Goal: Feedback & Contribution: Leave review/rating

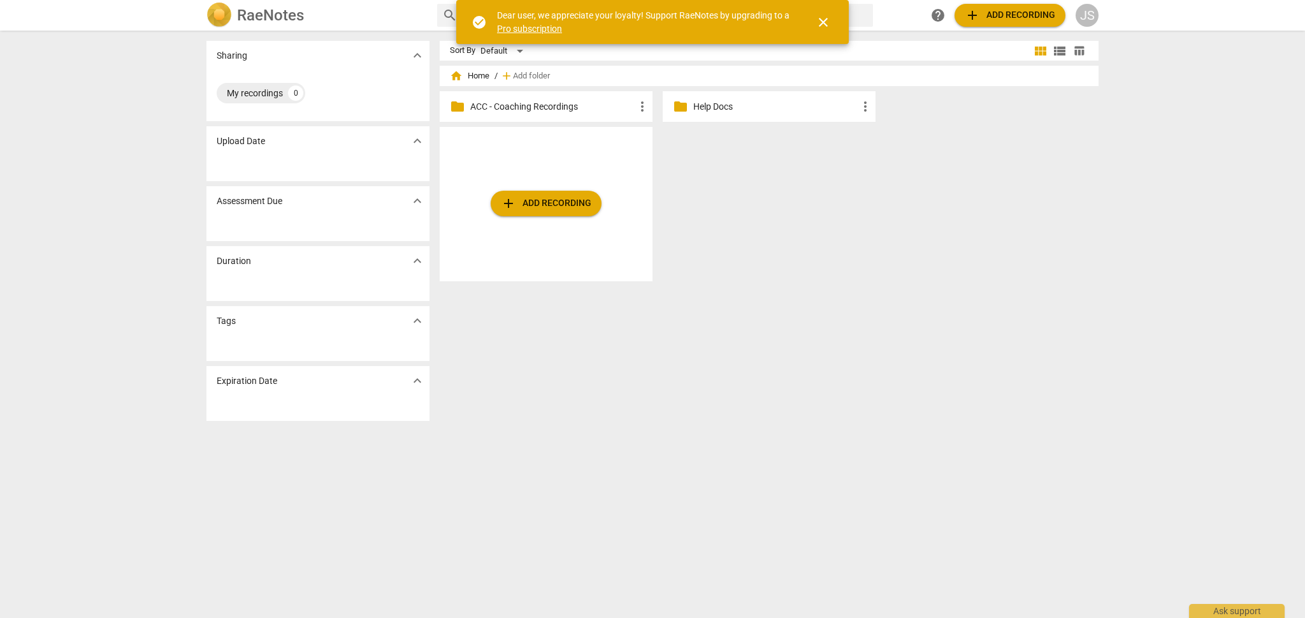
click at [545, 104] on p "ACC - Coaching Recordings" at bounding box center [552, 106] width 164 height 13
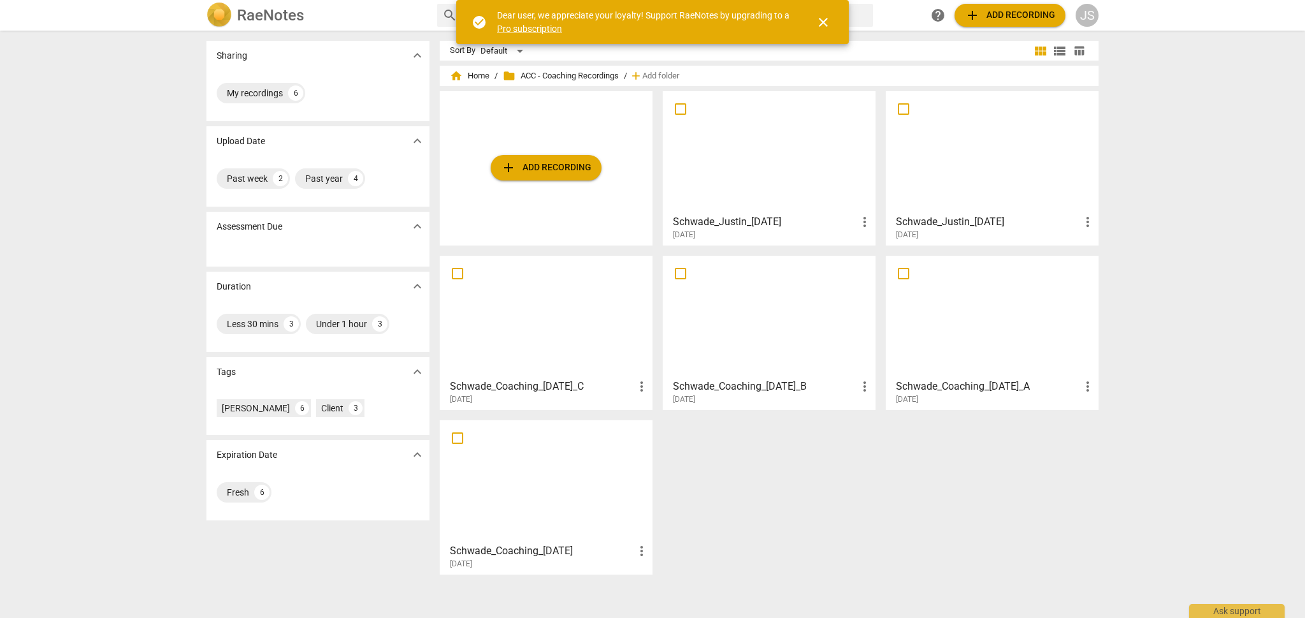
click at [533, 163] on span "add Add recording" at bounding box center [546, 167] width 90 height 15
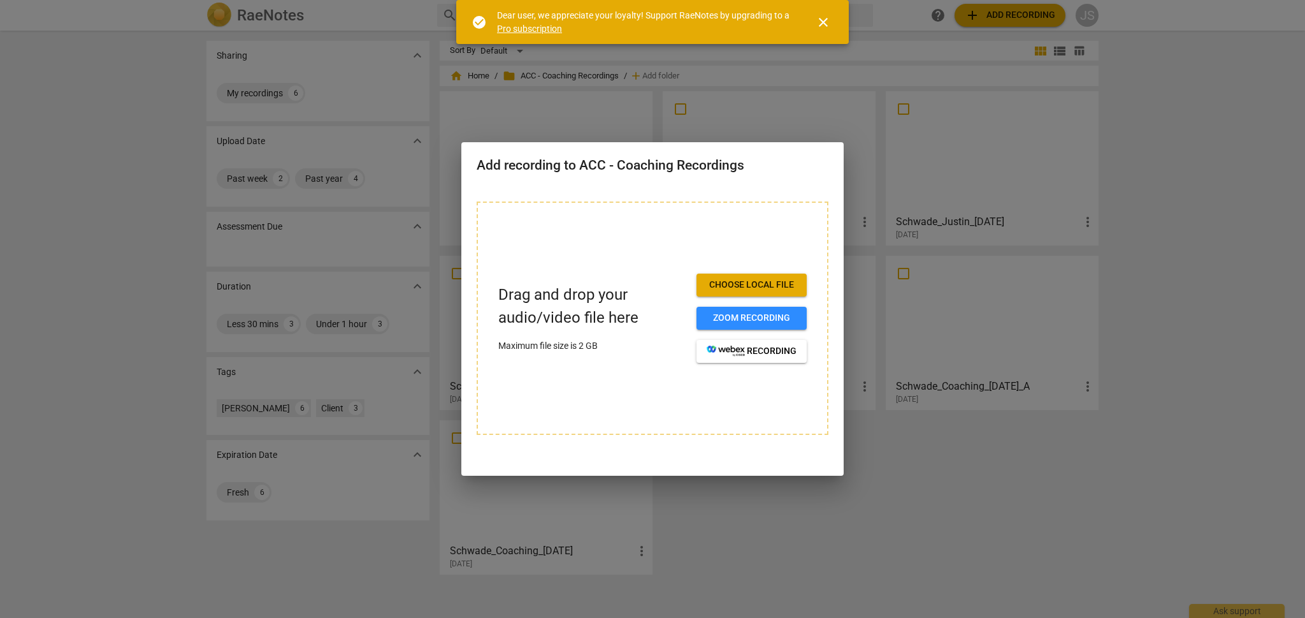
click at [723, 284] on span "Choose local file" at bounding box center [752, 284] width 90 height 13
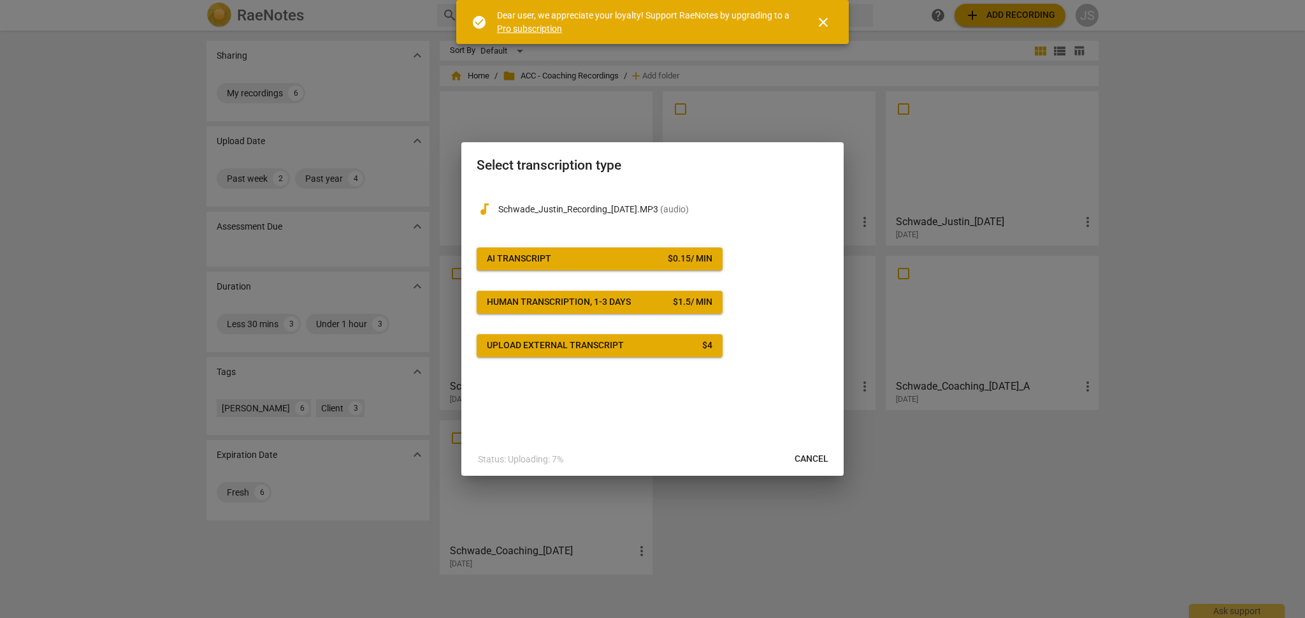
click at [580, 252] on button "AI Transcript $ 0.15 / min" at bounding box center [600, 258] width 246 height 23
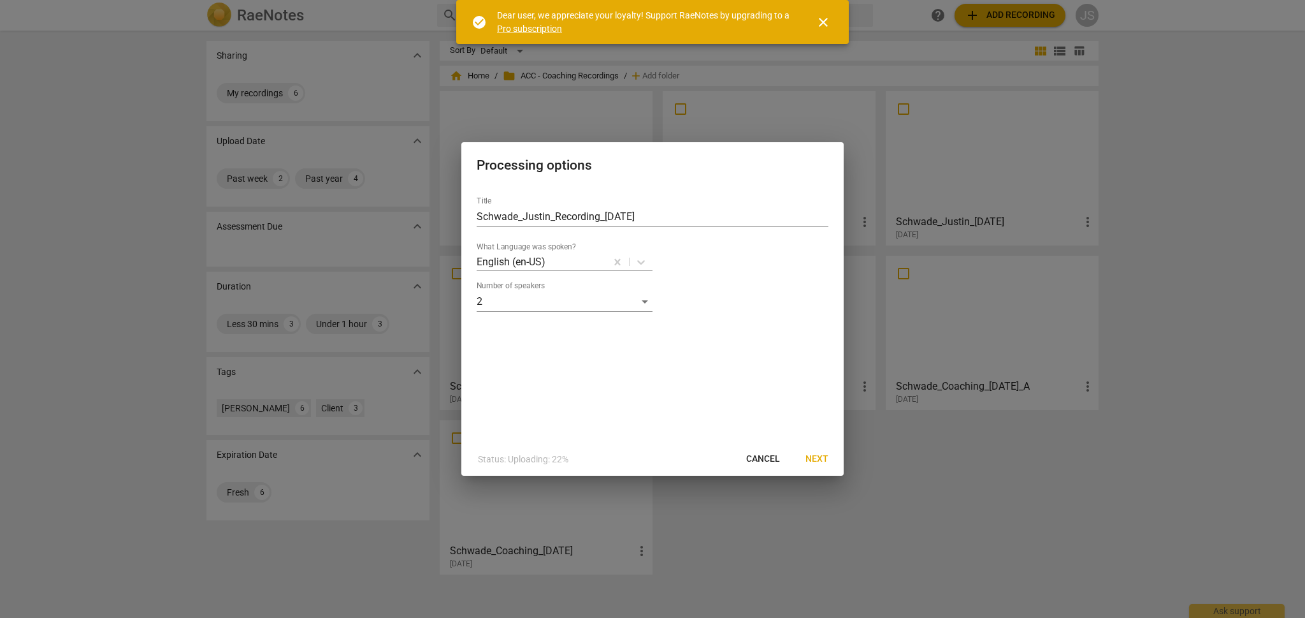
click at [821, 459] on span "Next" at bounding box center [817, 458] width 23 height 13
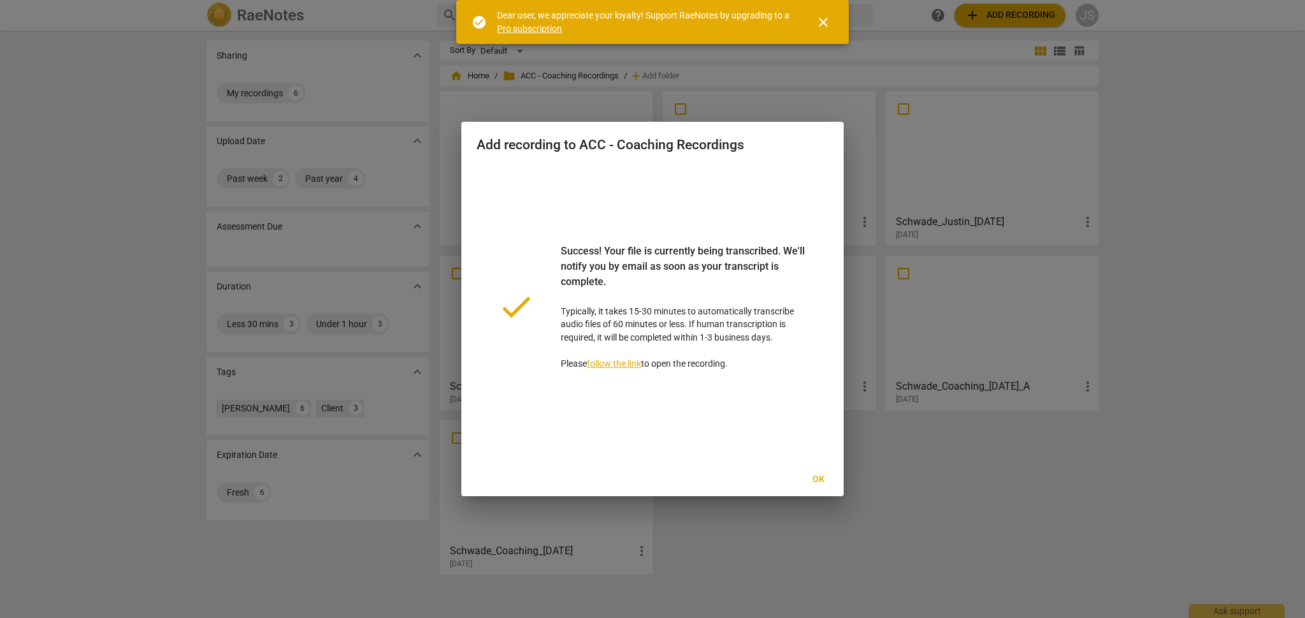
click at [820, 479] on span "Ok" at bounding box center [818, 479] width 20 height 13
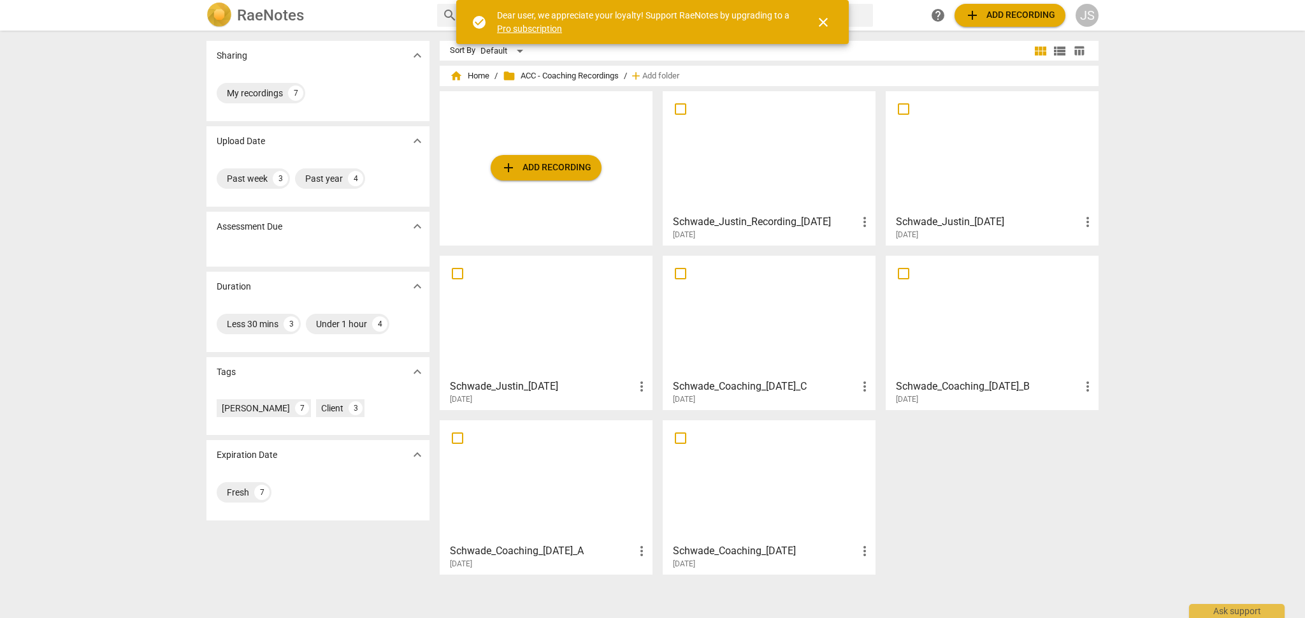
click at [746, 502] on div at bounding box center [769, 480] width 204 height 113
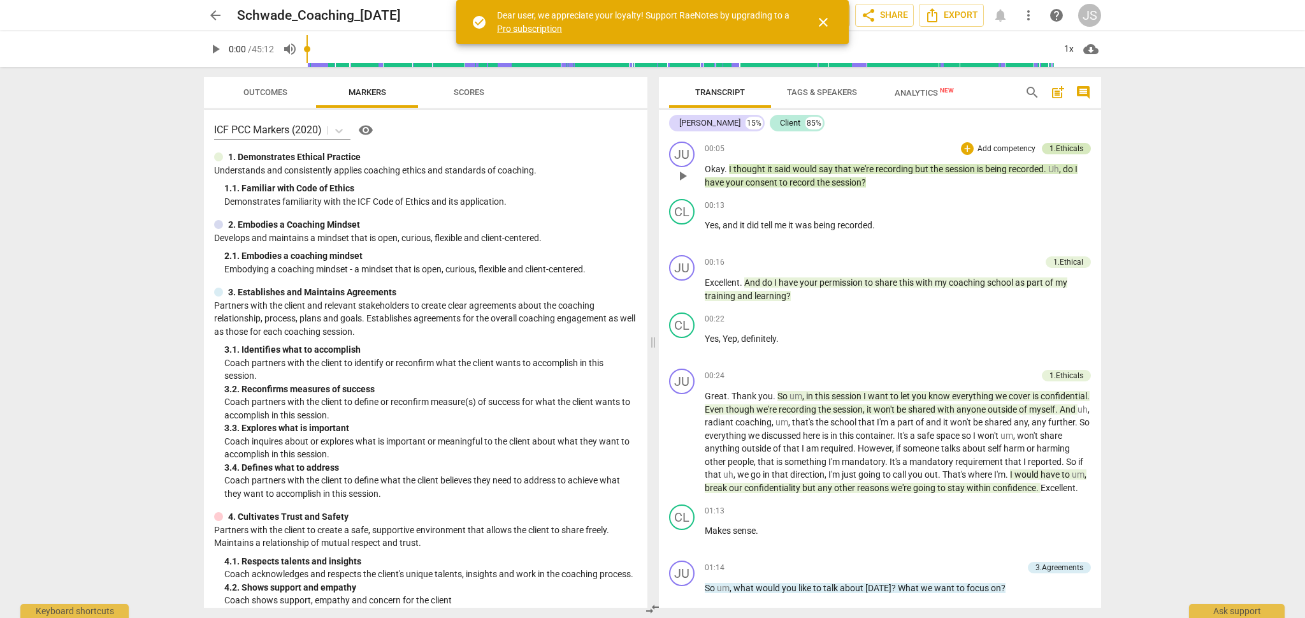
click at [1066, 144] on div "1.Ethicals" at bounding box center [1067, 148] width 34 height 11
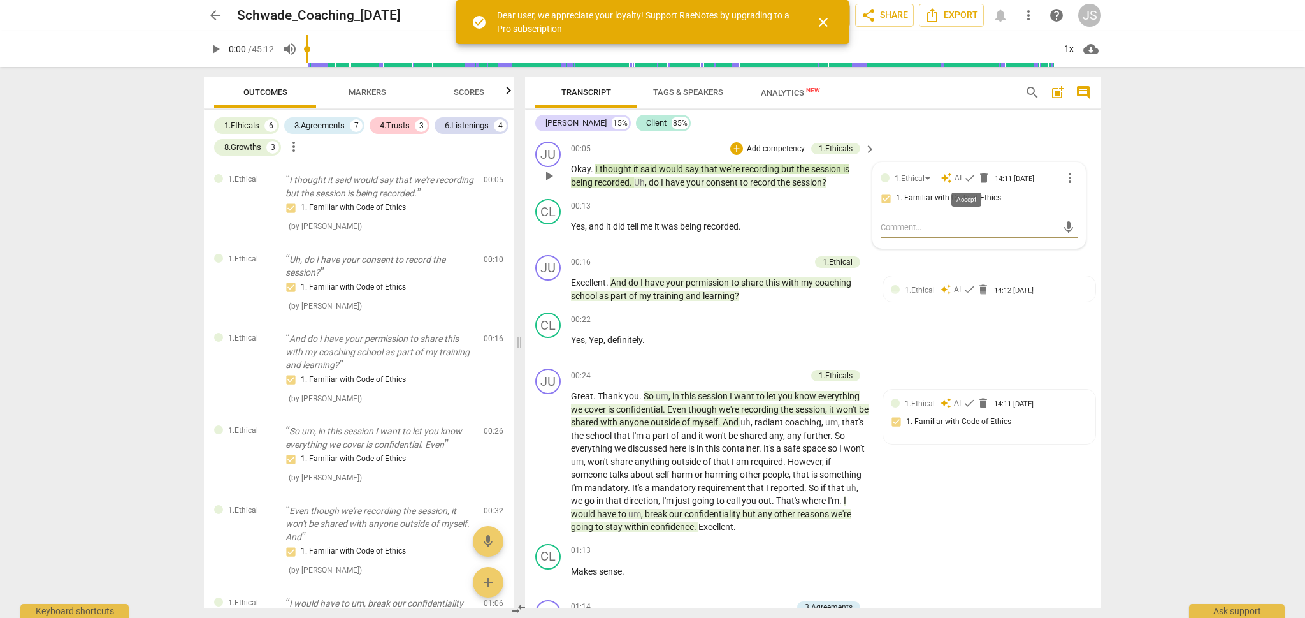
click at [965, 175] on span "check" at bounding box center [970, 177] width 13 height 13
click at [779, 234] on div "00:13 + Add competency keyboard_arrow_right Yes , and it did tell me it was bei…" at bounding box center [724, 222] width 306 height 46
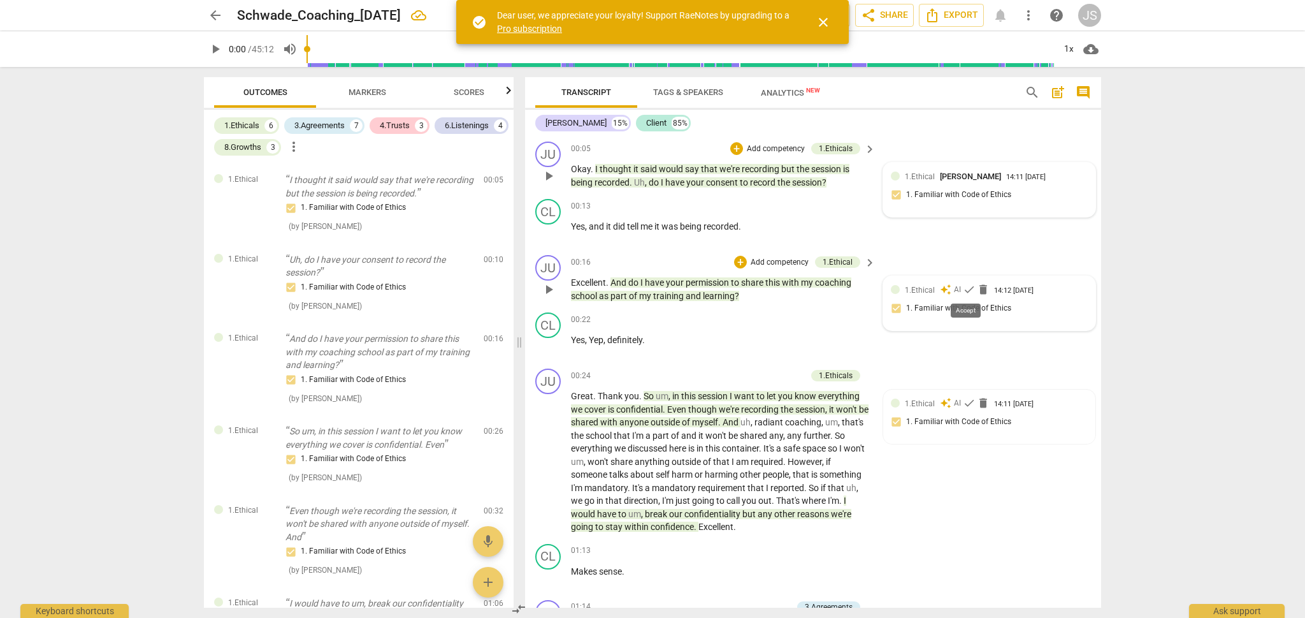
click at [967, 287] on span "check" at bounding box center [969, 289] width 13 height 13
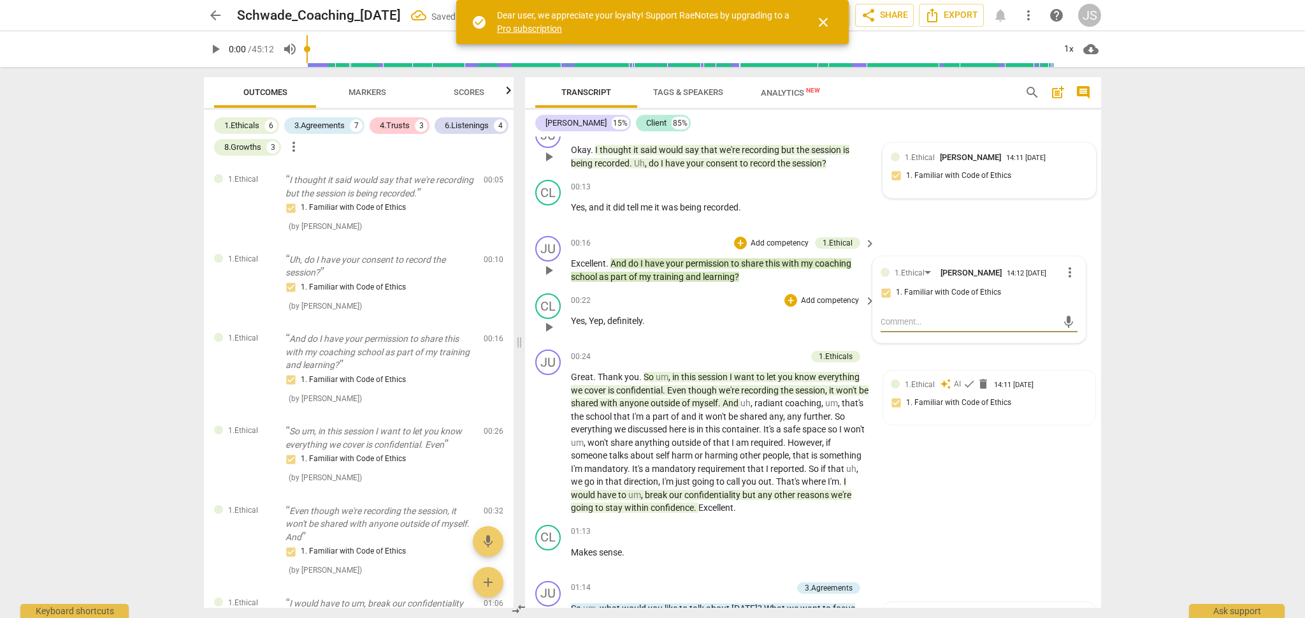
scroll to position [19, 0]
click at [968, 382] on span "check" at bounding box center [969, 383] width 13 height 13
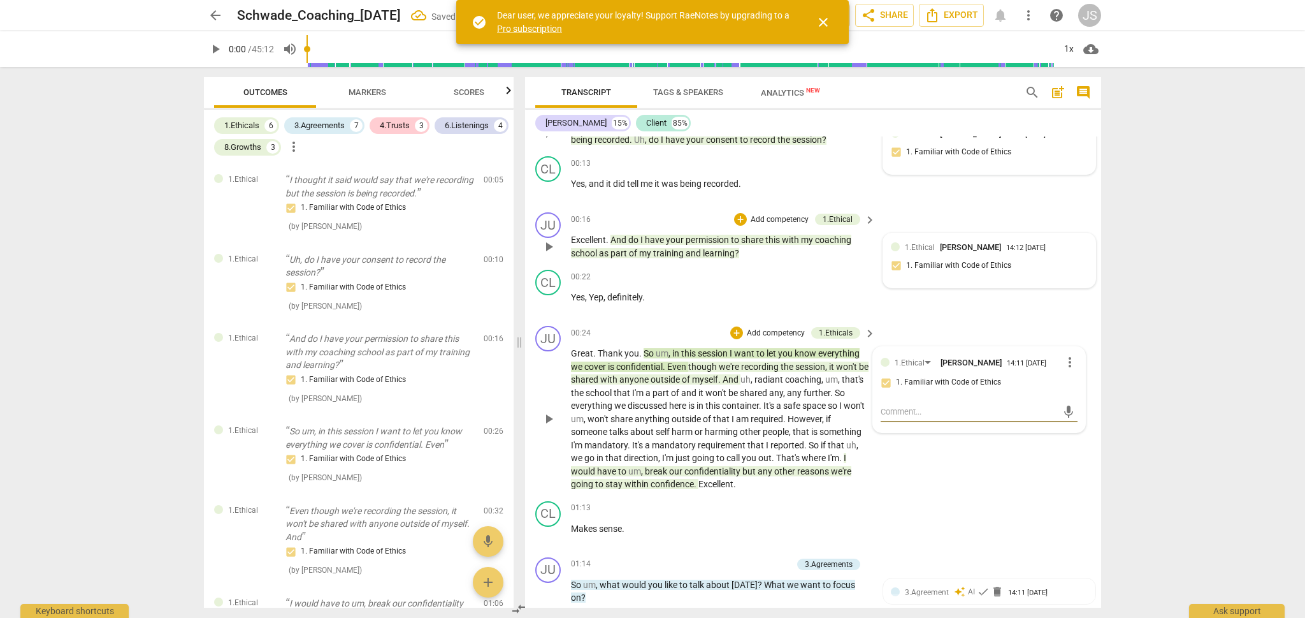
scroll to position [43, 0]
click at [692, 478] on span "confidence" at bounding box center [672, 483] width 43 height 10
click at [971, 362] on span "check" at bounding box center [970, 361] width 13 height 13
click at [916, 411] on textarea at bounding box center [969, 411] width 177 height 12
type textarea "c"
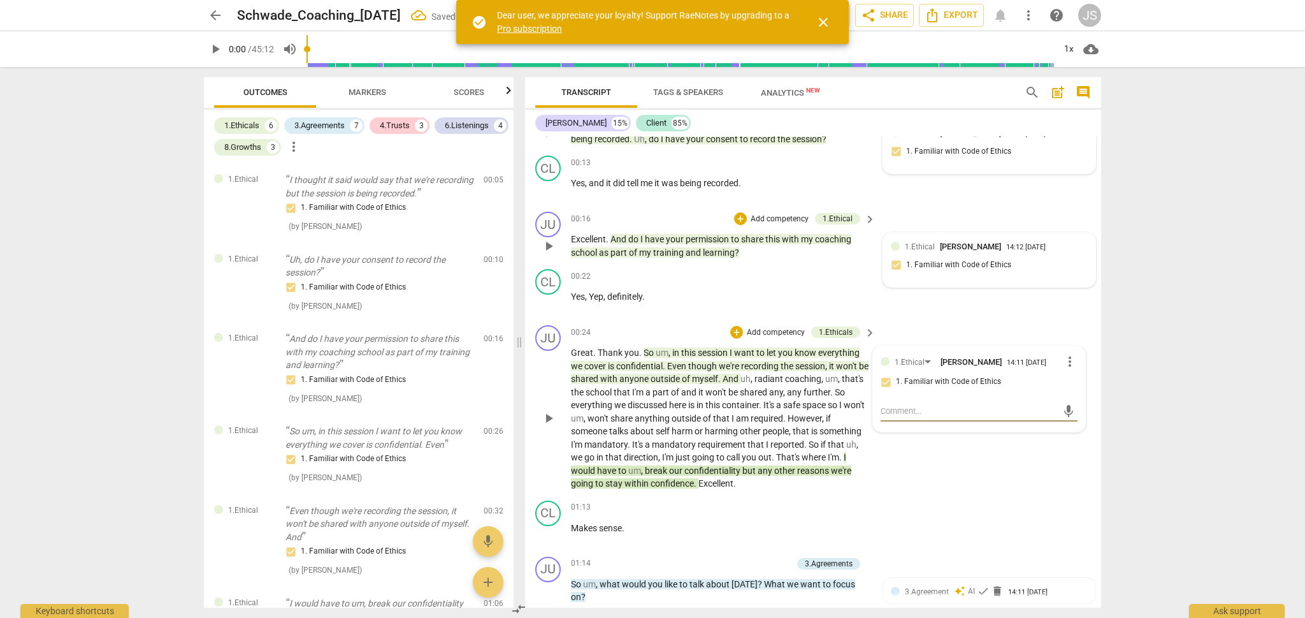
type textarea "c"
type textarea "co"
type textarea "con"
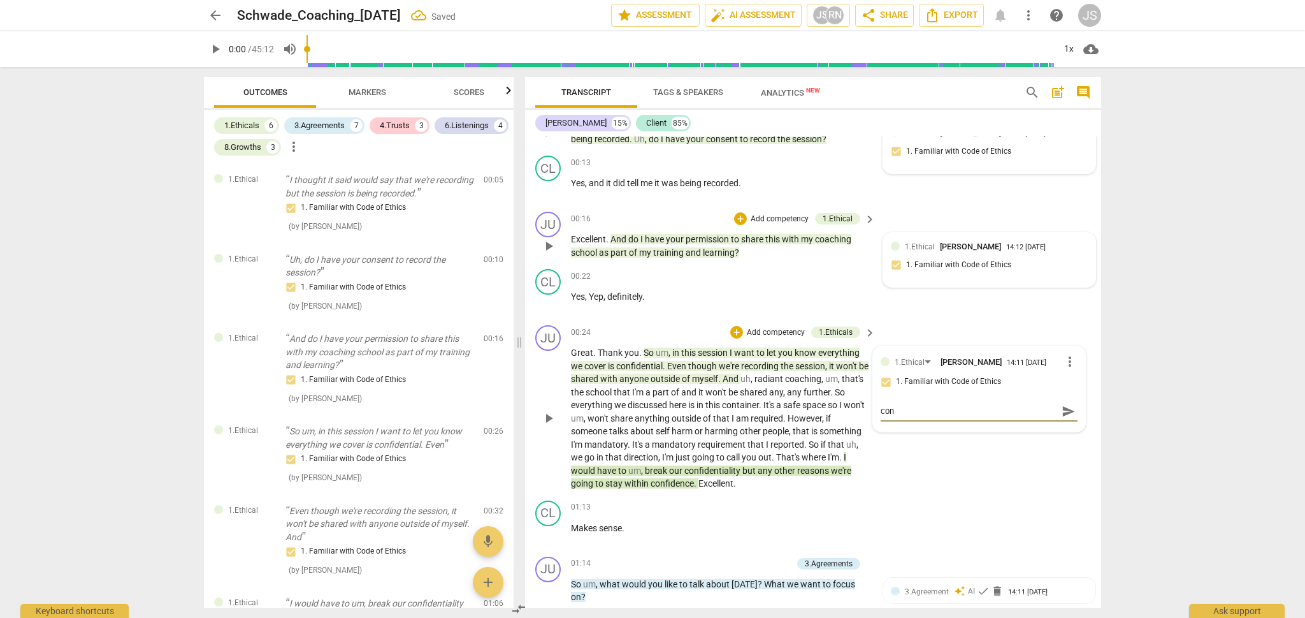
type textarea "conf"
type textarea "confi"
type textarea "confid"
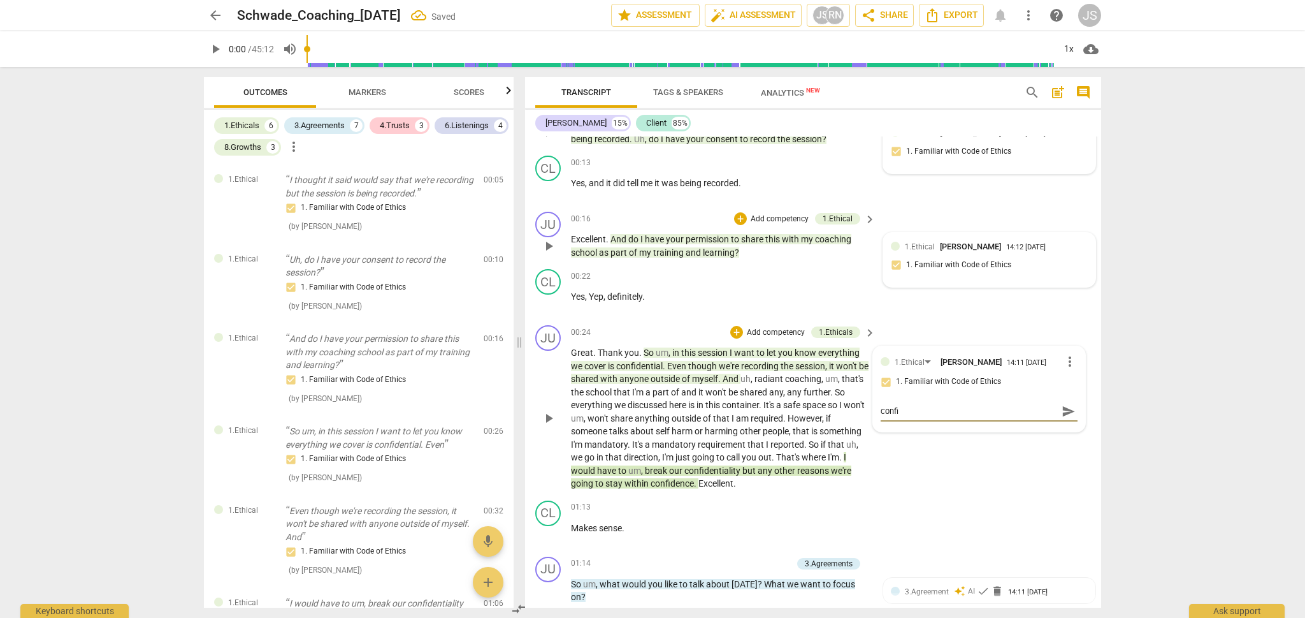
type textarea "confid"
type textarea "confide"
type textarea "confiden"
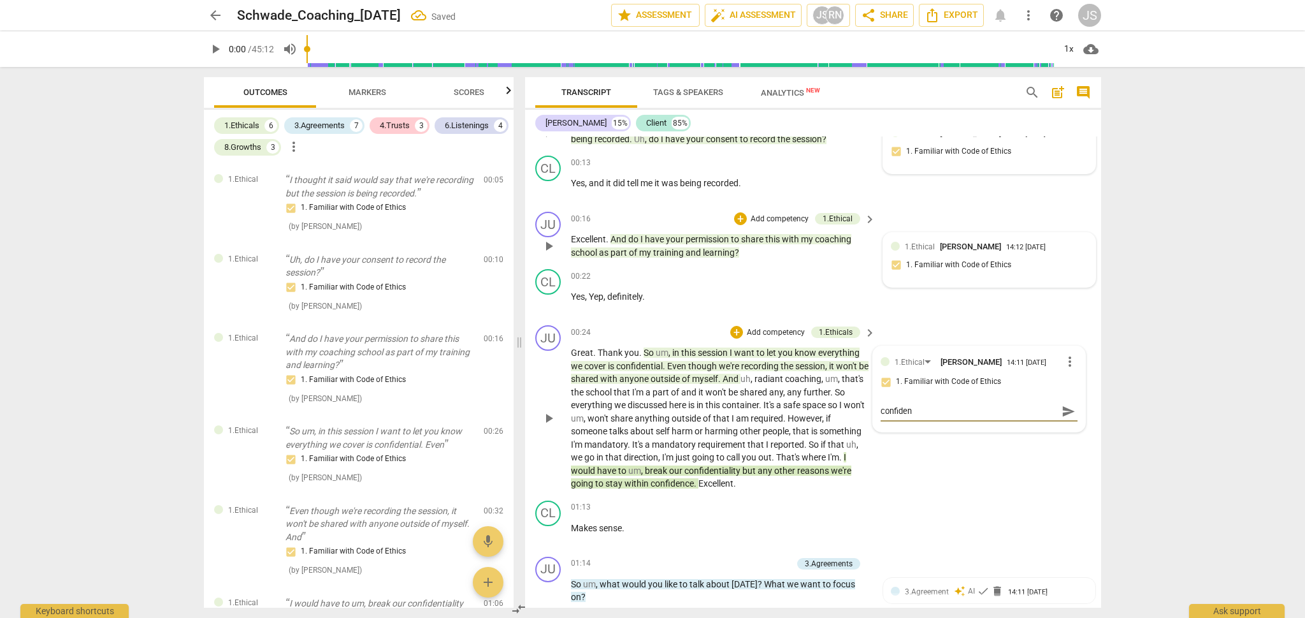
type textarea "confident"
type textarea "confidenti"
type textarea "confidentia"
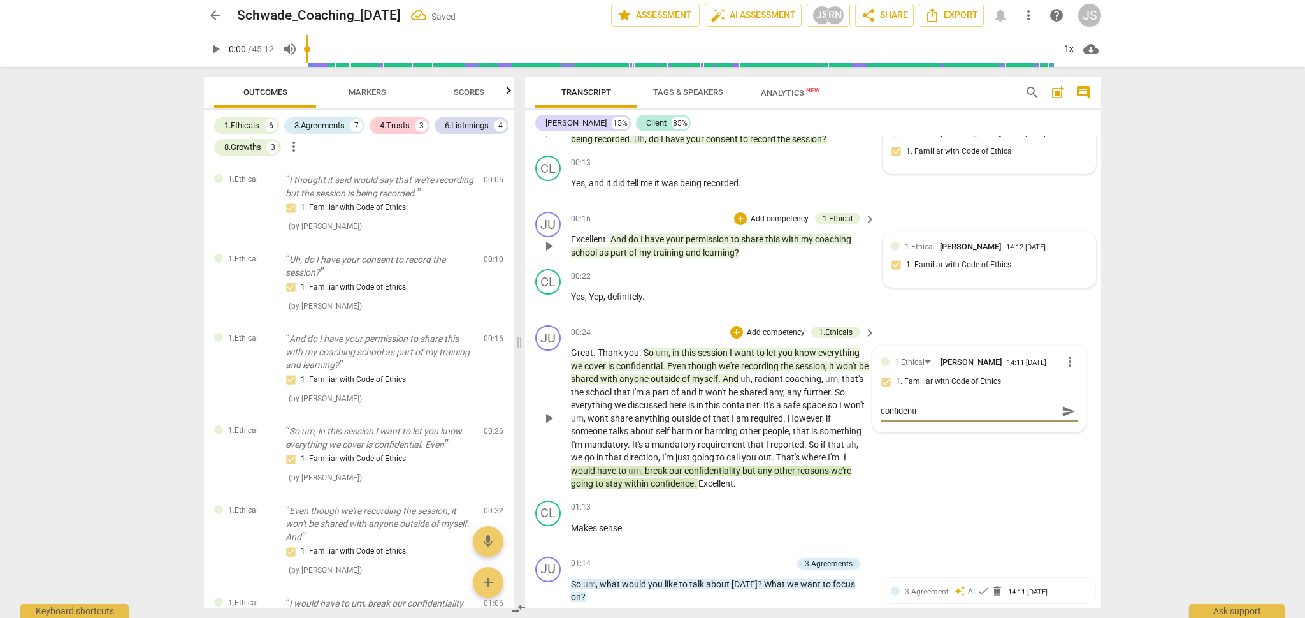
type textarea "confidentia"
type textarea "confidential"
type textarea "confidentiali"
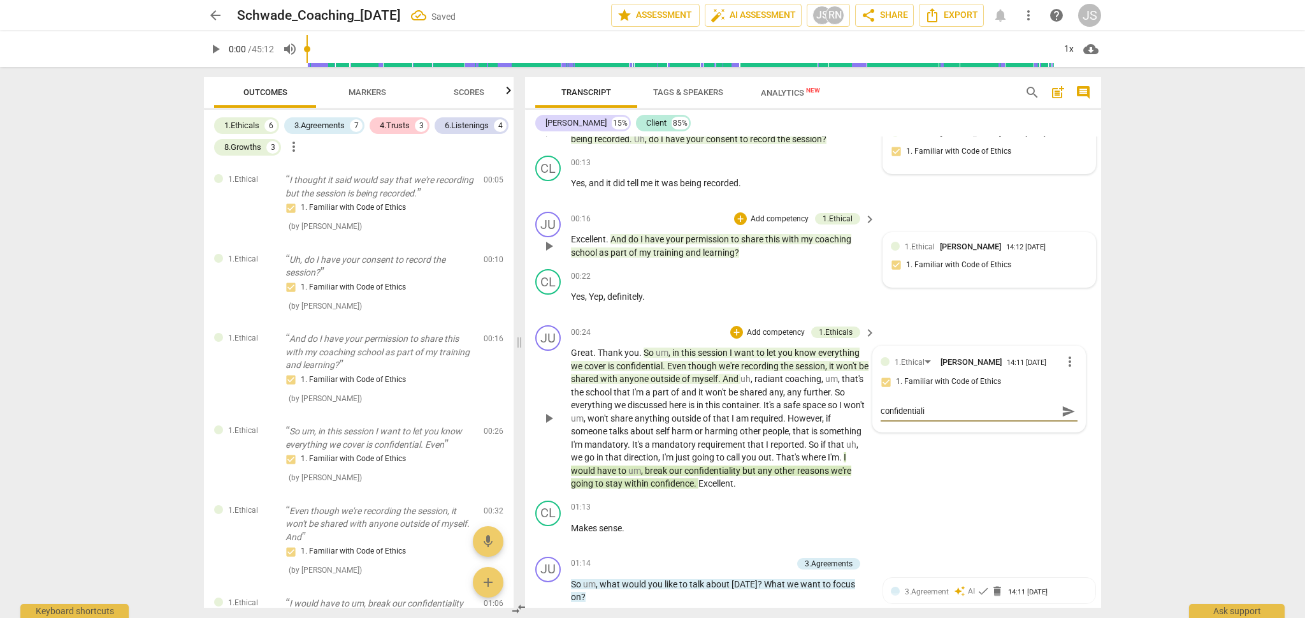
type textarea "confidentialit"
type textarea "confidentiality"
click at [932, 270] on div "CL play_arrow pause 00:22 + Add competency keyboard_arrow_right Yes , Yep , def…" at bounding box center [813, 292] width 576 height 56
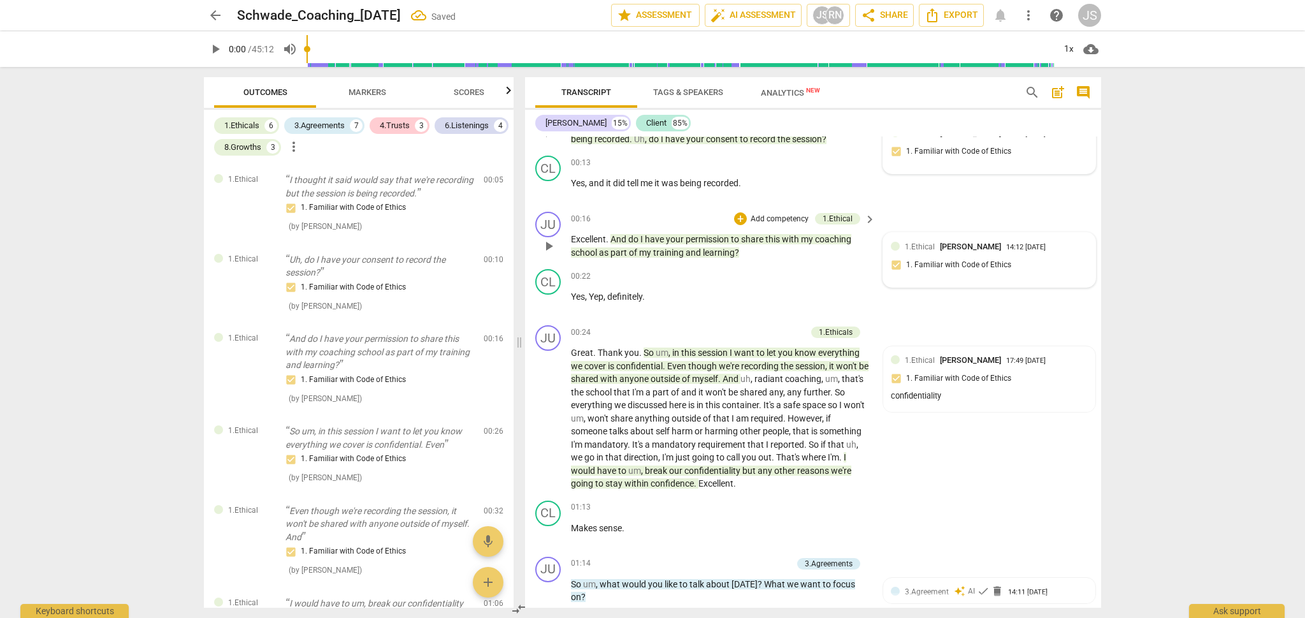
click at [936, 266] on div "1.Ethical [PERSON_NAME] 14:12 [DATE] 1. Familiar with Code of Ethics" at bounding box center [989, 259] width 197 height 39
type textarea "p"
type textarea "pe"
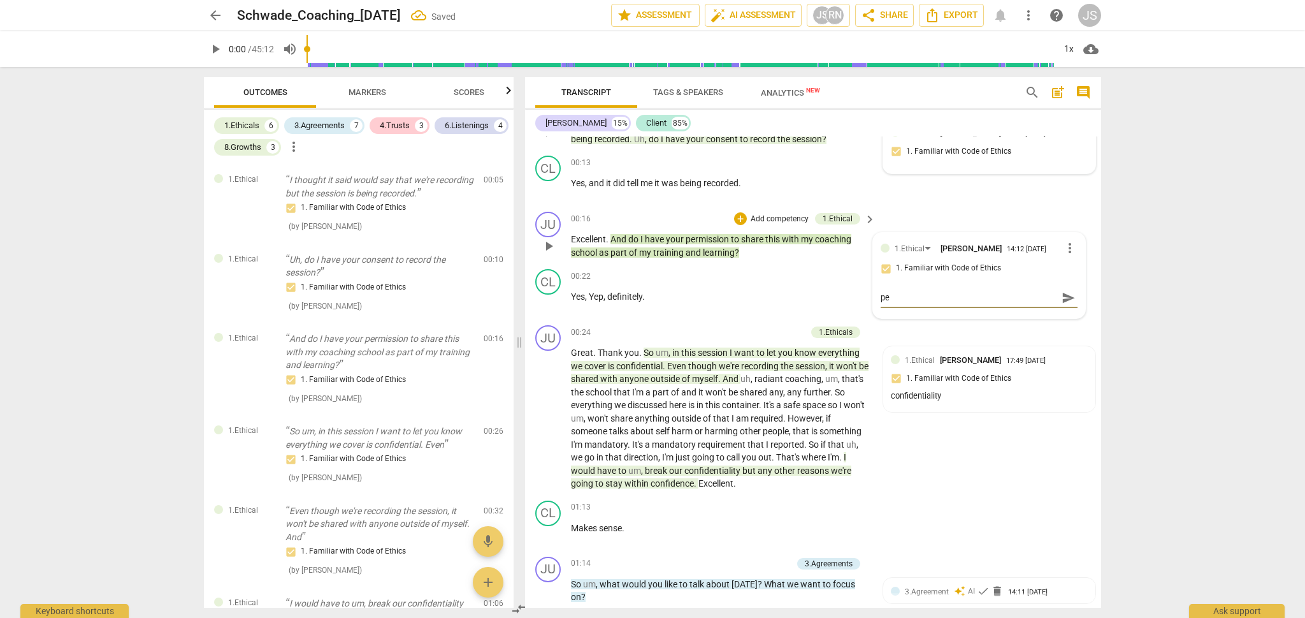
type textarea "per"
type textarea "perm"
type textarea "permi"
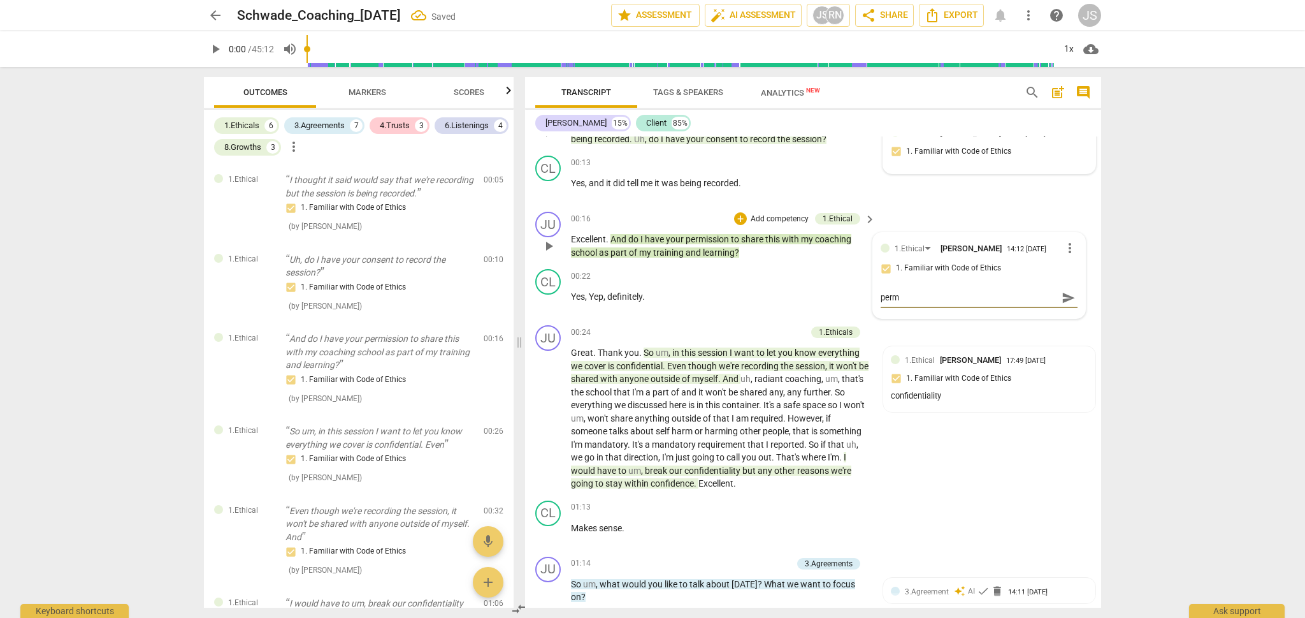
type textarea "permi"
type textarea "permis"
type textarea "permiss"
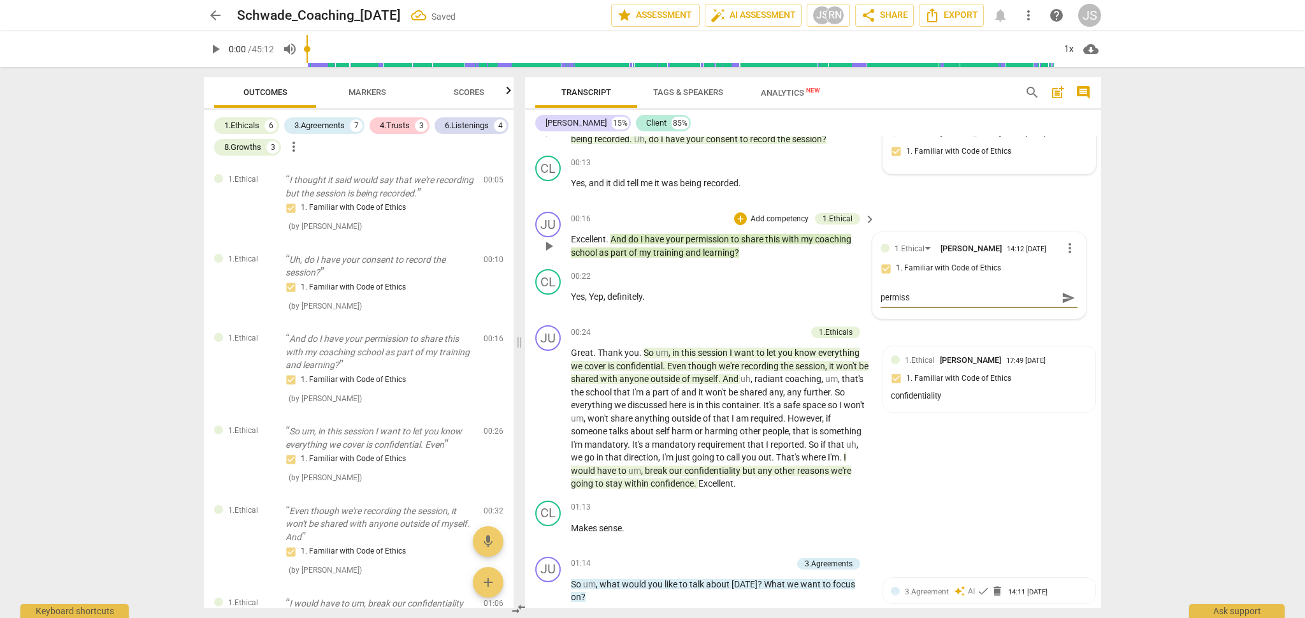
type textarea "permissi"
type textarea "permissio"
type textarea "permission"
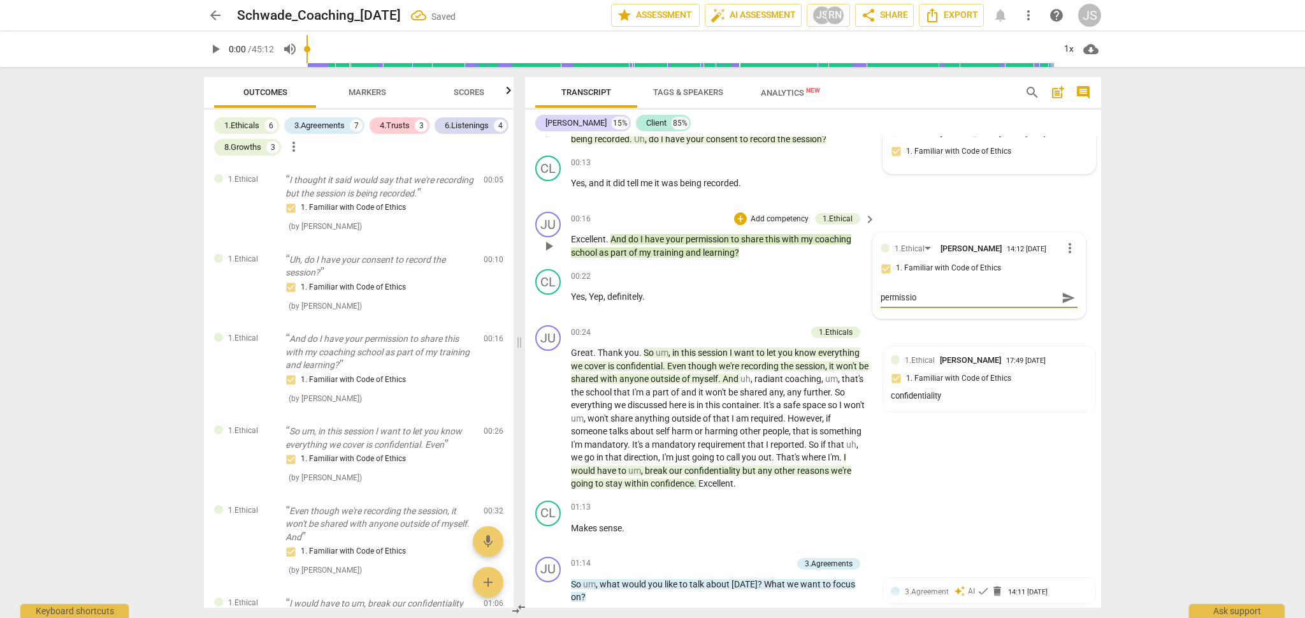
type textarea "permission"
type textarea "permission t"
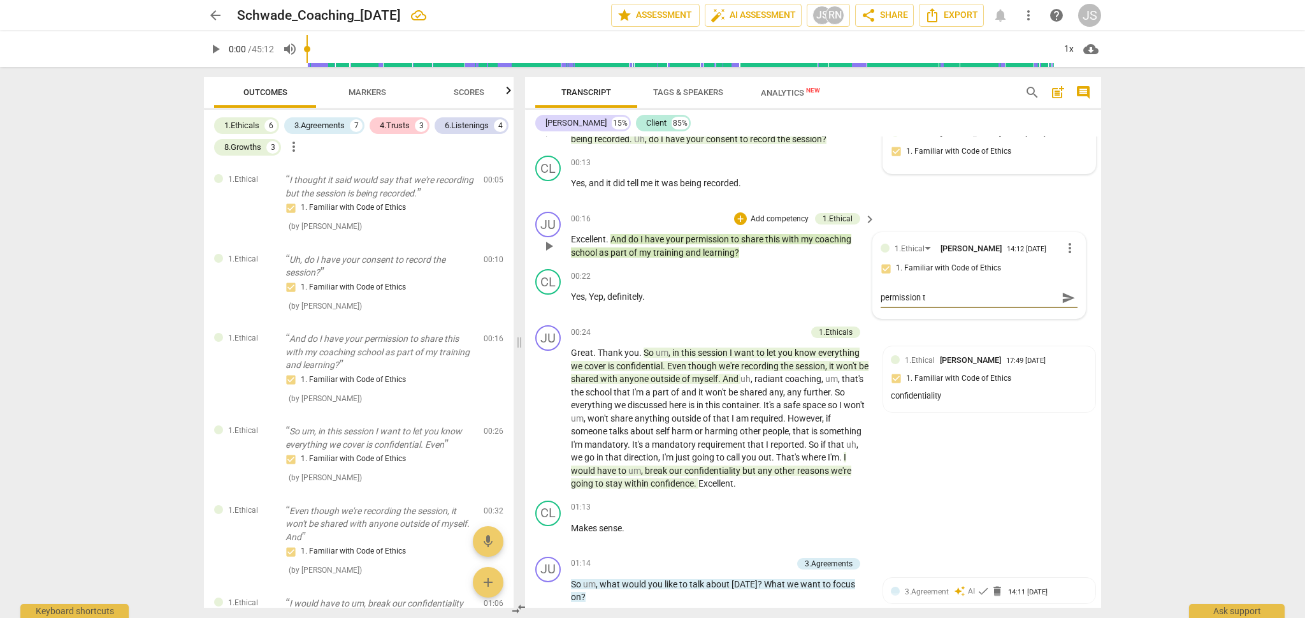
type textarea "permission to"
type textarea "permission to r"
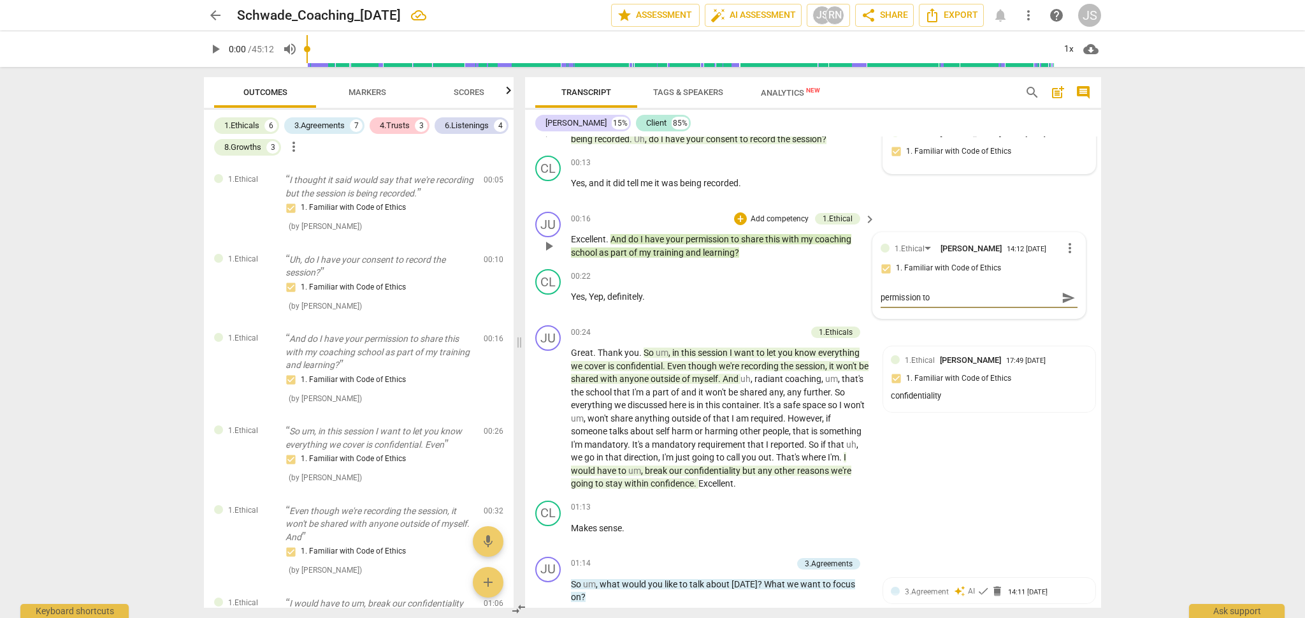
type textarea "permission to r"
type textarea "permission to re"
type textarea "permission to rec"
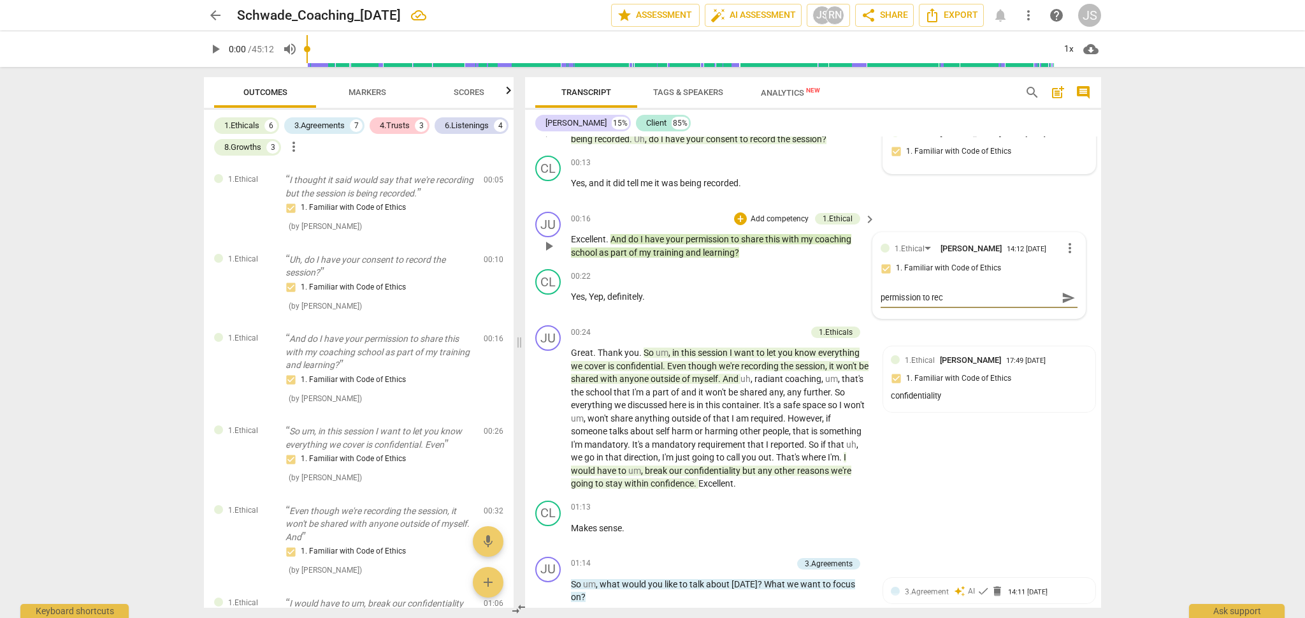
type textarea "permission to reco"
type textarea "permission to recor"
type textarea "permission to reco"
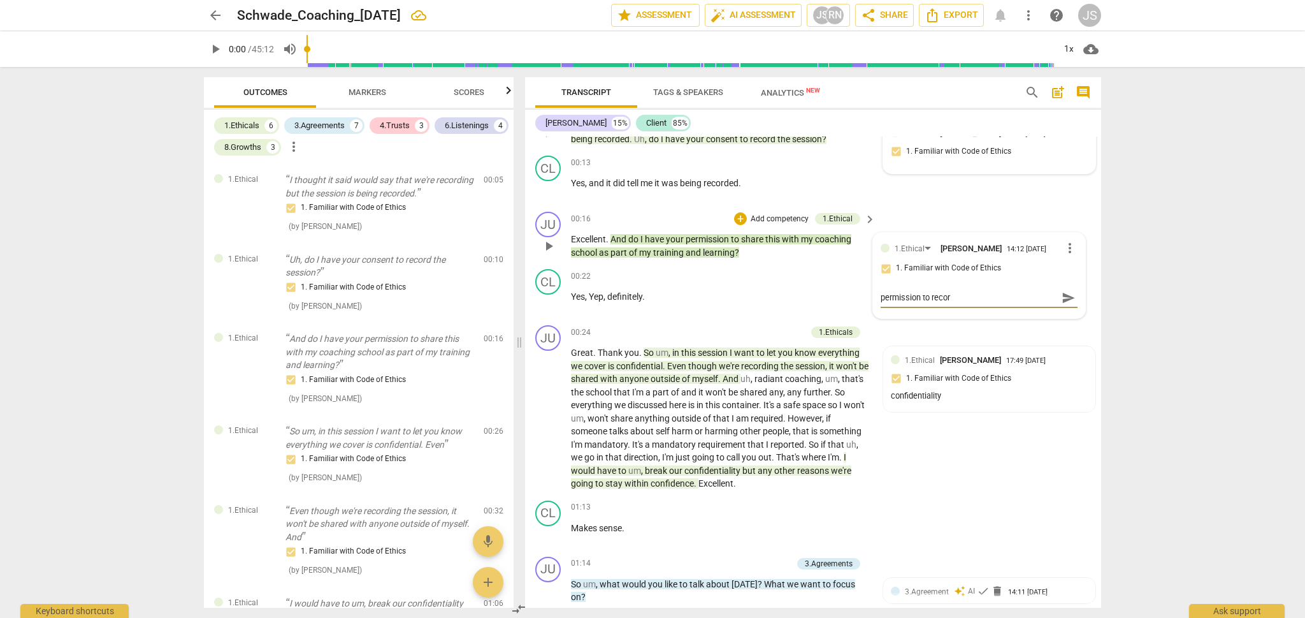
type textarea "permission to reco"
type textarea "permission to rec"
type textarea "permission to re"
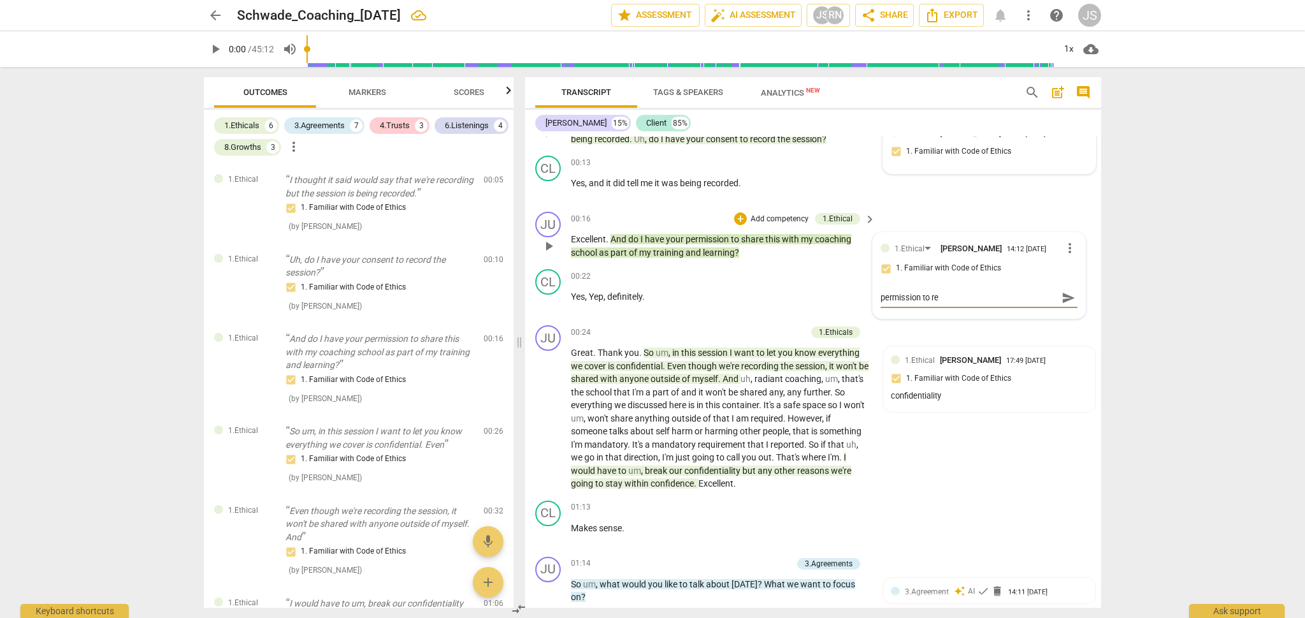
type textarea "permission to r"
type textarea "permission to"
type textarea "permission to s"
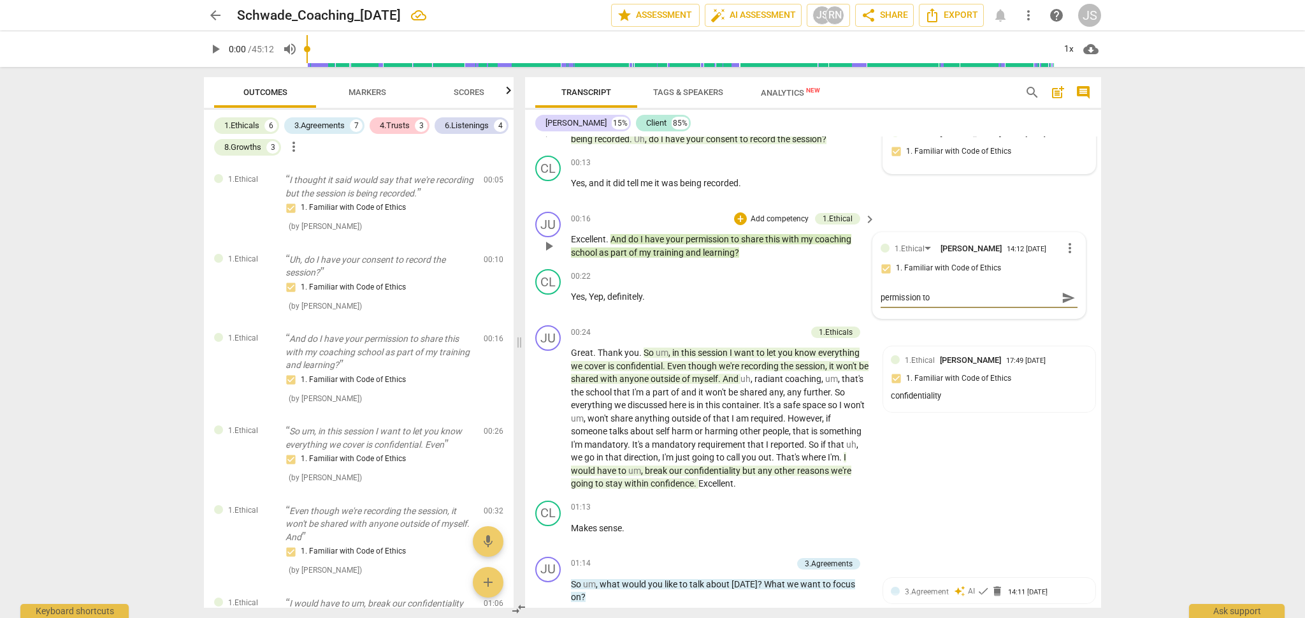
type textarea "permission to s"
type textarea "permission to sh"
type textarea "permission to sha"
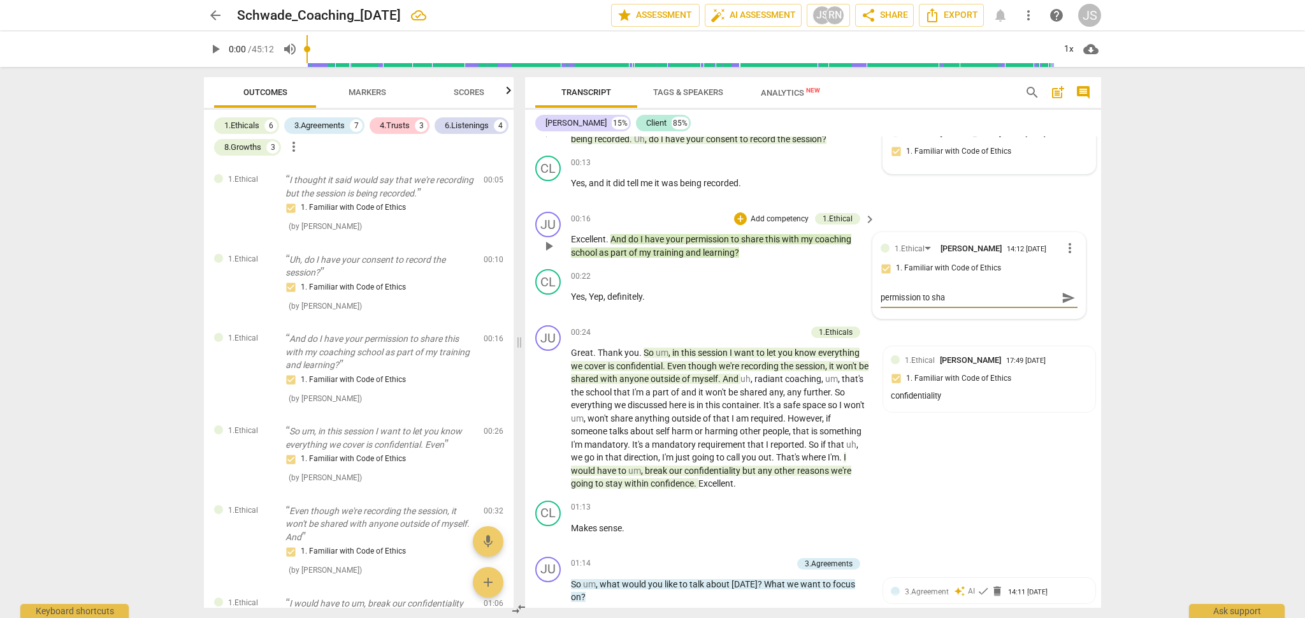
type textarea "permission to shar"
type textarea "permission to share"
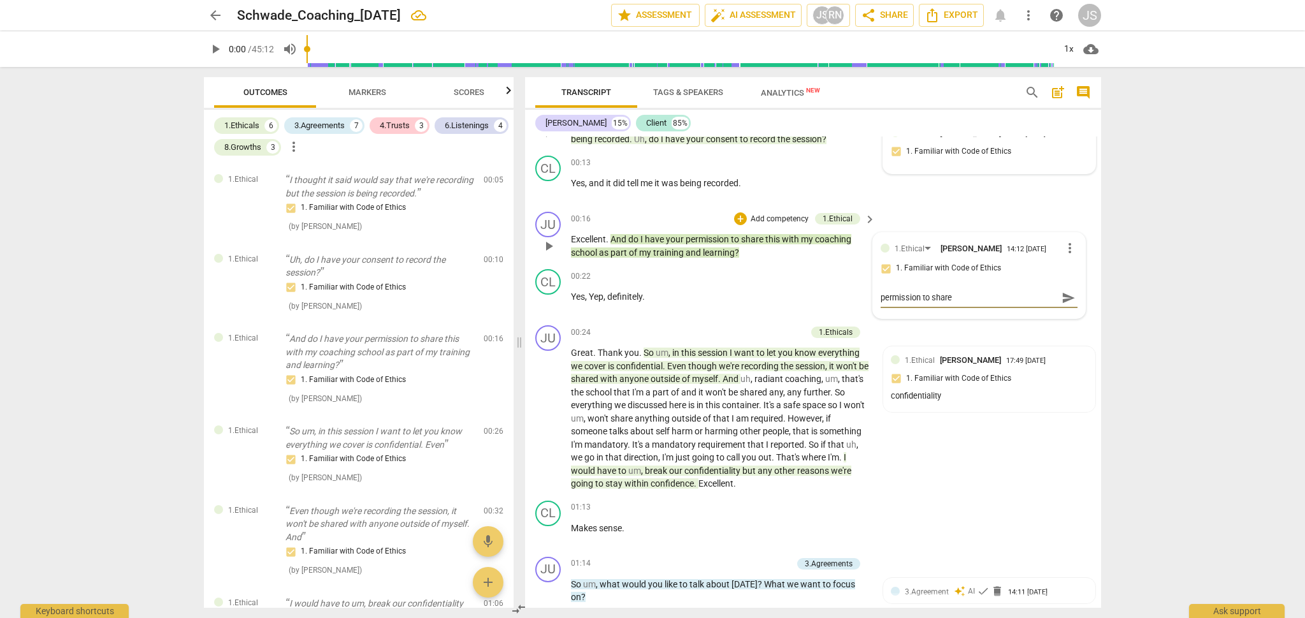
type textarea "permission to share"
type textarea "permission to share w"
type textarea "permission to share wi"
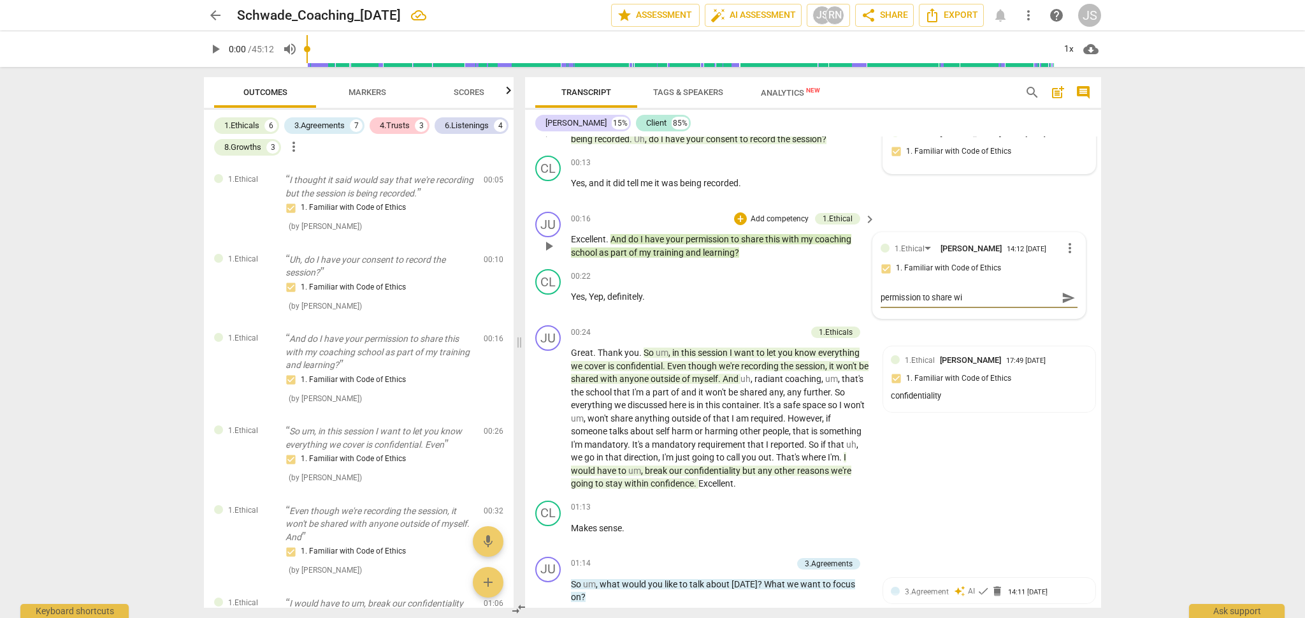
type textarea "permission to share wit"
type textarea "permission to share with"
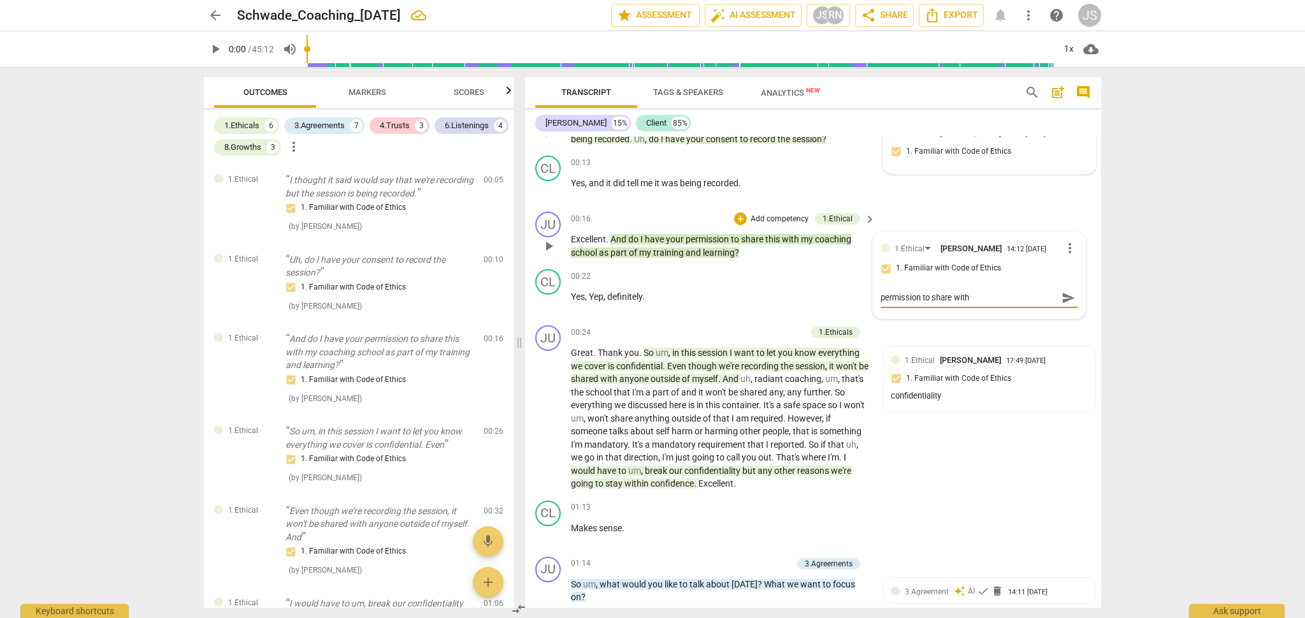
type textarea "permission to share with"
type textarea "permission to share with R"
type textarea "permission to share with [PERSON_NAME]"
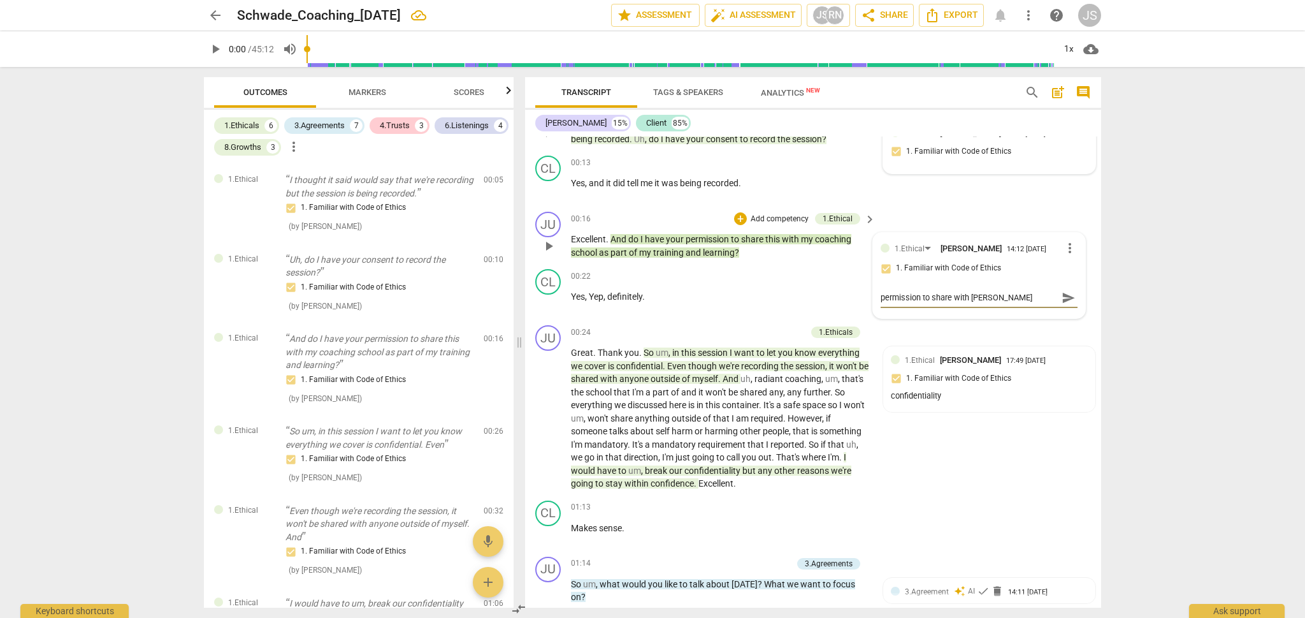
type textarea "permission to share with [PERSON_NAME]"
type textarea "permission to share with Radia"
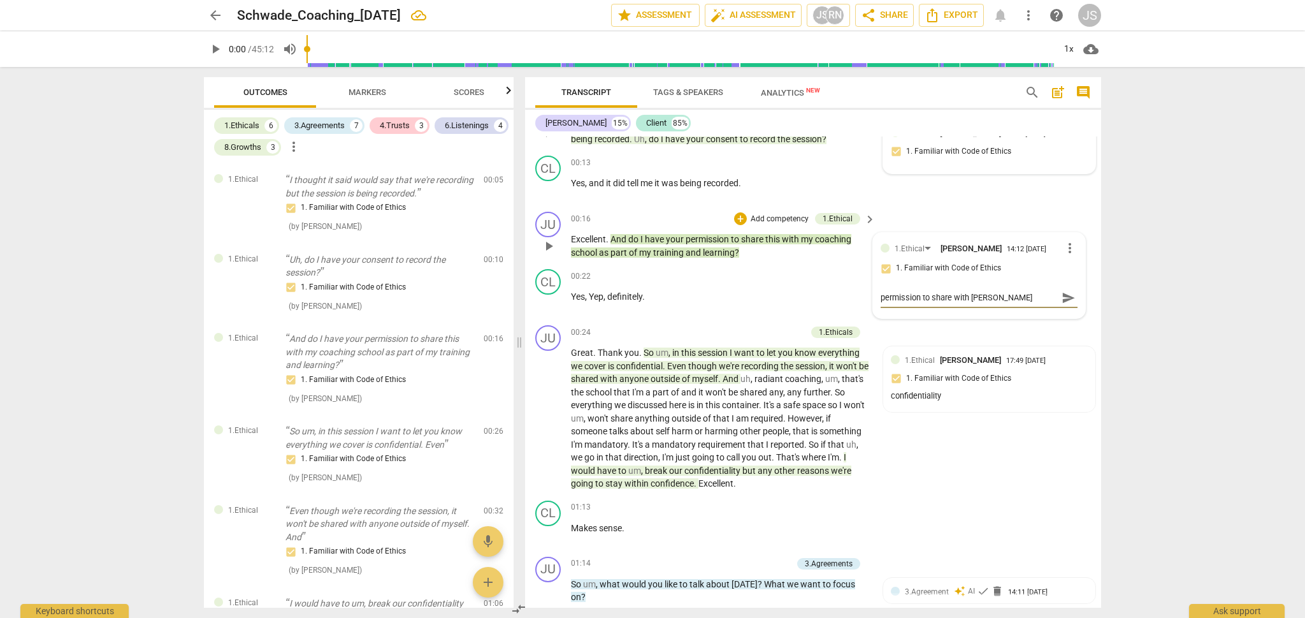
type textarea "permission to share with Radia"
type textarea "permission to share with [PERSON_NAME]"
type textarea "permission to share with Radiant"
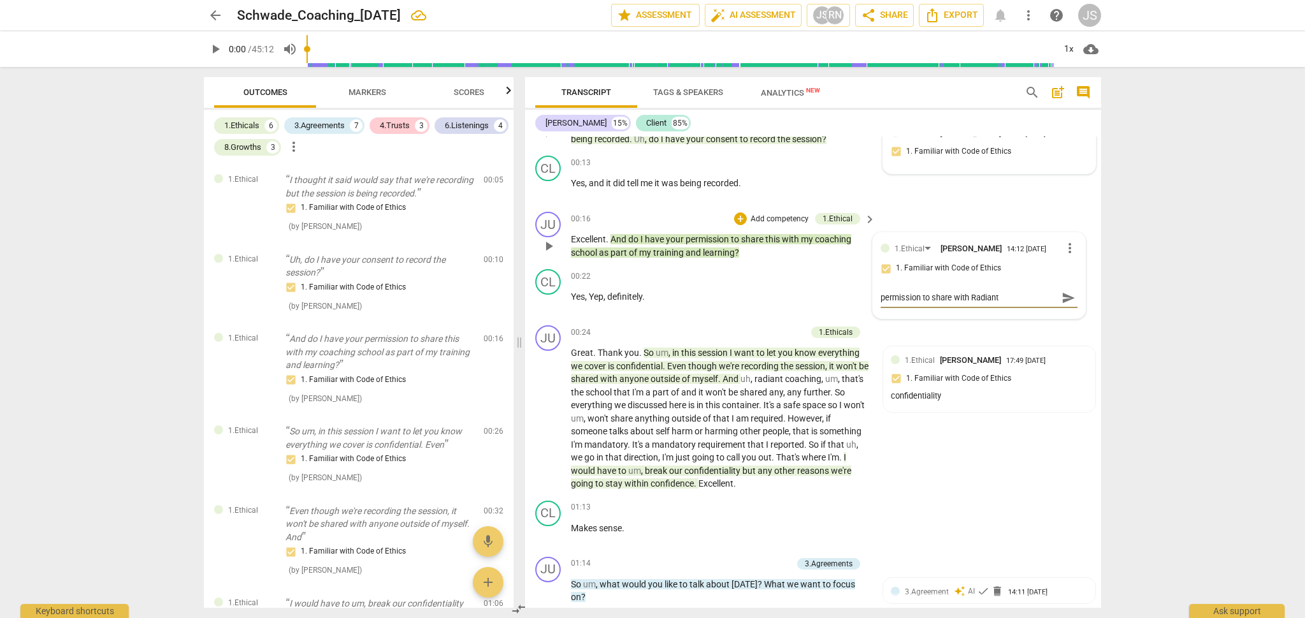
type textarea "permission to share with Radiant"
click at [1062, 306] on span "send" at bounding box center [1069, 303] width 14 height 14
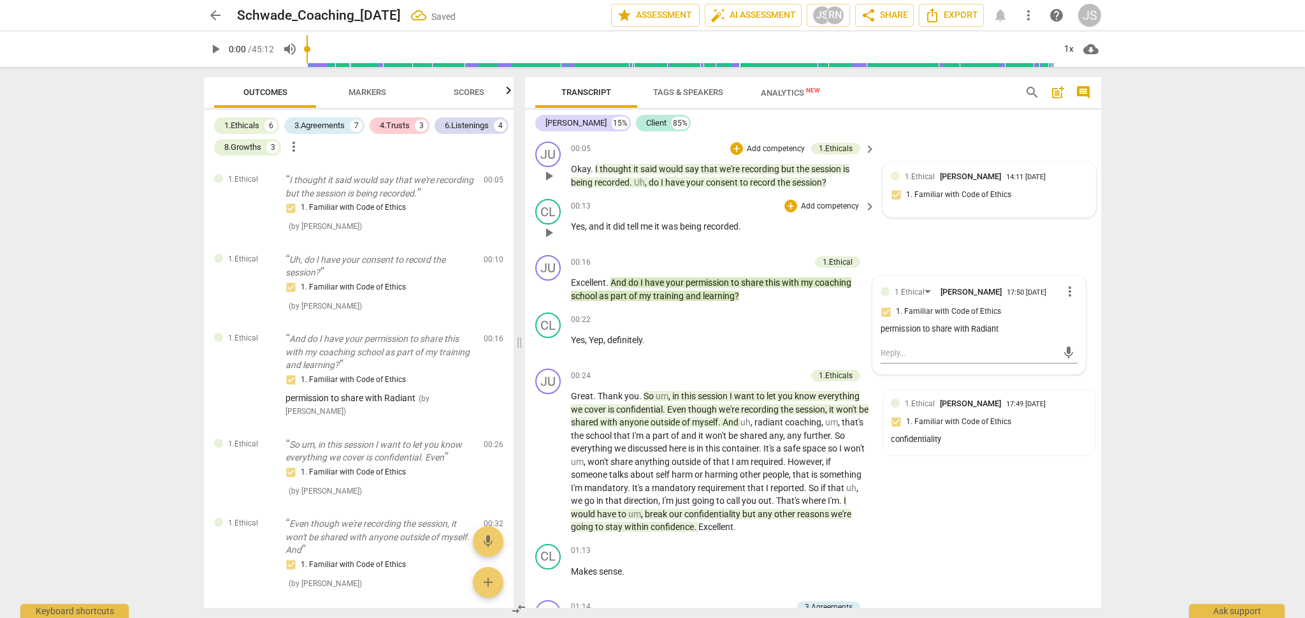
scroll to position [0, 0]
click at [928, 196] on div "1.Ethical [PERSON_NAME] 14:11 [DATE] 1. Familiar with Code of Ethics" at bounding box center [989, 189] width 197 height 39
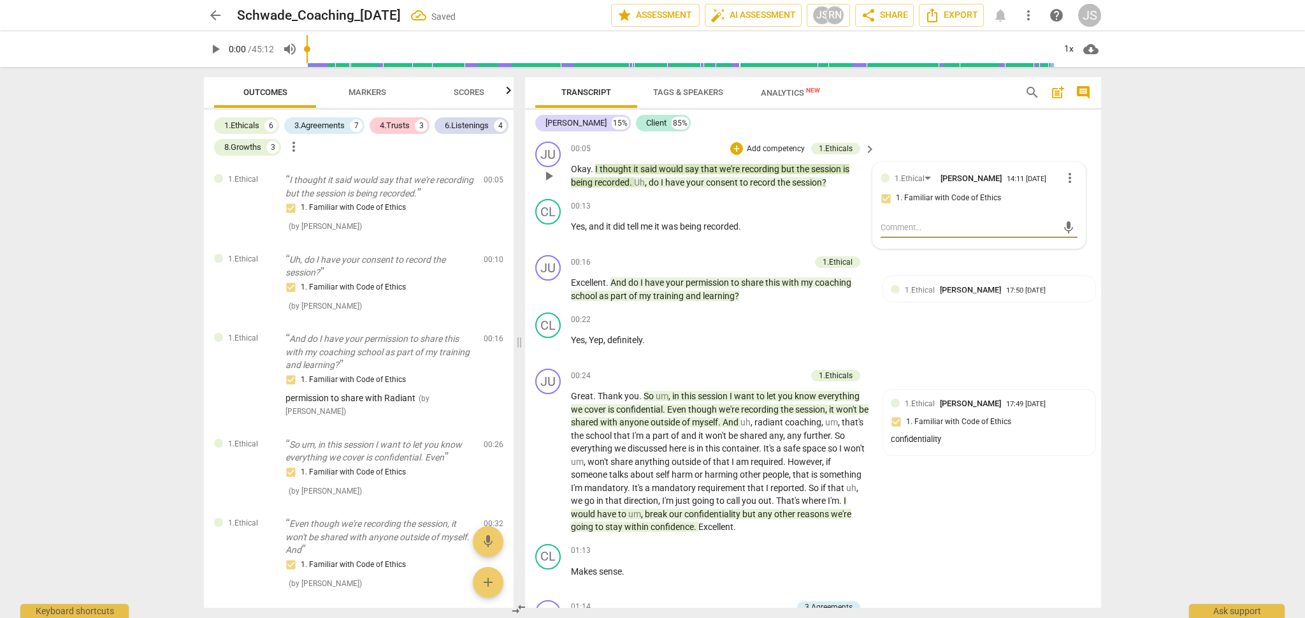
type textarea "c"
type textarea "co"
type textarea "con"
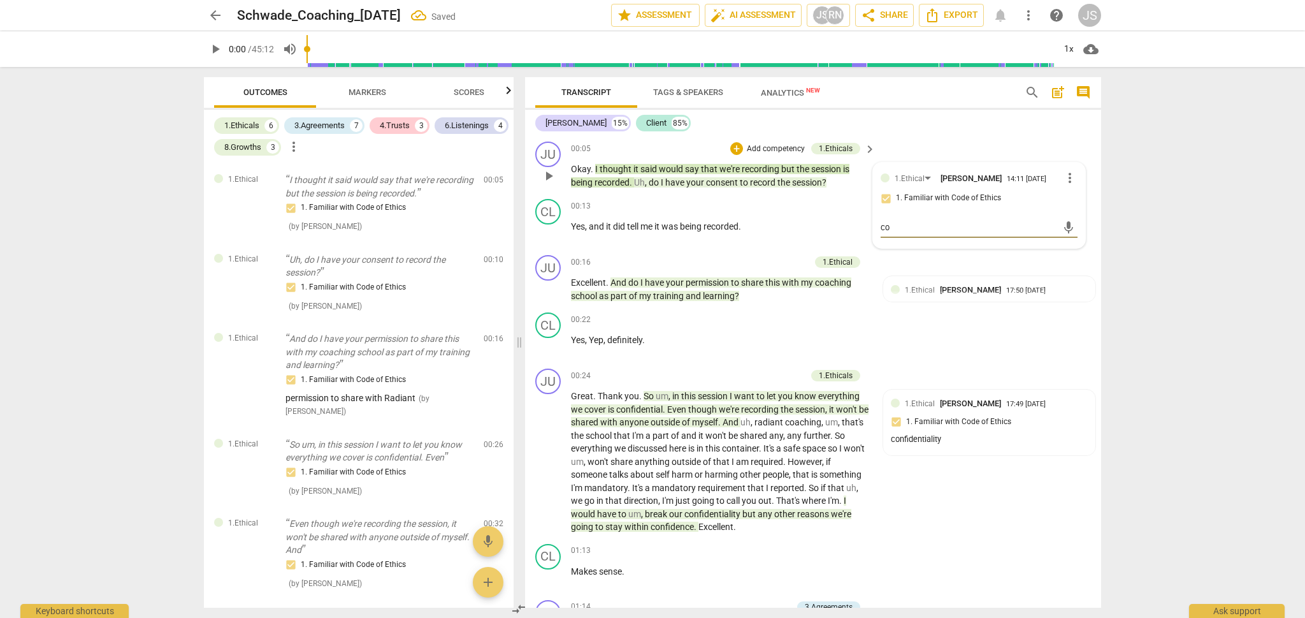
type textarea "con"
type textarea "cons"
type textarea "conse"
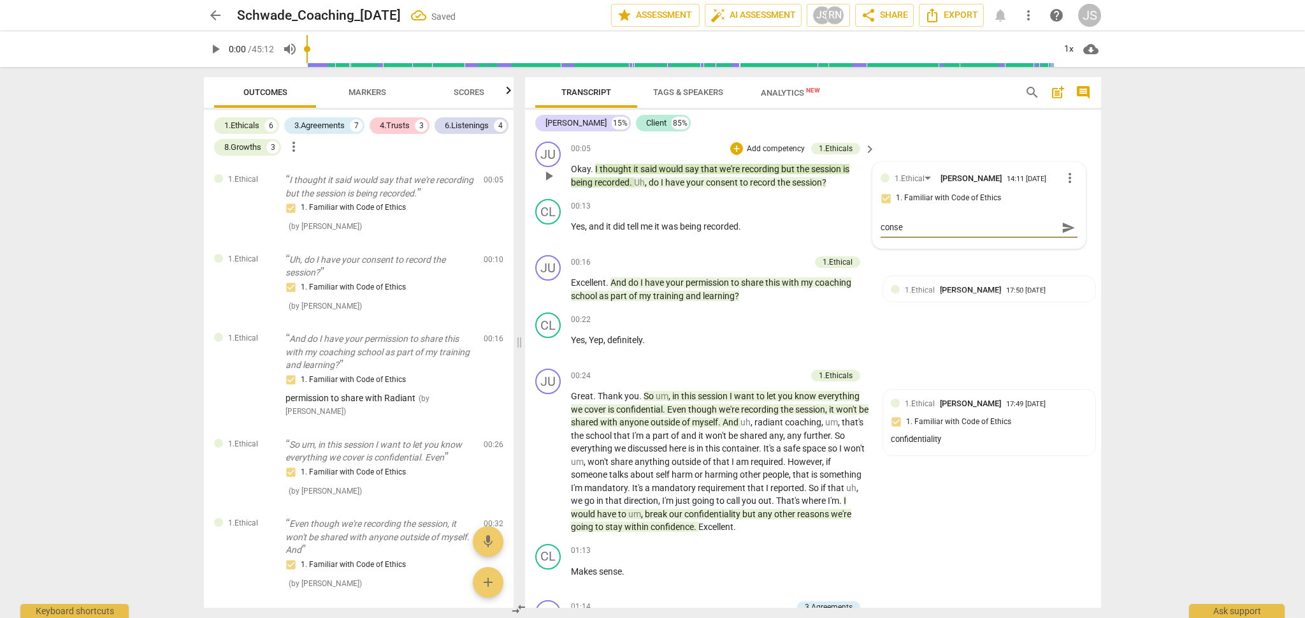
type textarea "consen"
type textarea "consent"
type textarea "consen"
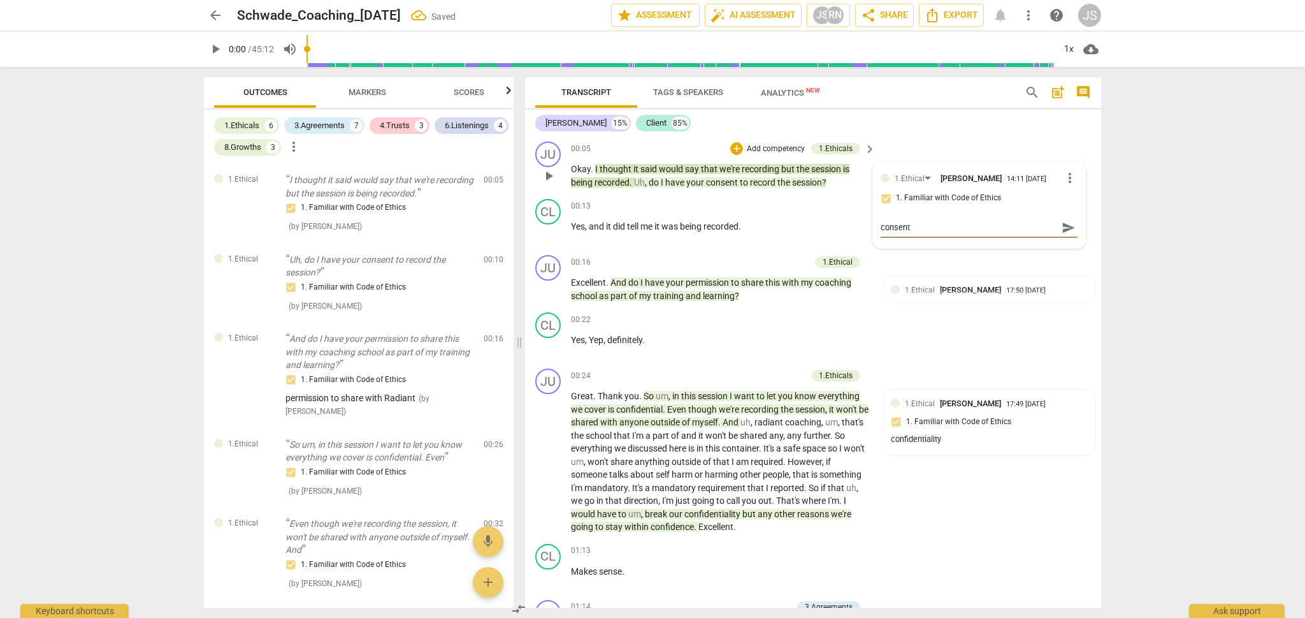
type textarea "consen"
type textarea "conse"
type textarea "consec"
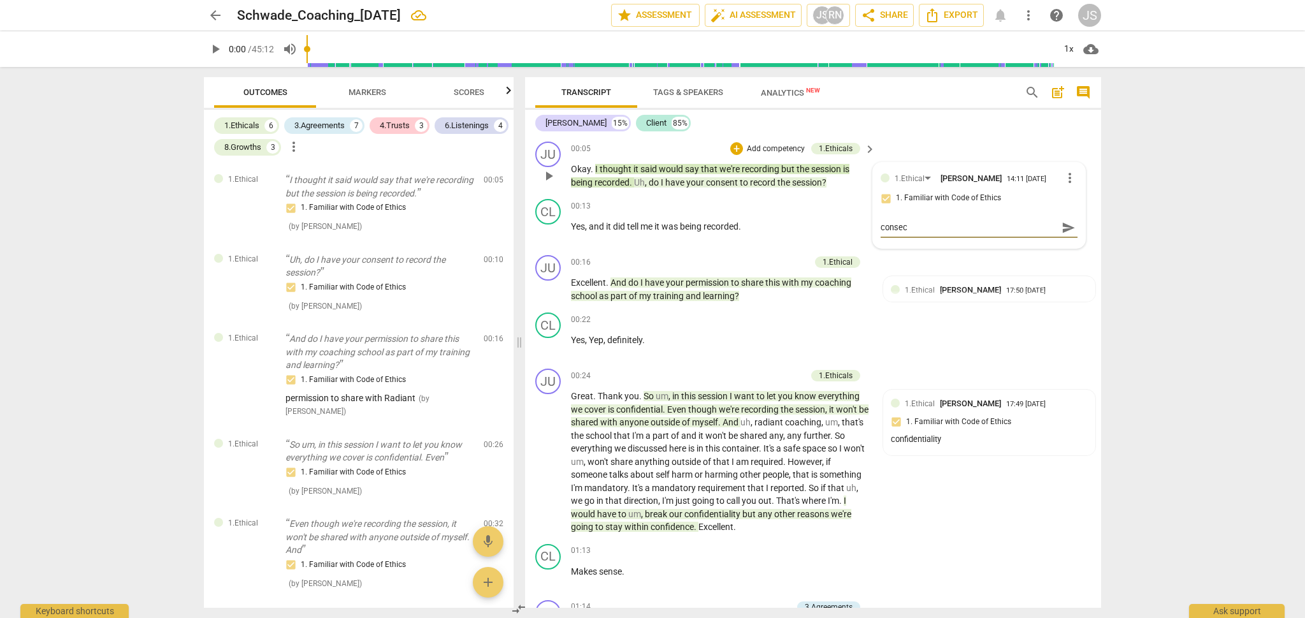
type textarea "consece"
type textarea "consecen"
type textarea "consecent"
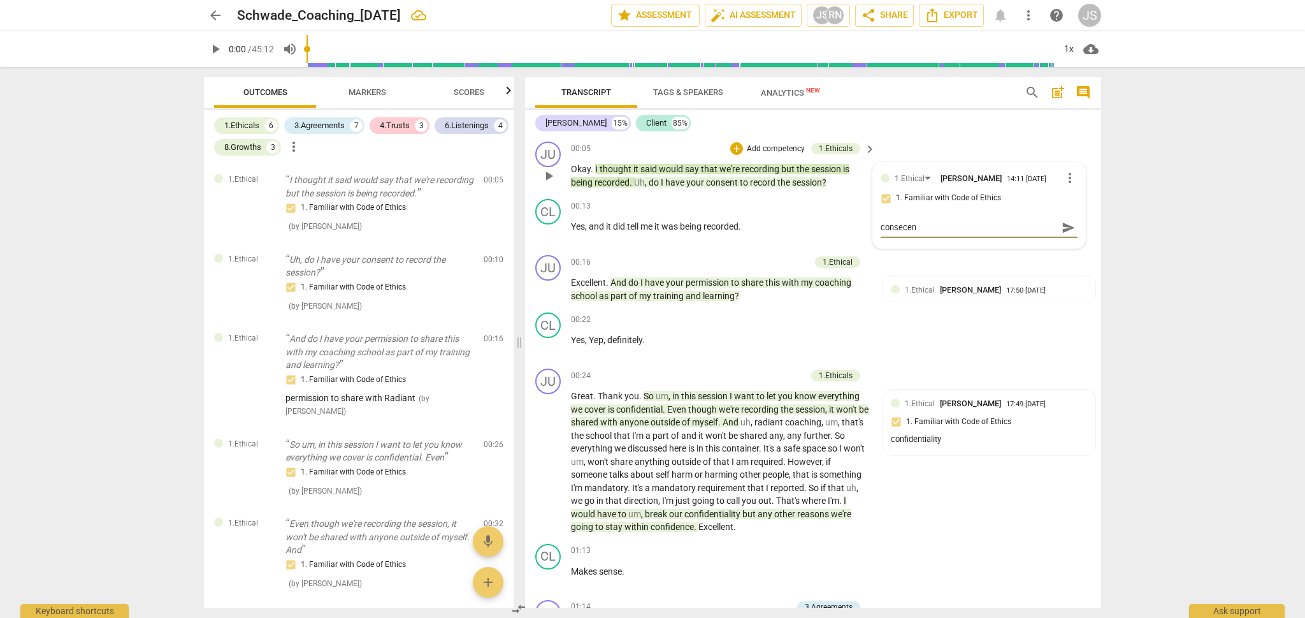
type textarea "consecent"
type textarea "consequent"
type textarea "consequent t"
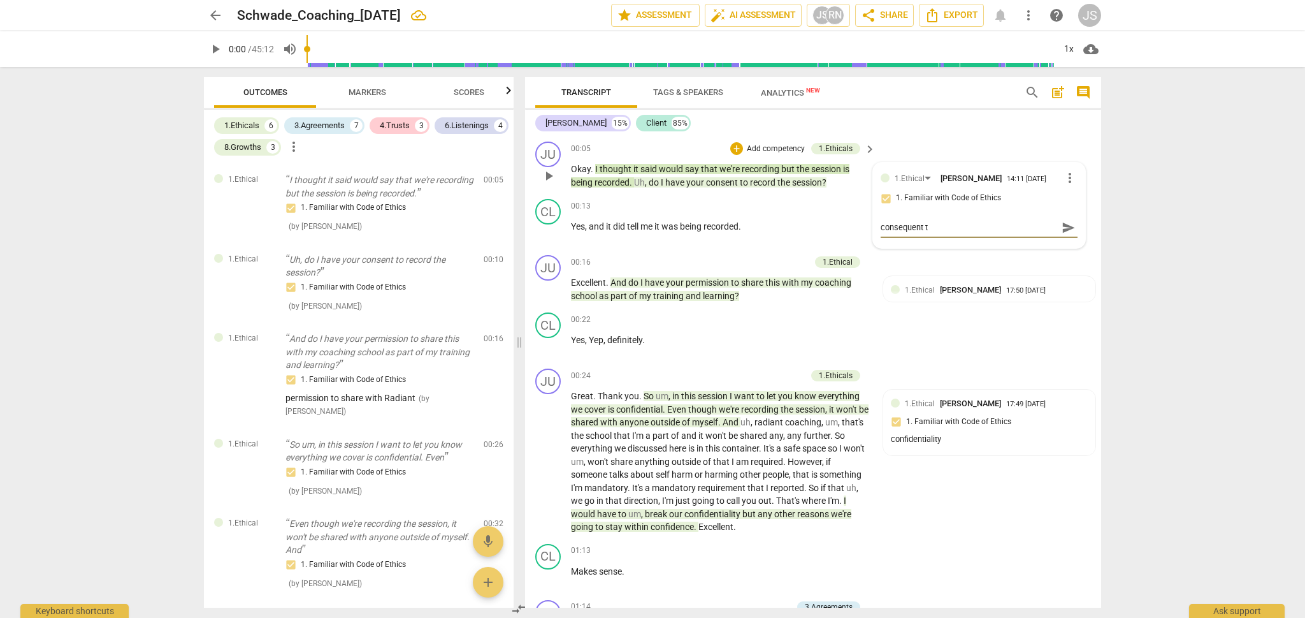
type textarea "consequent"
type textarea "consequen"
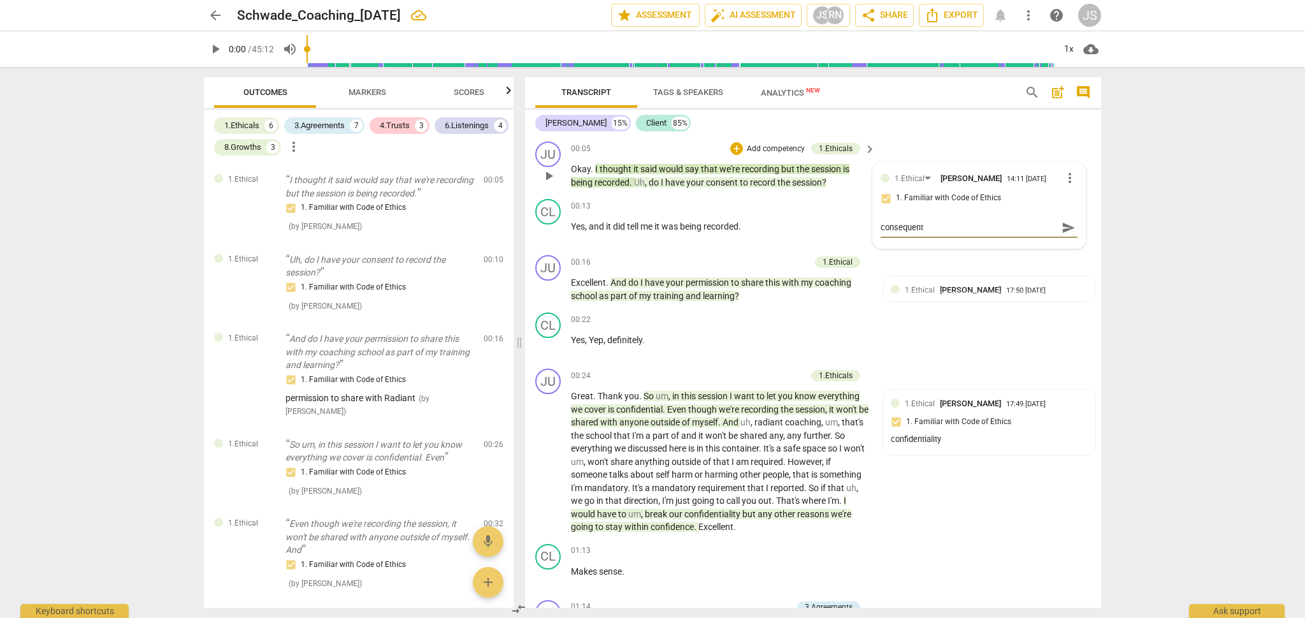
type textarea "consequen"
type textarea "conseque"
type textarea "consequ"
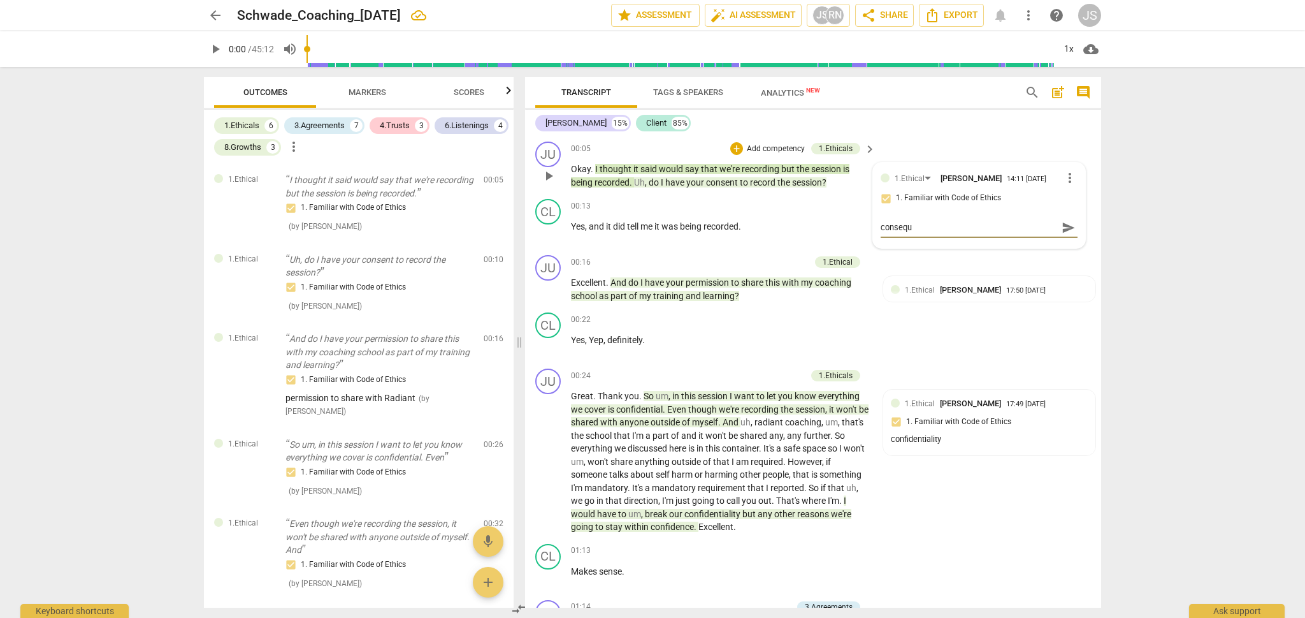
type textarea "conseq"
type textarea "conse"
type textarea "consen"
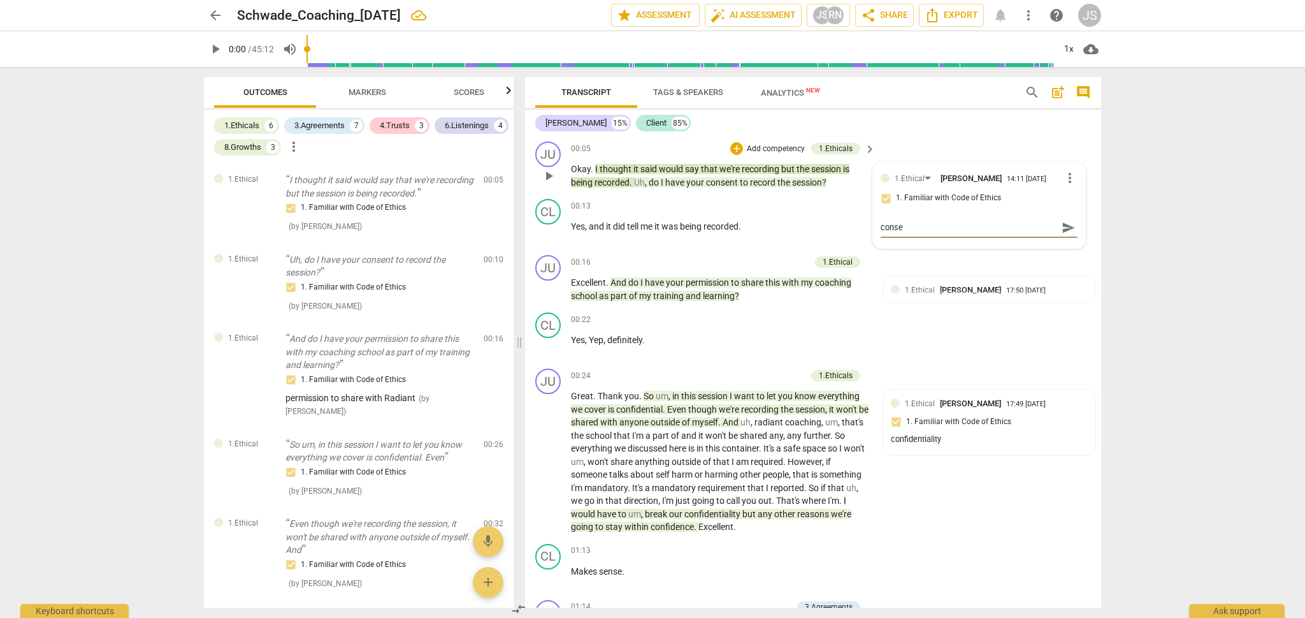
type textarea "consen"
type textarea "consent"
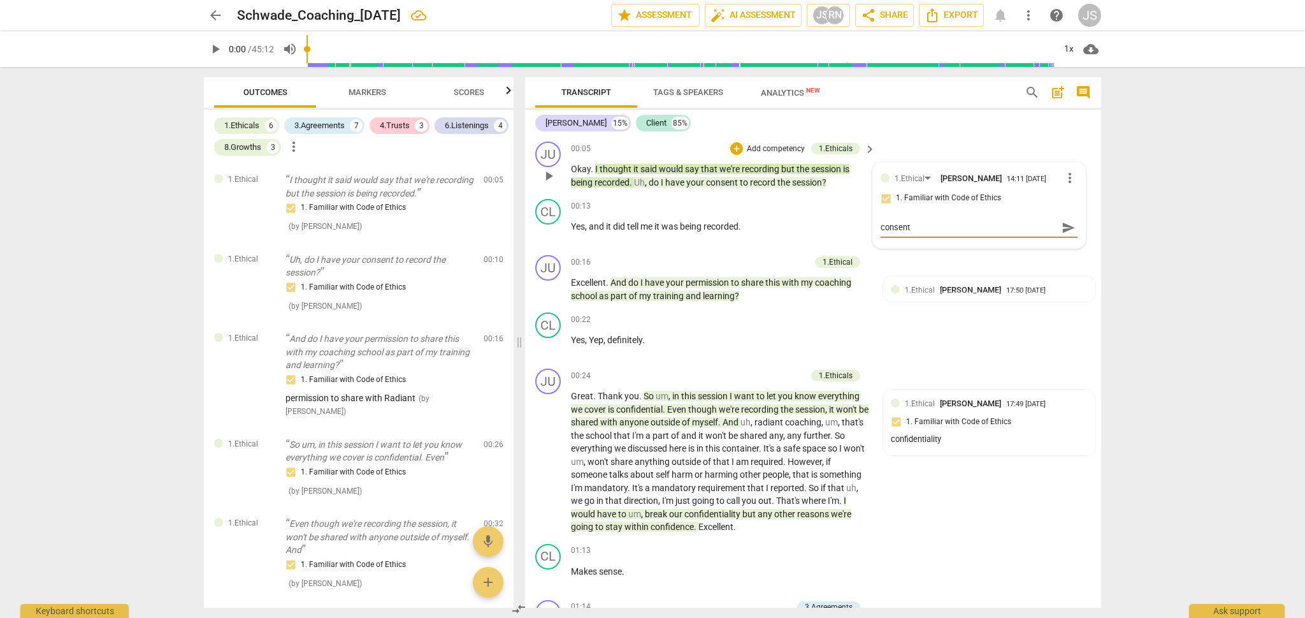
type textarea "consent t"
type textarea "consent to"
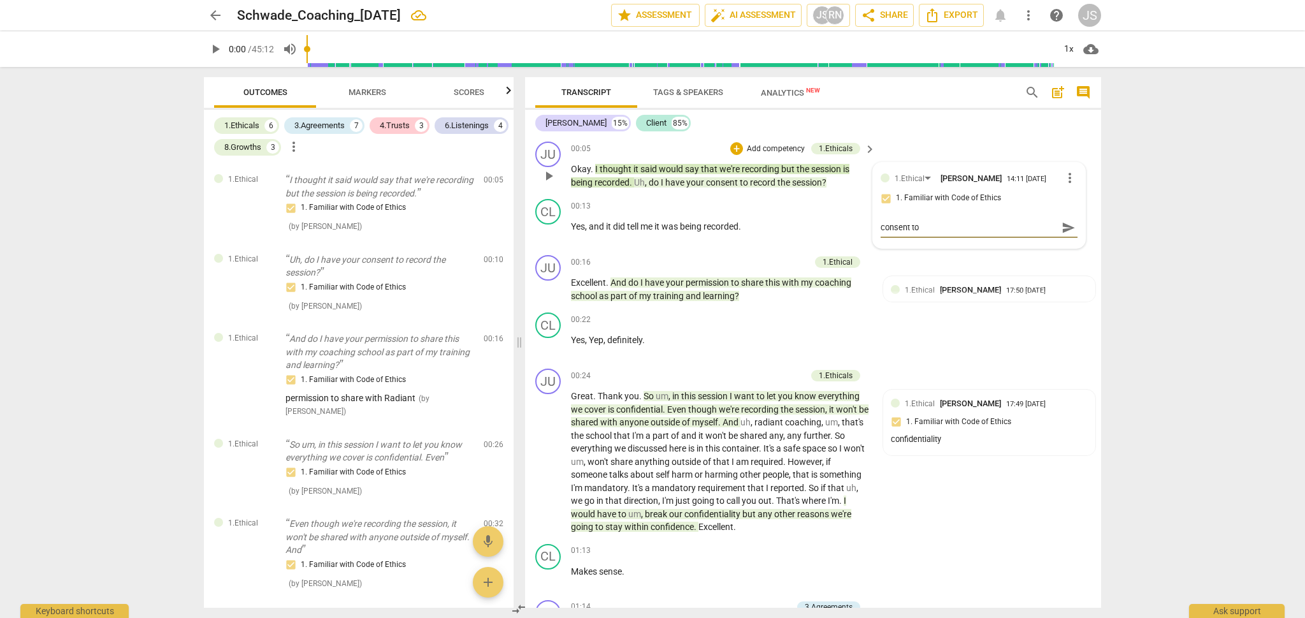
type textarea "consent to"
type textarea "consent to r"
type textarea "consent to re"
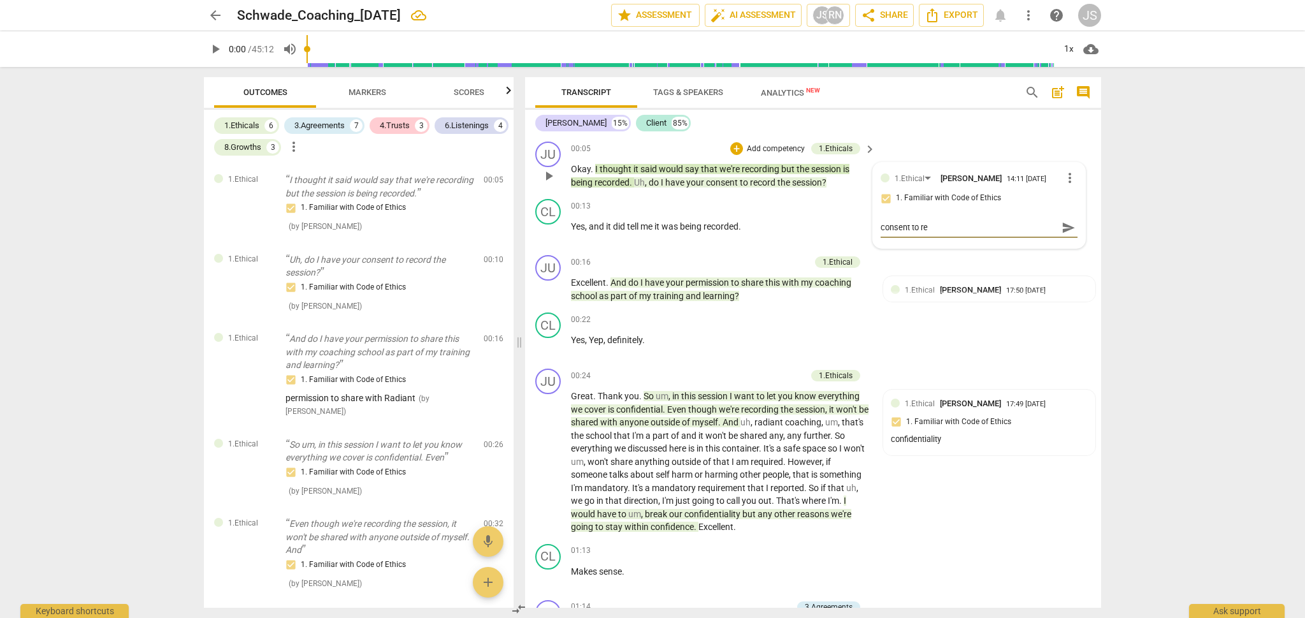
type textarea "consent to rec"
type textarea "consent to reco"
type textarea "consent to recor"
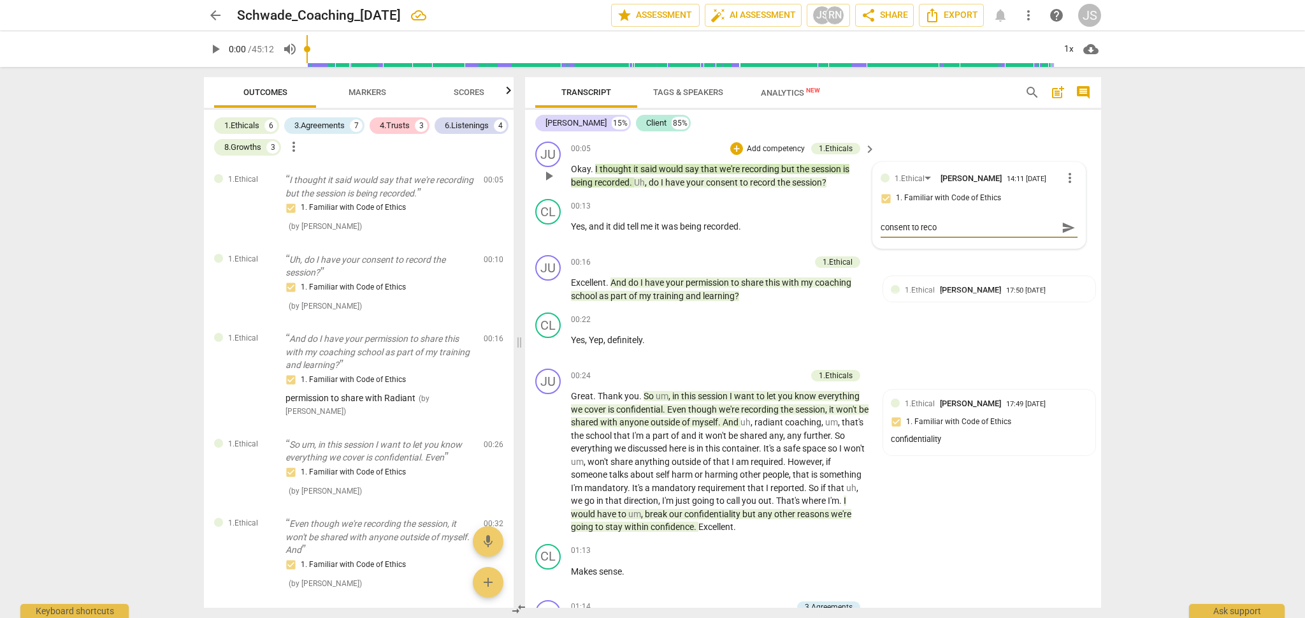
type textarea "consent to recor"
type textarea "consent to record"
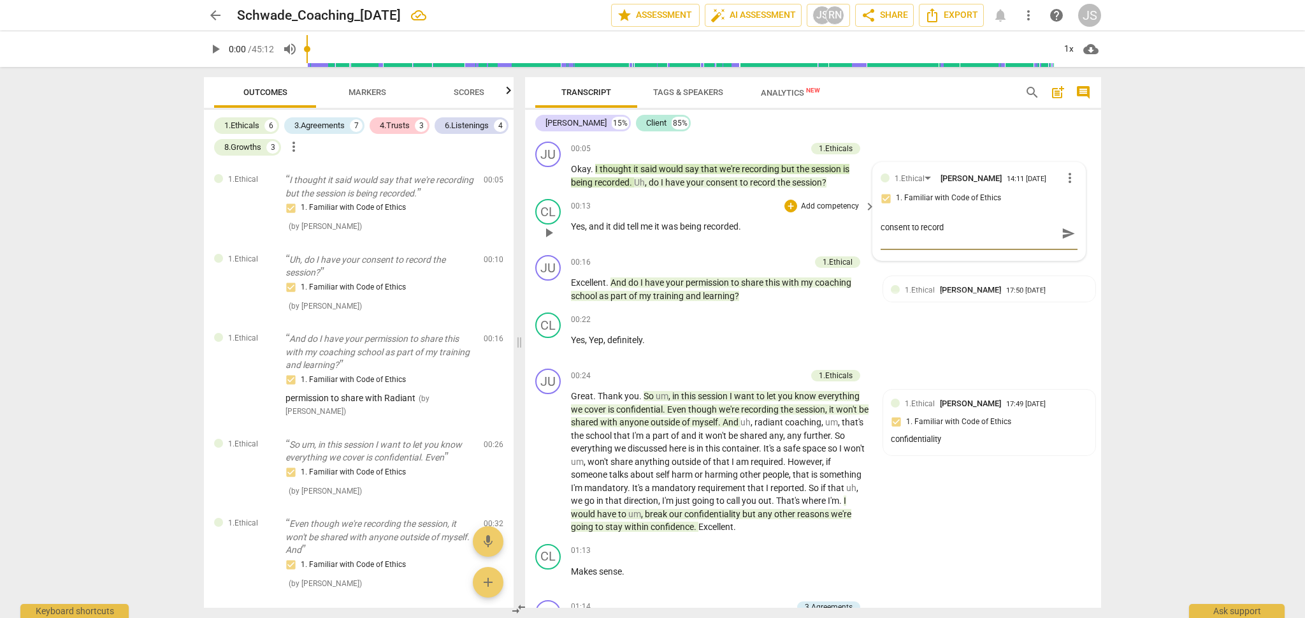
click at [763, 226] on p "Yes , and it did tell me it was being recorded ." at bounding box center [720, 226] width 298 height 13
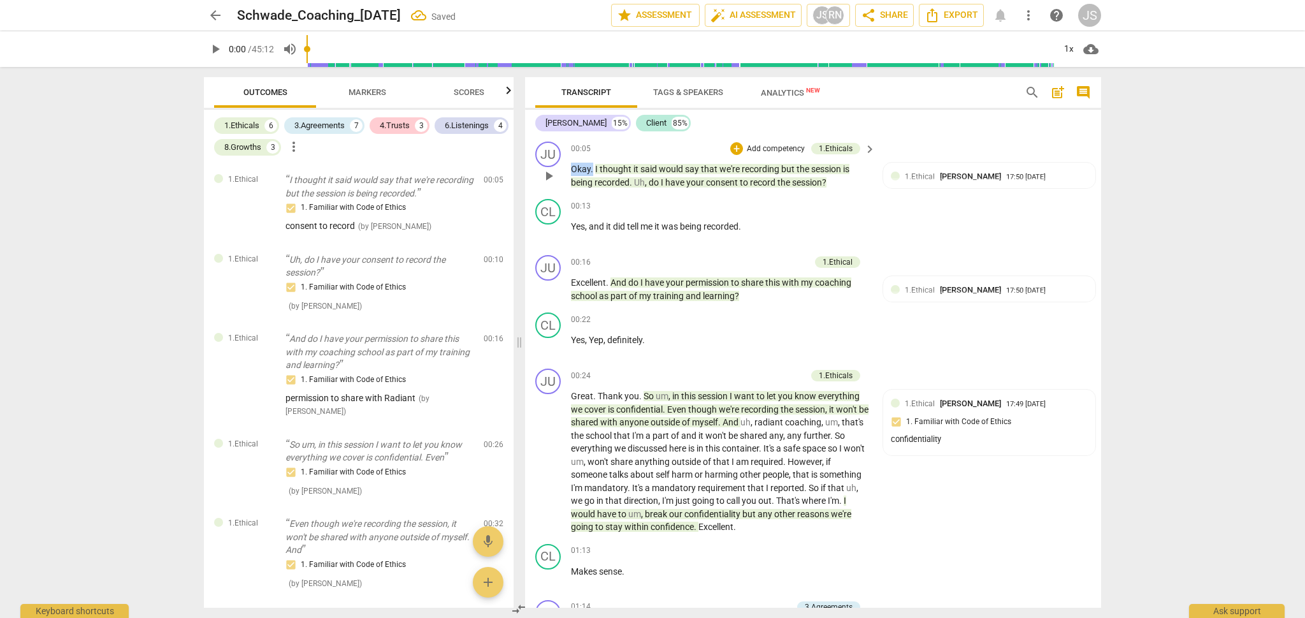
drag, startPoint x: 571, startPoint y: 166, endPoint x: 592, endPoint y: 168, distance: 21.1
click at [592, 168] on p "Okay . I thought it said would say that we're recording but the session is bein…" at bounding box center [720, 176] width 298 height 26
click at [764, 148] on p "Add competency" at bounding box center [776, 148] width 61 height 11
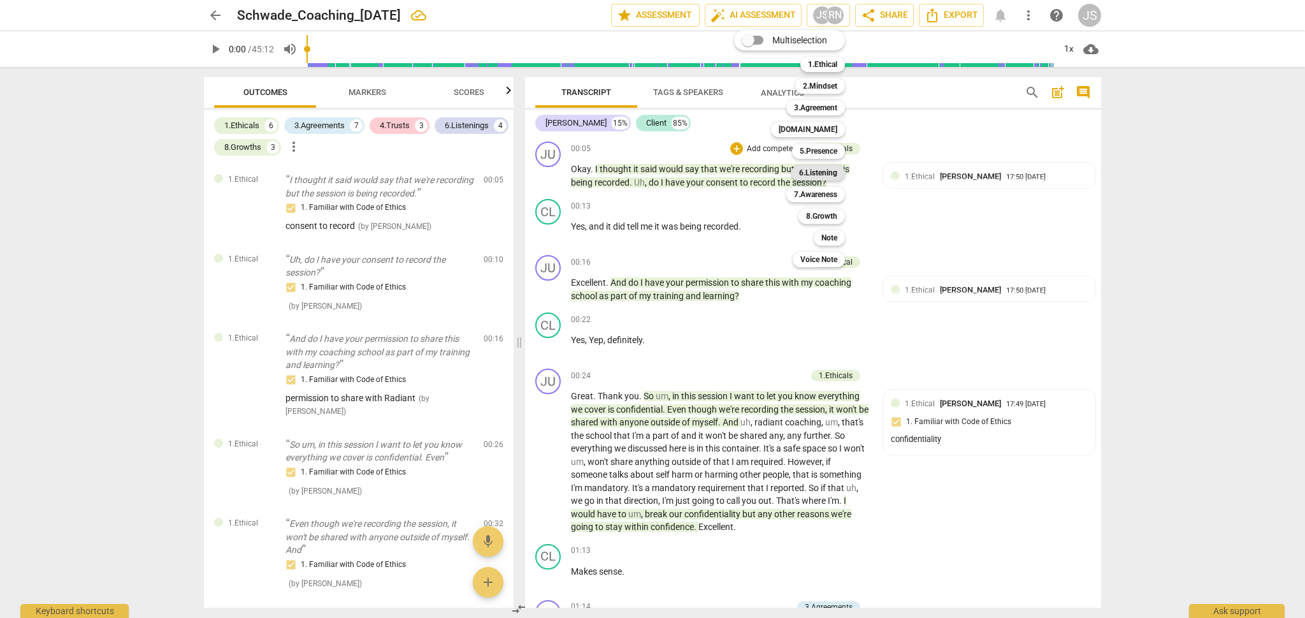
click at [820, 173] on b "6.Listening" at bounding box center [818, 172] width 38 height 15
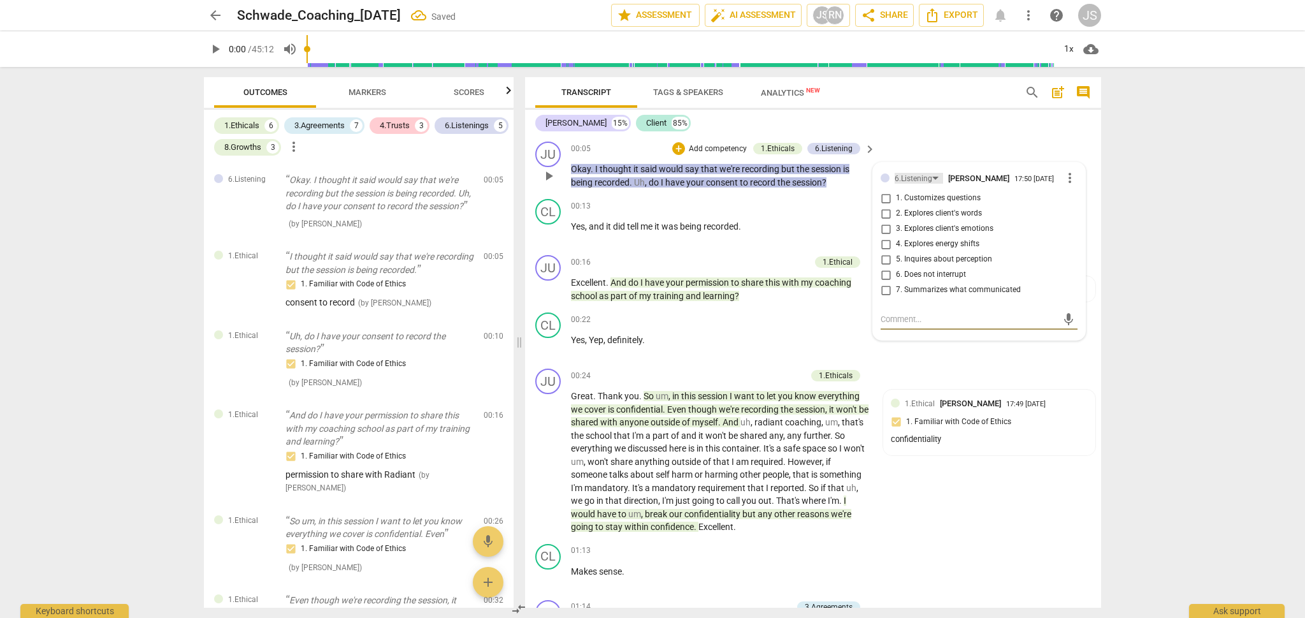
click at [914, 175] on div "6.Listening" at bounding box center [914, 179] width 38 height 12
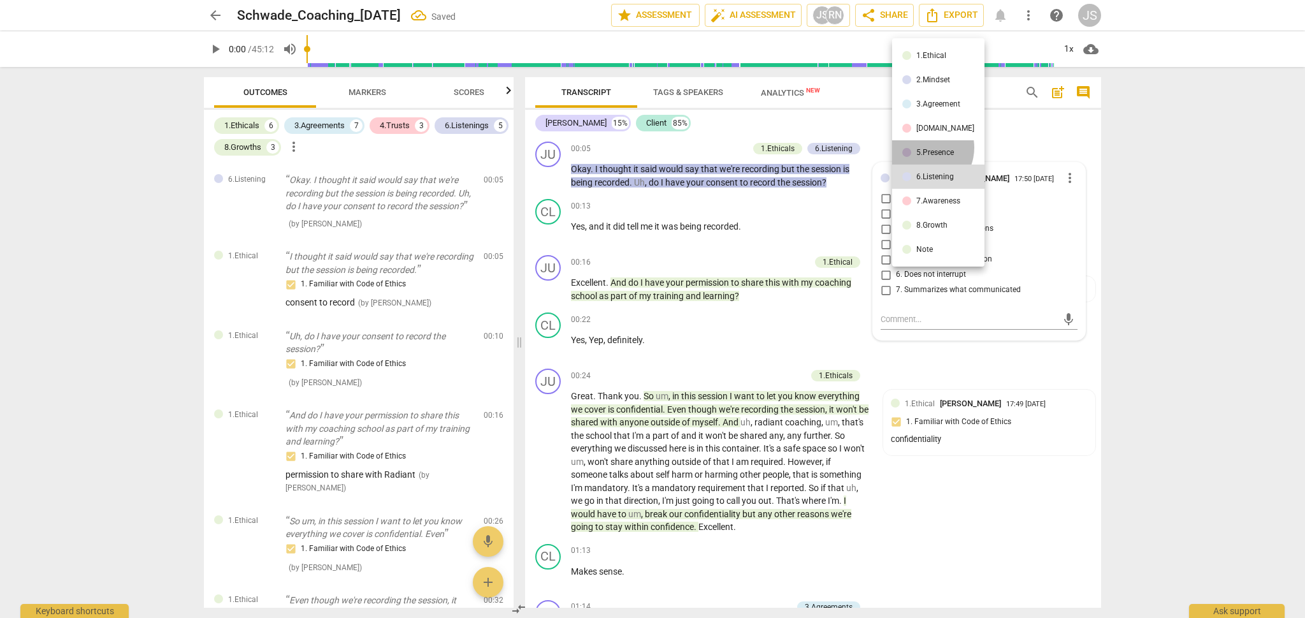
click at [922, 147] on li "5.Presence" at bounding box center [938, 152] width 92 height 24
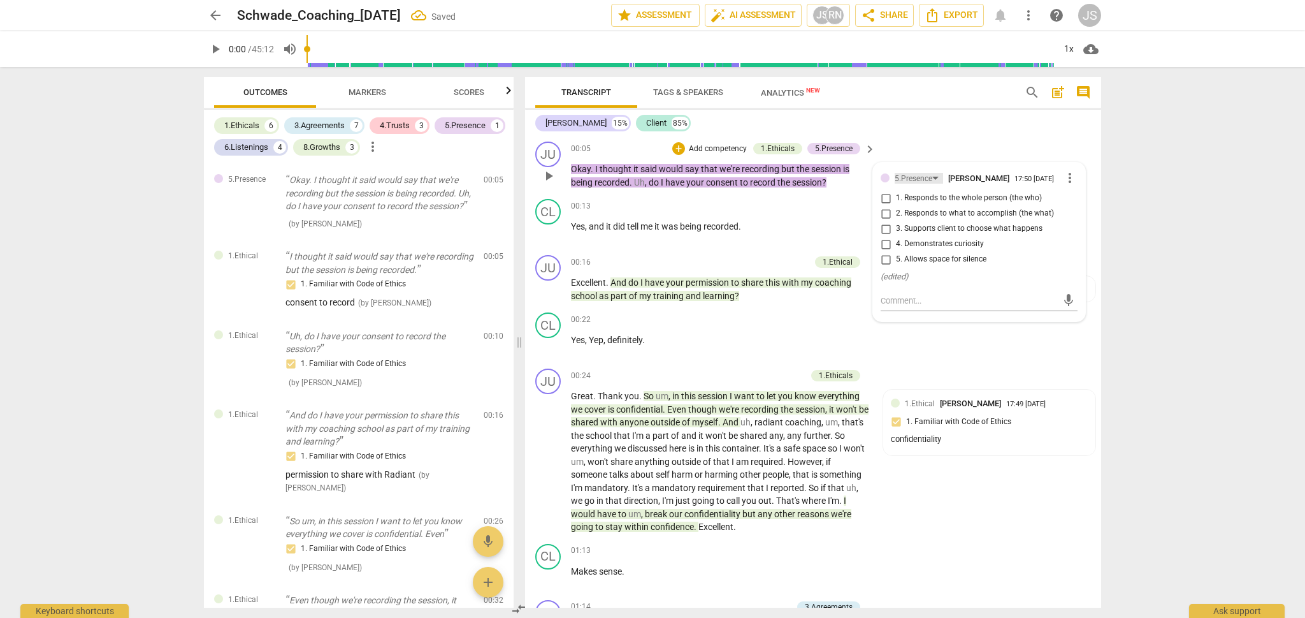
click at [921, 178] on div "5.Presence" at bounding box center [914, 179] width 38 height 12
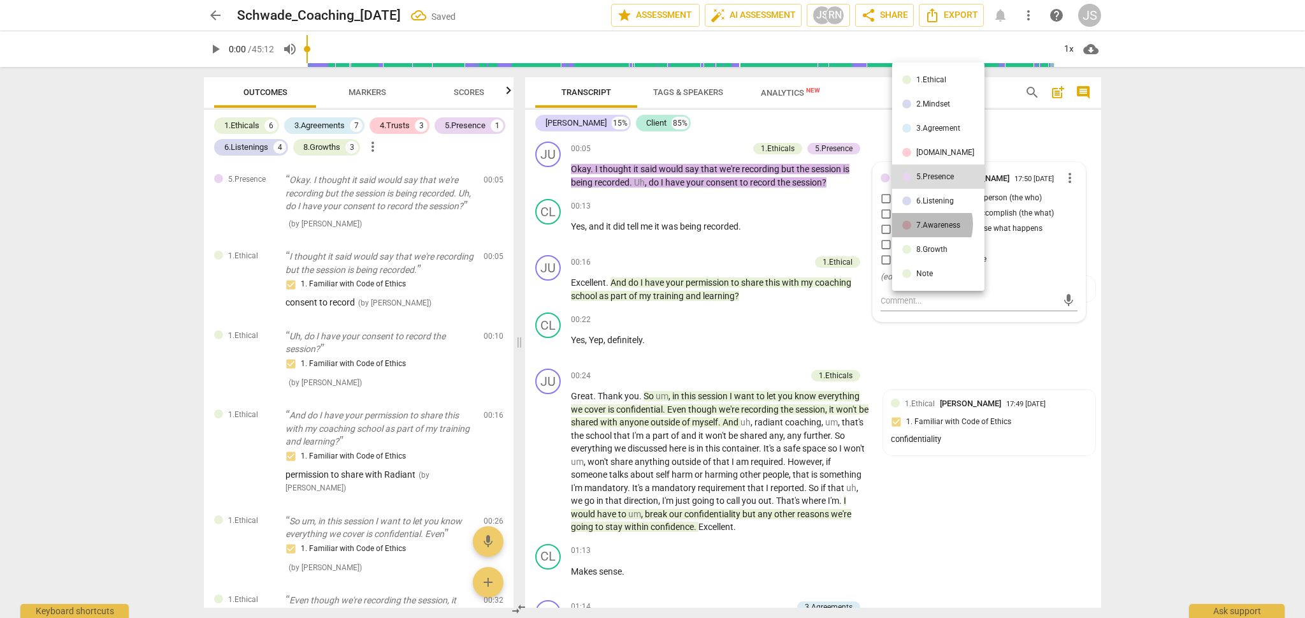
click at [921, 224] on div "7.Awareness" at bounding box center [938, 225] width 44 height 8
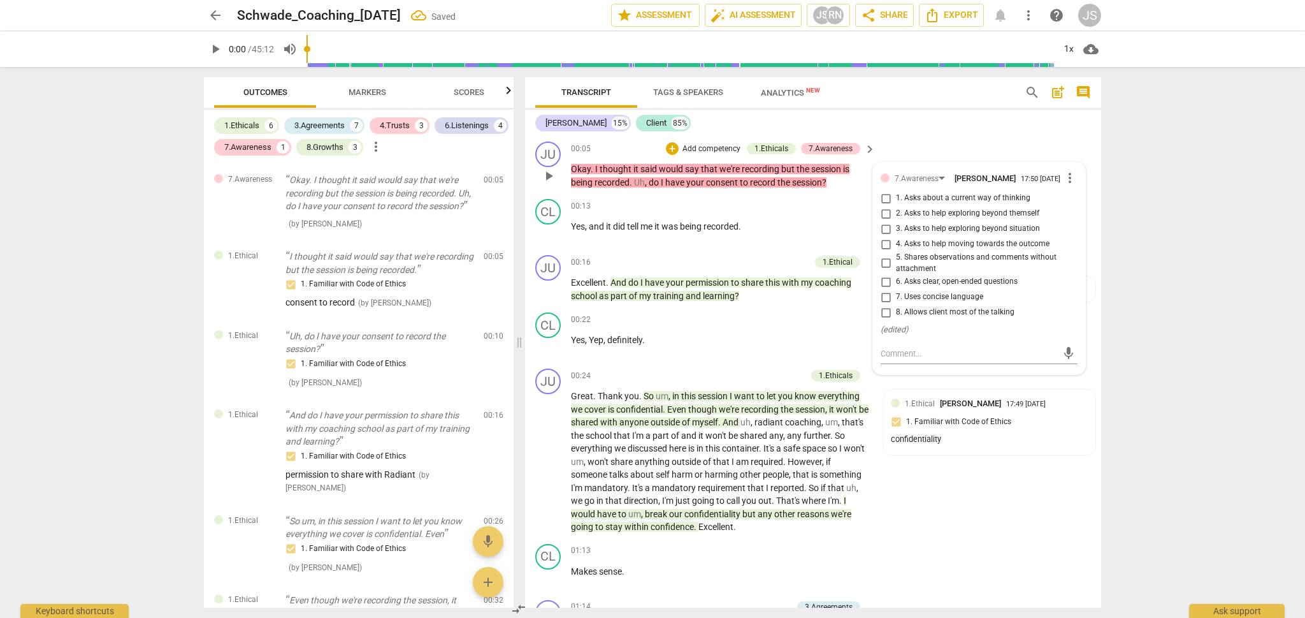
click at [883, 317] on input "8. Allows client most of the talking" at bounding box center [886, 312] width 20 height 15
checkbox input "true"
click at [907, 359] on textarea at bounding box center [969, 353] width 177 height 12
type textarea "c"
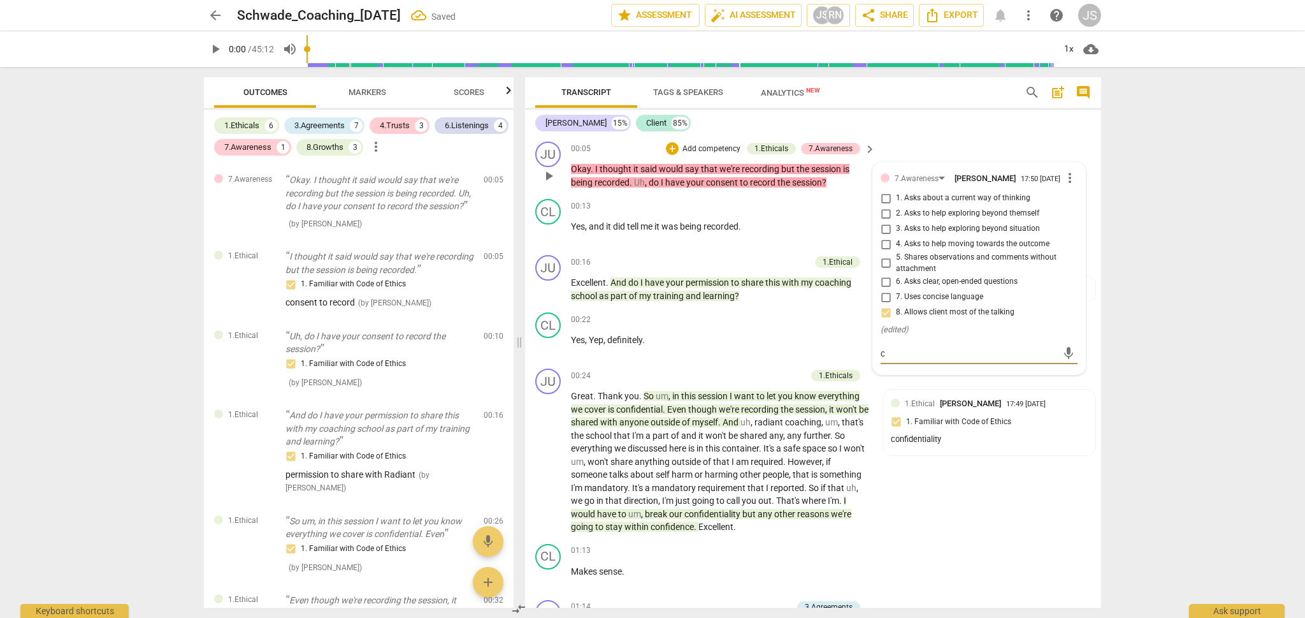
type textarea "co"
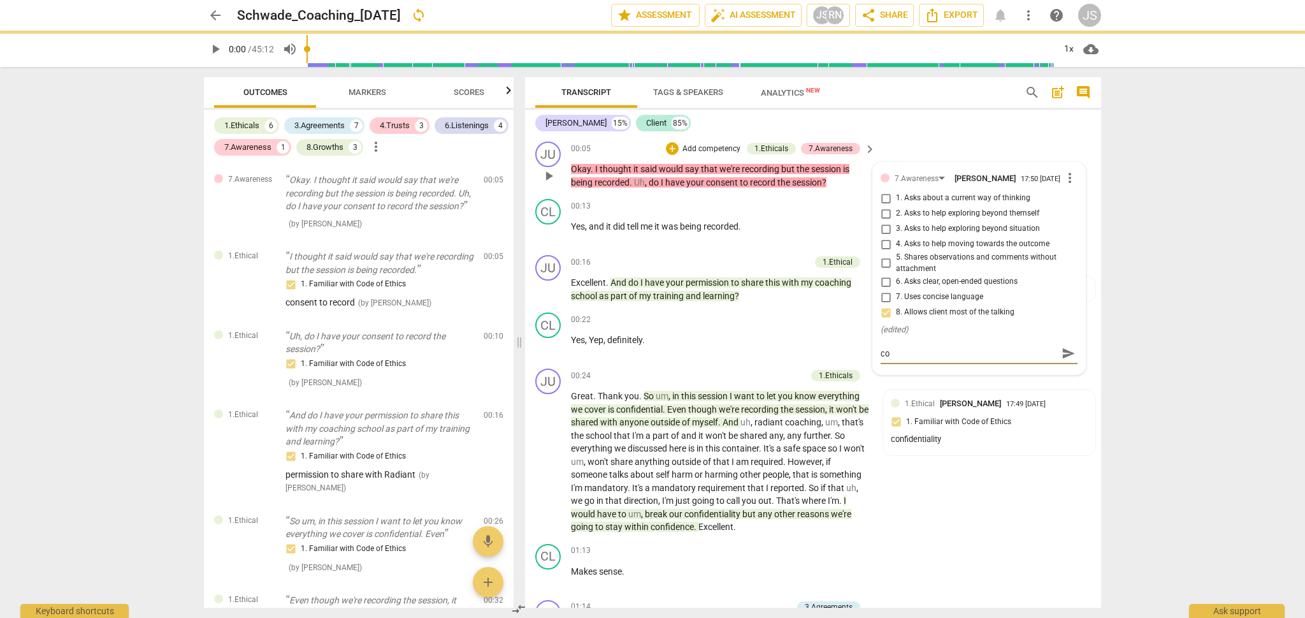
type textarea "coa"
type textarea "coac"
type textarea "coach"
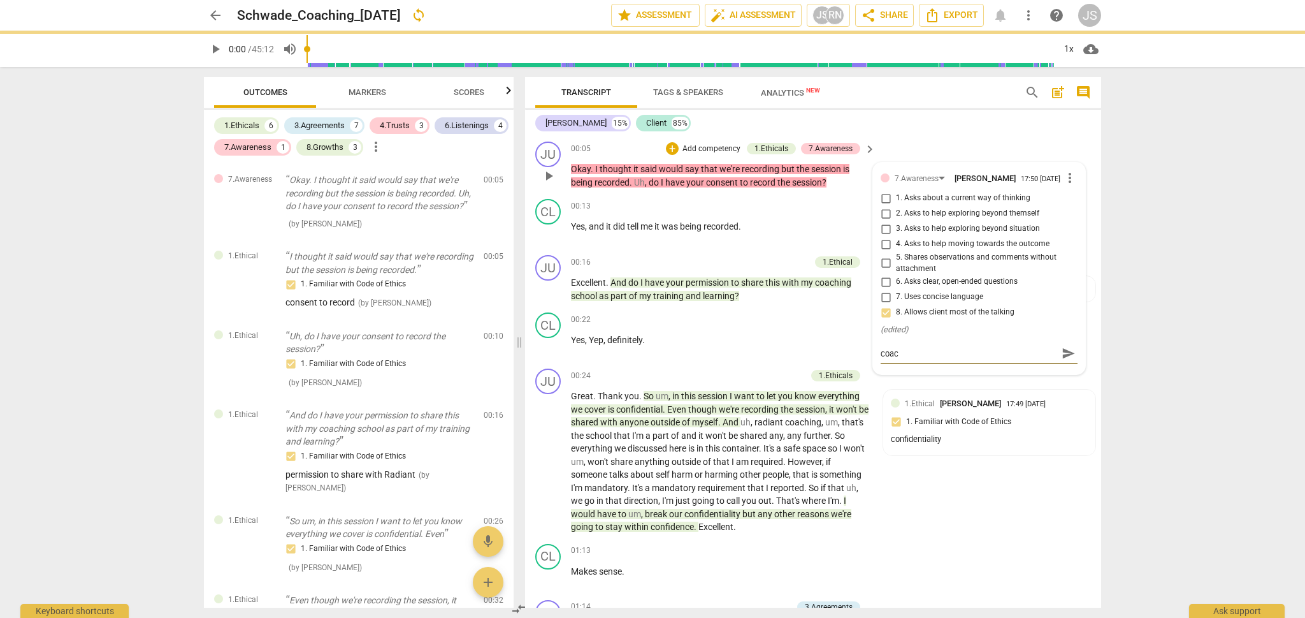
type textarea "coach"
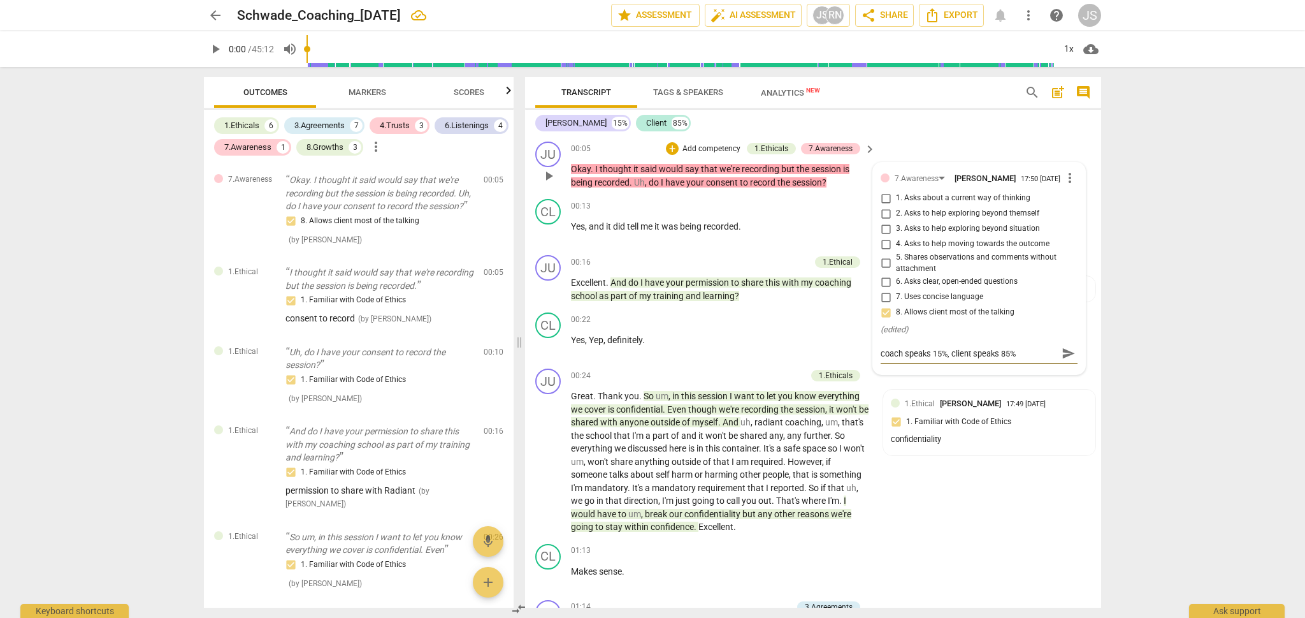
click at [1064, 356] on span "send" at bounding box center [1069, 354] width 14 height 14
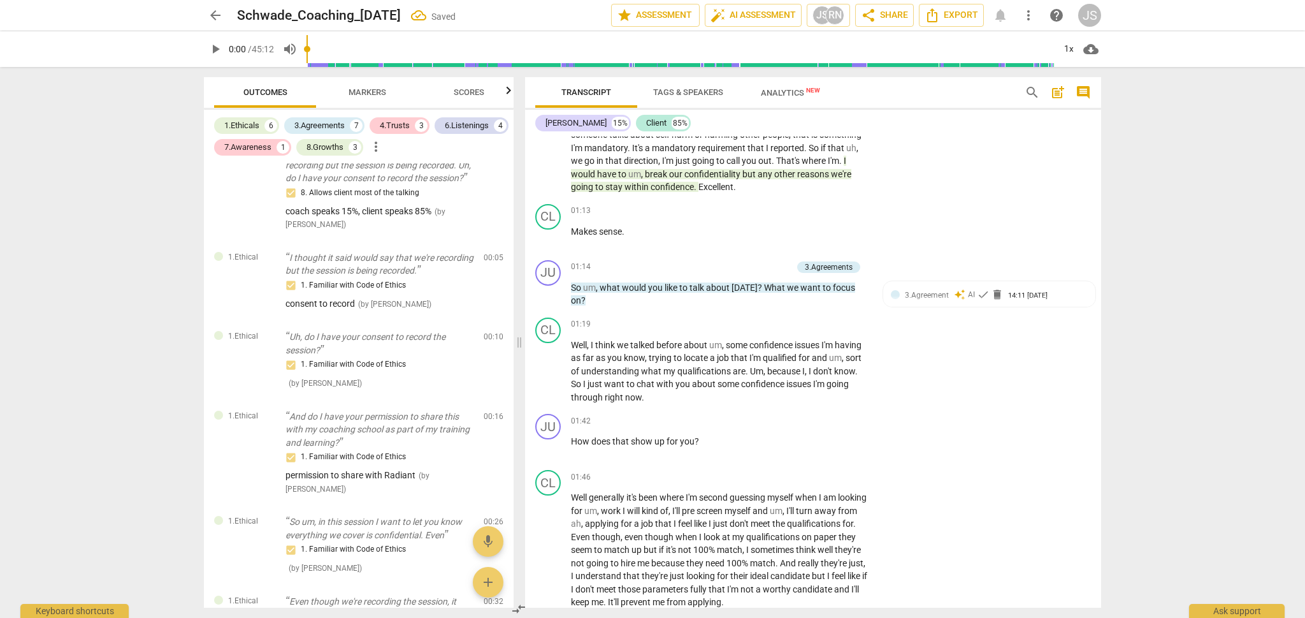
scroll to position [342, 0]
click at [983, 288] on span "check" at bounding box center [983, 291] width 13 height 13
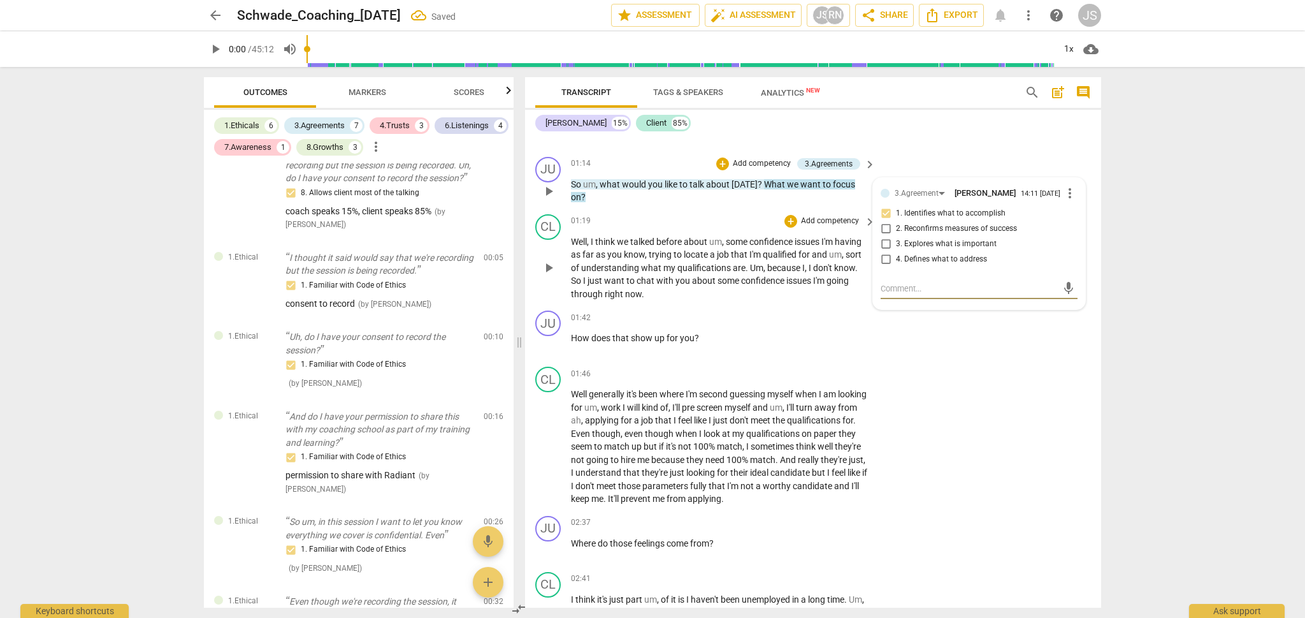
scroll to position [443, 0]
drag, startPoint x: 705, startPoint y: 332, endPoint x: 571, endPoint y: 330, distance: 133.8
click at [571, 331] on p "How does that show up for you ?" at bounding box center [720, 337] width 298 height 13
click at [711, 314] on div "+" at bounding box center [710, 314] width 13 height 13
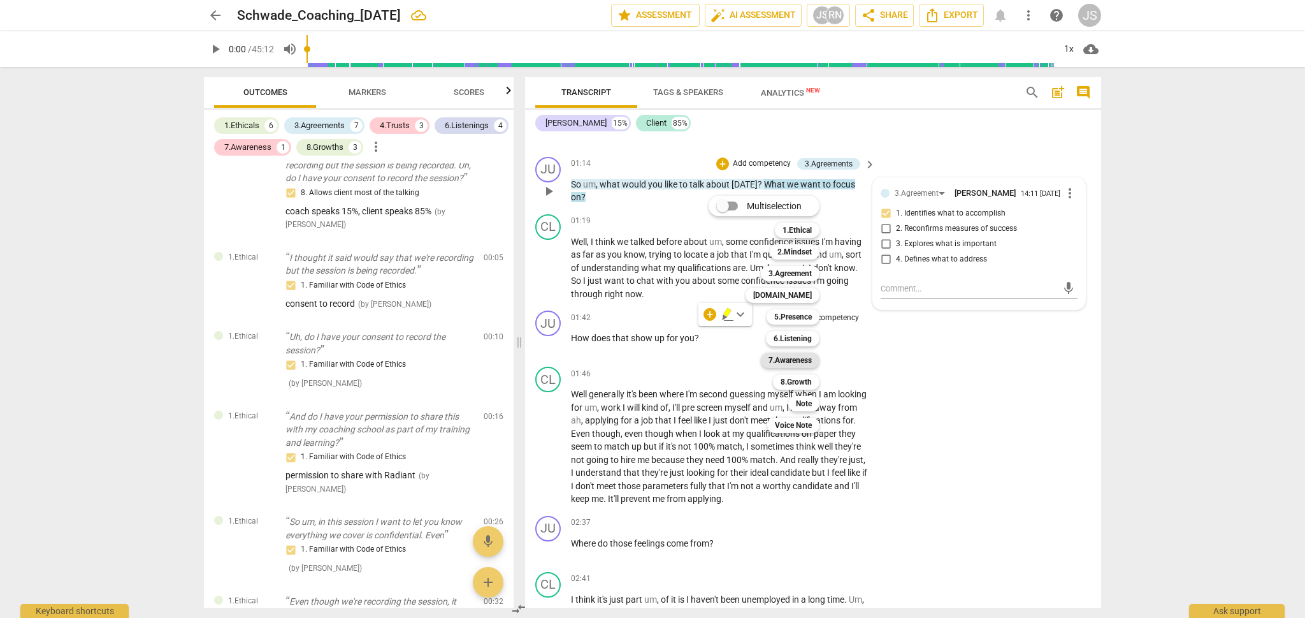
click at [800, 358] on b "7.Awareness" at bounding box center [790, 359] width 43 height 15
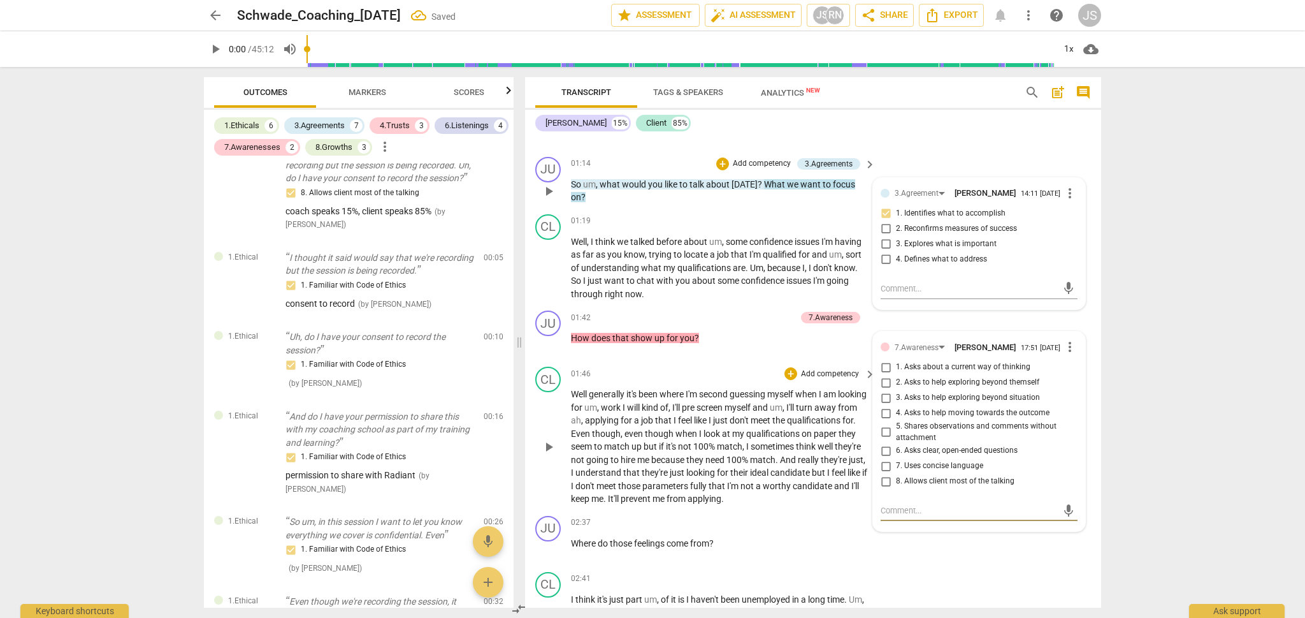
scroll to position [585, 0]
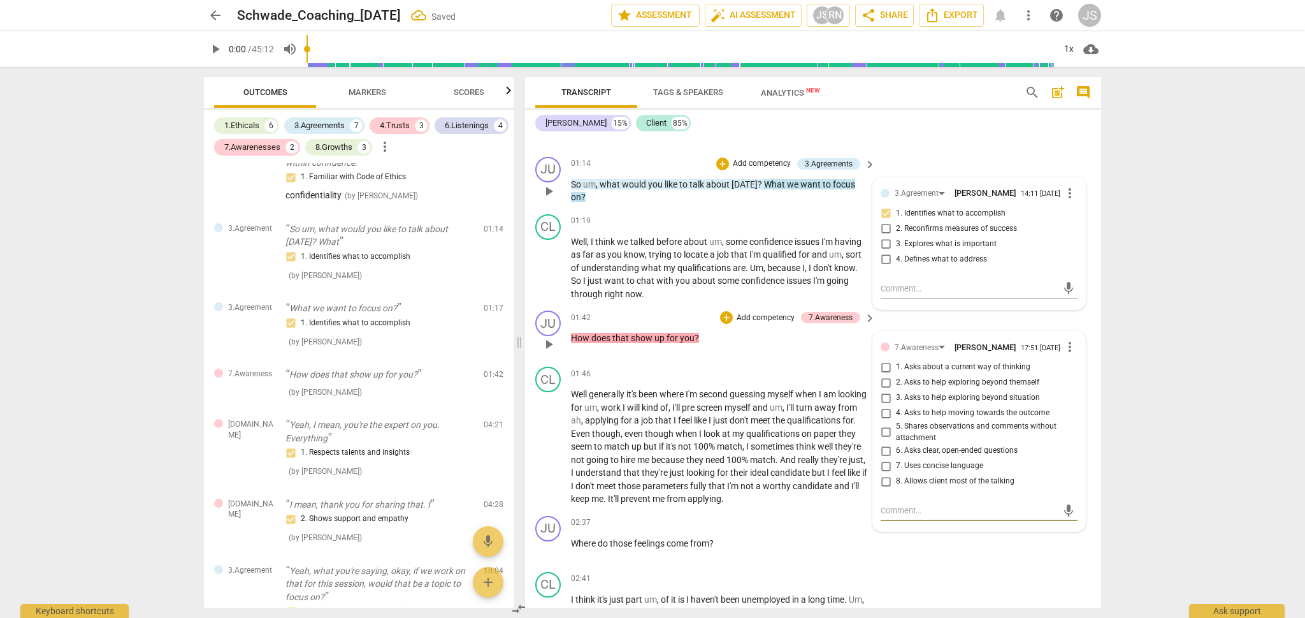
click at [885, 461] on input "7. Uses concise language" at bounding box center [886, 465] width 20 height 15
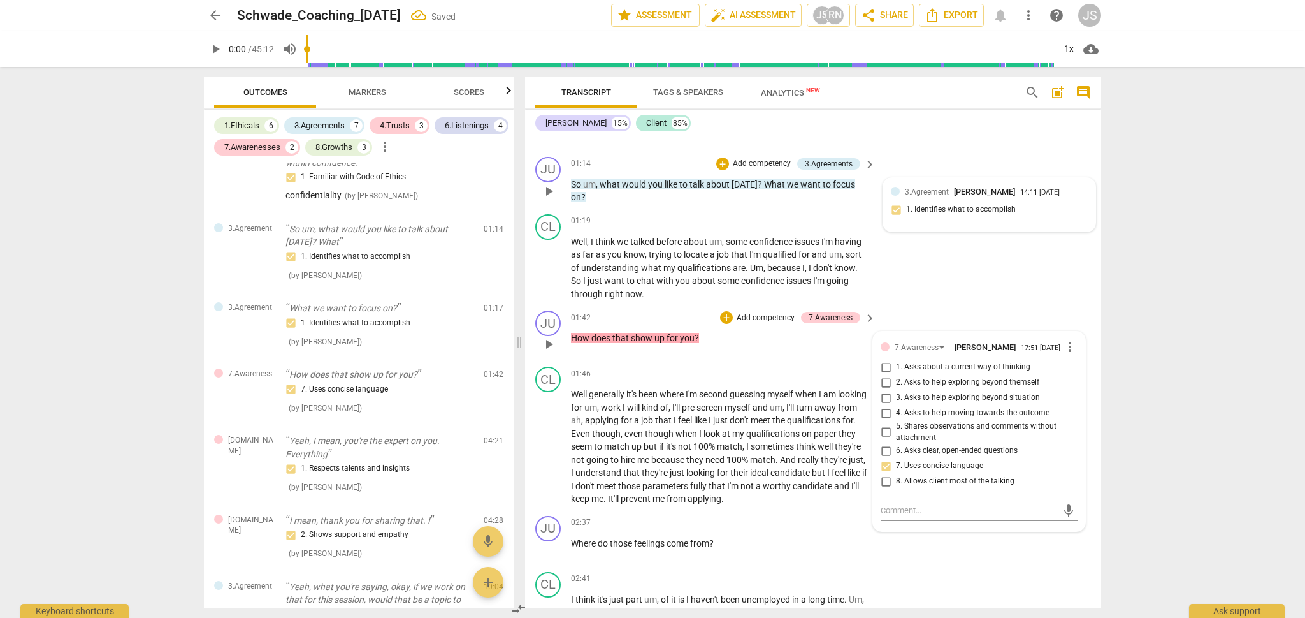
click at [886, 462] on input "7. Uses concise language" at bounding box center [886, 465] width 20 height 15
click at [882, 462] on input "7. Uses concise language" at bounding box center [886, 465] width 20 height 15
click at [925, 342] on div "7.Awareness" at bounding box center [917, 348] width 44 height 12
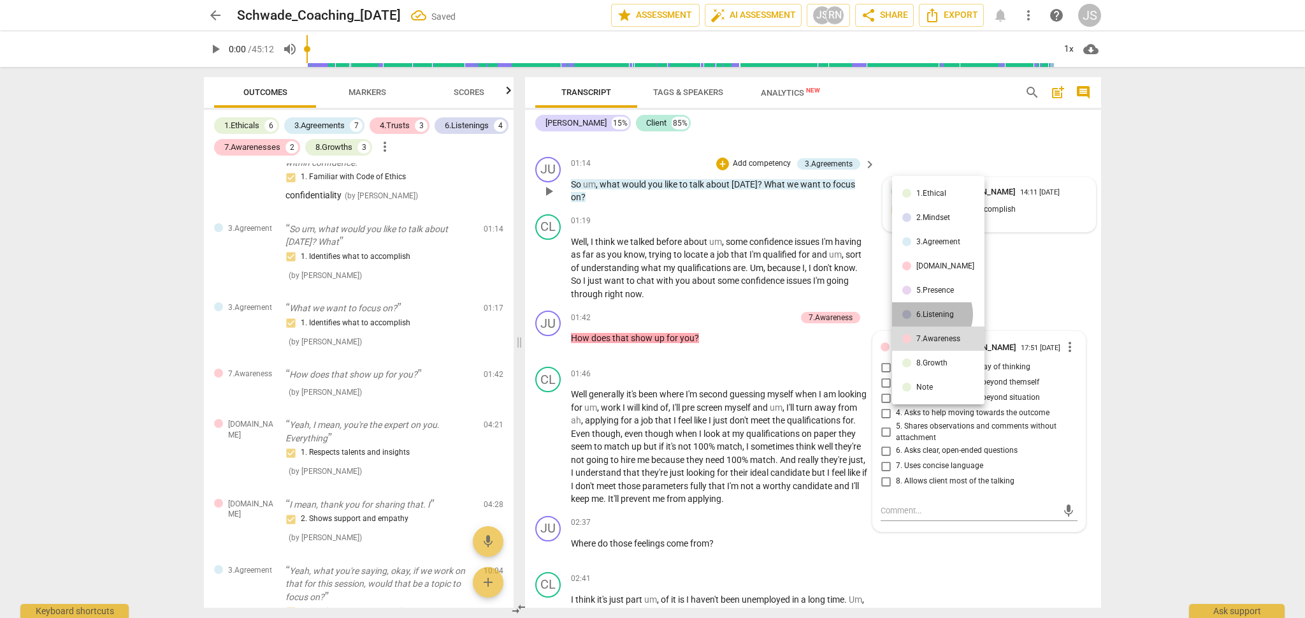
click at [929, 314] on div "6.Listening" at bounding box center [935, 314] width 38 height 8
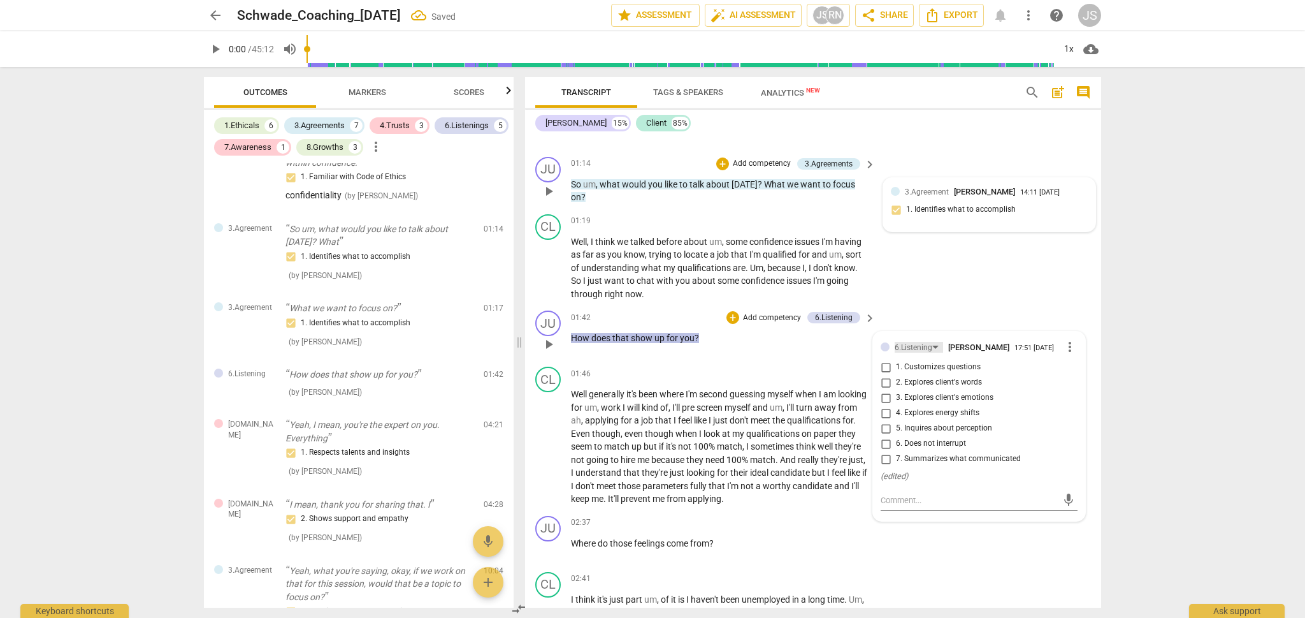
click at [925, 342] on div "6.Listening" at bounding box center [914, 348] width 38 height 12
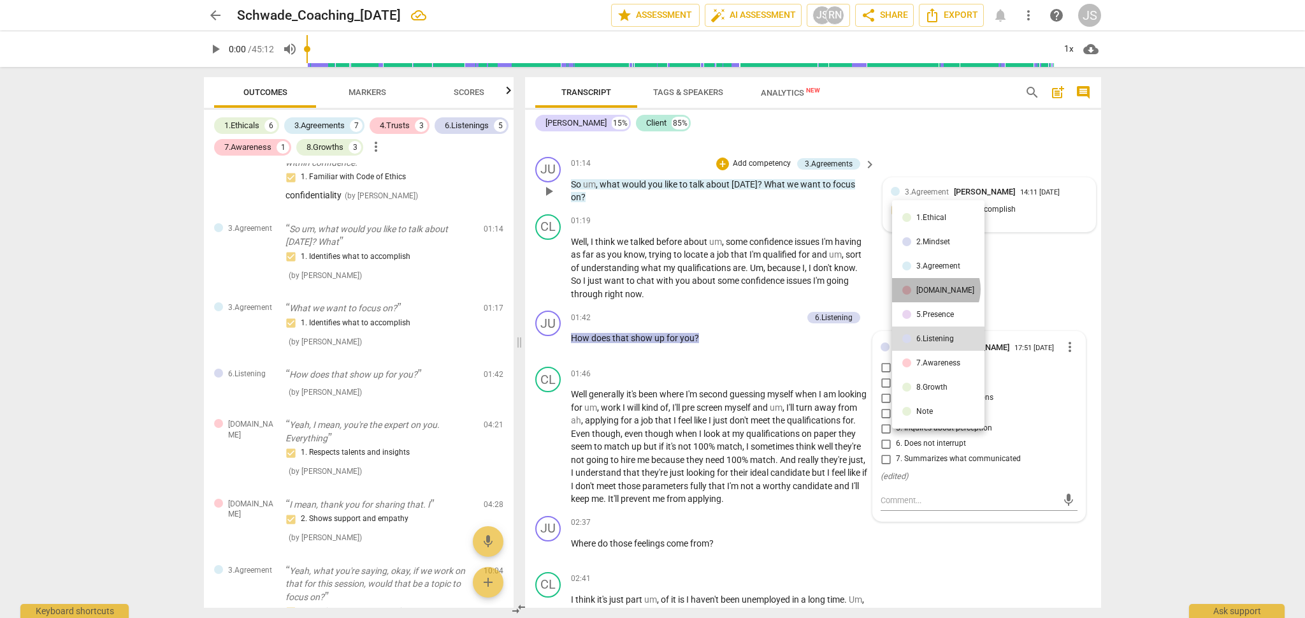
click at [935, 289] on div "[DOMAIN_NAME]" at bounding box center [945, 290] width 58 height 8
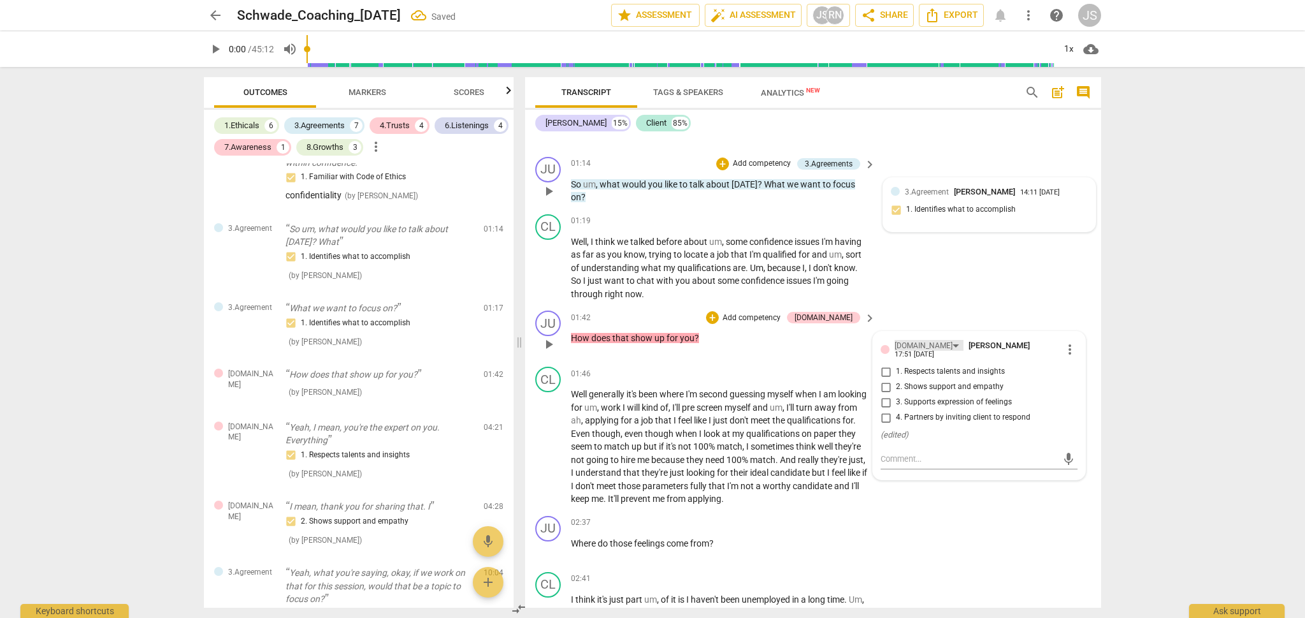
click at [907, 340] on div "[DOMAIN_NAME]" at bounding box center [924, 346] width 58 height 12
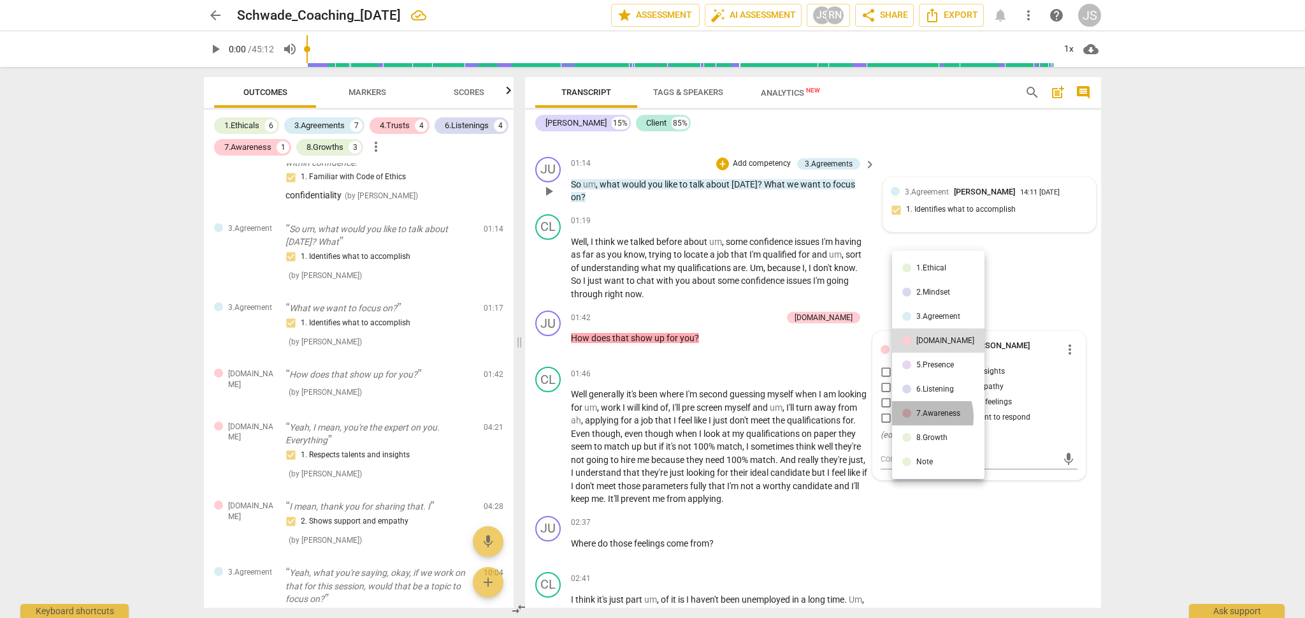
click at [916, 416] on li "7.Awareness" at bounding box center [938, 413] width 92 height 24
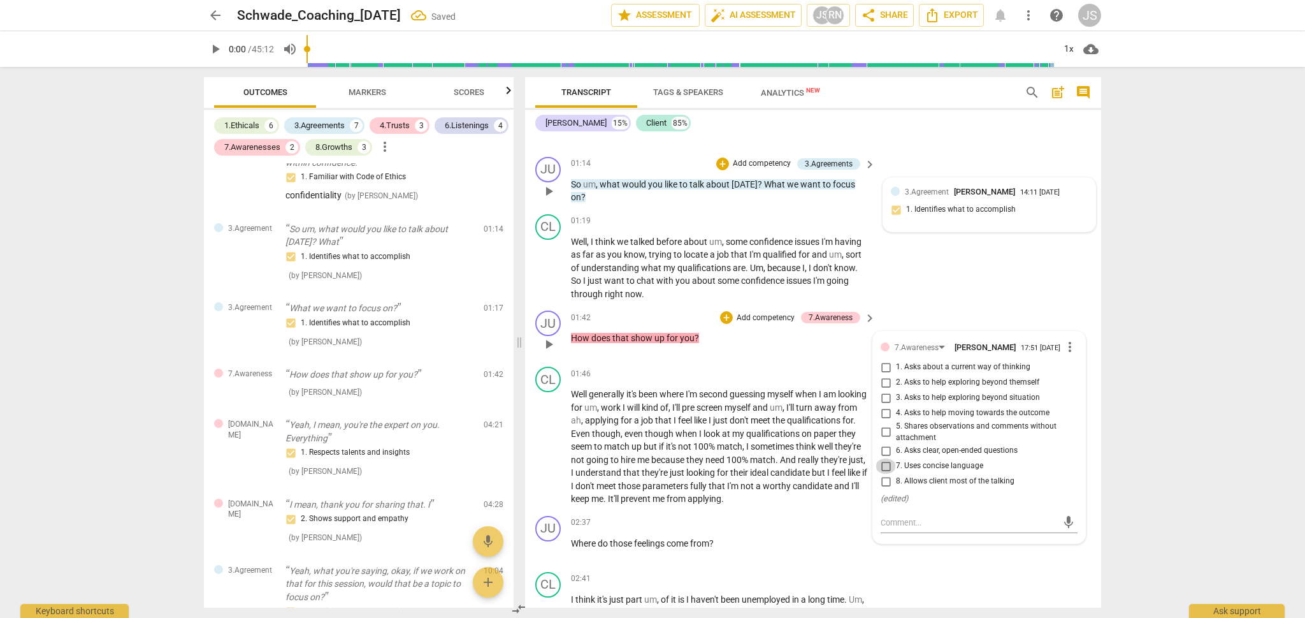
click at [885, 465] on input "7. Uses concise language" at bounding box center [886, 465] width 20 height 15
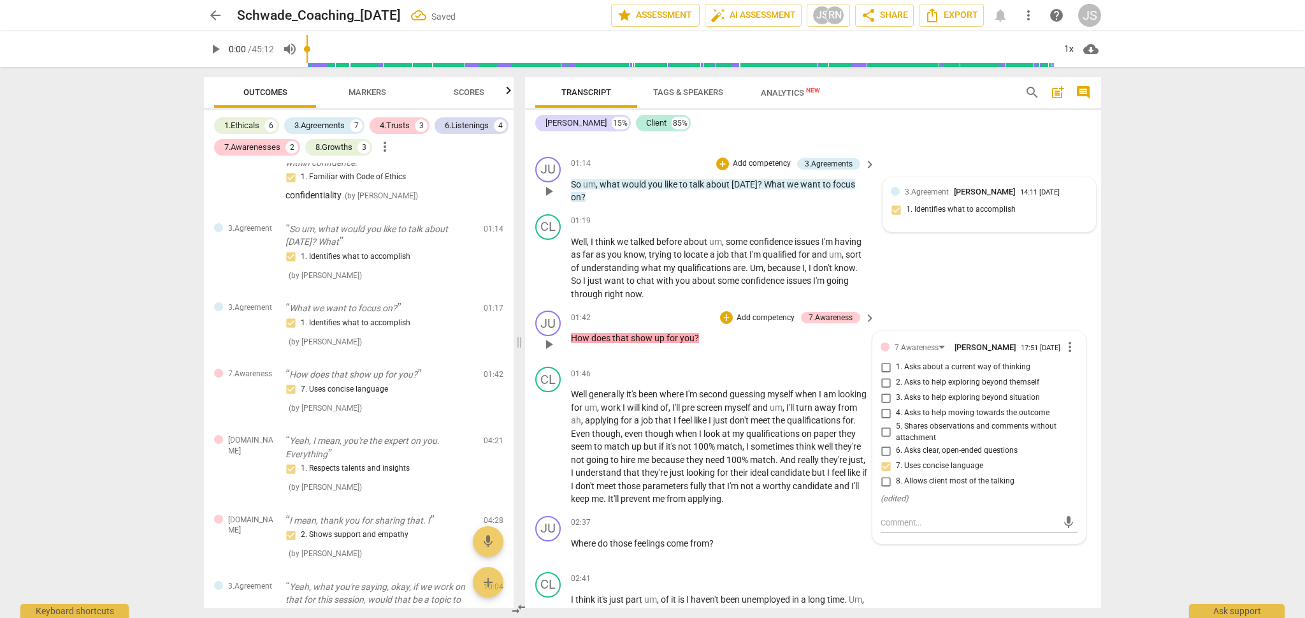
click at [885, 447] on input "6. Asks clear, open-ended questions" at bounding box center [886, 450] width 20 height 15
click at [883, 461] on input "7. Uses concise language" at bounding box center [886, 465] width 20 height 15
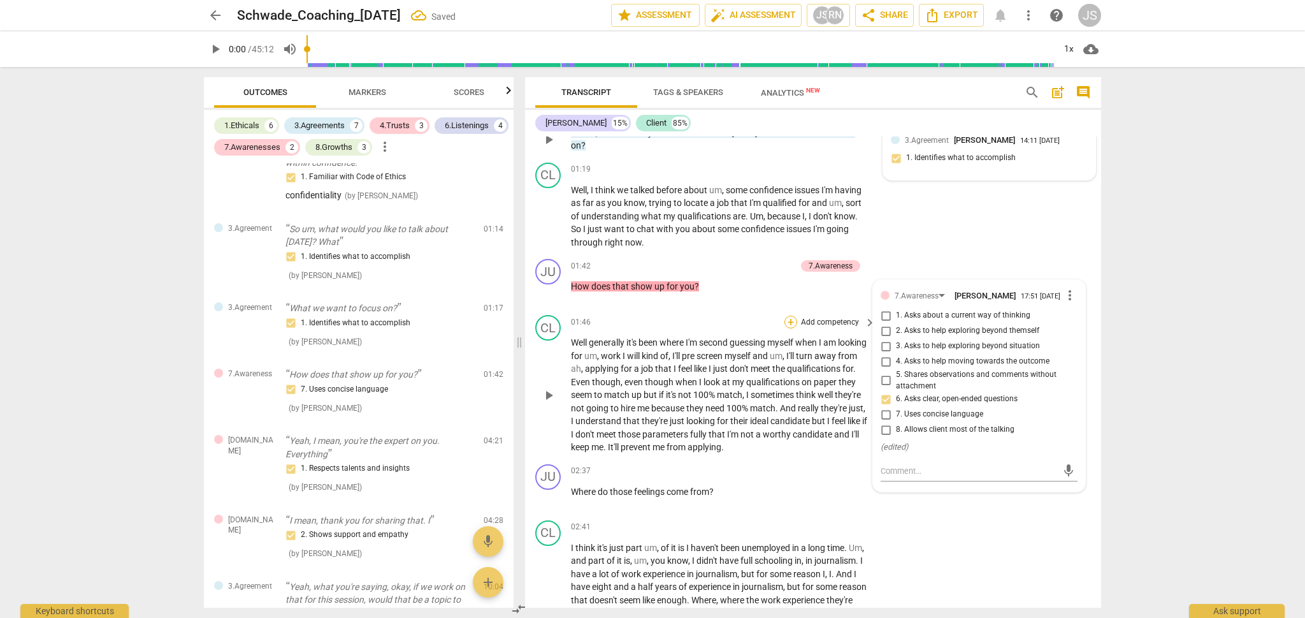
scroll to position [529, 0]
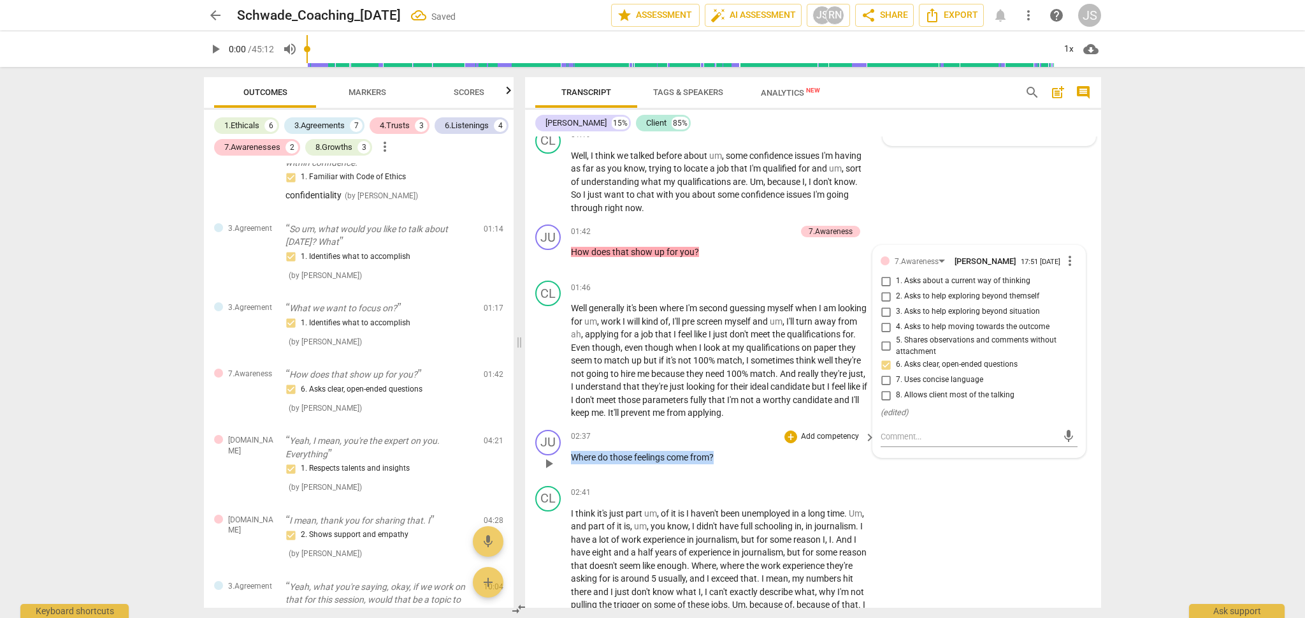
drag, startPoint x: 725, startPoint y: 447, endPoint x: 567, endPoint y: 444, distance: 157.4
click at [567, 444] on div "JU play_arrow pause 02:37 + Add competency keyboard_arrow_right Where do those …" at bounding box center [813, 452] width 576 height 56
click at [727, 431] on div "+" at bounding box center [727, 430] width 13 height 13
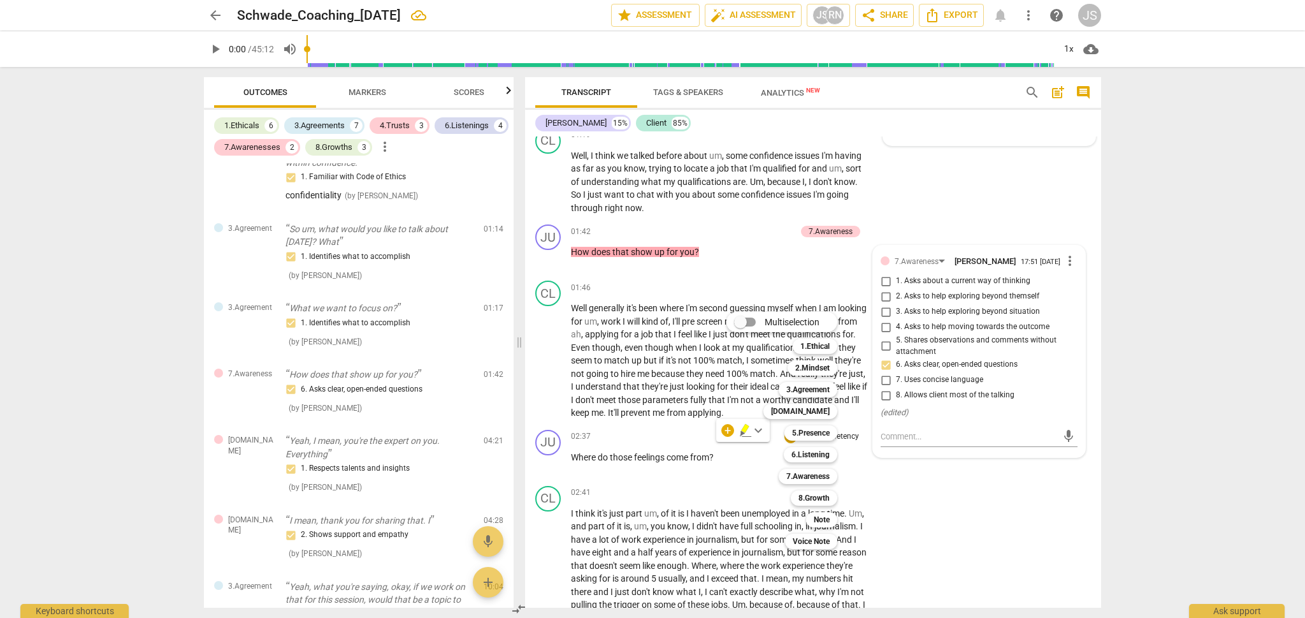
click at [827, 261] on div at bounding box center [652, 309] width 1305 height 618
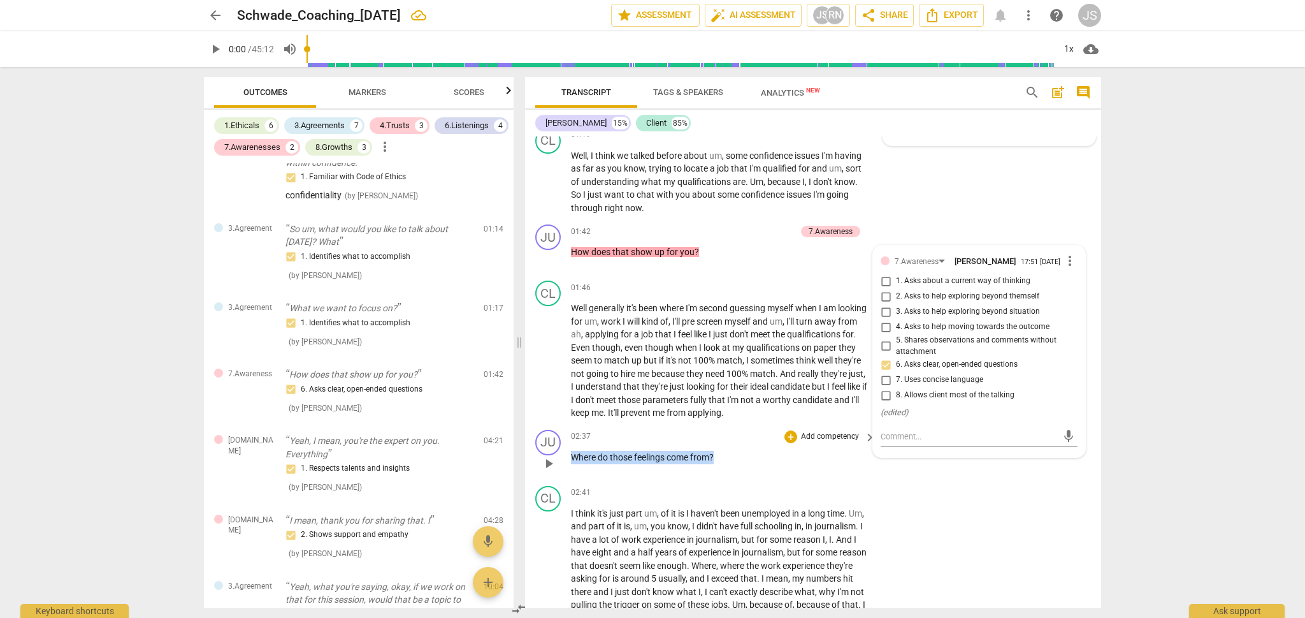
drag, startPoint x: 721, startPoint y: 449, endPoint x: 562, endPoint y: 447, distance: 159.3
click at [562, 447] on div "JU play_arrow pause 02:37 + Add competency keyboard_arrow_right Where do those …" at bounding box center [813, 452] width 576 height 56
click at [790, 430] on div "+" at bounding box center [790, 436] width 13 height 13
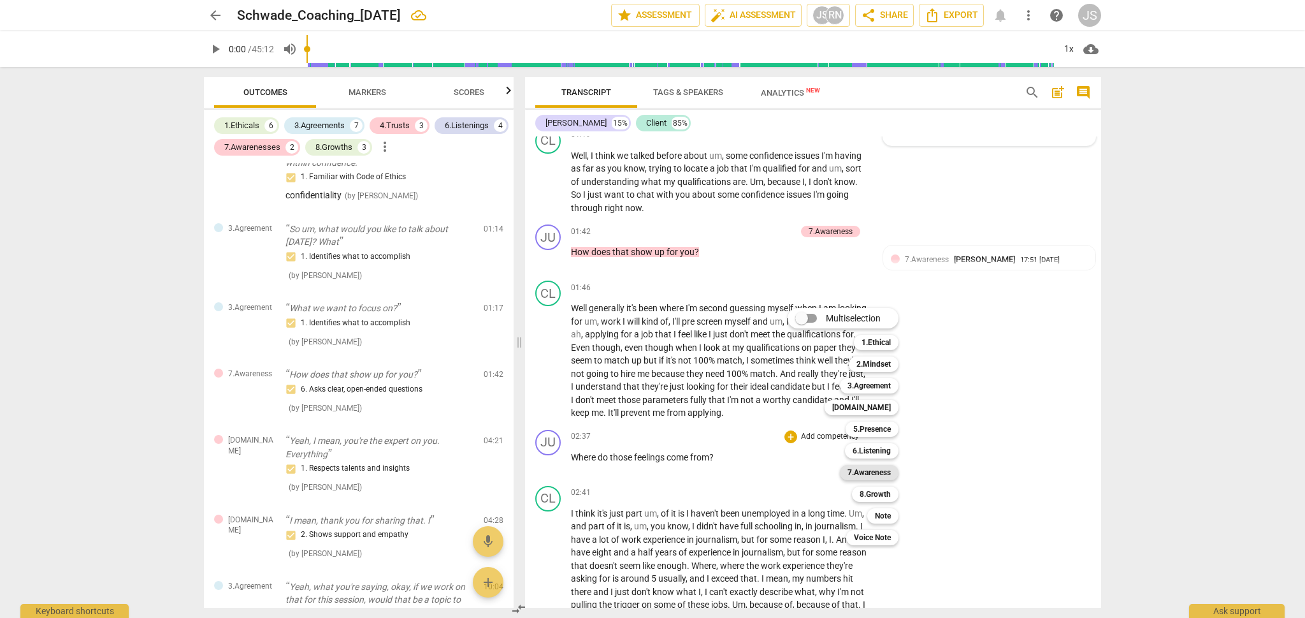
click at [876, 473] on b "7.Awareness" at bounding box center [869, 472] width 43 height 15
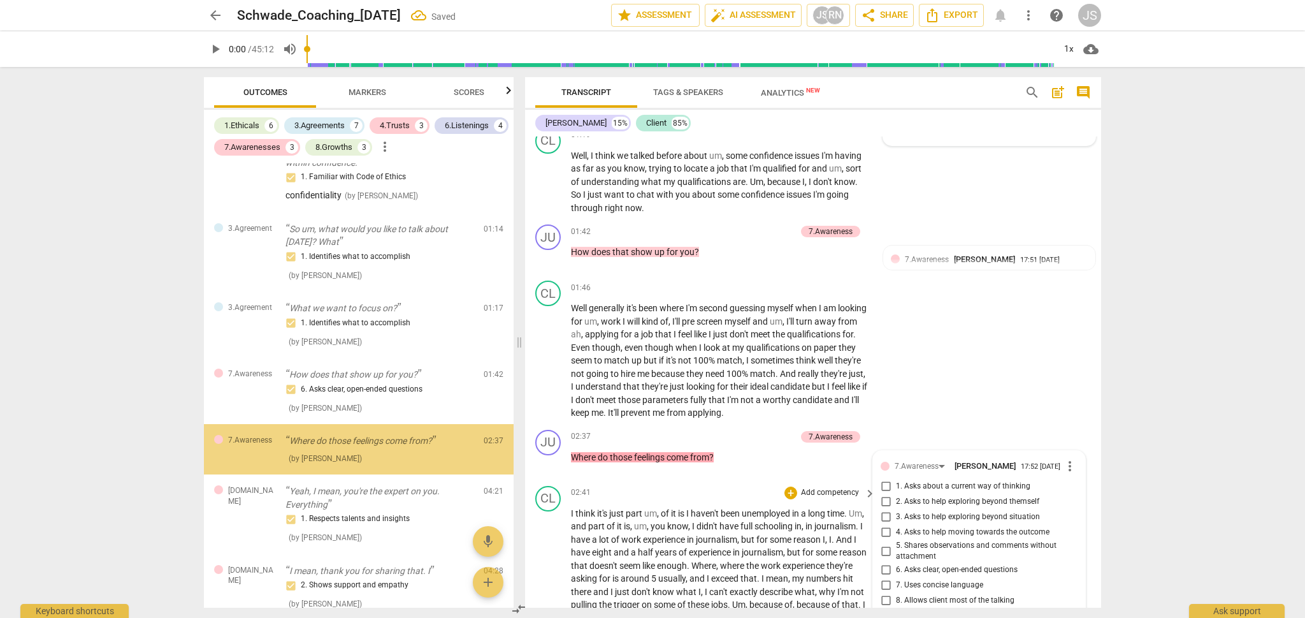
scroll to position [651, 0]
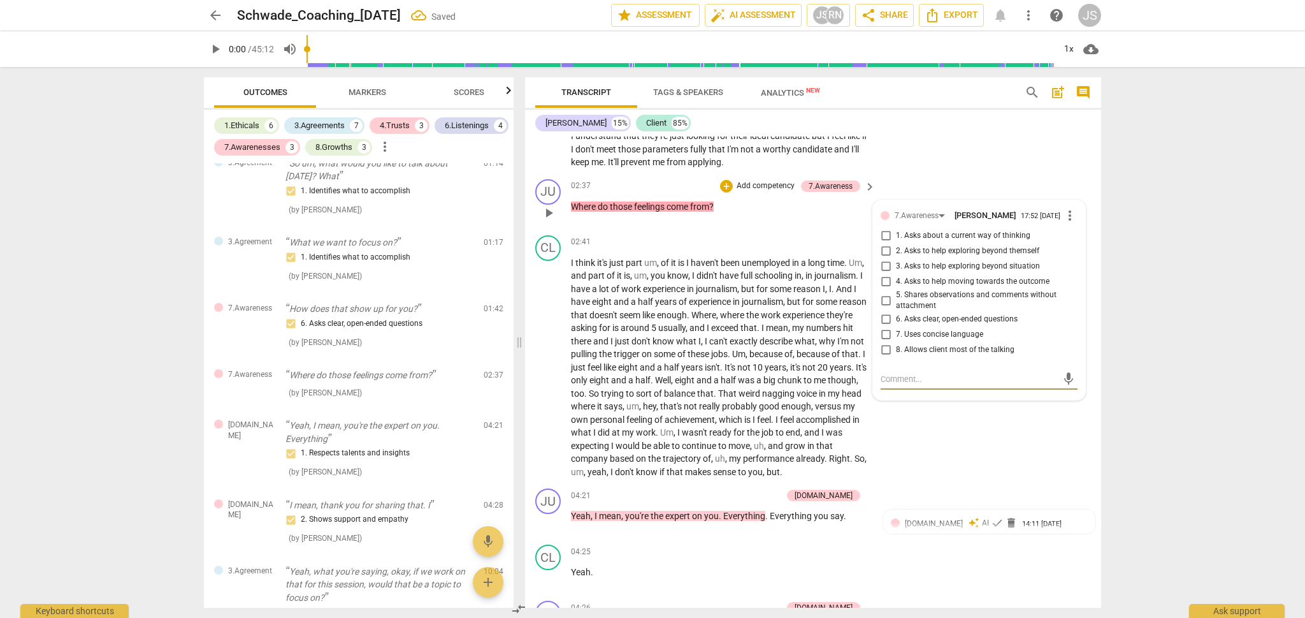
click at [896, 314] on span "6. Asks clear, open-ended questions" at bounding box center [957, 319] width 122 height 11
click at [895, 312] on input "6. Asks clear, open-ended questions" at bounding box center [886, 319] width 20 height 15
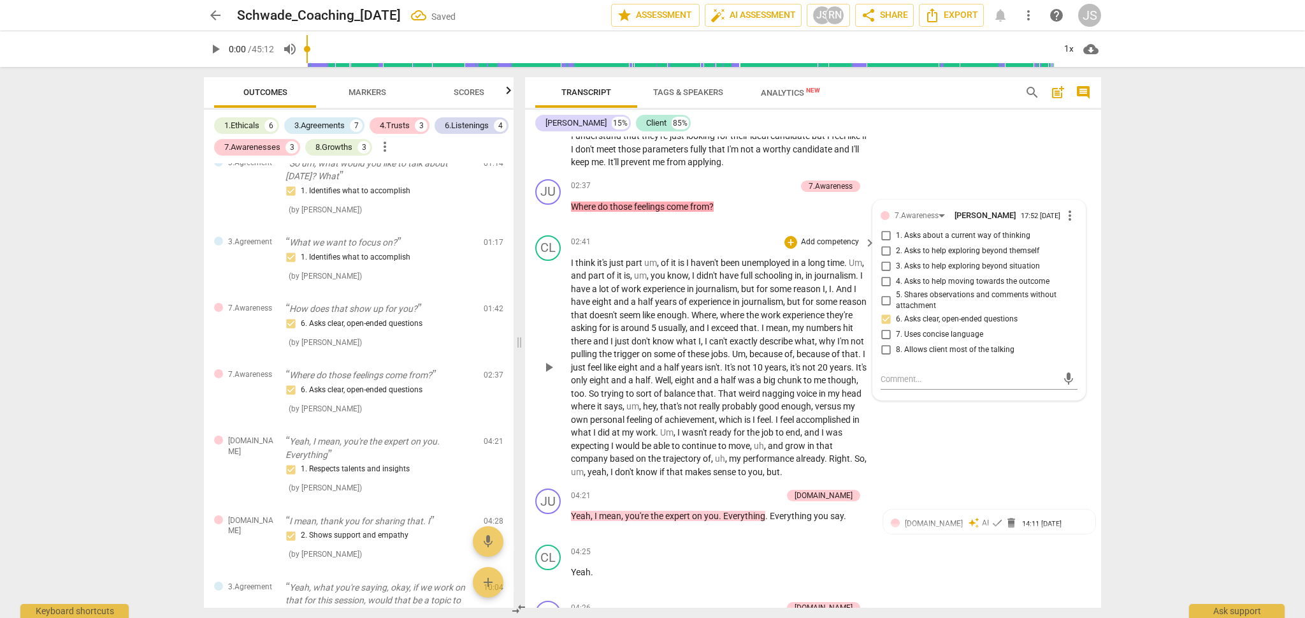
click at [911, 418] on div "CL play_arrow pause 02:41 + Add competency keyboard_arrow_right I think it's ju…" at bounding box center [813, 357] width 576 height 254
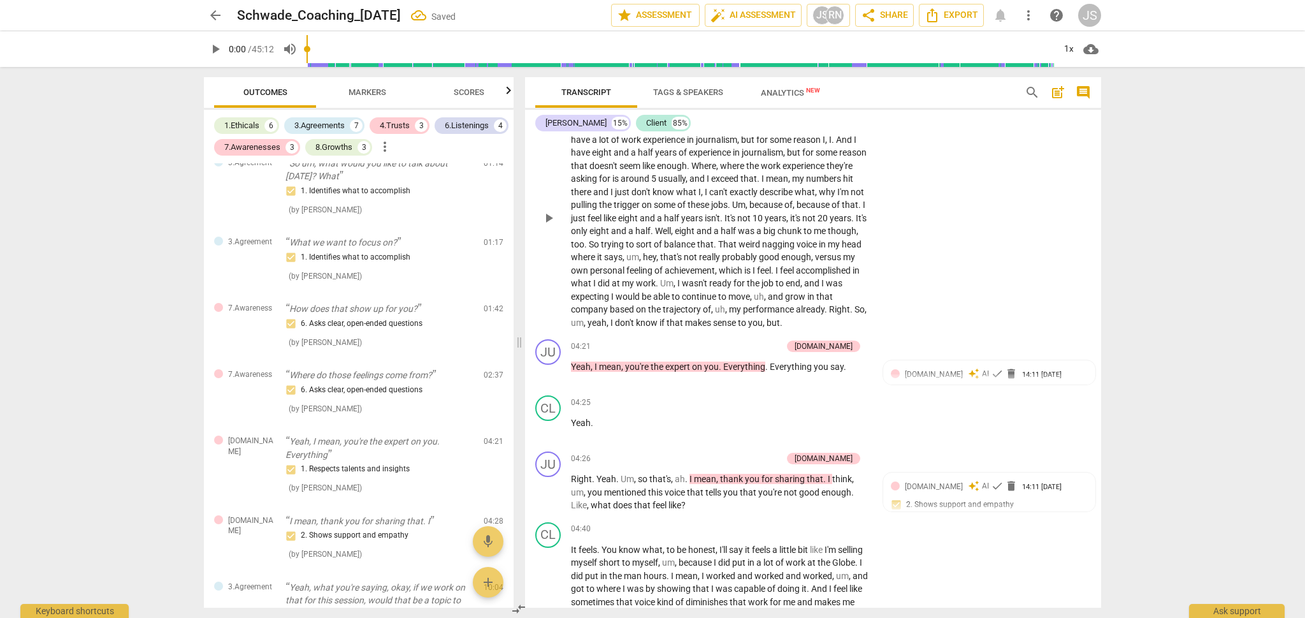
scroll to position [932, 0]
drag, startPoint x: 844, startPoint y: 350, endPoint x: 726, endPoint y: 349, distance: 117.3
click at [726, 357] on p "Yeah , I mean , you're the expert on you . Everything . Everything you say ." at bounding box center [720, 363] width 298 height 13
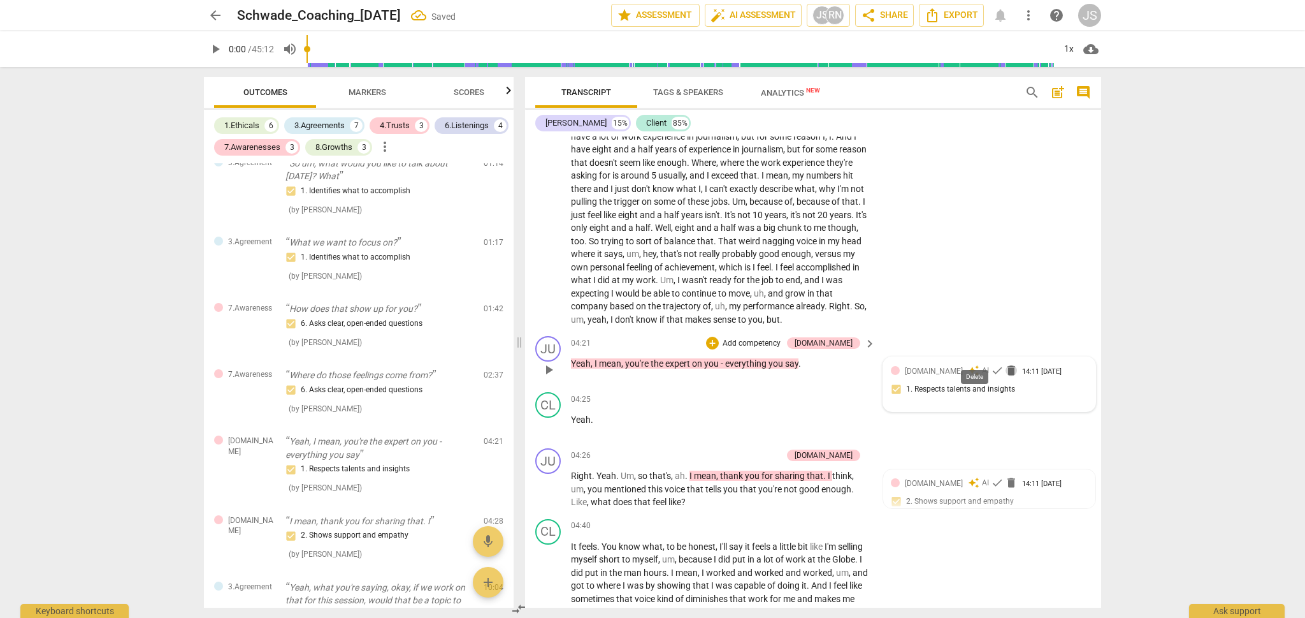
click at [1005, 364] on span "delete" at bounding box center [1011, 370] width 13 height 13
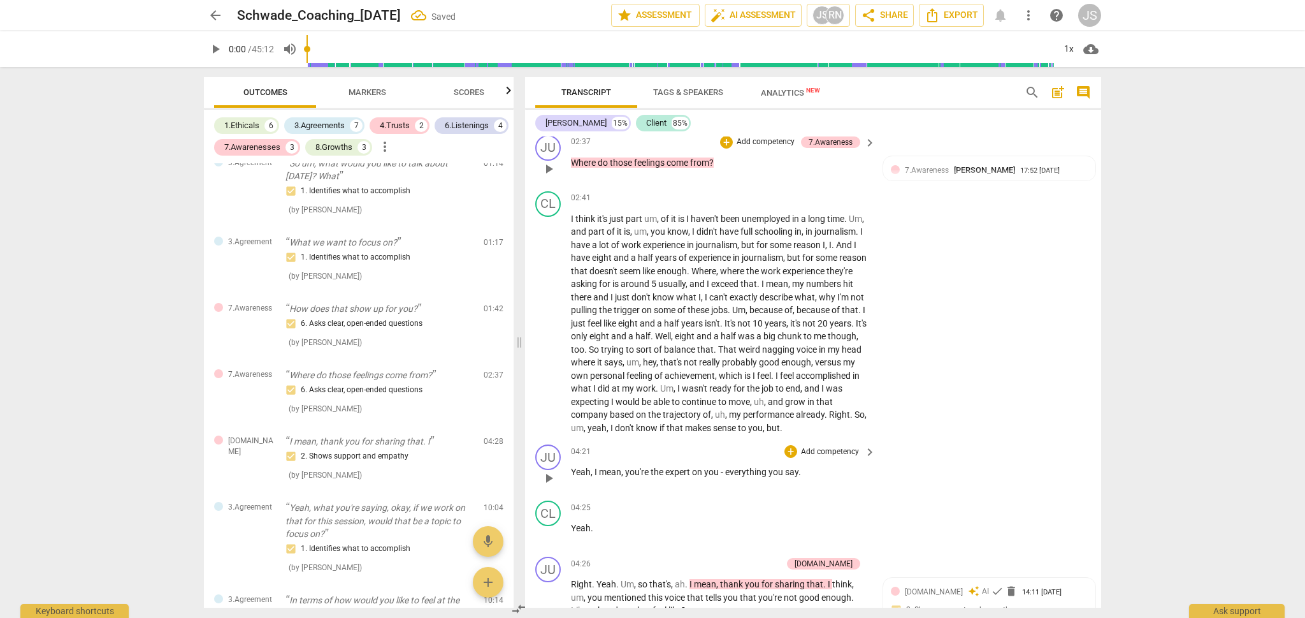
scroll to position [825, 0]
drag, startPoint x: 811, startPoint y: 453, endPoint x: 570, endPoint y: 454, distance: 240.3
click at [570, 454] on div "JU play_arrow pause 04:21 + Add competency keyboard_arrow_right Yeah , I mean ,…" at bounding box center [813, 465] width 576 height 56
click at [814, 437] on div "+" at bounding box center [813, 437] width 13 height 13
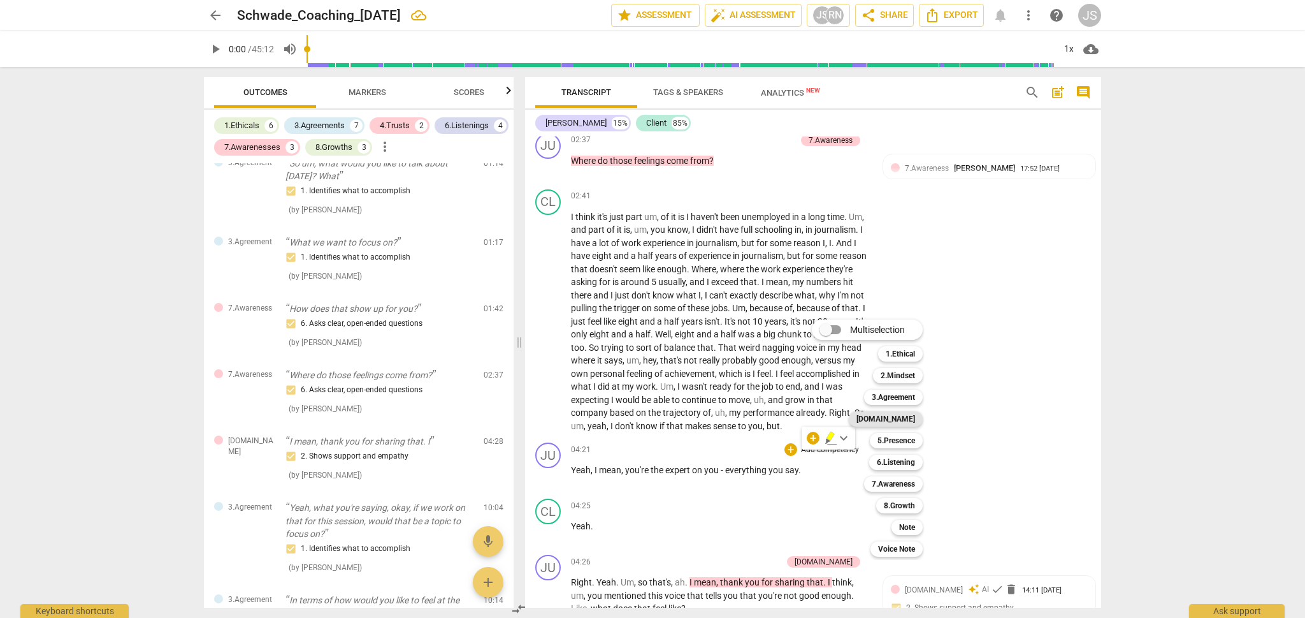
click at [907, 420] on b "[DOMAIN_NAME]" at bounding box center [885, 418] width 59 height 15
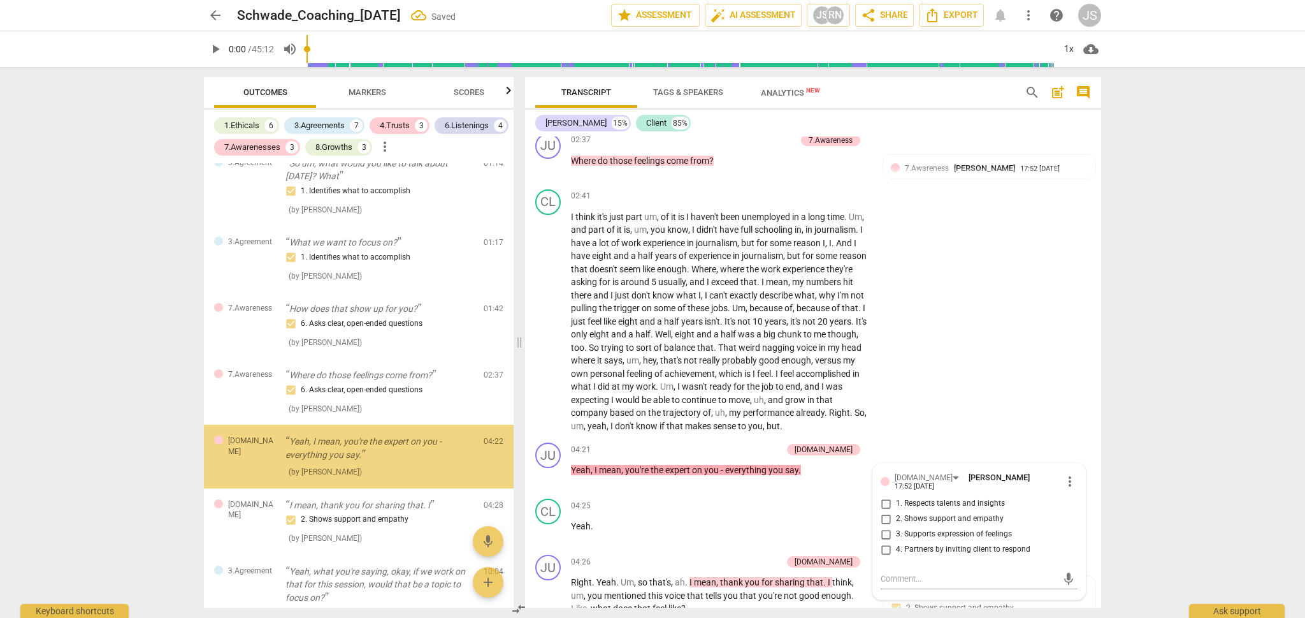
scroll to position [723, 0]
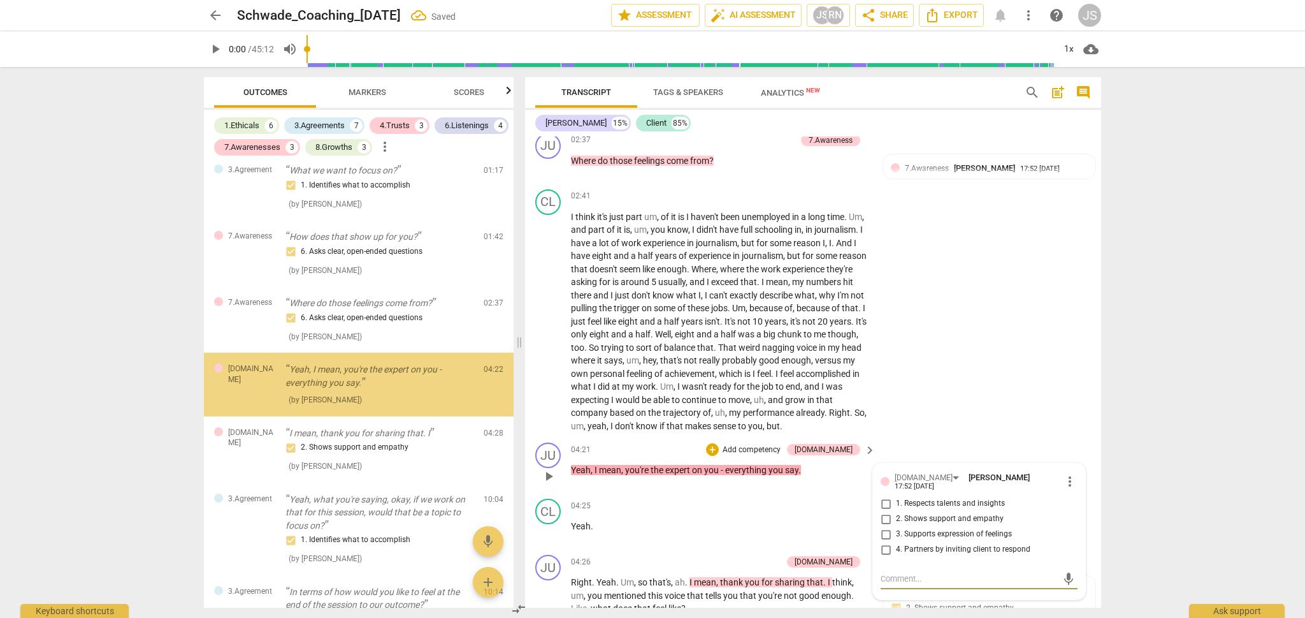
click at [889, 496] on input "1. Respects talents and insights" at bounding box center [886, 503] width 20 height 15
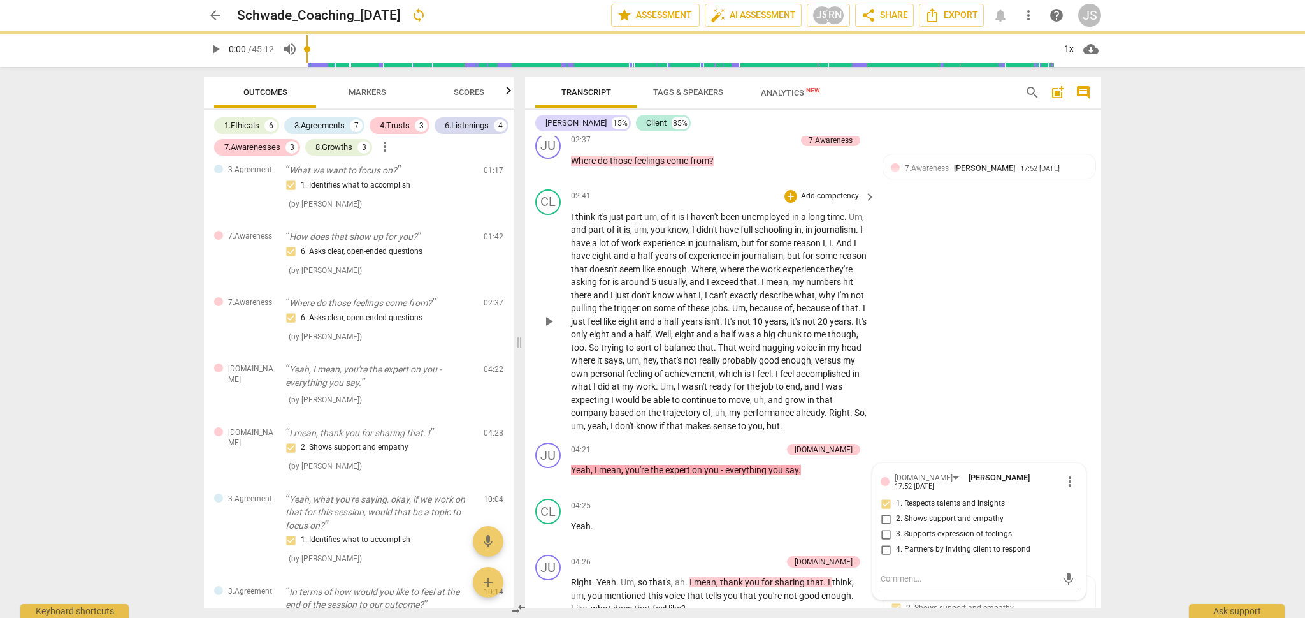
click at [922, 418] on div "CL play_arrow pause 02:41 + Add competency keyboard_arrow_right I think it's ju…" at bounding box center [813, 311] width 576 height 254
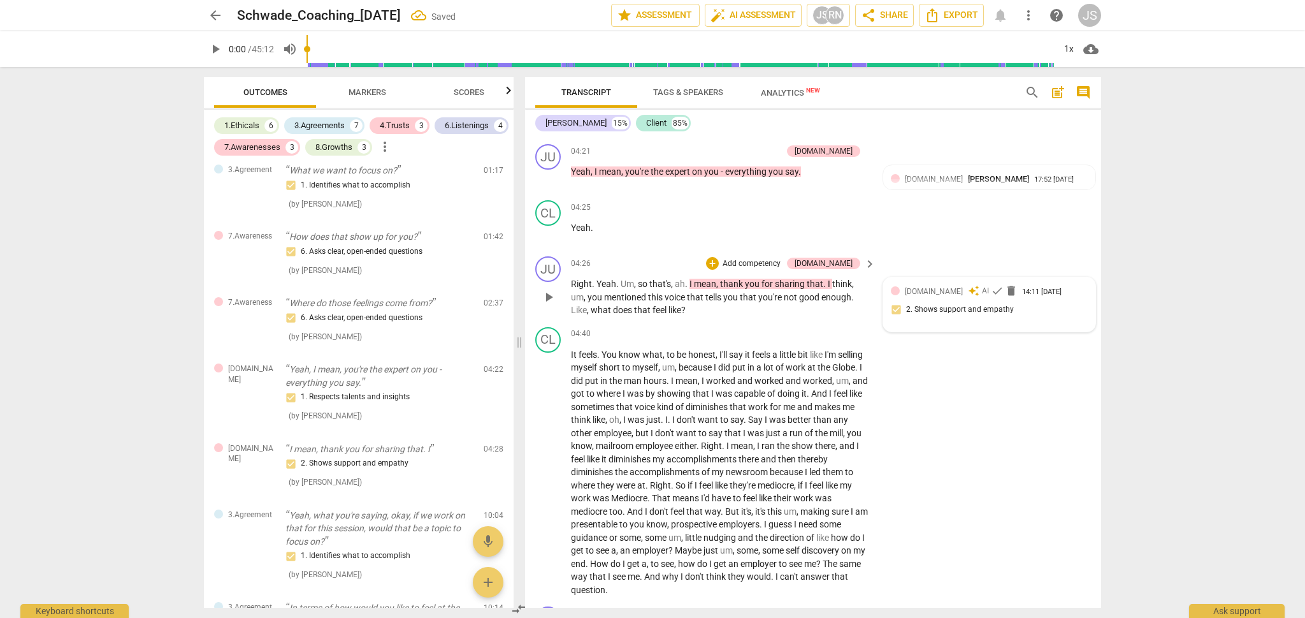
scroll to position [1143, 0]
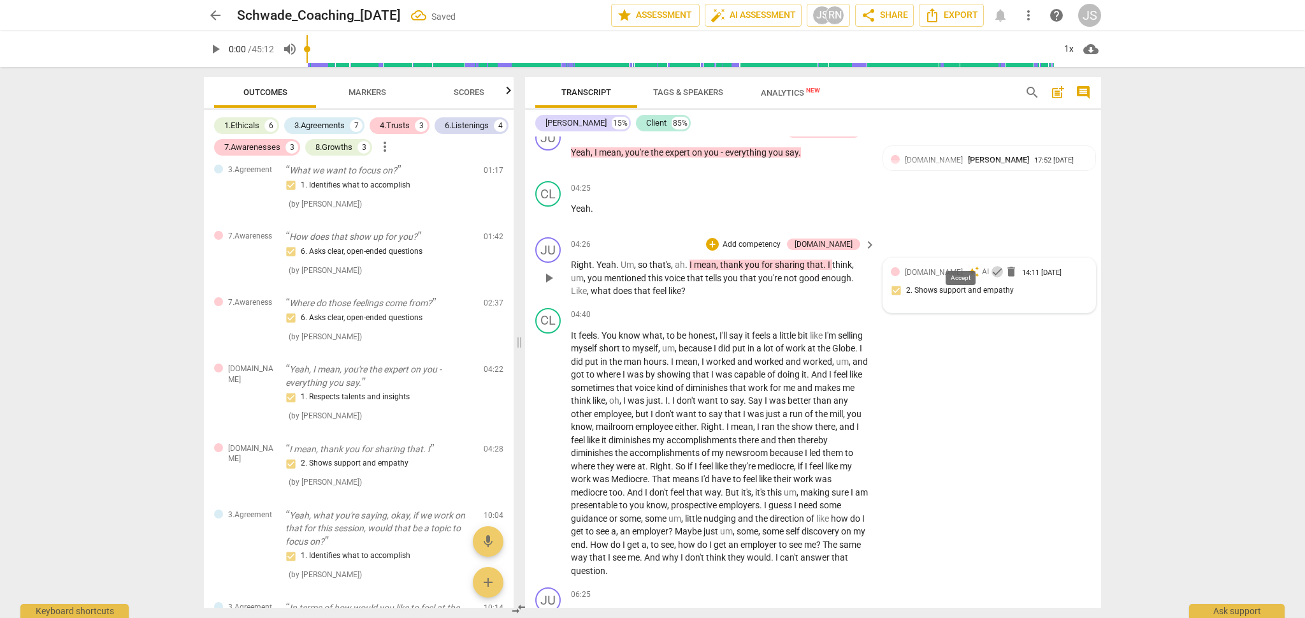
click at [991, 265] on span "check" at bounding box center [997, 271] width 13 height 13
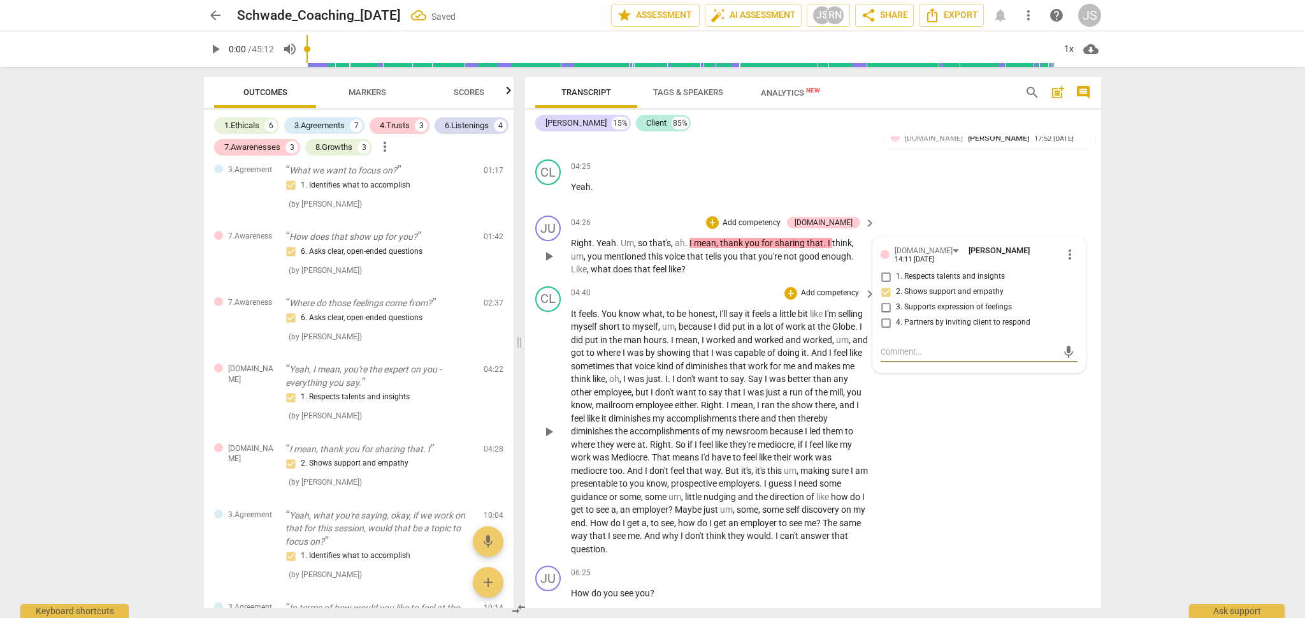
scroll to position [1182, 0]
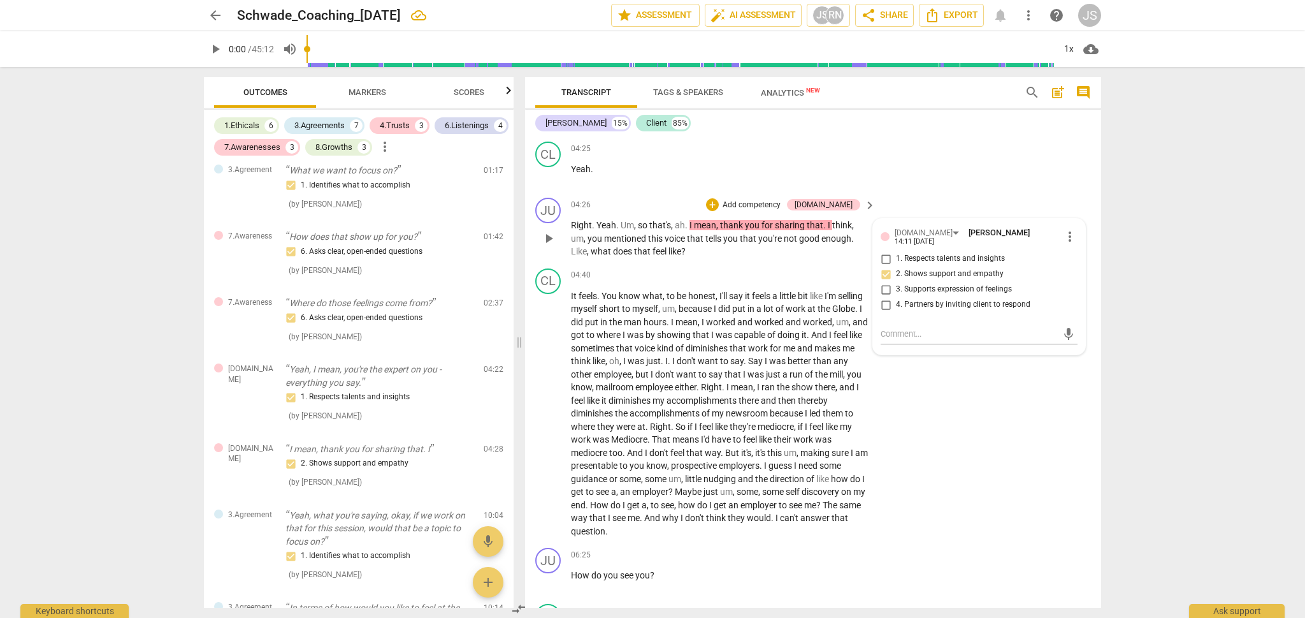
drag, startPoint x: 697, startPoint y: 235, endPoint x: 709, endPoint y: 244, distance: 14.9
click at [709, 244] on div "JU play_arrow pause 04:26 + Add competency [DOMAIN_NAME] keyboard_arrow_right R…" at bounding box center [813, 227] width 576 height 71
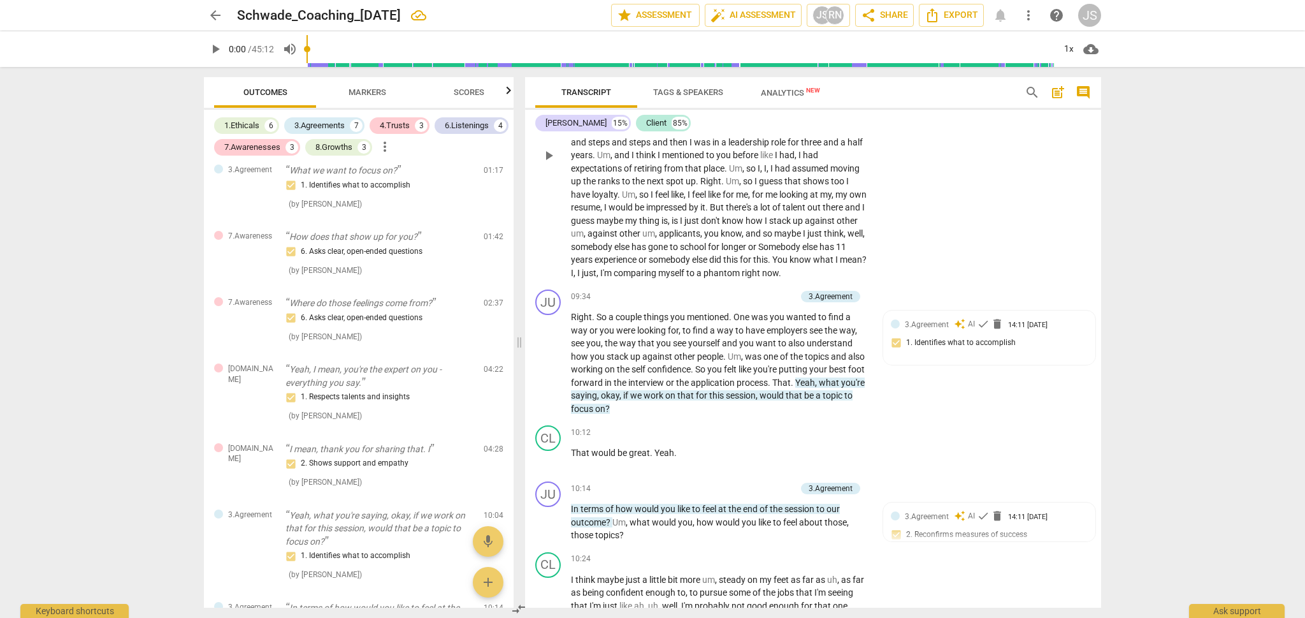
scroll to position [2014, 0]
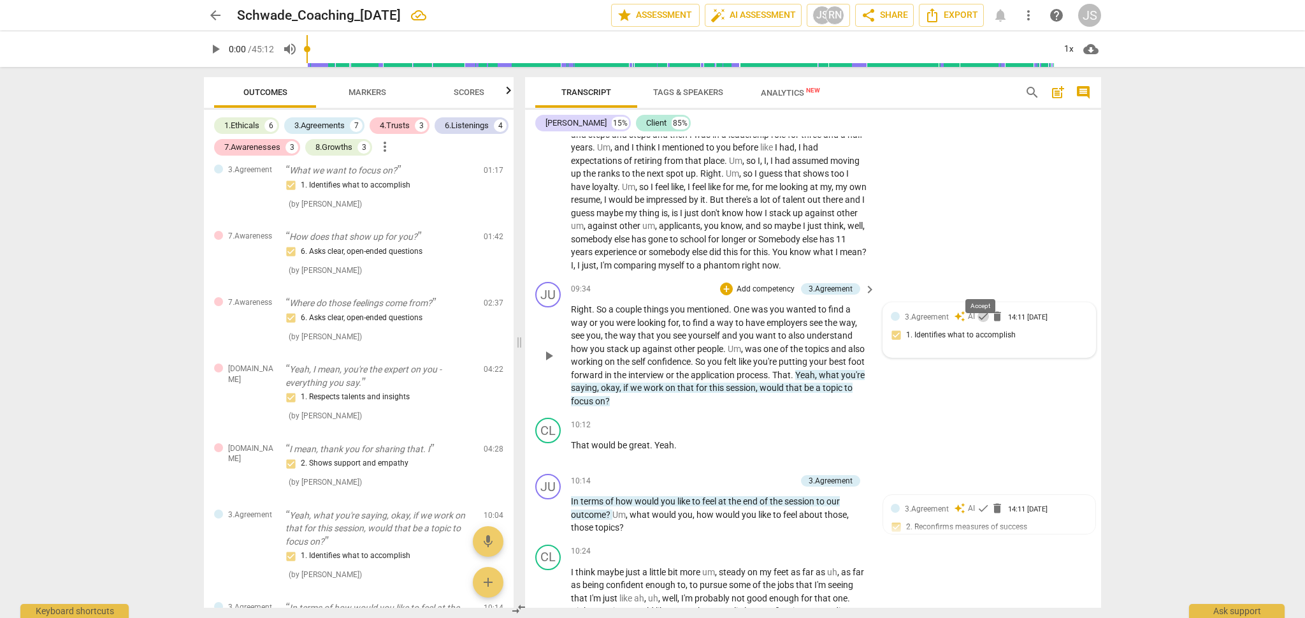
click at [981, 310] on span "check" at bounding box center [983, 316] width 13 height 13
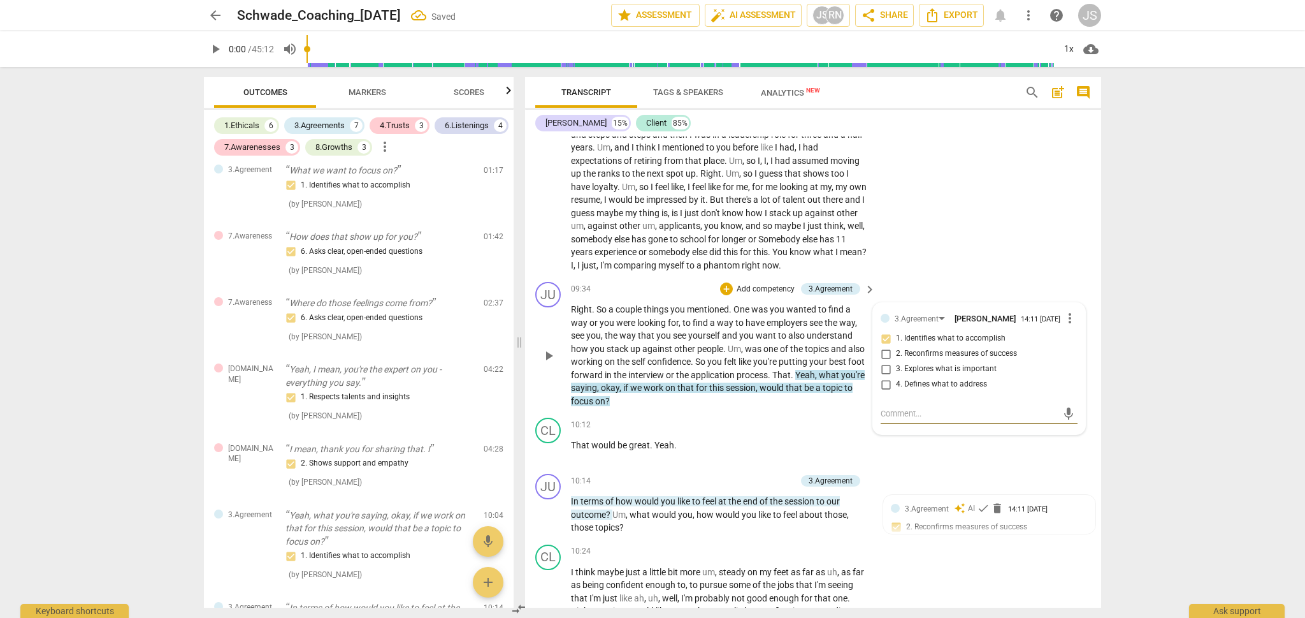
click at [885, 361] on input "3. Explores what is important" at bounding box center [886, 368] width 20 height 15
click at [883, 361] on input "3. Explores what is important" at bounding box center [886, 368] width 20 height 15
click at [832, 418] on div "+ Add competency" at bounding box center [822, 424] width 76 height 13
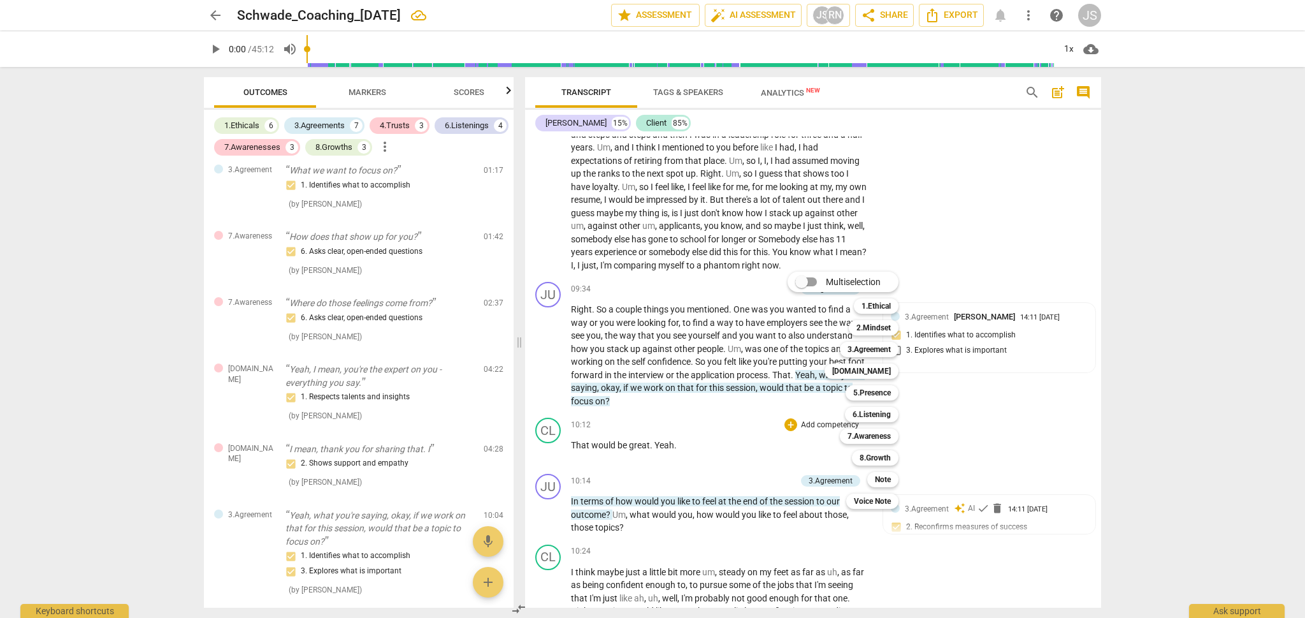
click at [957, 379] on div at bounding box center [652, 309] width 1305 height 618
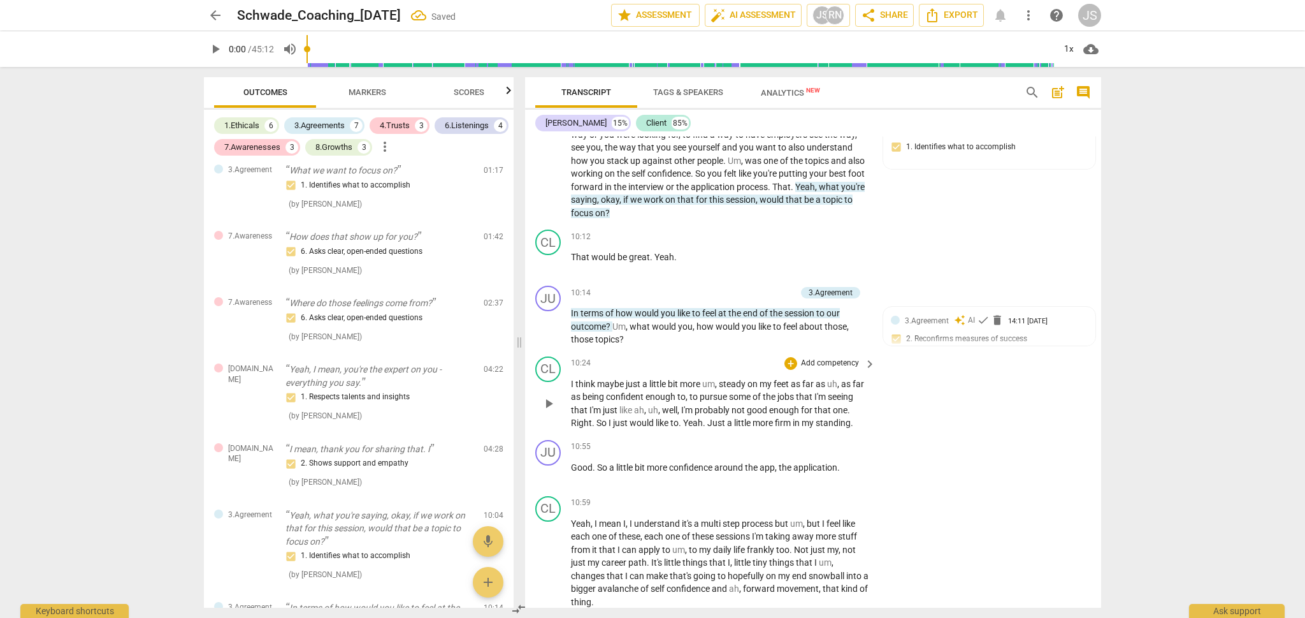
scroll to position [2205, 0]
click at [978, 311] on span "check" at bounding box center [983, 317] width 13 height 13
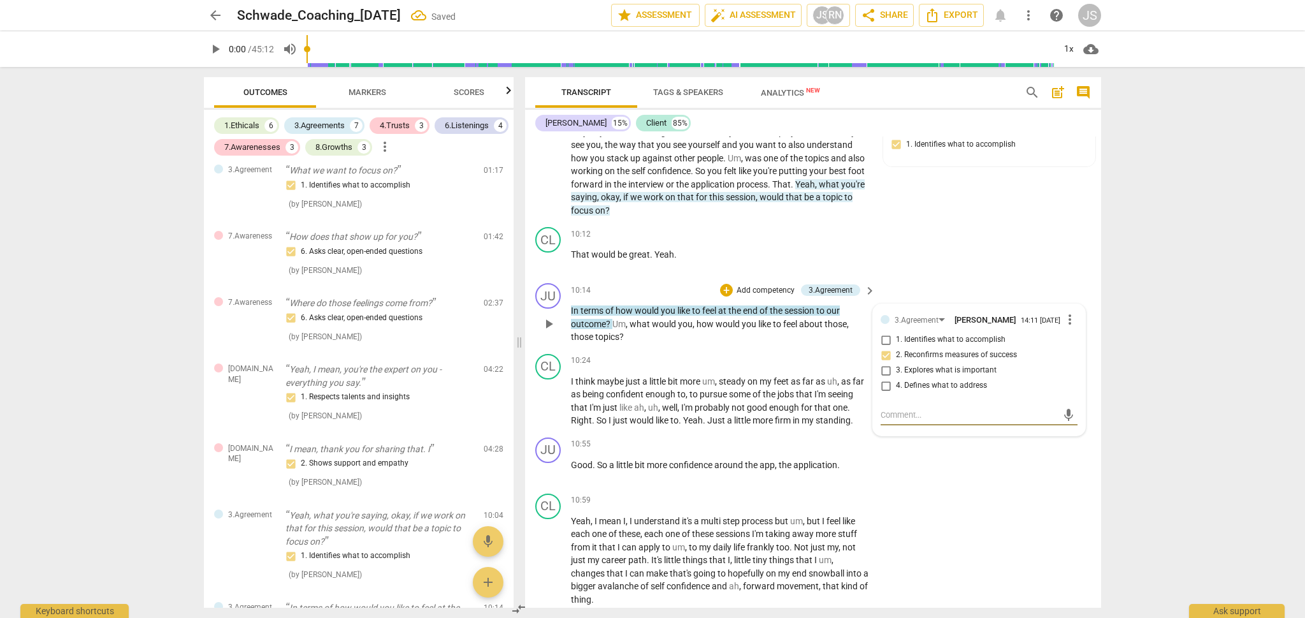
click at [730, 309] on div "JU play_arrow pause 10:14 + Add competency 3.Agreement keyboard_arrow_right In …" at bounding box center [813, 313] width 576 height 71
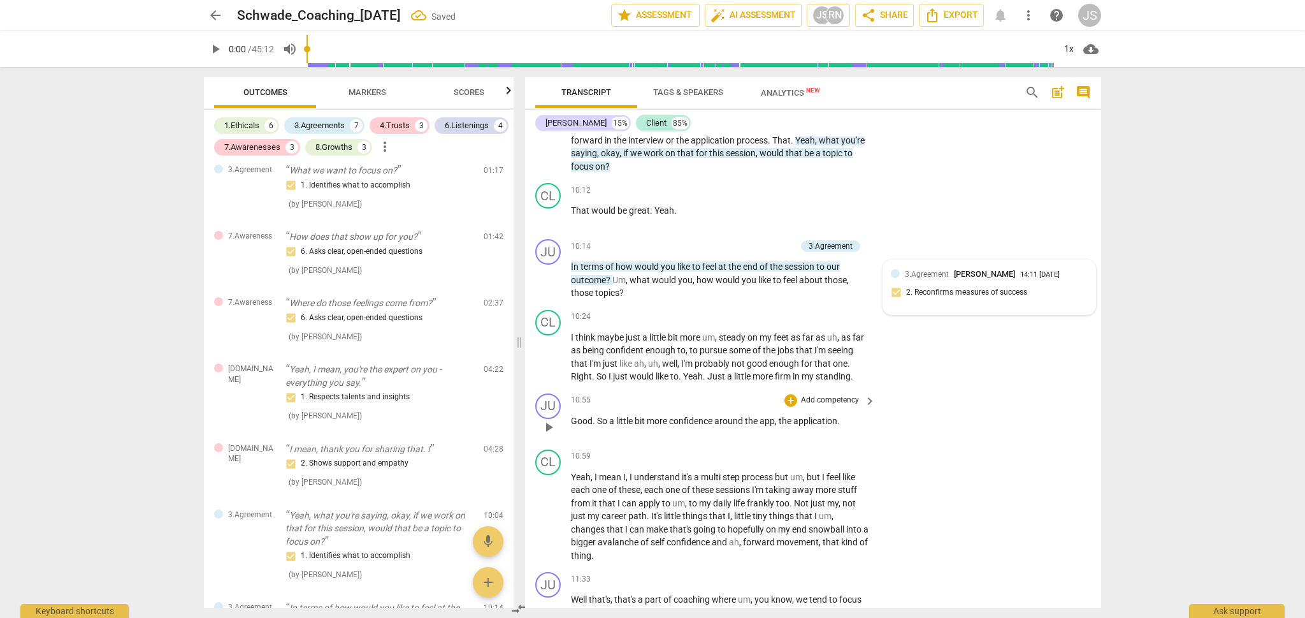
scroll to position [2251, 0]
drag, startPoint x: 844, startPoint y: 395, endPoint x: 595, endPoint y: 394, distance: 249.8
click at [595, 412] on p "Good . So a little bit more confidence around the app , the application ." at bounding box center [720, 418] width 298 height 13
click at [788, 391] on div "+" at bounding box center [790, 397] width 13 height 13
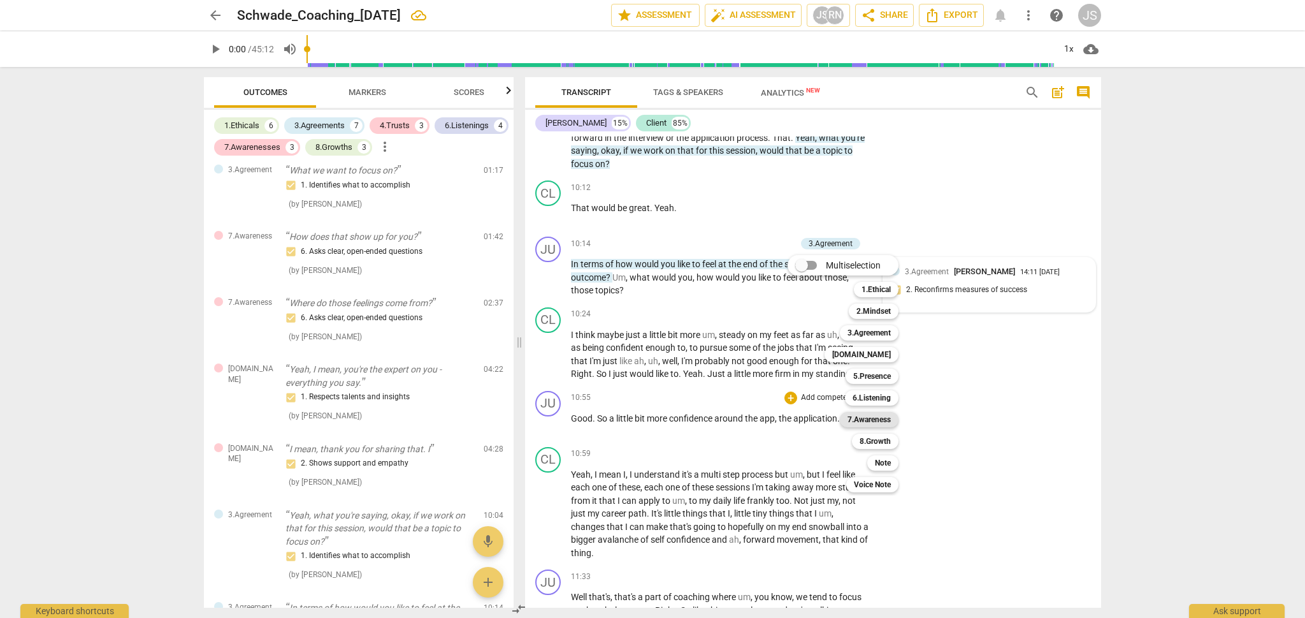
click at [885, 420] on b "7.Awareness" at bounding box center [869, 419] width 43 height 15
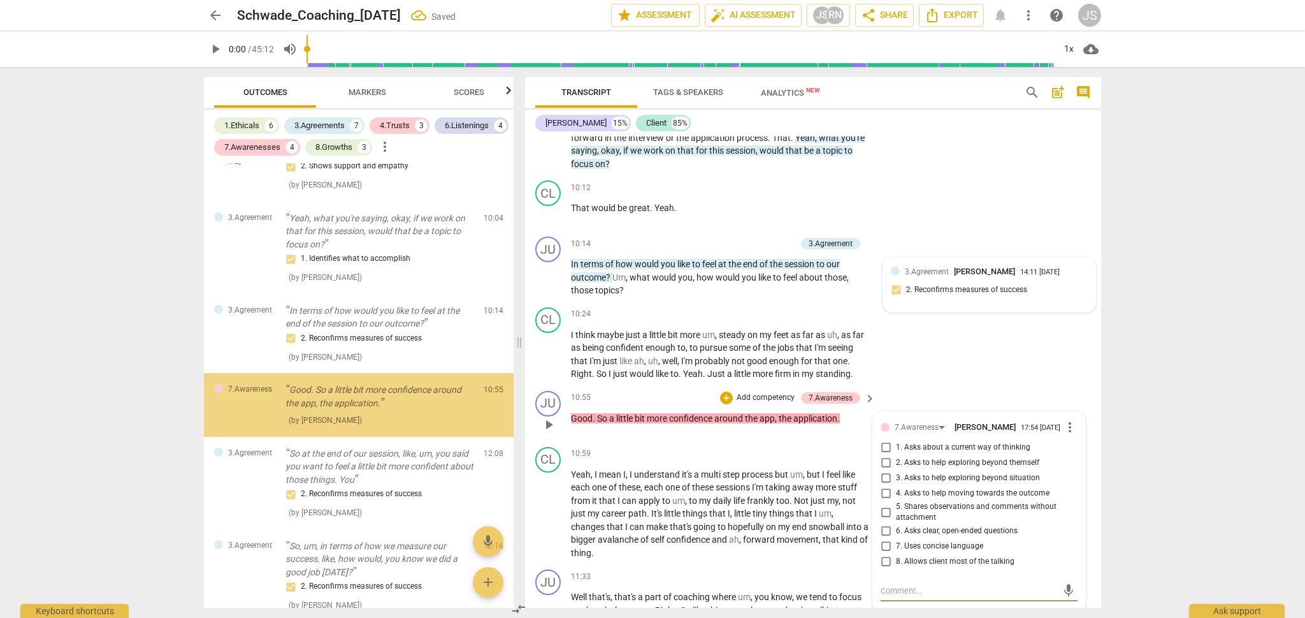
scroll to position [1036, 0]
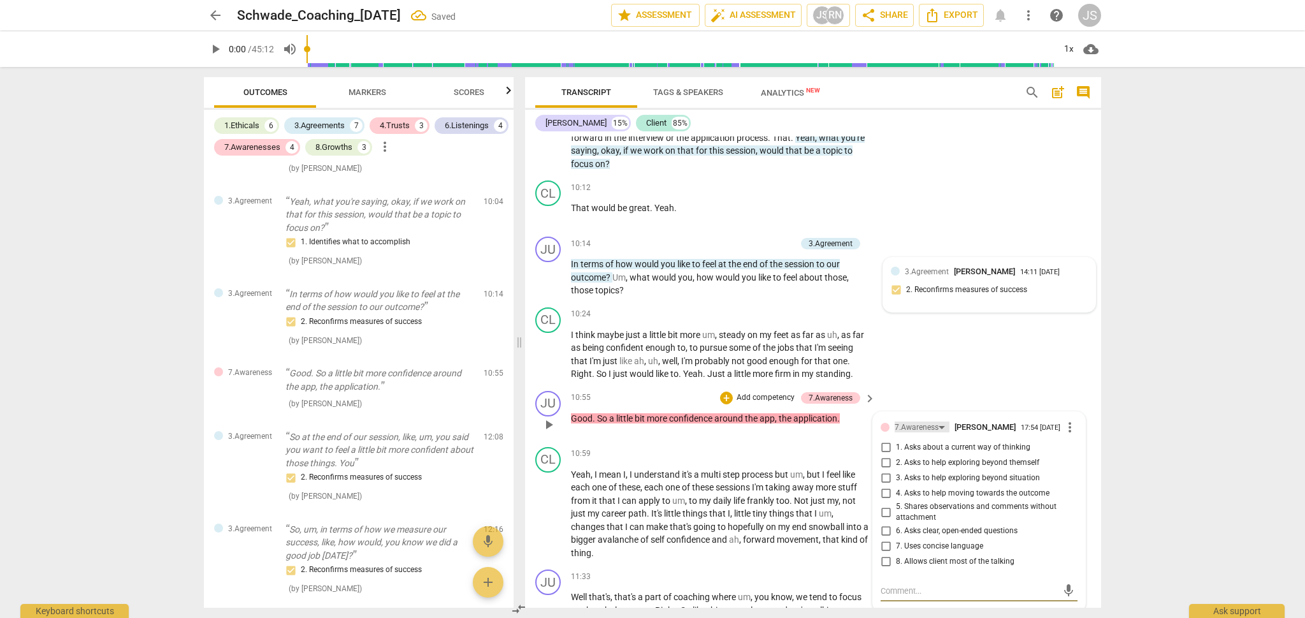
click at [918, 421] on div "7.Awareness" at bounding box center [917, 427] width 44 height 12
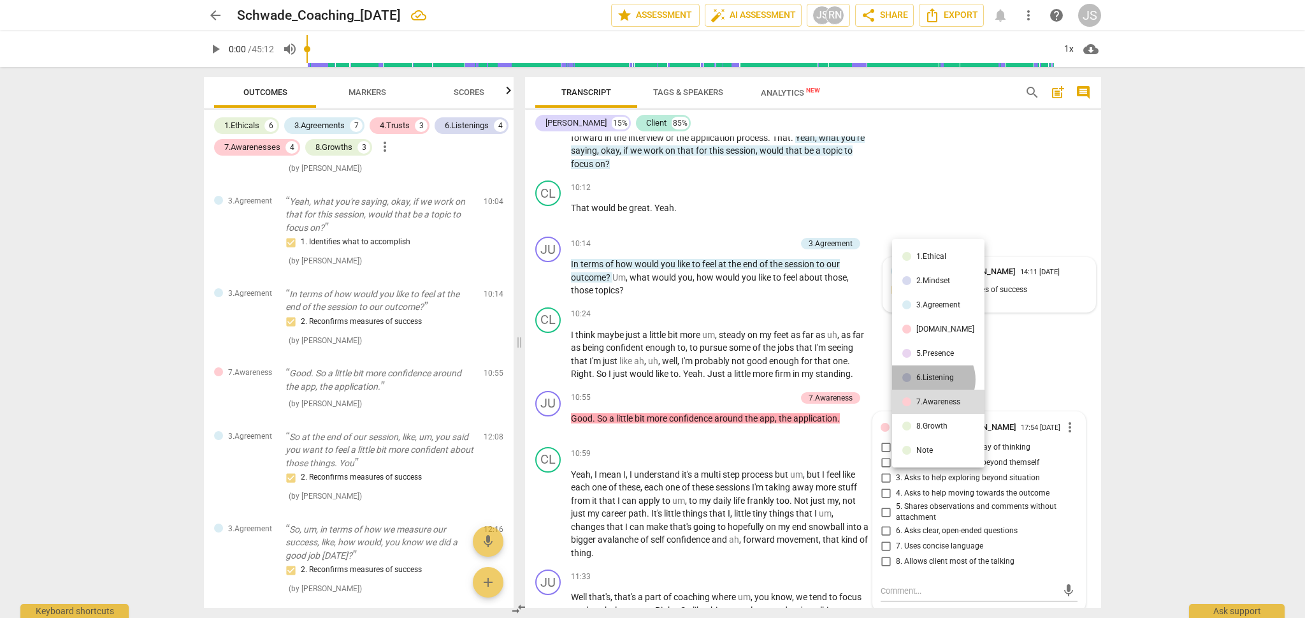
click at [932, 379] on div "6.Listening" at bounding box center [935, 377] width 38 height 8
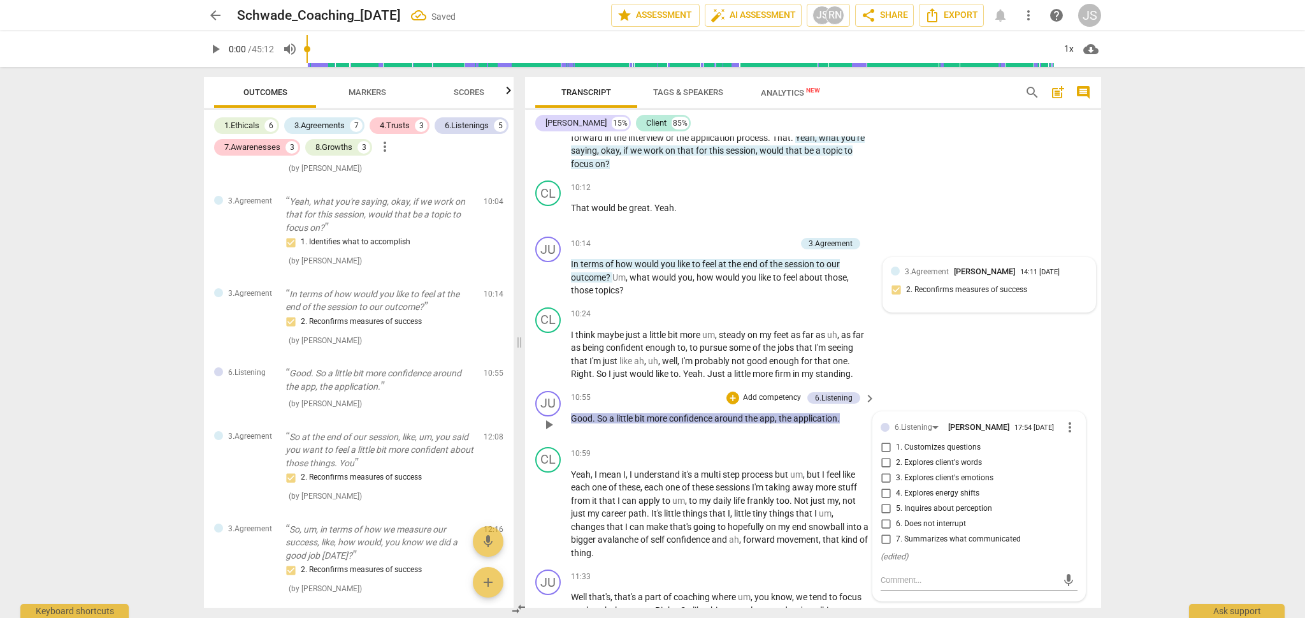
click at [884, 531] on input "7. Summarizes what communicated" at bounding box center [886, 538] width 20 height 15
click at [908, 345] on div "CL play_arrow pause 10:24 + Add competency keyboard_arrow_right I think maybe j…" at bounding box center [813, 343] width 576 height 83
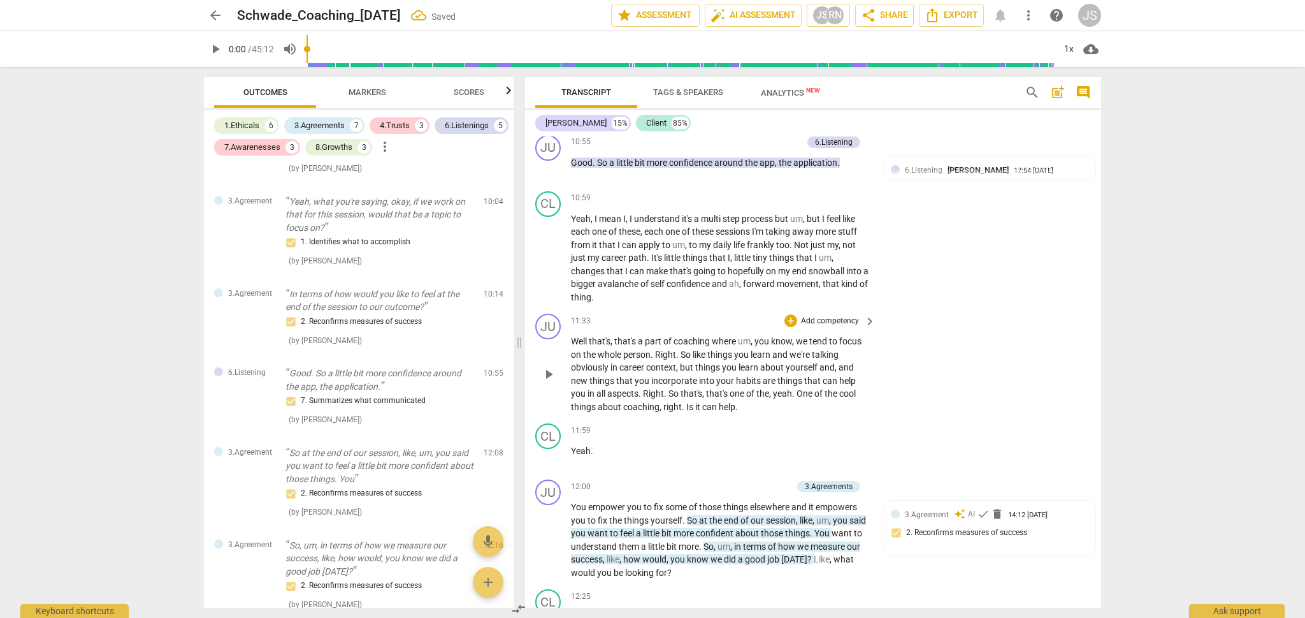
scroll to position [2508, 0]
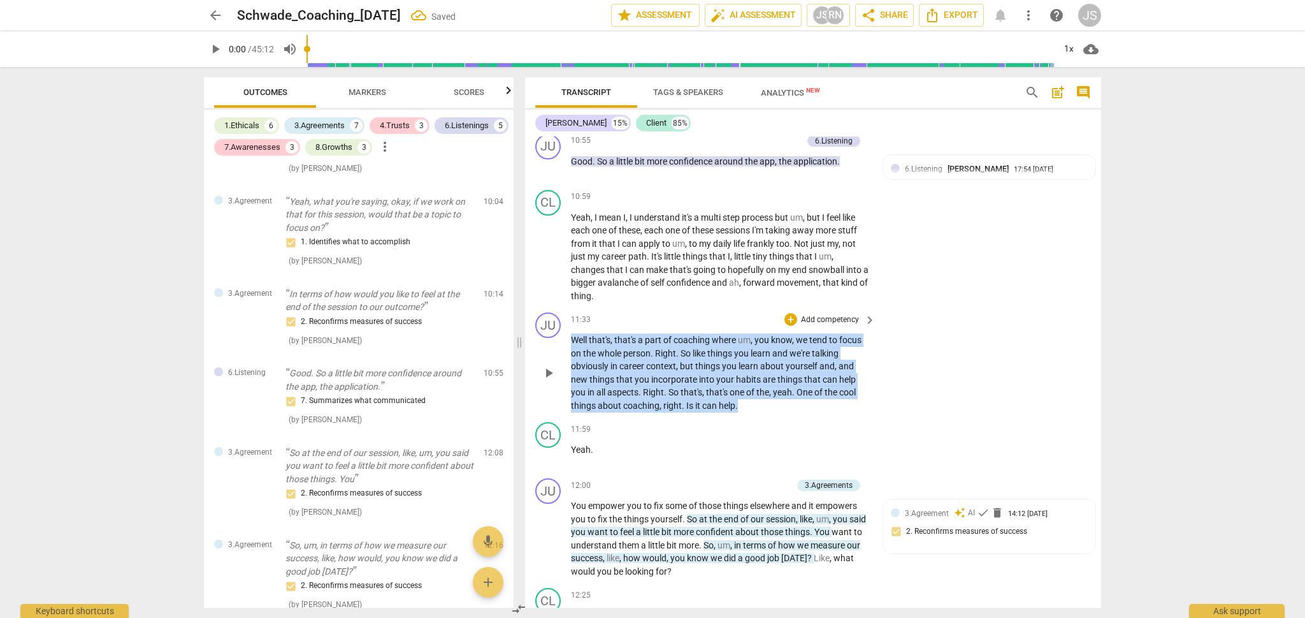
drag, startPoint x: 742, startPoint y: 381, endPoint x: 567, endPoint y: 312, distance: 187.9
click at [567, 312] on div "JU play_arrow pause 11:33 + Add competency keyboard_arrow_right Well that's , t…" at bounding box center [813, 362] width 576 height 110
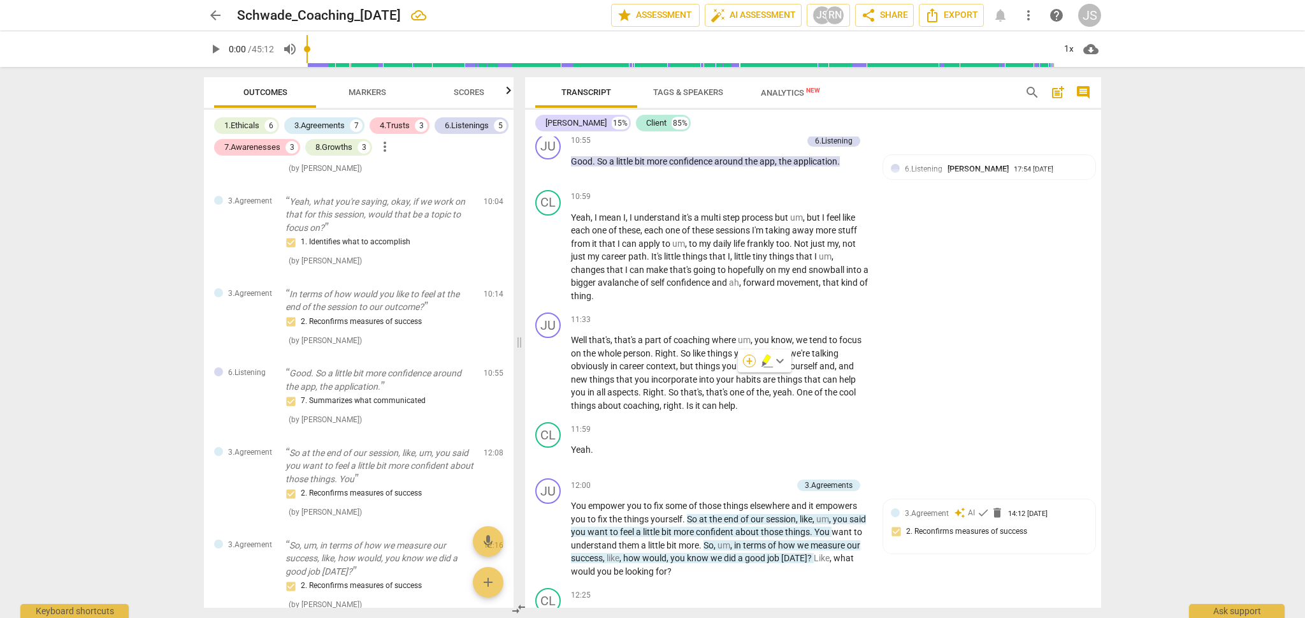
click at [749, 364] on div "+" at bounding box center [749, 360] width 13 height 13
click at [844, 344] on b "[DOMAIN_NAME]" at bounding box center [822, 341] width 59 height 15
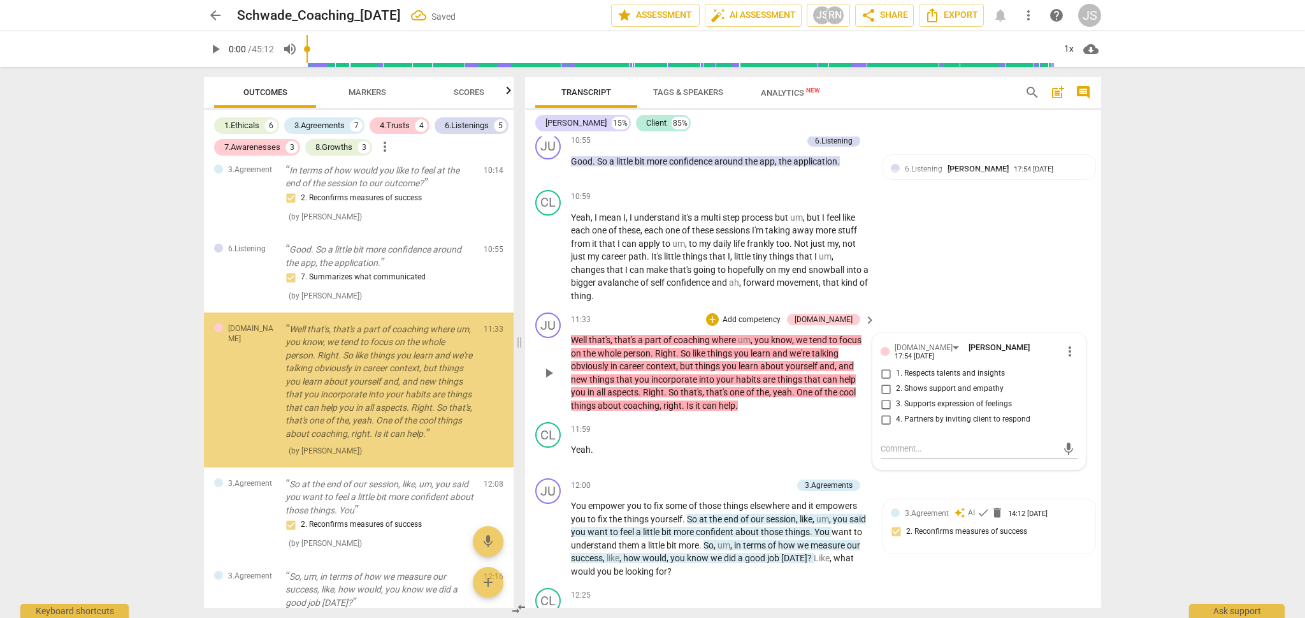
scroll to position [1166, 0]
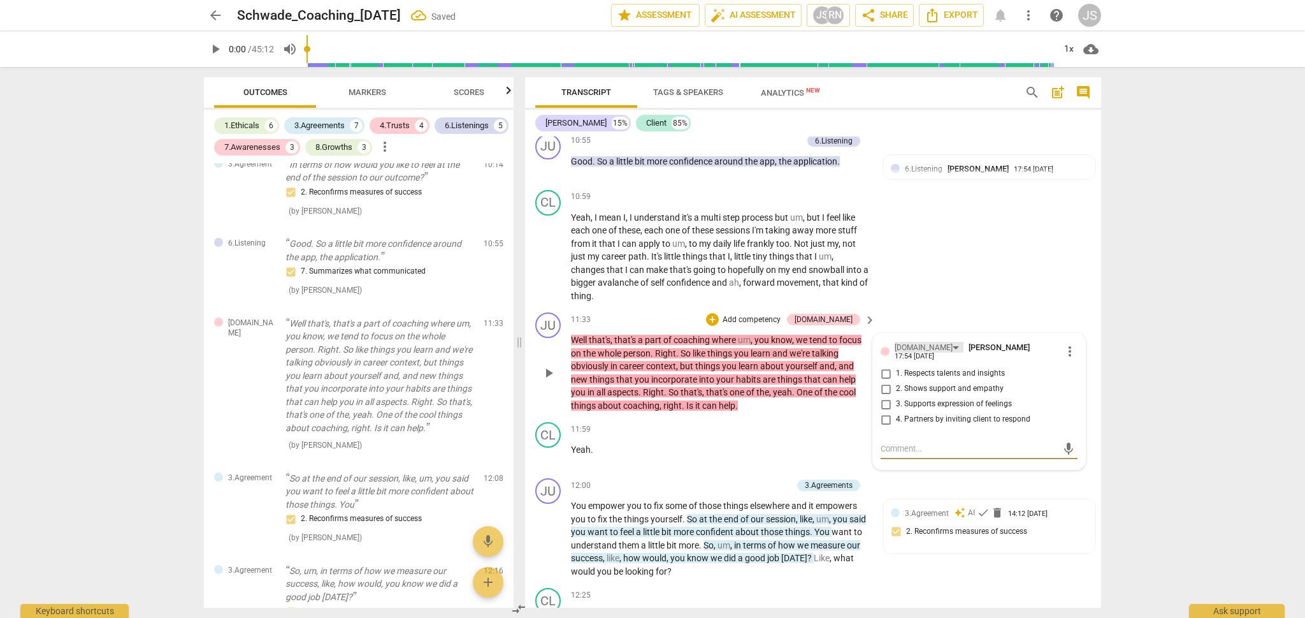
click at [916, 342] on div "[DOMAIN_NAME]" at bounding box center [924, 348] width 58 height 12
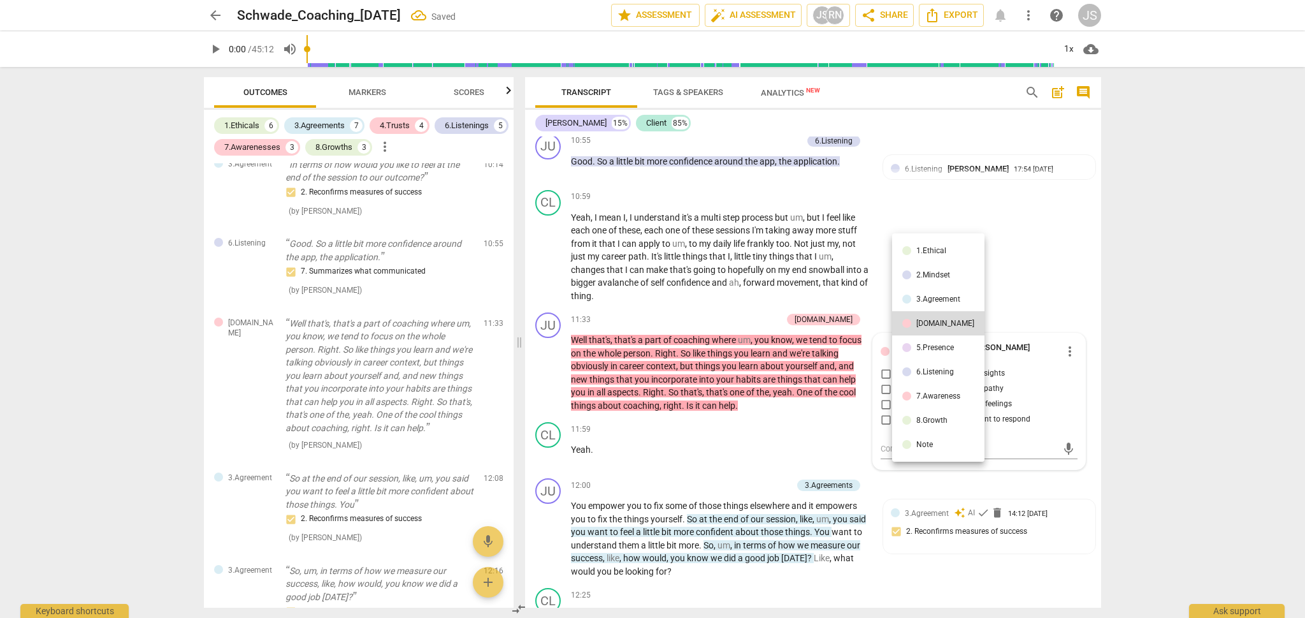
click at [918, 342] on li "5.Presence" at bounding box center [938, 347] width 92 height 24
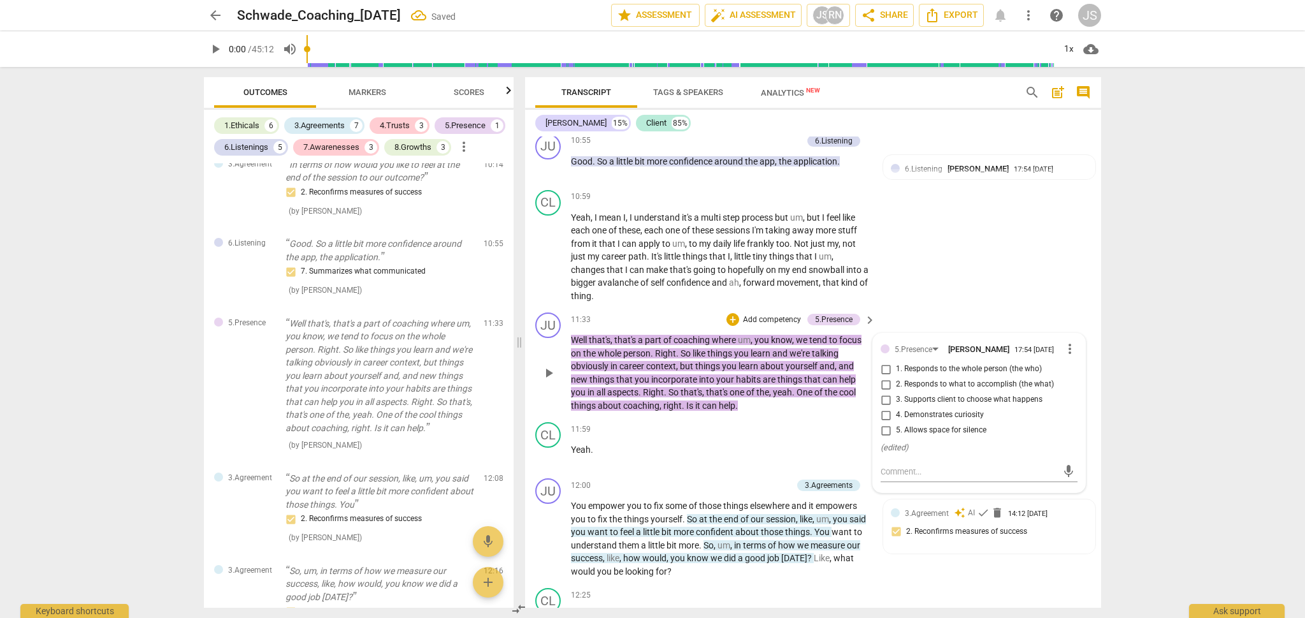
click at [892, 361] on input "1. Responds to the whole person (the who)" at bounding box center [886, 368] width 20 height 15
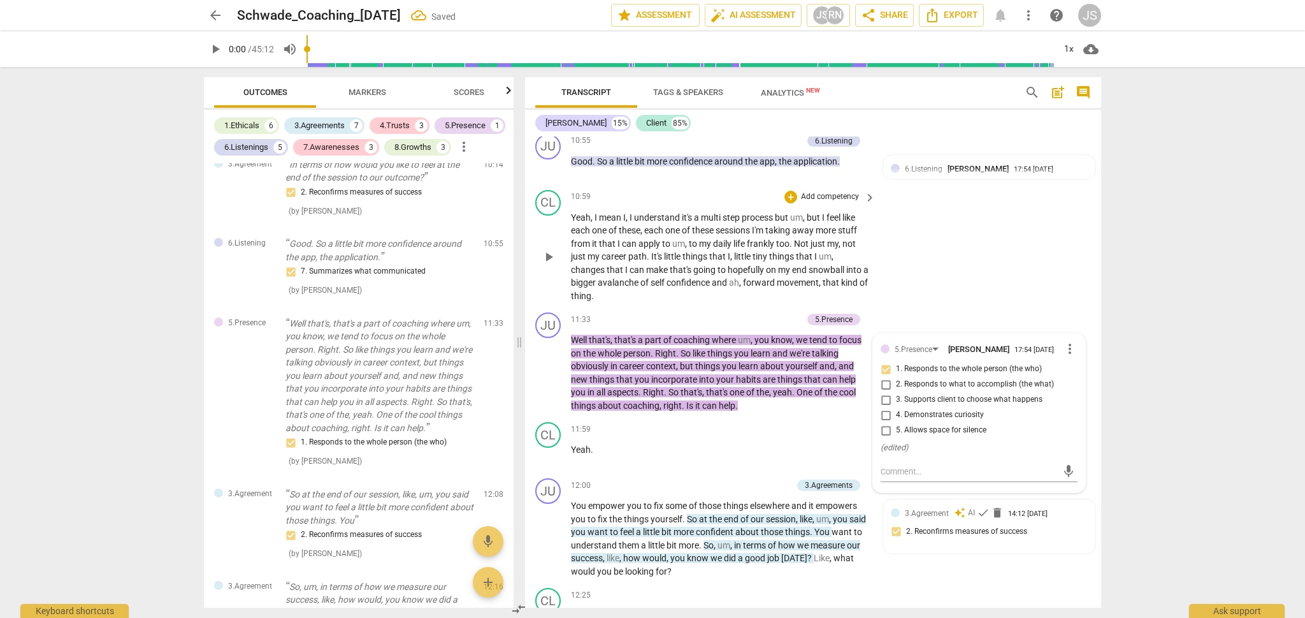
click at [900, 269] on div "CL play_arrow pause 10:59 + Add competency keyboard_arrow_right Yeah , I mean I…" at bounding box center [813, 246] width 576 height 123
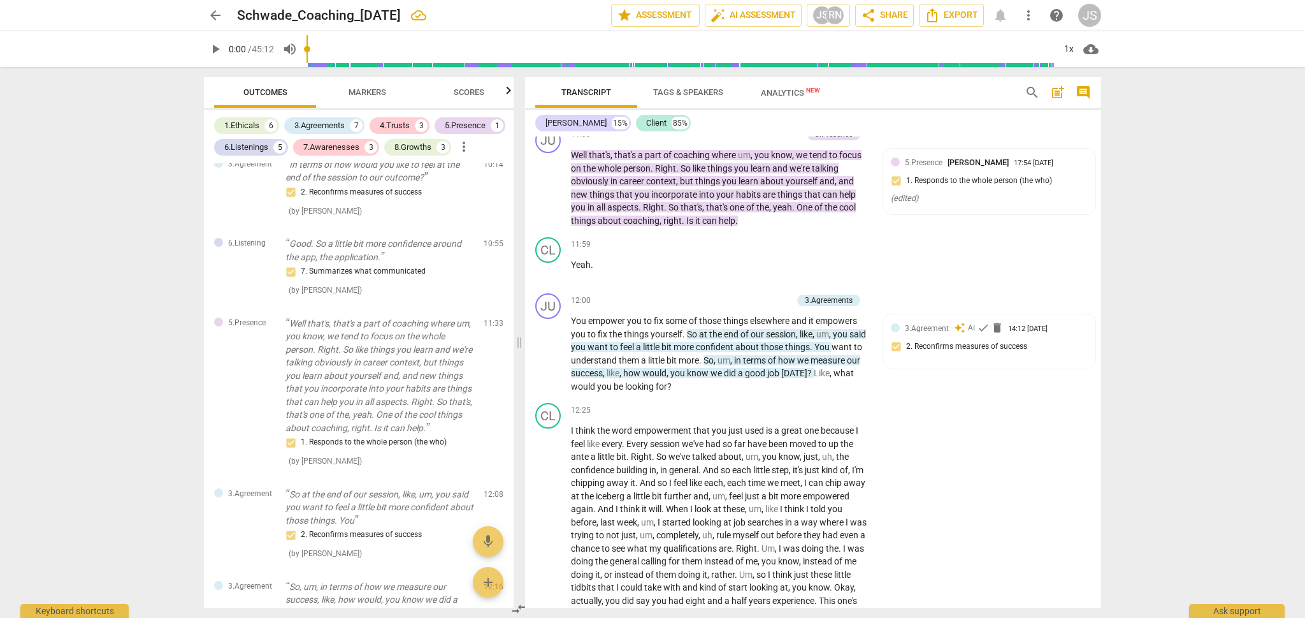
scroll to position [2697, 0]
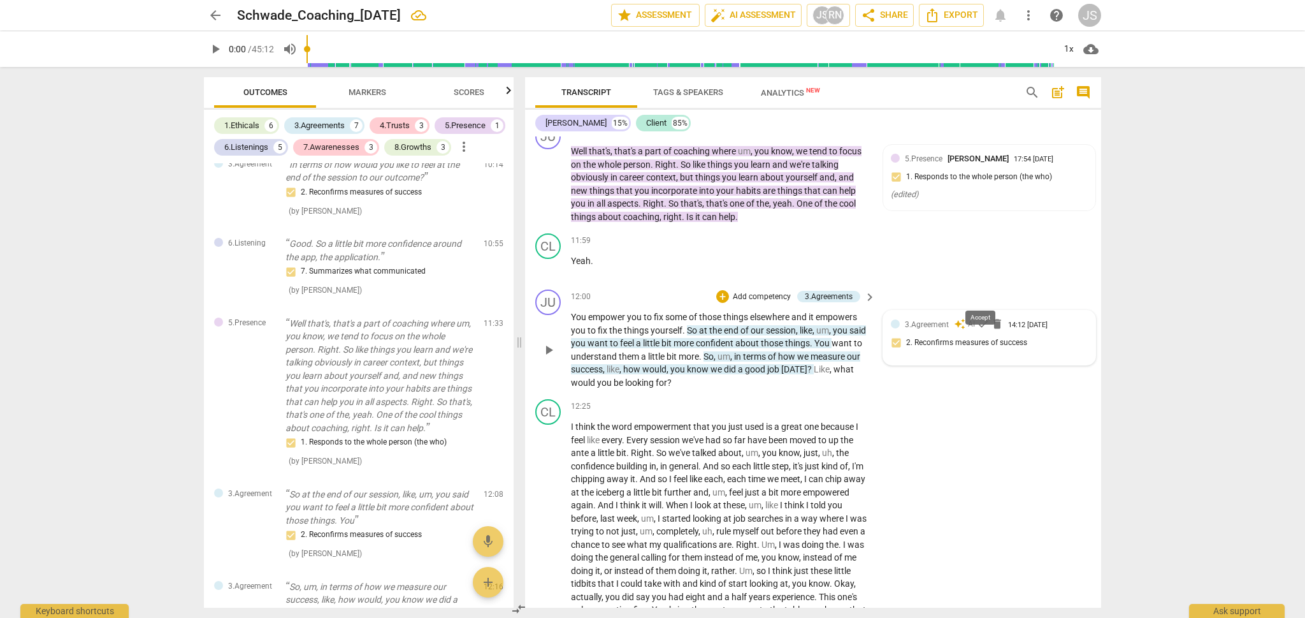
click at [979, 317] on span "check" at bounding box center [983, 323] width 13 height 13
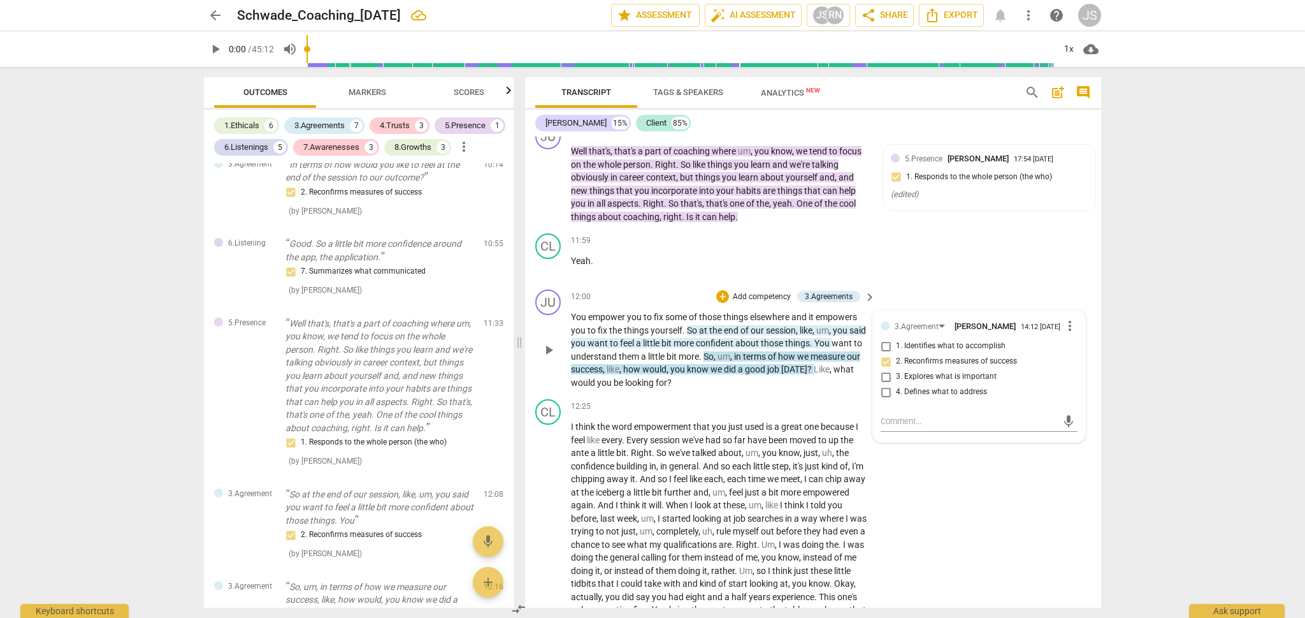
click at [817, 361] on div "JU play_arrow pause 12:00 + Add competency 3.Agreements keyboard_arrow_right Yo…" at bounding box center [813, 339] width 576 height 110
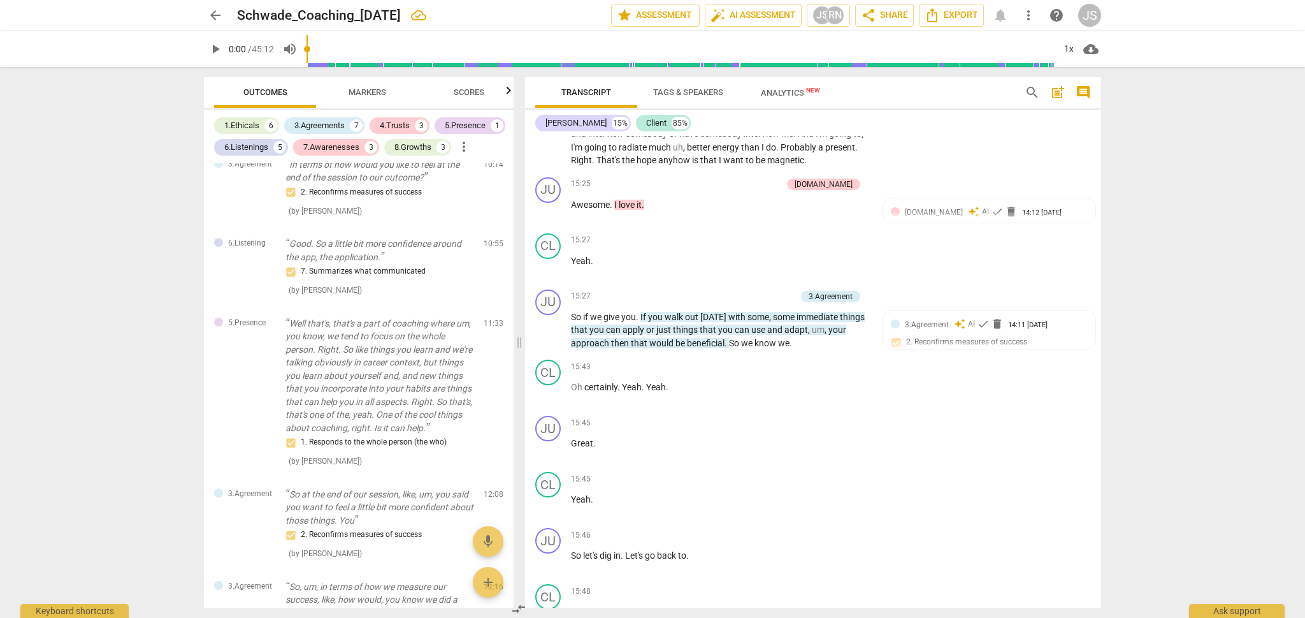
scroll to position [3359, 0]
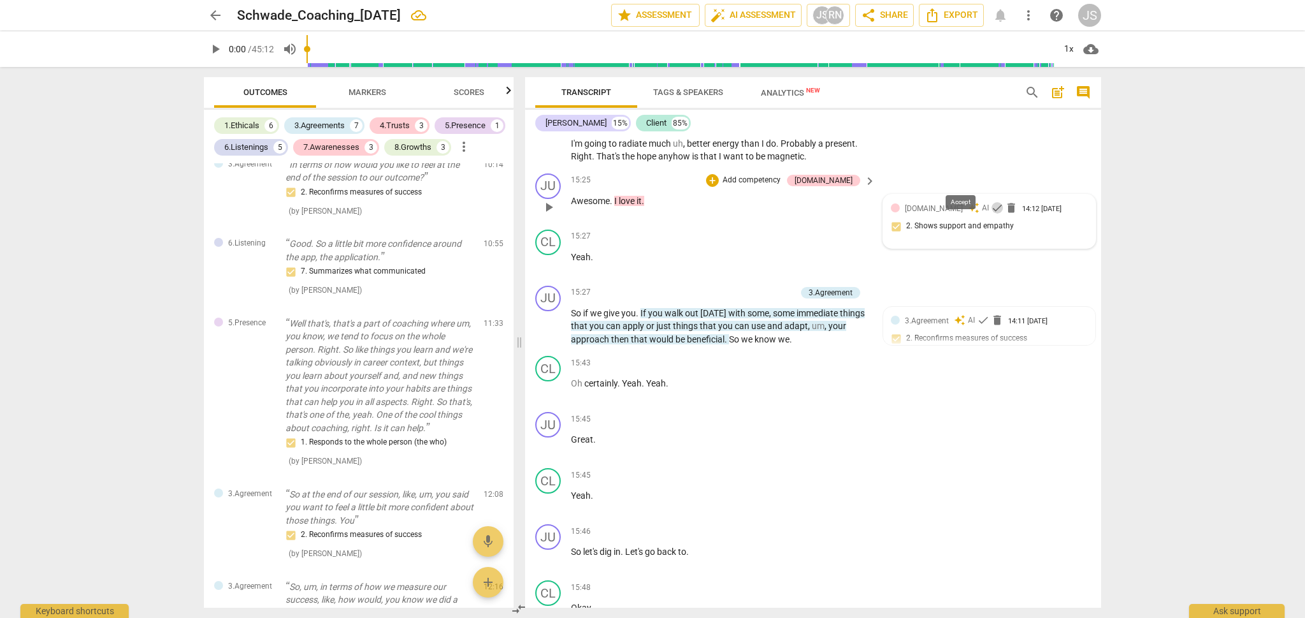
click at [991, 201] on span "check" at bounding box center [997, 207] width 13 height 13
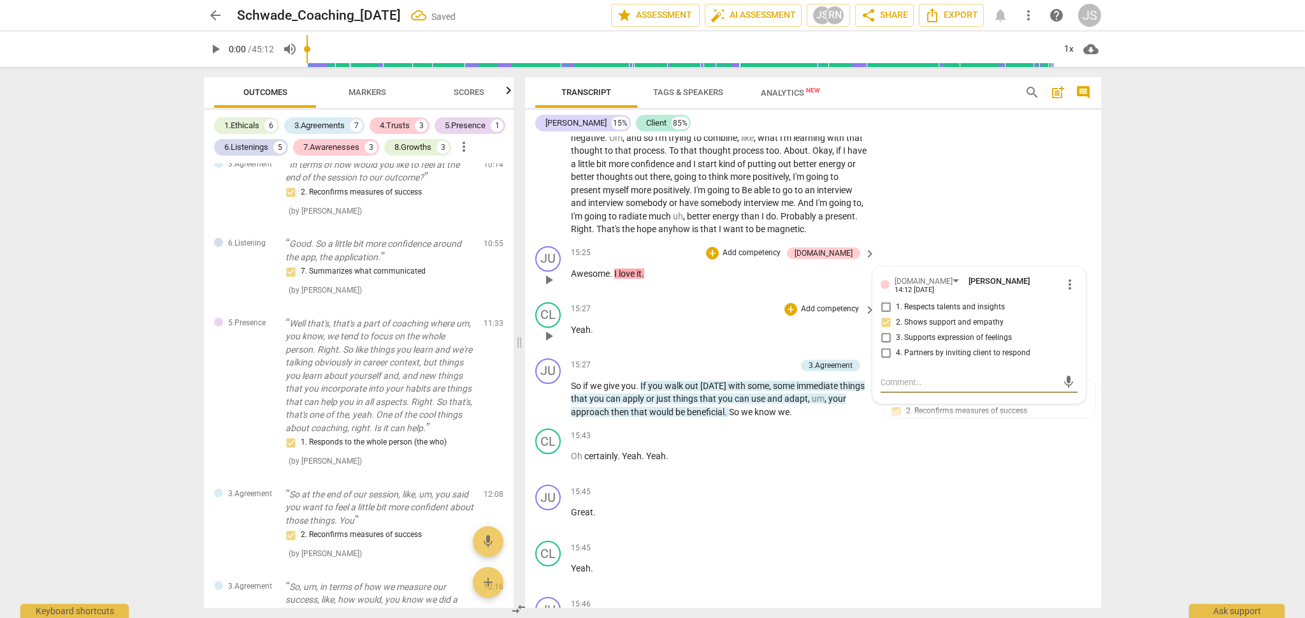
scroll to position [3285, 0]
click at [944, 182] on div "CL play_arrow pause 12:25 + Add competency keyboard_arrow_right I think the wor…" at bounding box center [813, 24] width 576 height 437
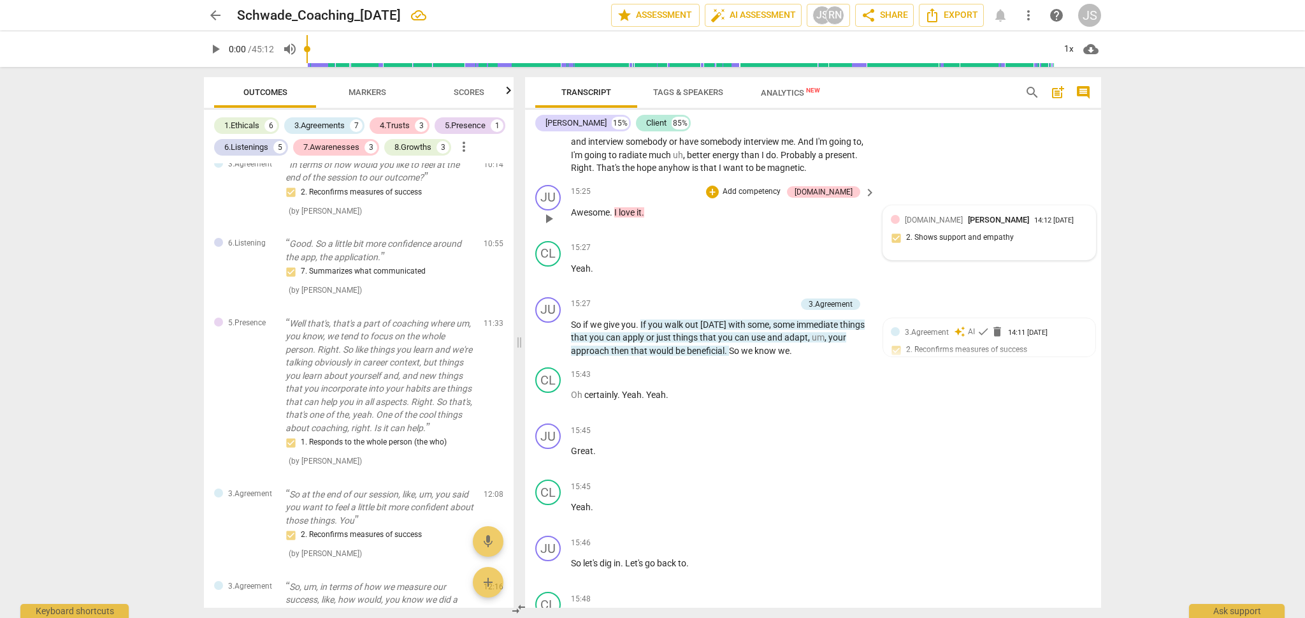
scroll to position [3350, 0]
click at [980, 323] on span "check" at bounding box center [983, 329] width 13 height 13
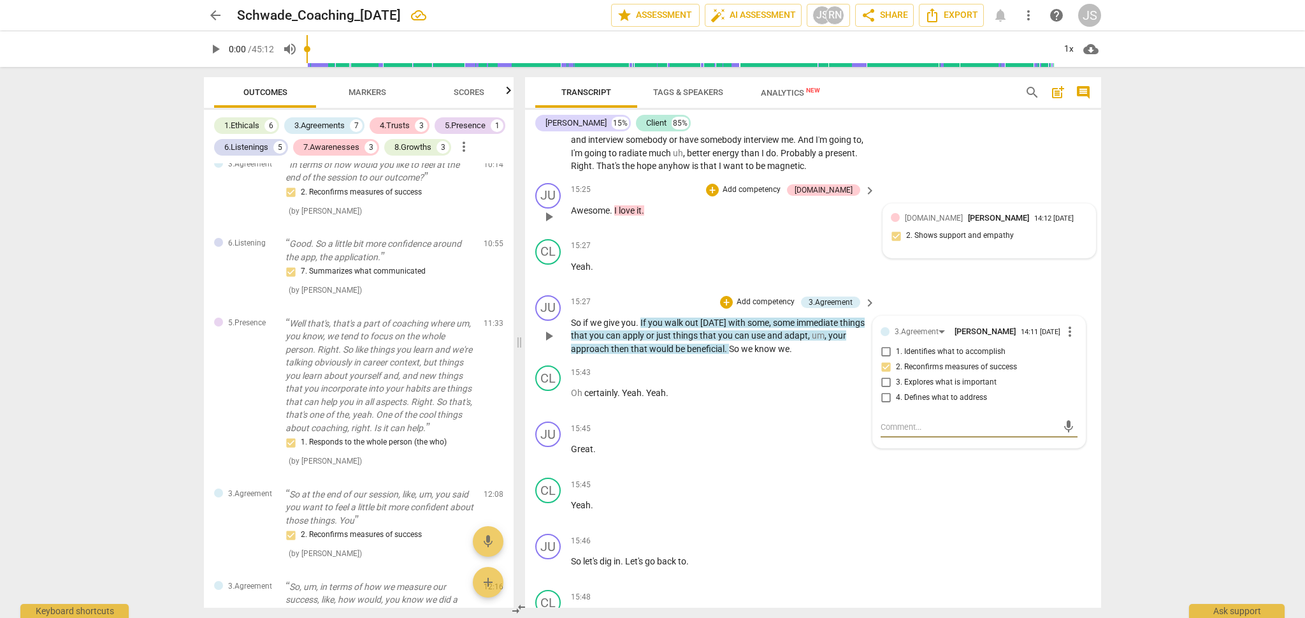
click at [883, 390] on input "4. Defines what to address" at bounding box center [886, 397] width 20 height 15
click at [885, 359] on input "2. Reconfirms measures of success" at bounding box center [886, 366] width 20 height 15
click at [887, 359] on input "2. Reconfirms measures of success" at bounding box center [886, 366] width 20 height 15
click at [809, 367] on p "Add competency" at bounding box center [830, 372] width 61 height 11
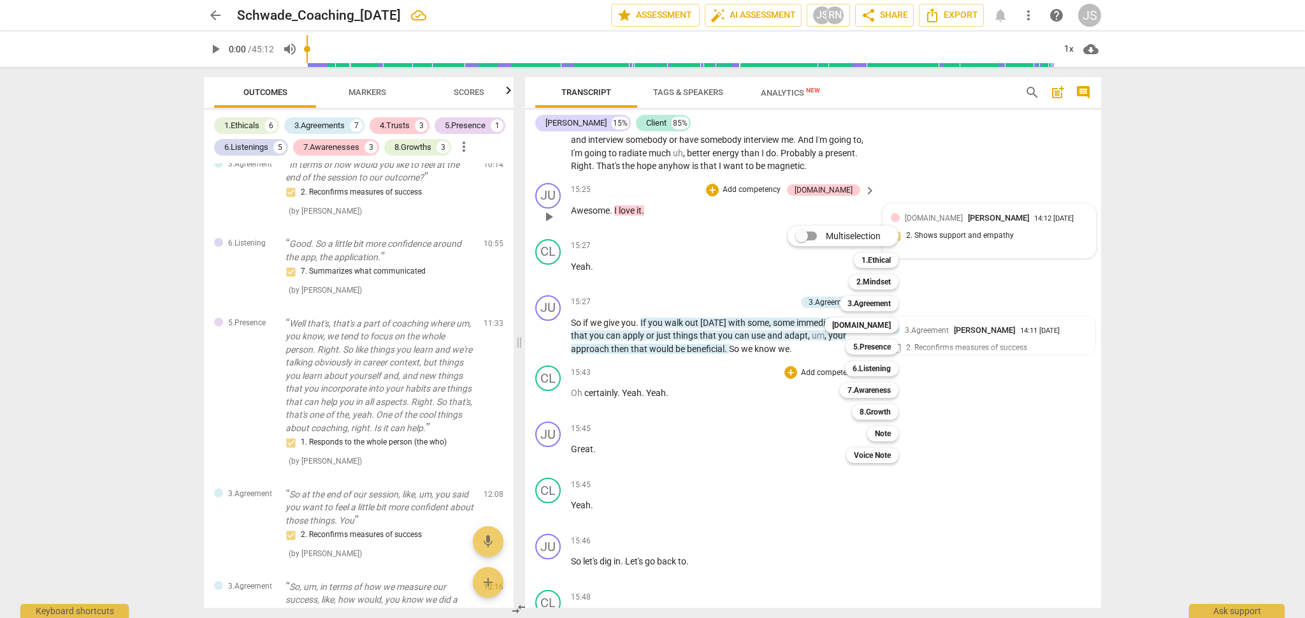
click at [821, 327] on div "Multiselection m 1.Ethical 1 2.Mindset 2 3.Agreement 3 [DOMAIN_NAME] 4 5.Presen…" at bounding box center [853, 343] width 140 height 243
click at [673, 256] on div at bounding box center [652, 309] width 1305 height 618
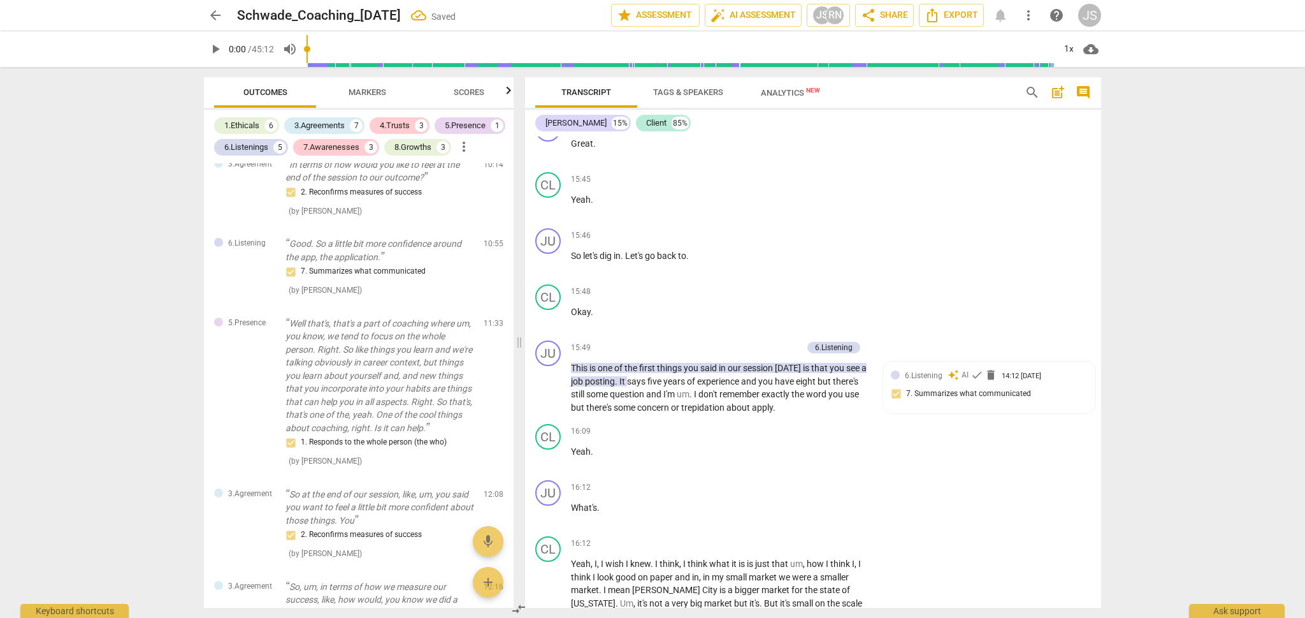
scroll to position [3660, 0]
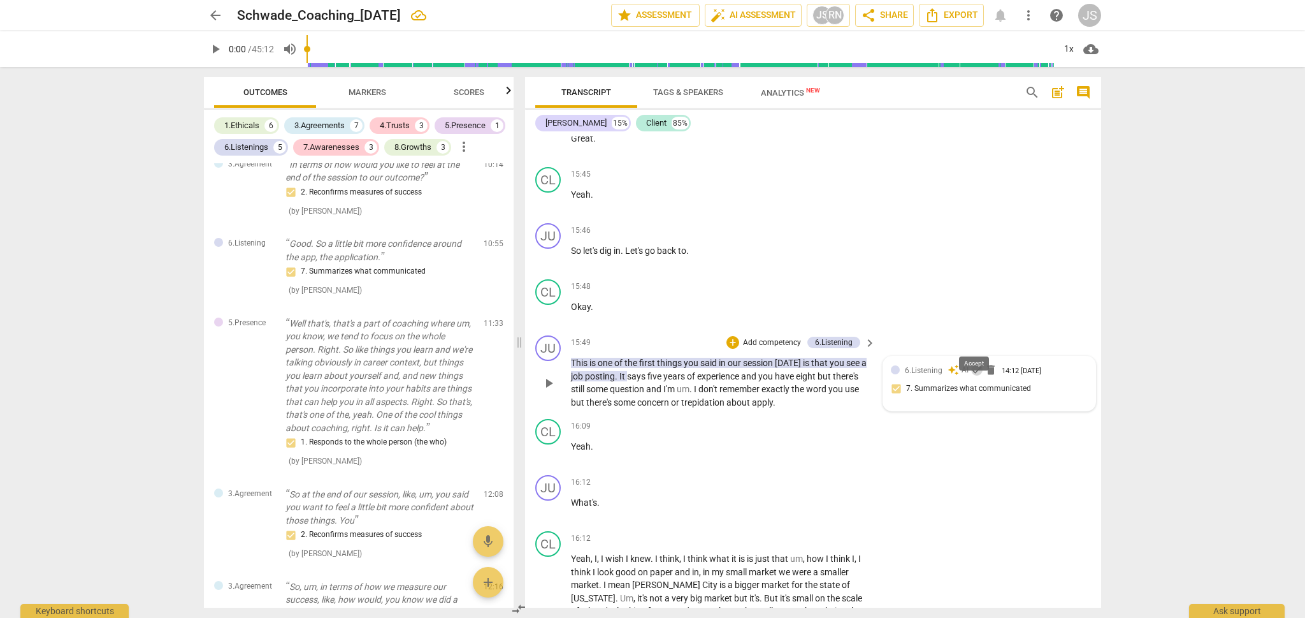
click at [972, 363] on span "check" at bounding box center [977, 369] width 13 height 13
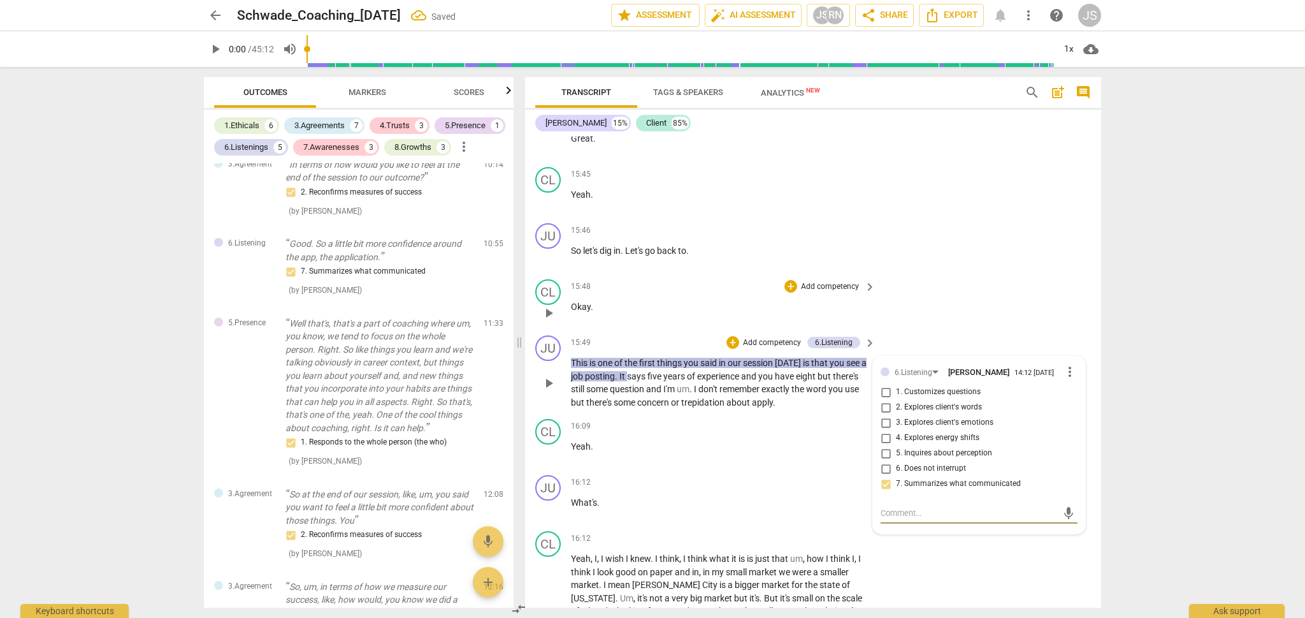
click at [921, 284] on div "CL play_arrow pause 15:48 + Add competency keyboard_arrow_right Okay ." at bounding box center [813, 302] width 576 height 56
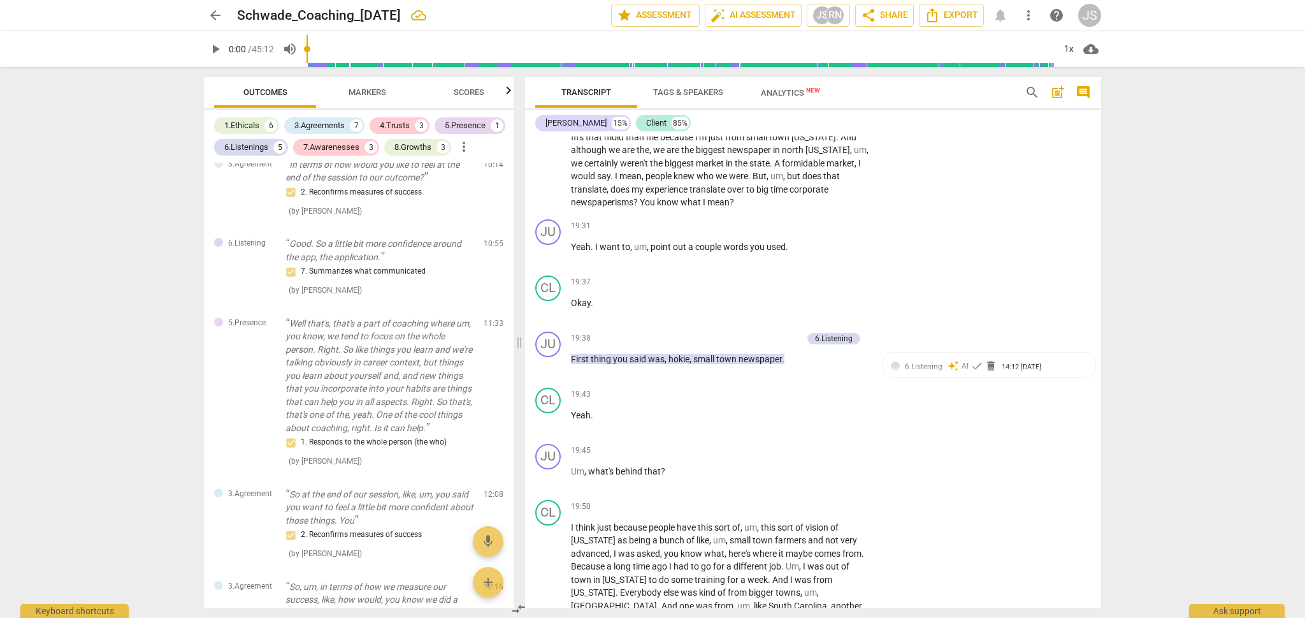
scroll to position [4463, 0]
click at [976, 357] on span "check" at bounding box center [977, 363] width 13 height 13
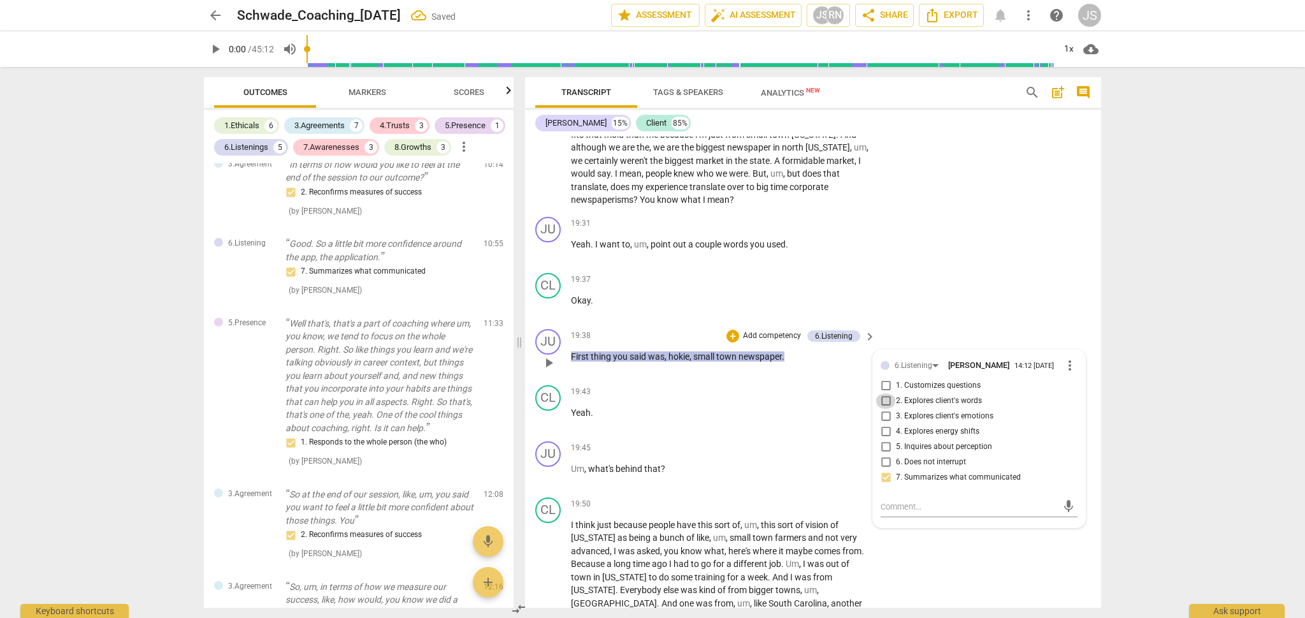
click at [890, 393] on input "2. Explores client's words" at bounding box center [886, 400] width 20 height 15
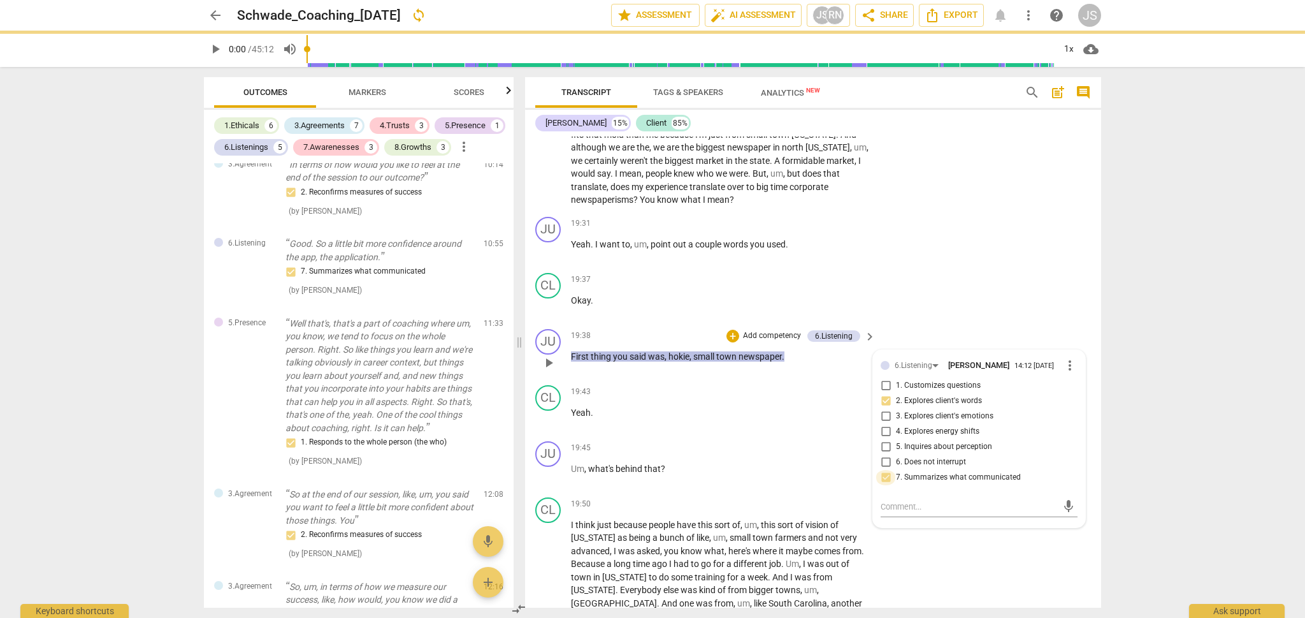
click at [886, 470] on input "7. Summarizes what communicated" at bounding box center [886, 477] width 20 height 15
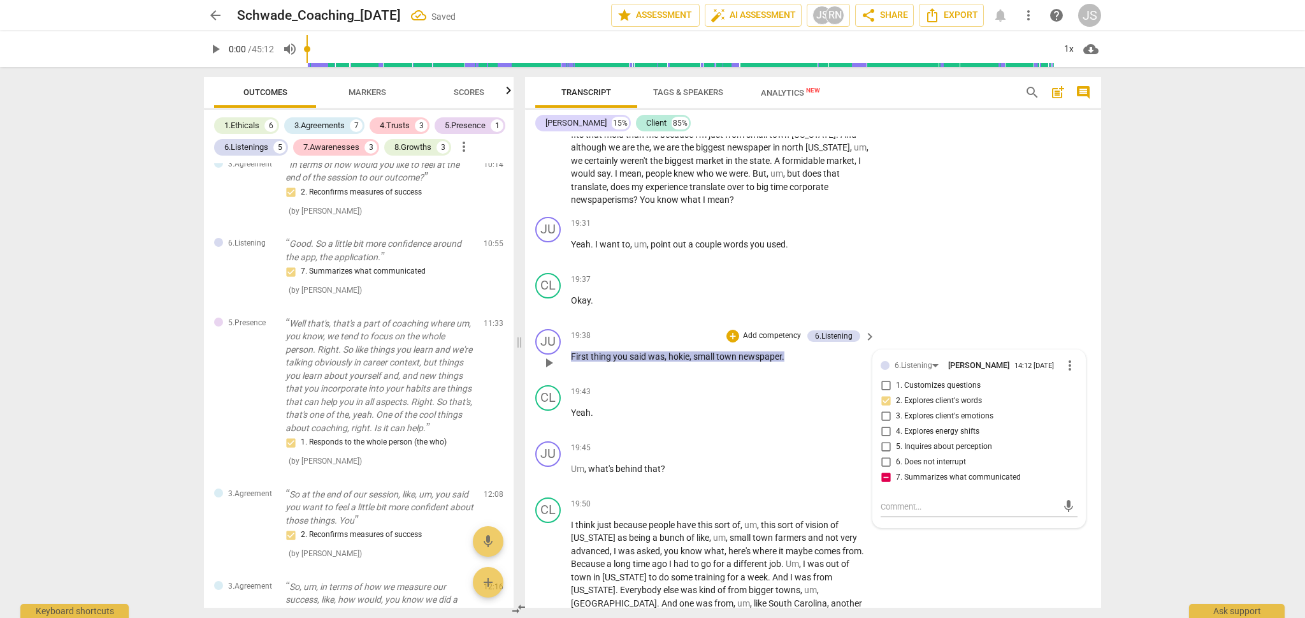
click at [885, 470] on input "7. Summarizes what communicated" at bounding box center [886, 477] width 20 height 15
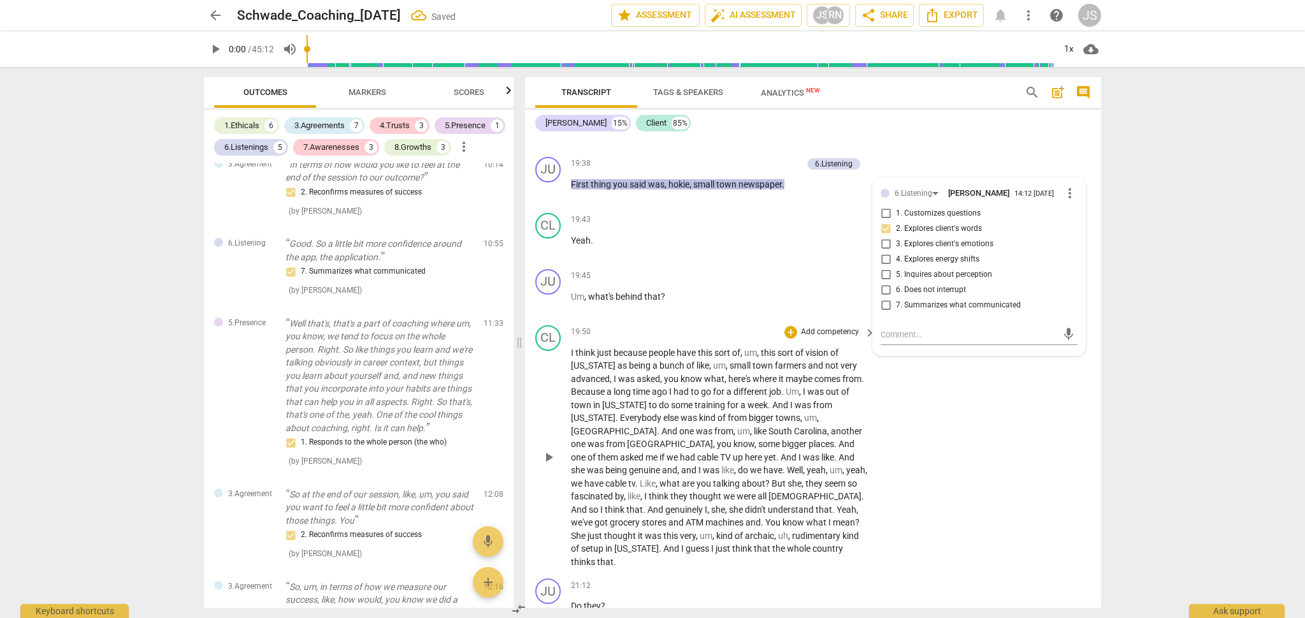
scroll to position [4641, 0]
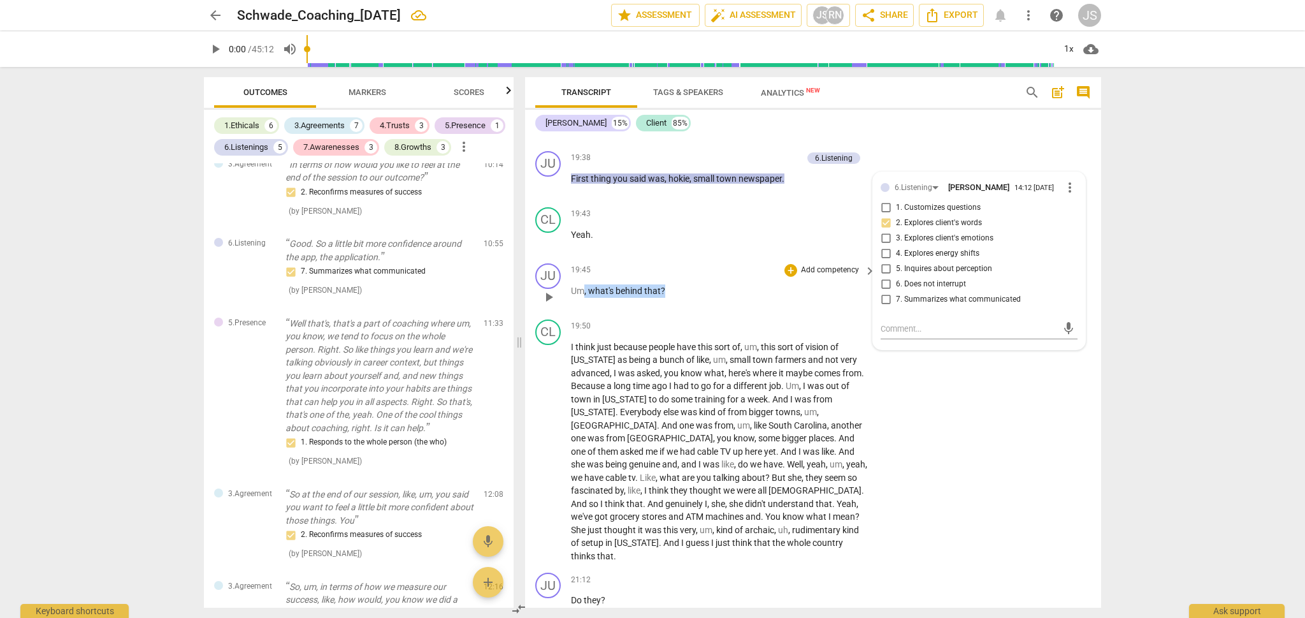
drag, startPoint x: 670, startPoint y: 250, endPoint x: 584, endPoint y: 250, distance: 86.0
click at [584, 284] on p "Um , what's behind that ?" at bounding box center [720, 290] width 298 height 13
click at [693, 263] on div "19:45 + Add competency keyboard_arrow_right Um , what's behind that ?" at bounding box center [724, 286] width 306 height 46
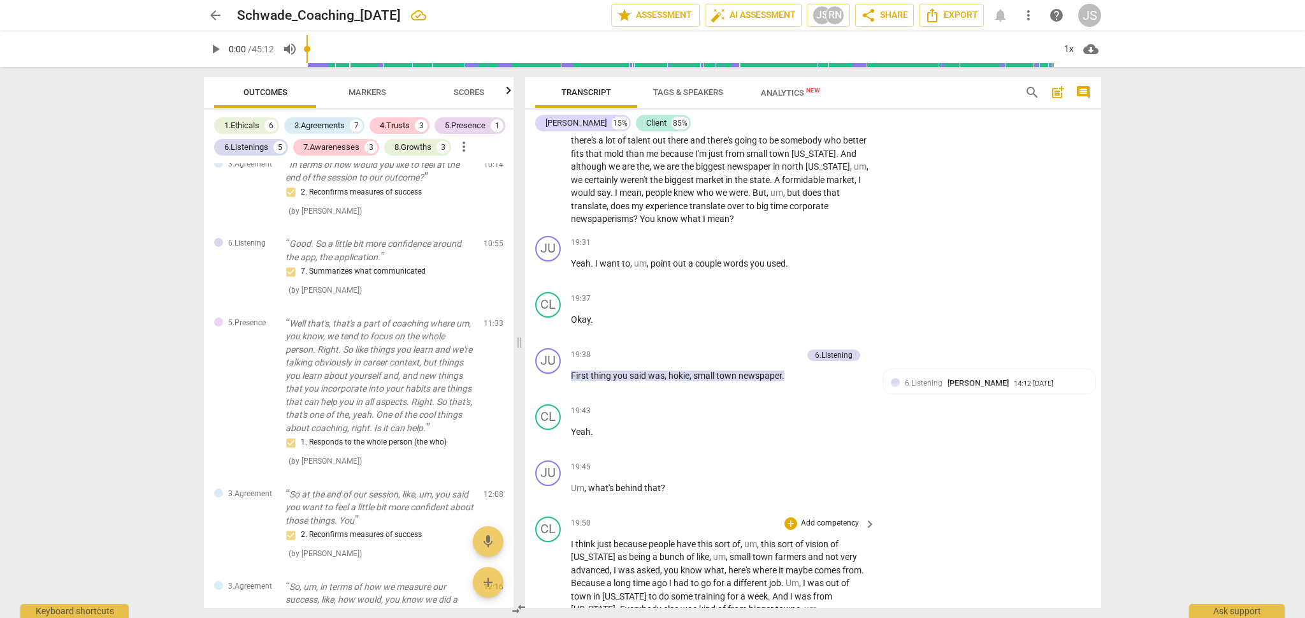
scroll to position [4426, 0]
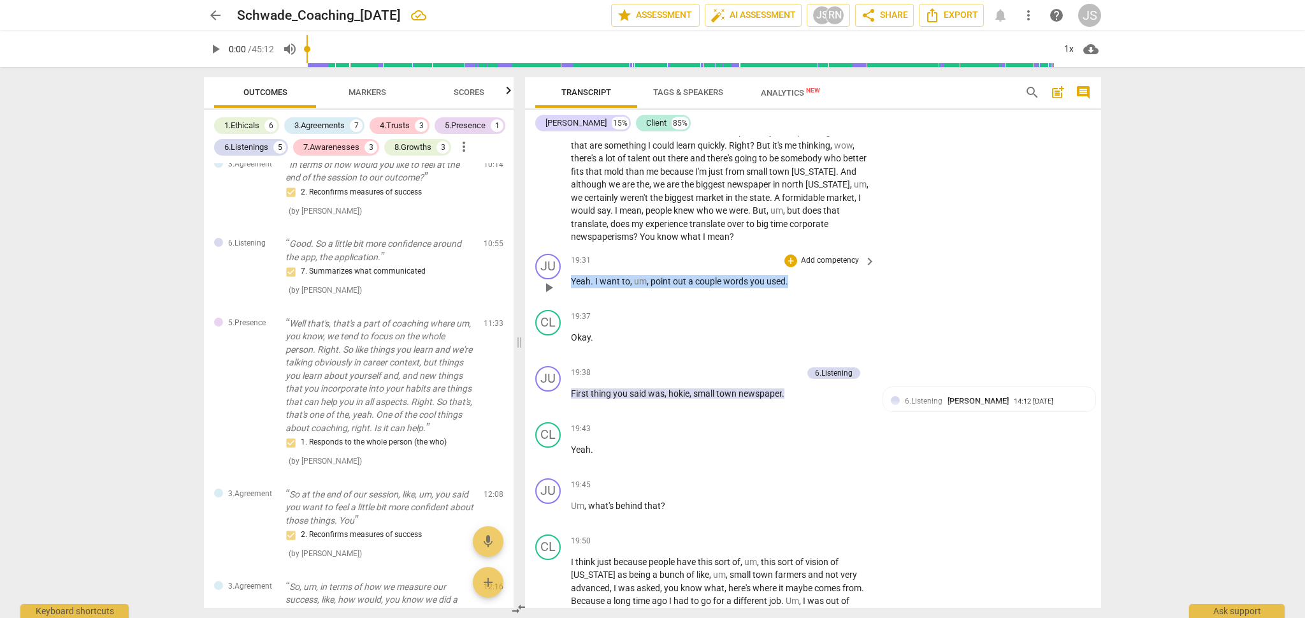
drag, startPoint x: 793, startPoint y: 242, endPoint x: 558, endPoint y: 240, distance: 235.2
click at [558, 249] on div "JU play_arrow pause 19:31 + Add competency keyboard_arrow_right Yeah . I want t…" at bounding box center [813, 277] width 576 height 56
click at [600, 305] on div "CL play_arrow pause 19:37 + Add competency keyboard_arrow_right Okay ." at bounding box center [813, 333] width 576 height 56
drag, startPoint x: 571, startPoint y: 240, endPoint x: 686, endPoint y: 479, distance: 265.9
click at [686, 479] on div "JU play_arrow pause 00:05 + Add competency 1.Ethicals 7.Awareness keyboard_arro…" at bounding box center [813, 371] width 576 height 471
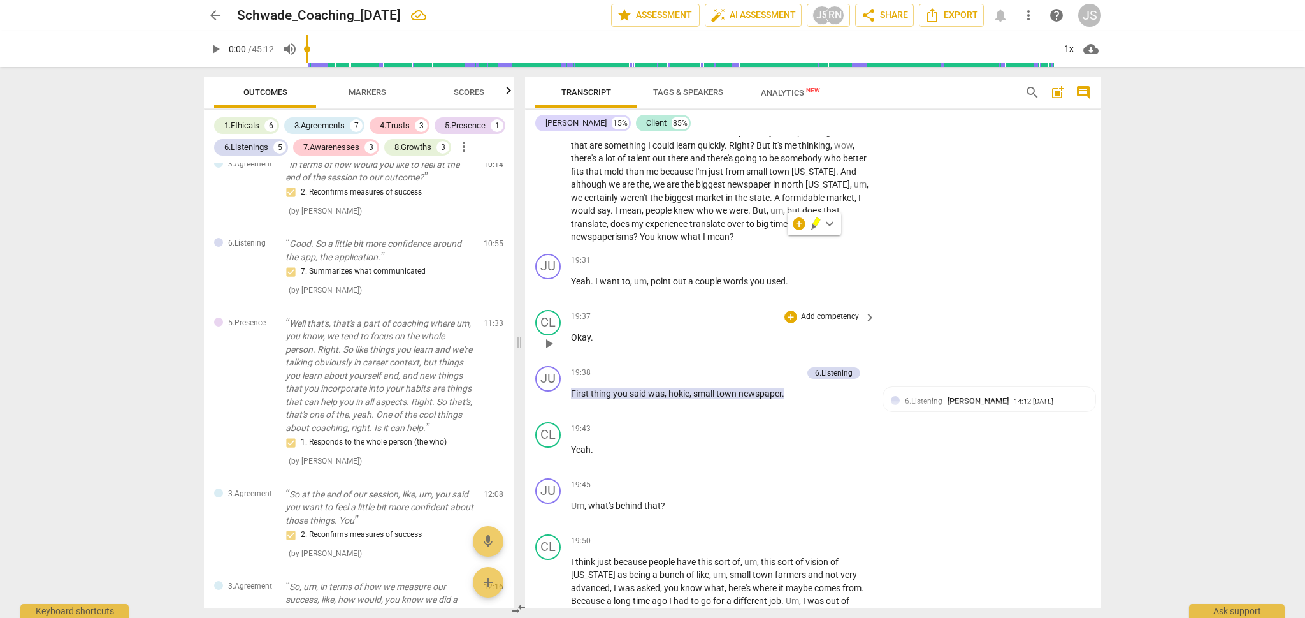
click at [982, 305] on div "CL play_arrow pause 19:37 + Add competency keyboard_arrow_right Okay ." at bounding box center [813, 333] width 576 height 56
click at [1075, 394] on div "6.Listening [PERSON_NAME] 14:12 [DATE]" at bounding box center [996, 400] width 183 height 12
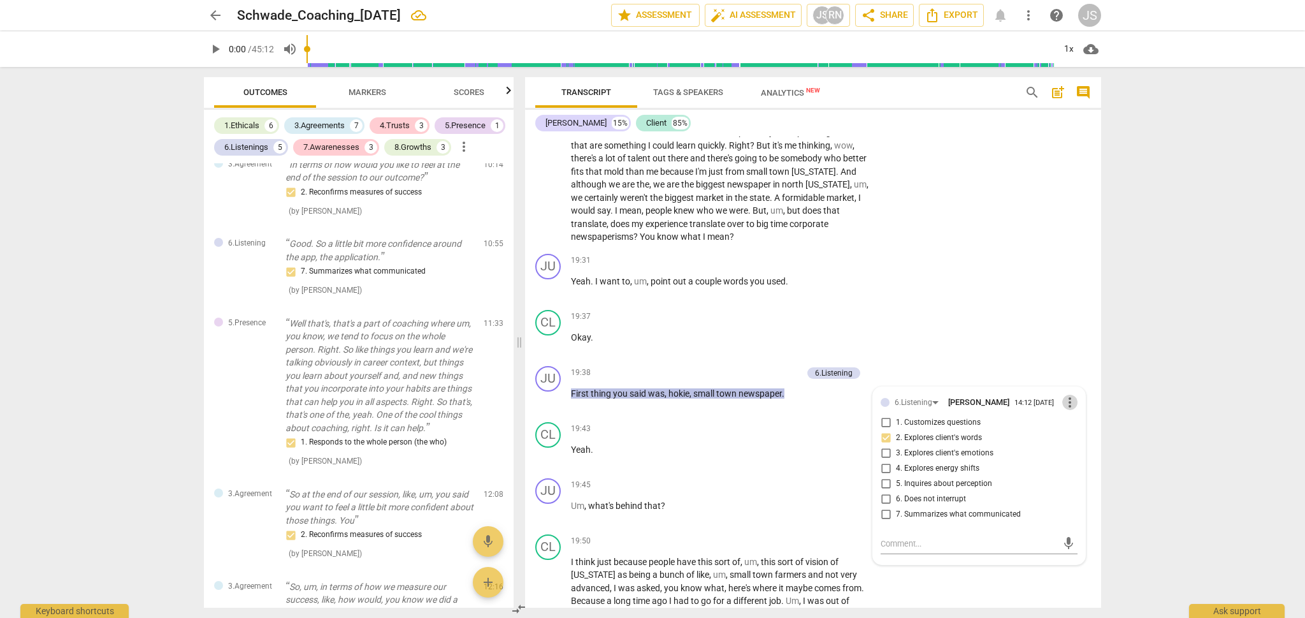
click at [1066, 394] on span "more_vert" at bounding box center [1069, 401] width 15 height 15
click at [1071, 387] on li "Delete" at bounding box center [1080, 387] width 44 height 24
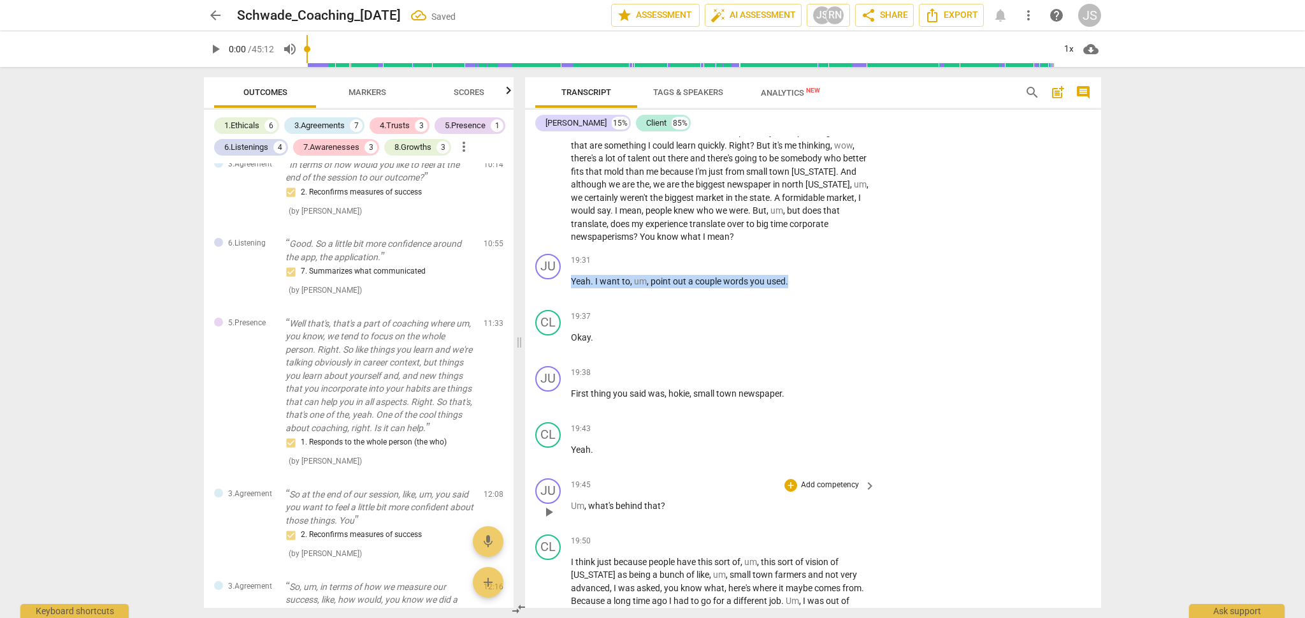
drag, startPoint x: 571, startPoint y: 236, endPoint x: 672, endPoint y: 472, distance: 256.6
click at [672, 472] on div "JU play_arrow pause 00:05 + Add competency 1.Ethicals 7.Awareness keyboard_arro…" at bounding box center [813, 371] width 576 height 471
drag, startPoint x: 674, startPoint y: 466, endPoint x: 575, endPoint y: 222, distance: 263.7
click at [575, 222] on div "JU play_arrow pause 00:05 + Add competency 1.Ethicals 7.Awareness keyboard_arro…" at bounding box center [813, 371] width 576 height 471
drag, startPoint x: 571, startPoint y: 236, endPoint x: 697, endPoint y: 469, distance: 264.6
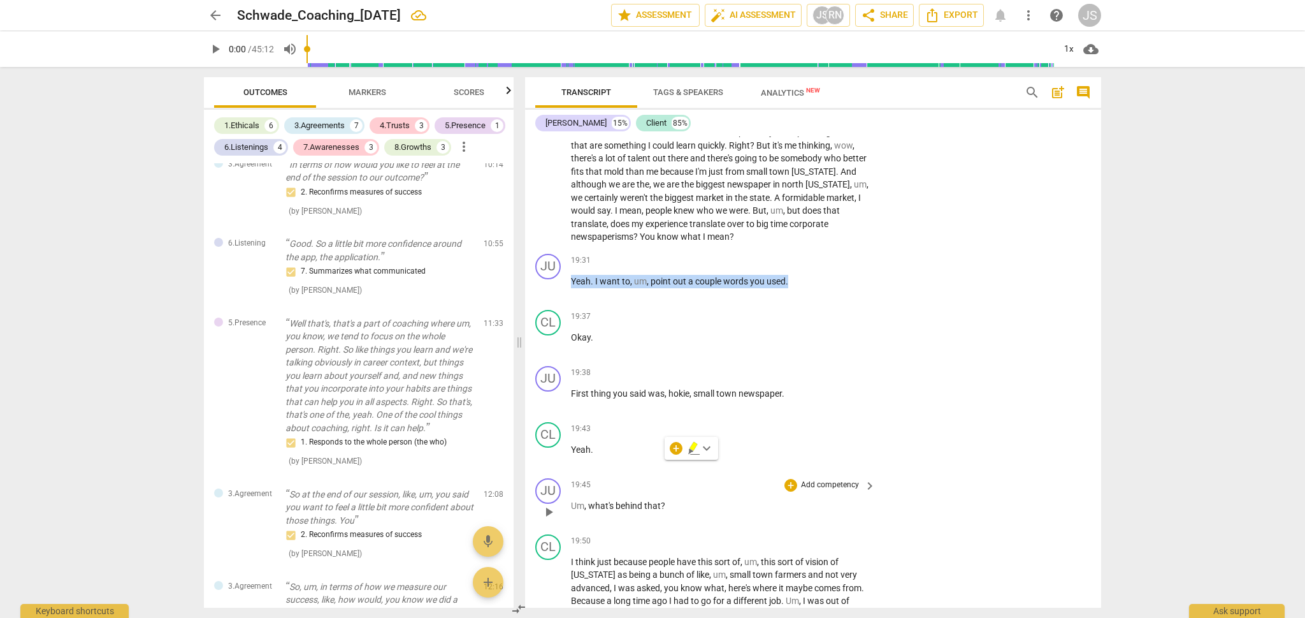
click at [697, 470] on div "JU play_arrow pause 00:05 + Add competency 1.Ethicals 7.Awareness keyboard_arro…" at bounding box center [813, 371] width 576 height 471
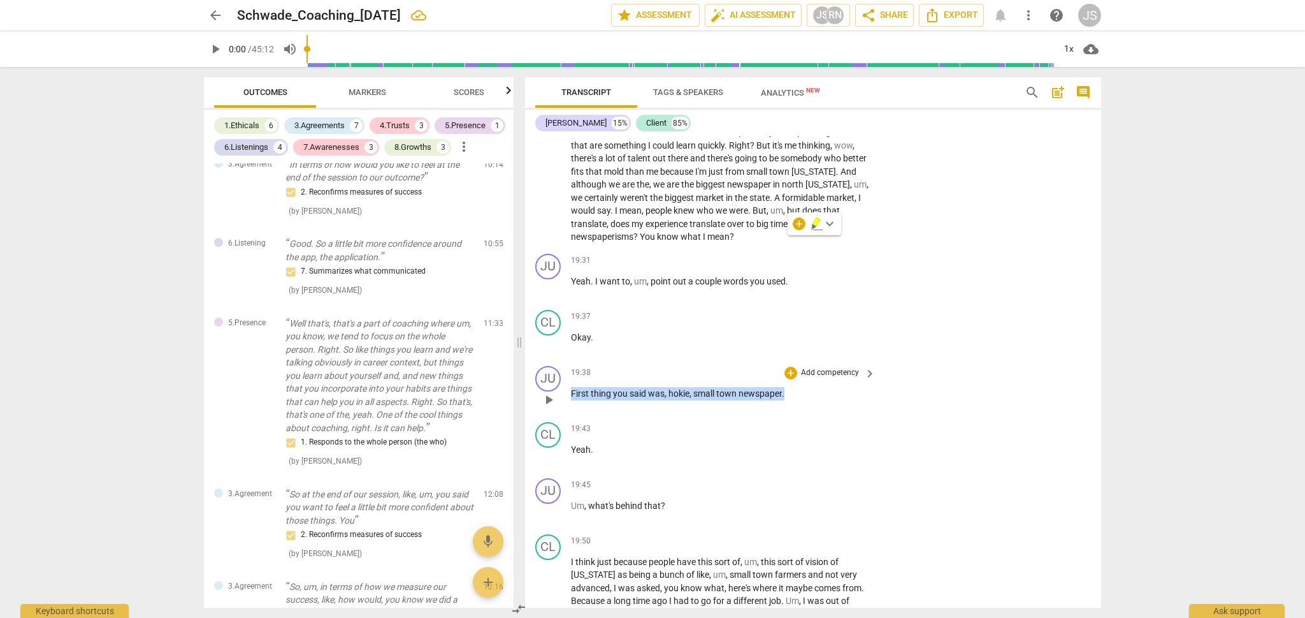
drag, startPoint x: 797, startPoint y: 350, endPoint x: 567, endPoint y: 351, distance: 230.1
click at [567, 361] on div "JU play_arrow pause 19:38 + Add competency keyboard_arrow_right First thing you…" at bounding box center [813, 389] width 576 height 56
click at [791, 335] on div "+" at bounding box center [796, 335] width 13 height 13
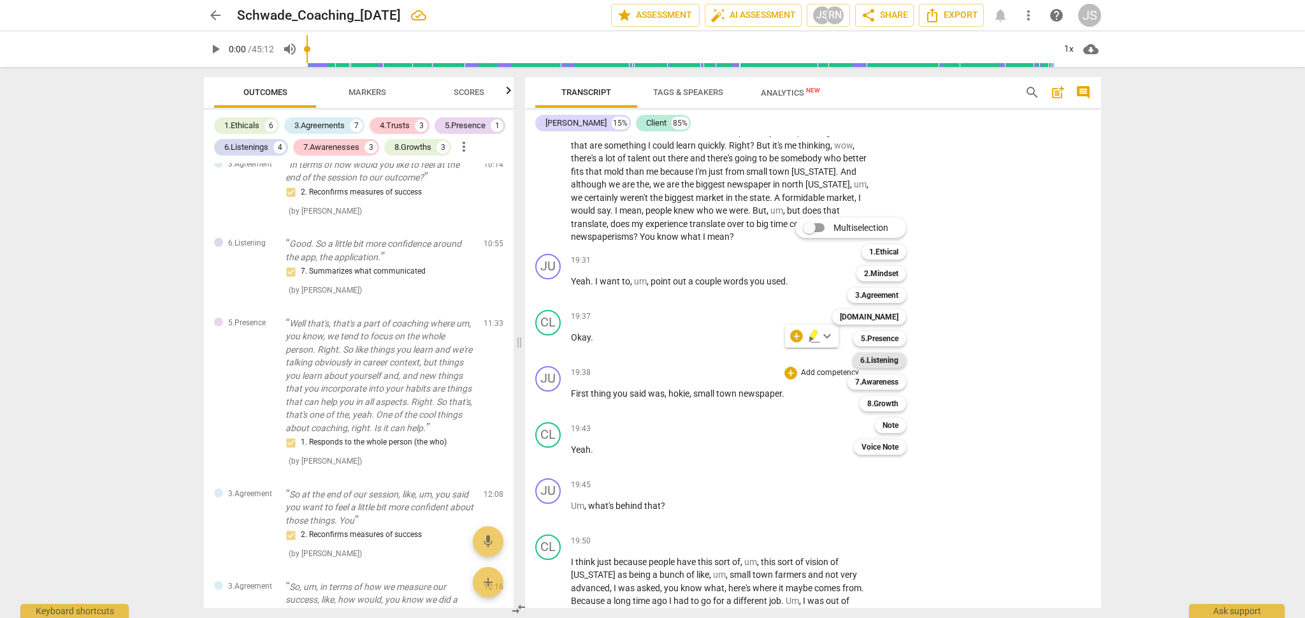
click at [877, 358] on b "6.Listening" at bounding box center [879, 359] width 38 height 15
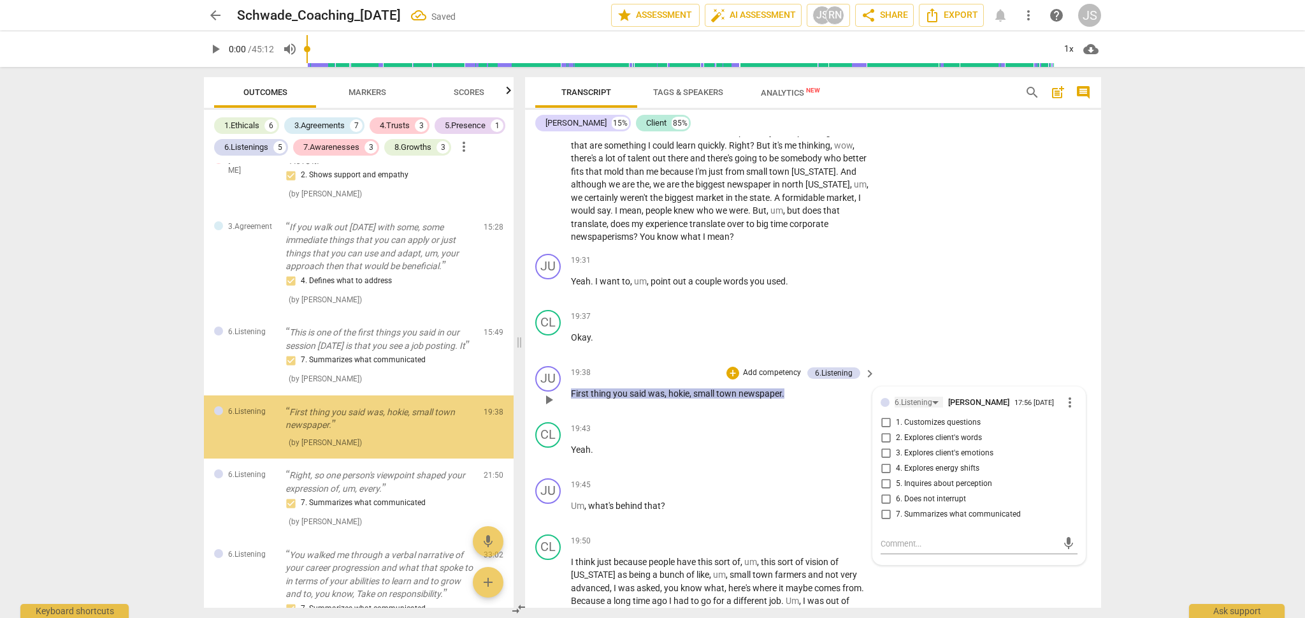
scroll to position [1725, 0]
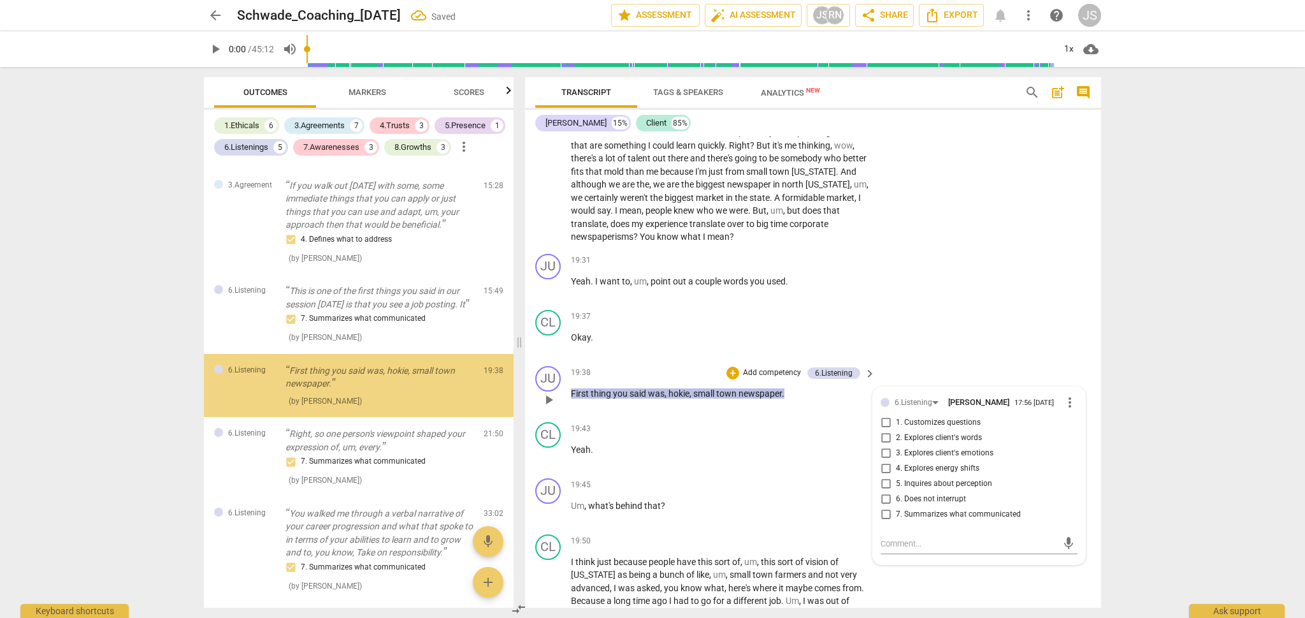
click at [913, 432] on span "2. Explores client's words" at bounding box center [939, 437] width 86 height 11
click at [896, 430] on input "2. Explores client's words" at bounding box center [886, 437] width 20 height 15
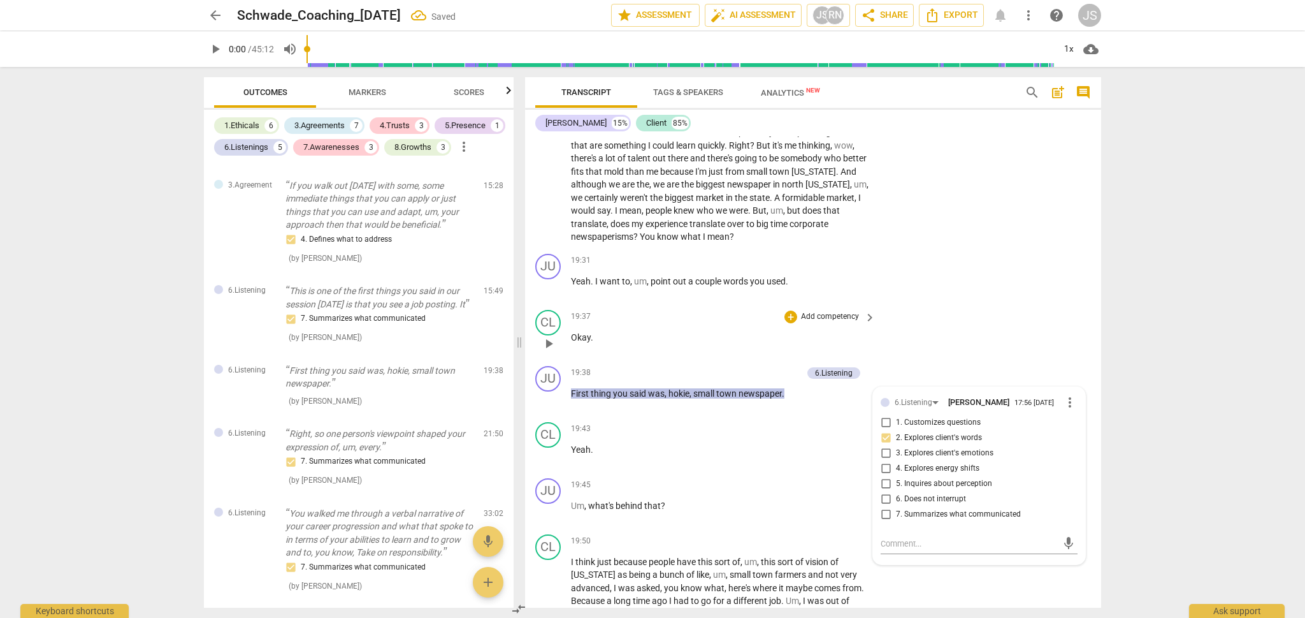
click at [953, 305] on div "CL play_arrow pause 19:37 + Add competency keyboard_arrow_right Okay ." at bounding box center [813, 333] width 576 height 56
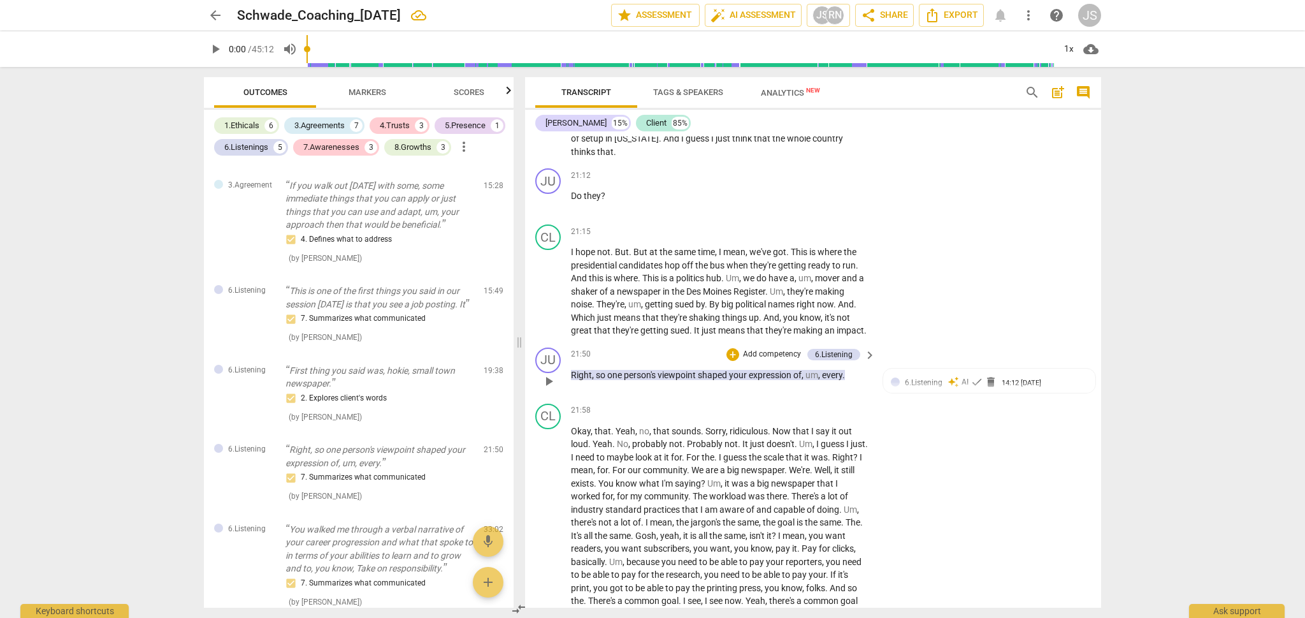
scroll to position [5048, 0]
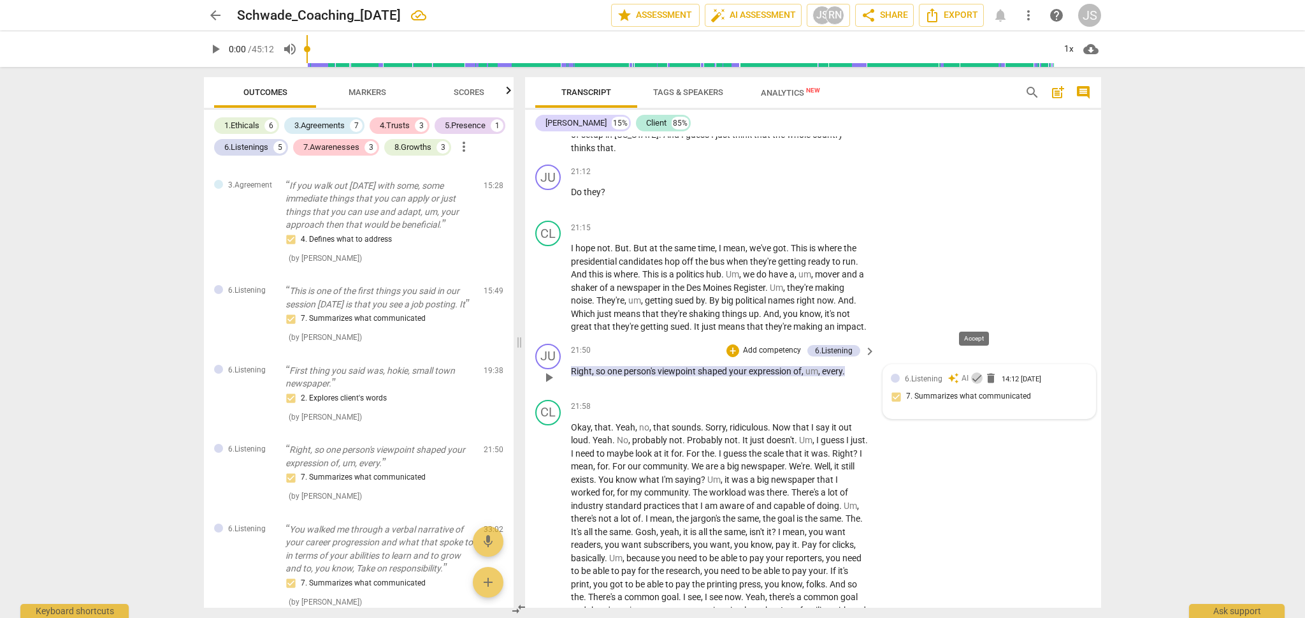
click at [974, 372] on span "check" at bounding box center [977, 378] width 13 height 13
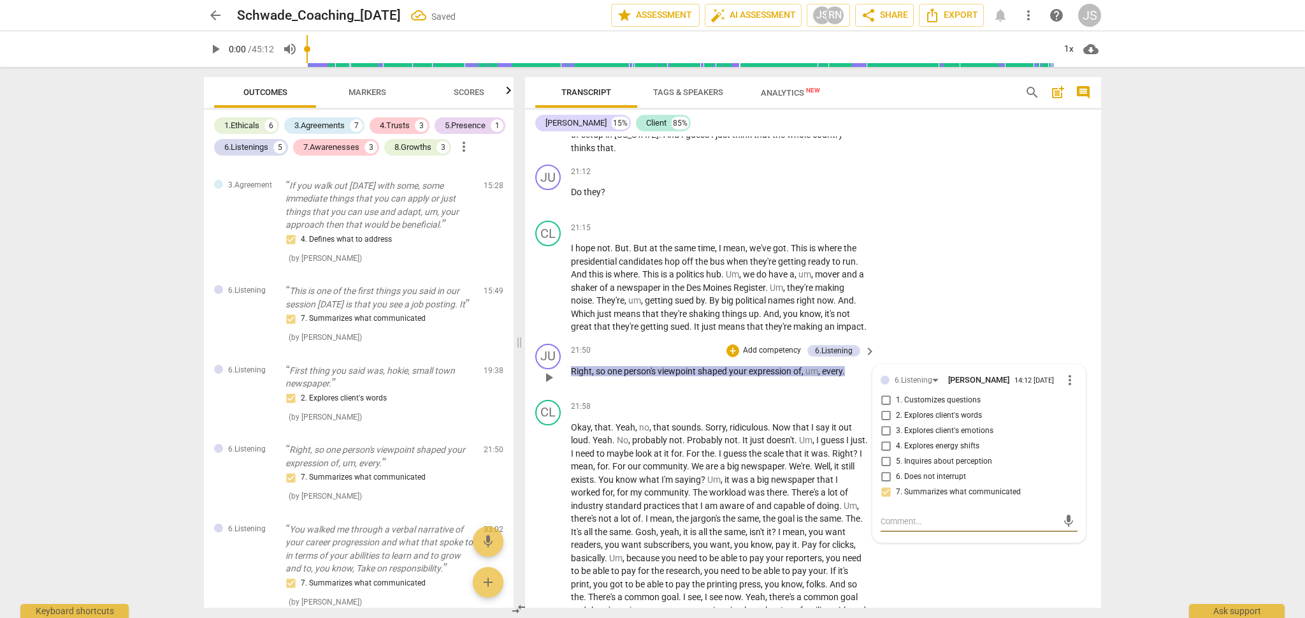
click at [887, 454] on input "5. Inquires about perception" at bounding box center [886, 461] width 20 height 15
click at [917, 271] on div "CL play_arrow pause 21:15 + Add competency keyboard_arrow_right I hope not . Bu…" at bounding box center [813, 276] width 576 height 123
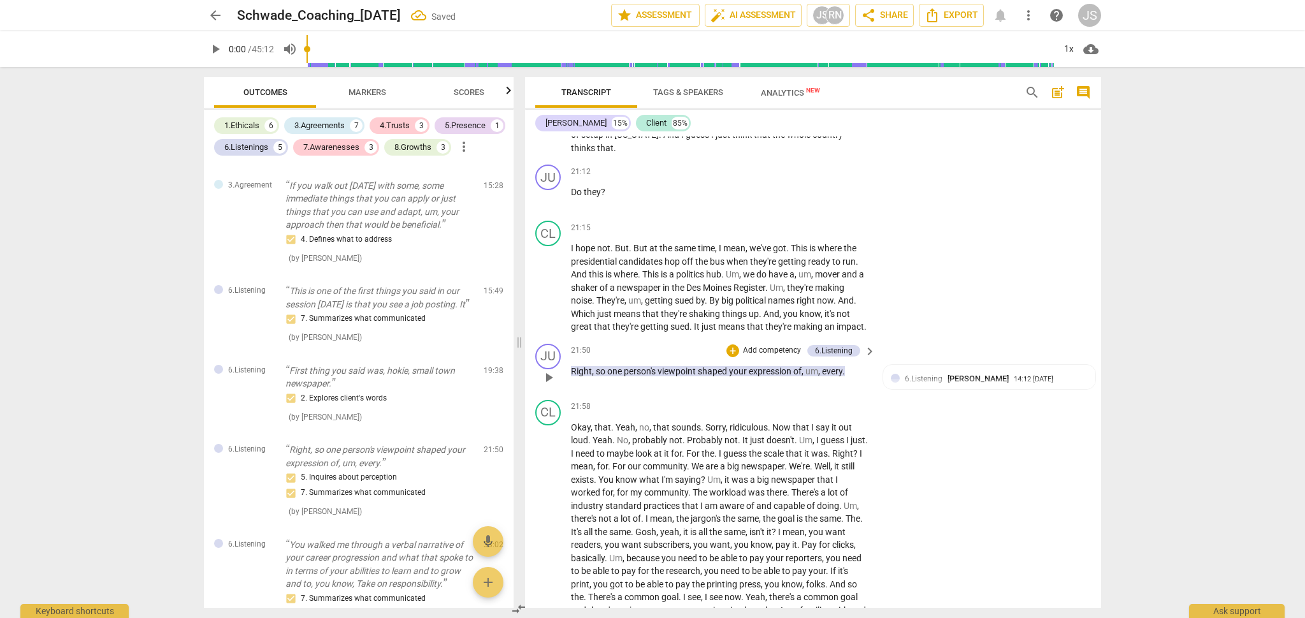
click at [850, 365] on p "Right , so one person's viewpoint shaped your expression of , um , every ." at bounding box center [720, 371] width 298 height 13
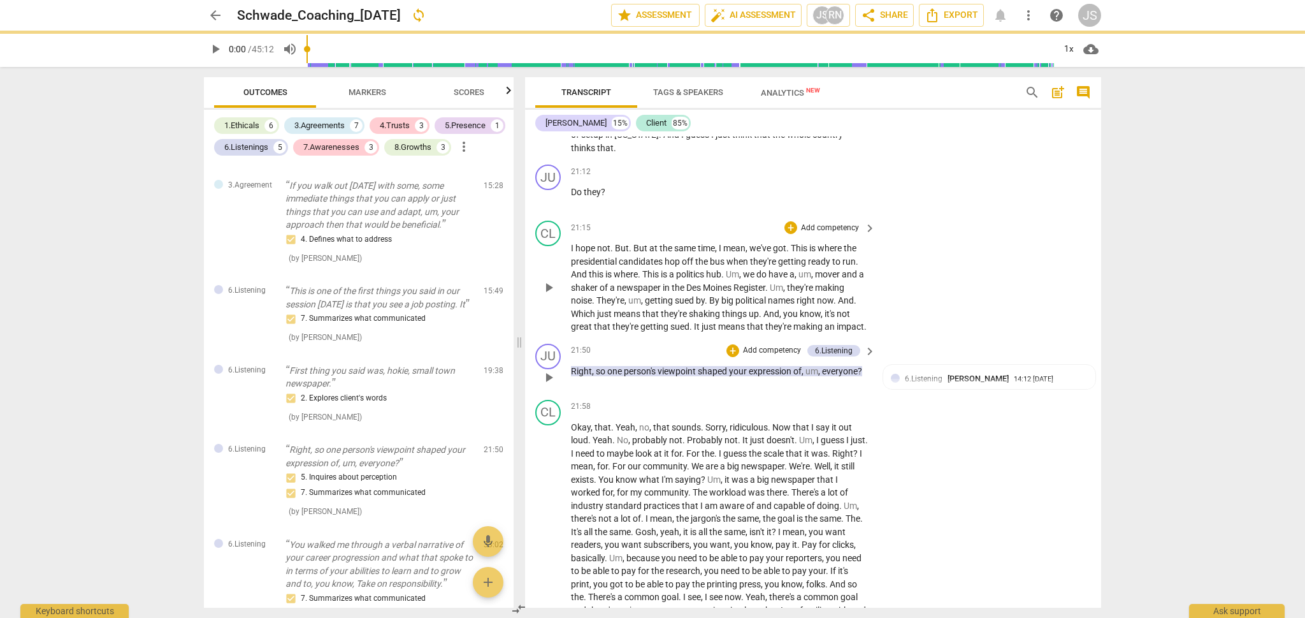
click at [962, 254] on div "CL play_arrow pause 21:15 + Add competency keyboard_arrow_right I hope not . Bu…" at bounding box center [813, 276] width 576 height 123
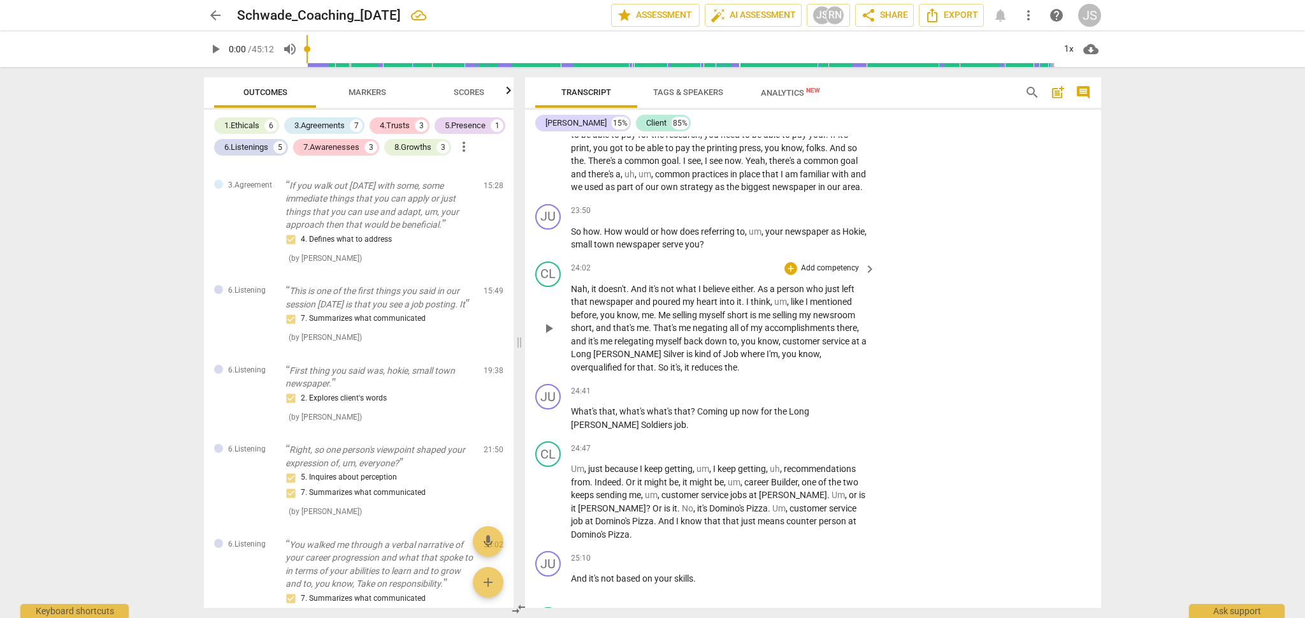
scroll to position [5486, 0]
drag, startPoint x: 866, startPoint y: 355, endPoint x: 837, endPoint y: 354, distance: 29.3
click at [674, 418] on span "Soldiers" at bounding box center [657, 423] width 33 height 10
click at [932, 435] on div "CL play_arrow pause 24:47 + Add competency keyboard_arrow_right Um , just becau…" at bounding box center [813, 490] width 576 height 110
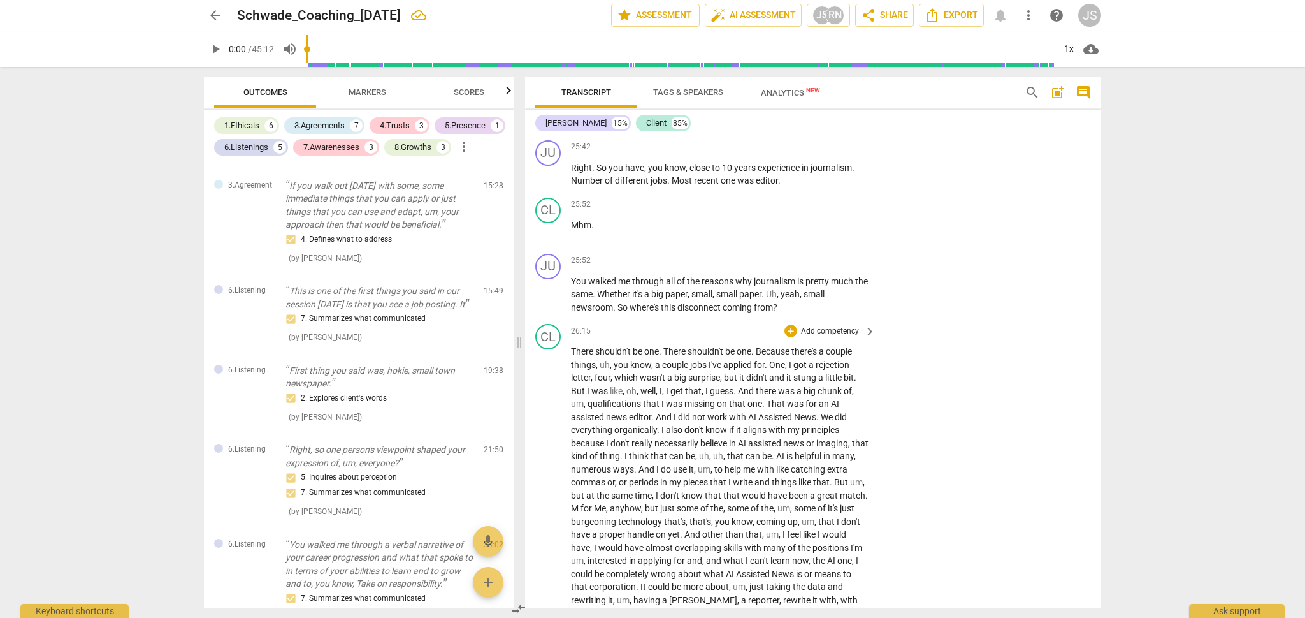
scroll to position [6076, 0]
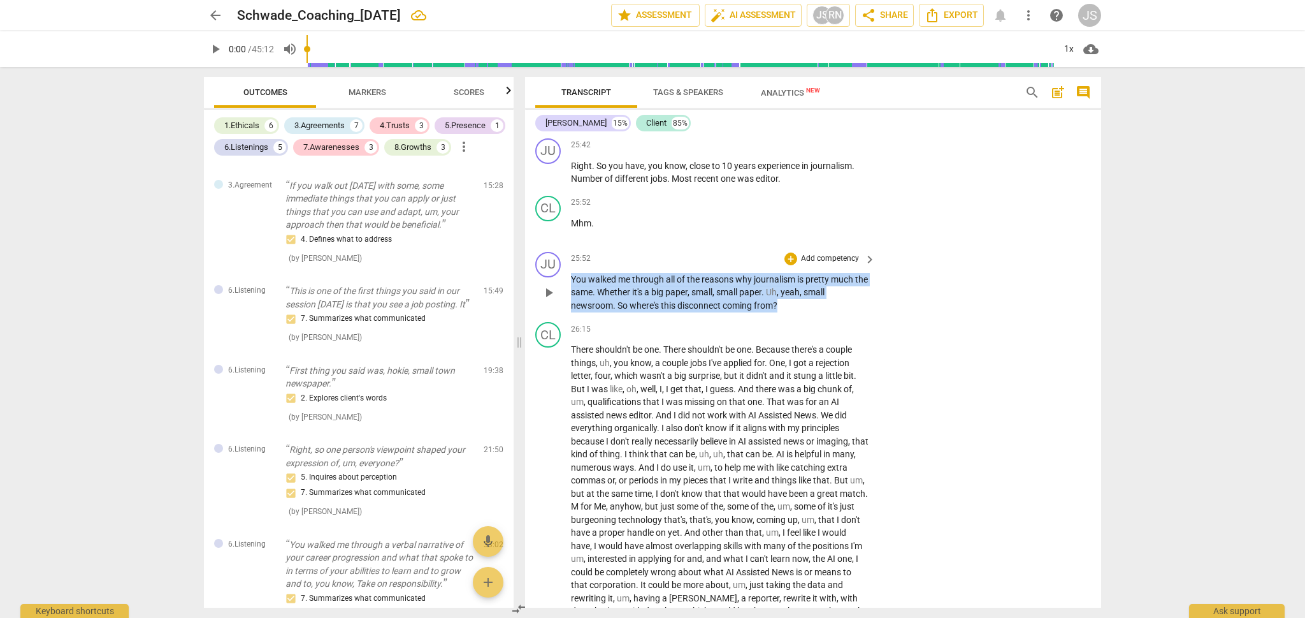
drag, startPoint x: 788, startPoint y: 243, endPoint x: 567, endPoint y: 215, distance: 222.8
click at [567, 247] on div "JU play_arrow pause 25:52 + Add competency keyboard_arrow_right You walked me t…" at bounding box center [813, 282] width 576 height 71
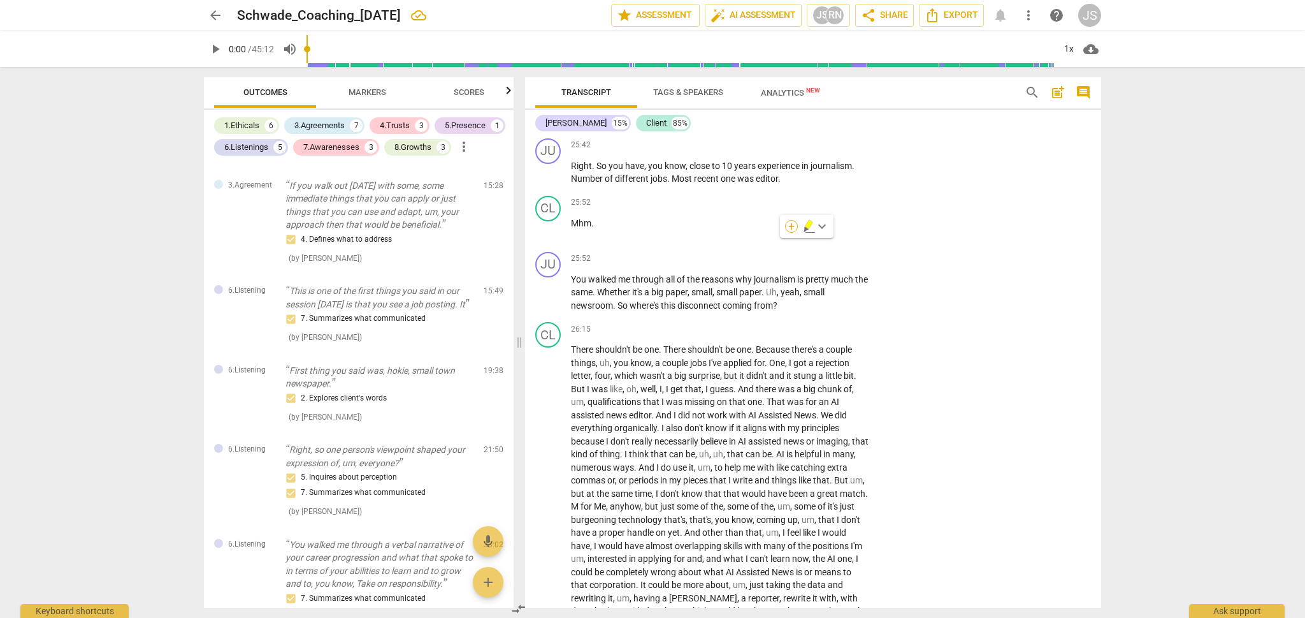
click at [791, 229] on div "+" at bounding box center [791, 226] width 13 height 13
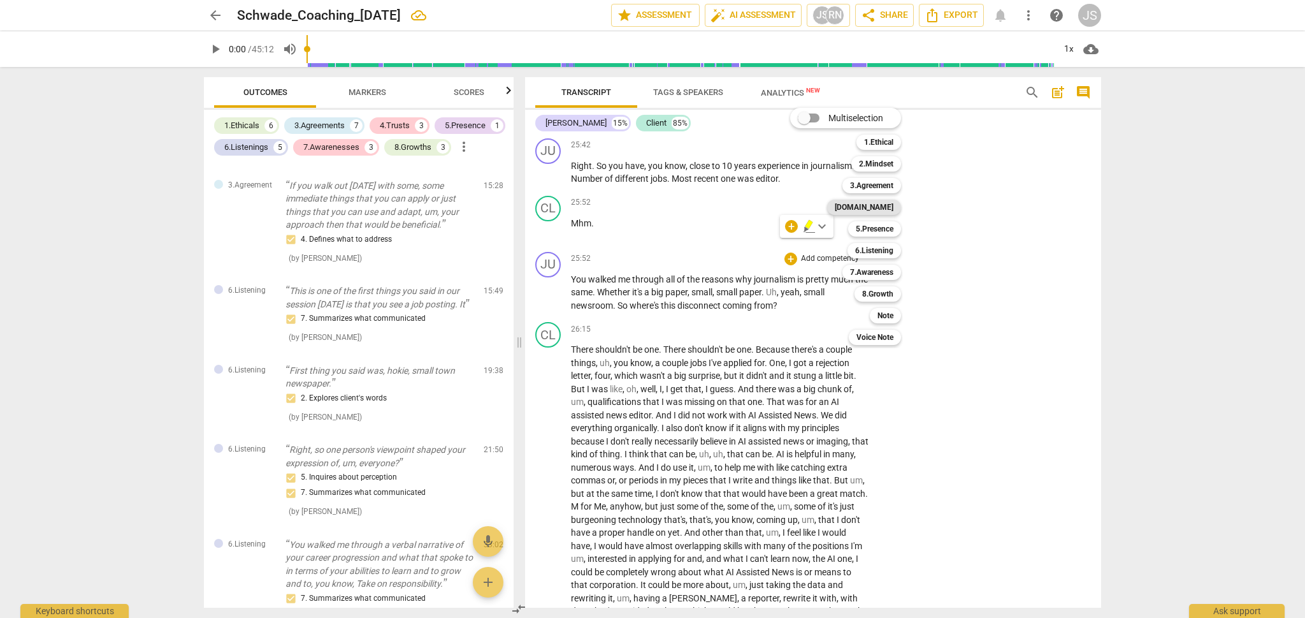
click at [886, 209] on b "[DOMAIN_NAME]" at bounding box center [864, 206] width 59 height 15
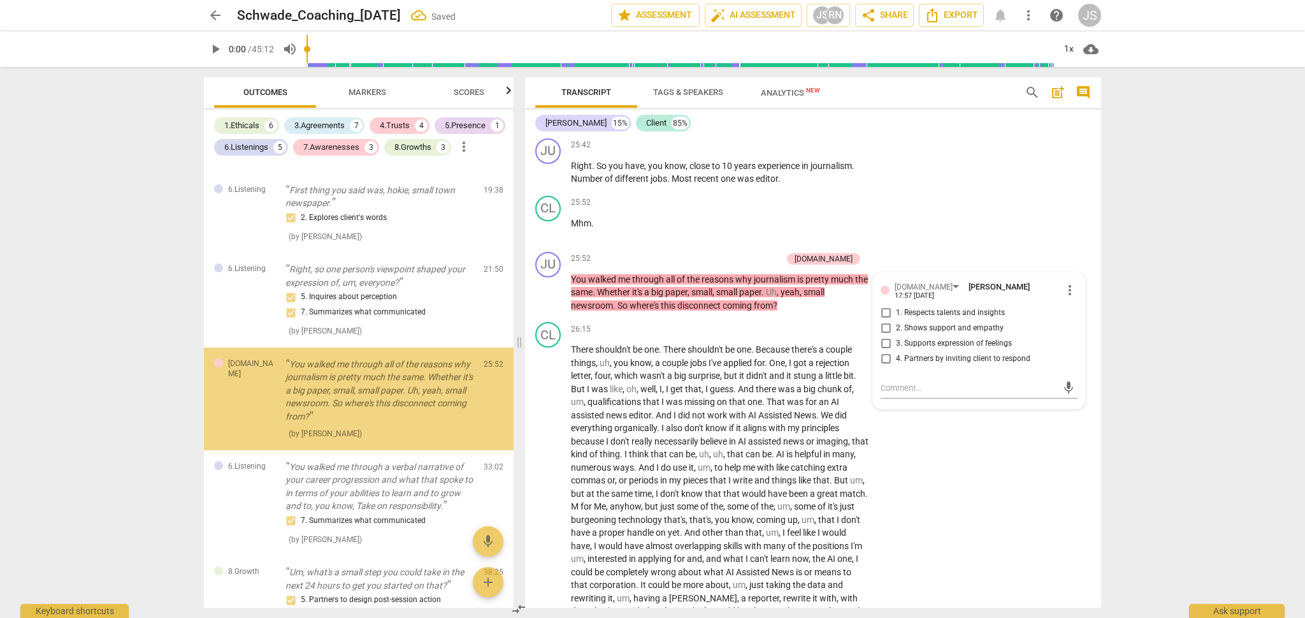
scroll to position [1916, 0]
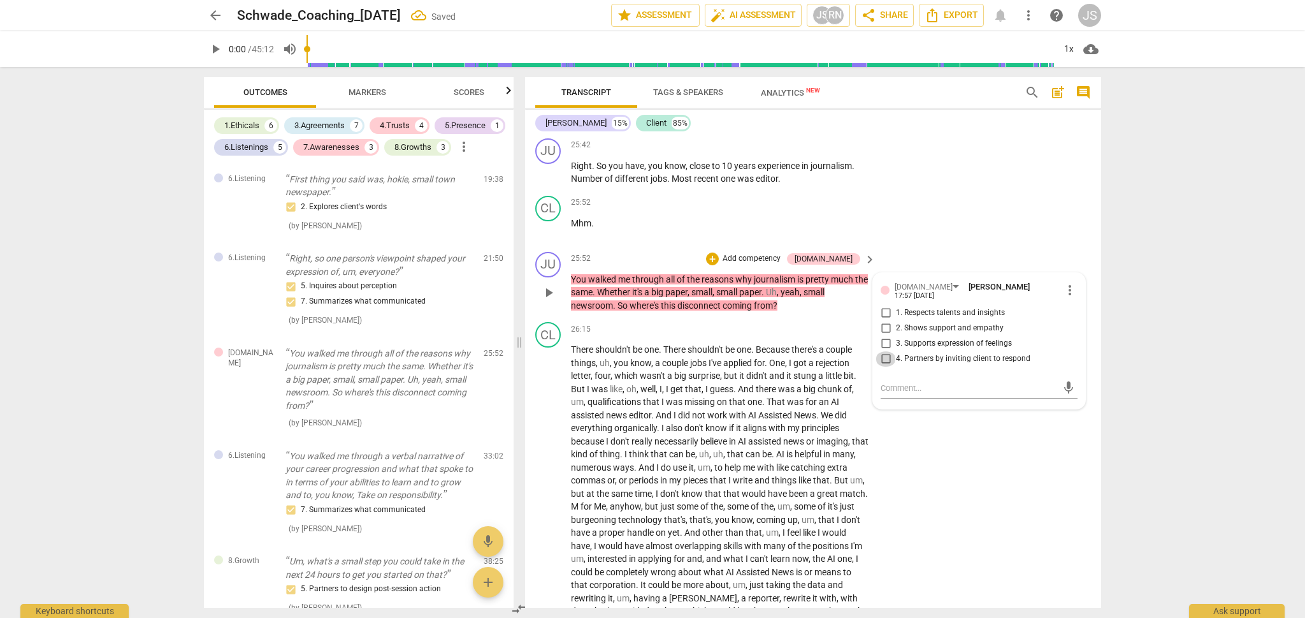
click at [883, 351] on input "4. Partners by inviting client to respond" at bounding box center [886, 358] width 20 height 15
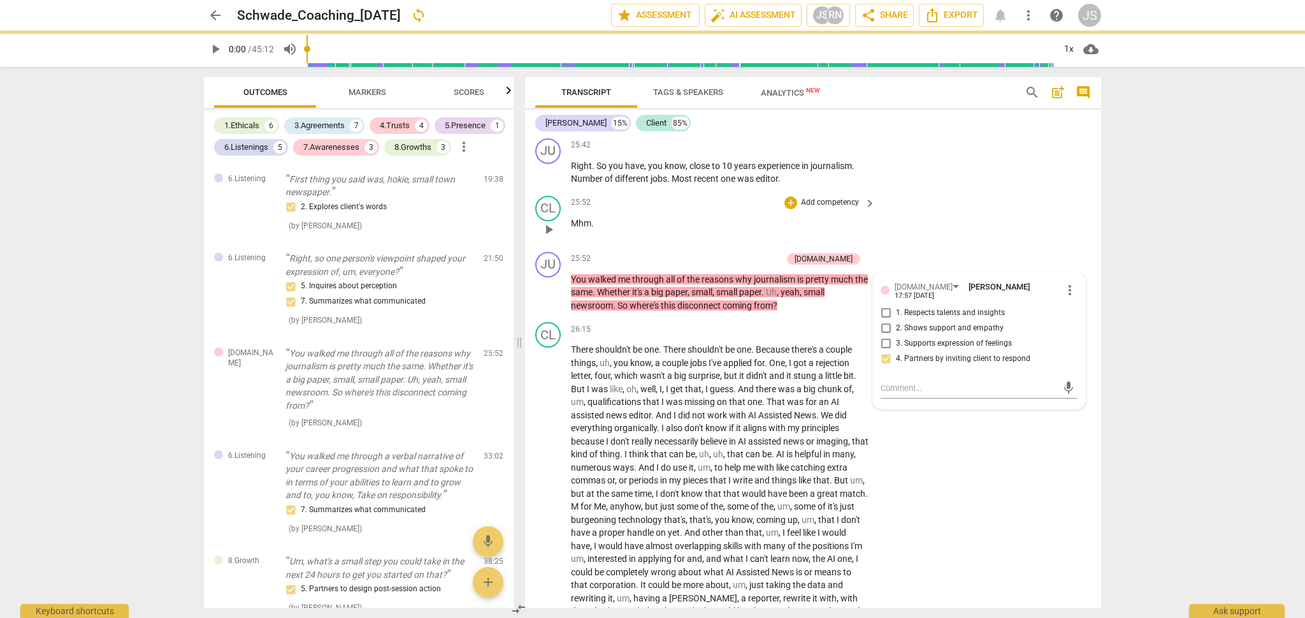
click at [913, 191] on div "CL play_arrow pause 25:52 + Add competency keyboard_arrow_right Mhm ." at bounding box center [813, 219] width 576 height 56
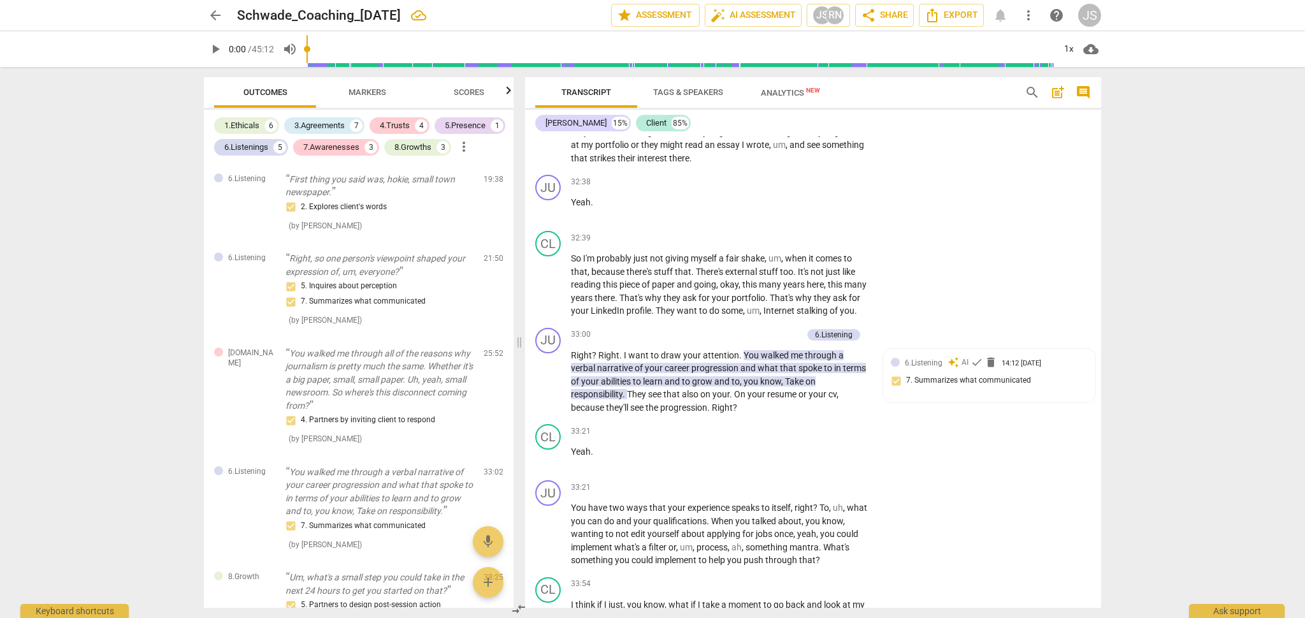
scroll to position [7318, 0]
click at [978, 355] on span "check" at bounding box center [977, 361] width 13 height 13
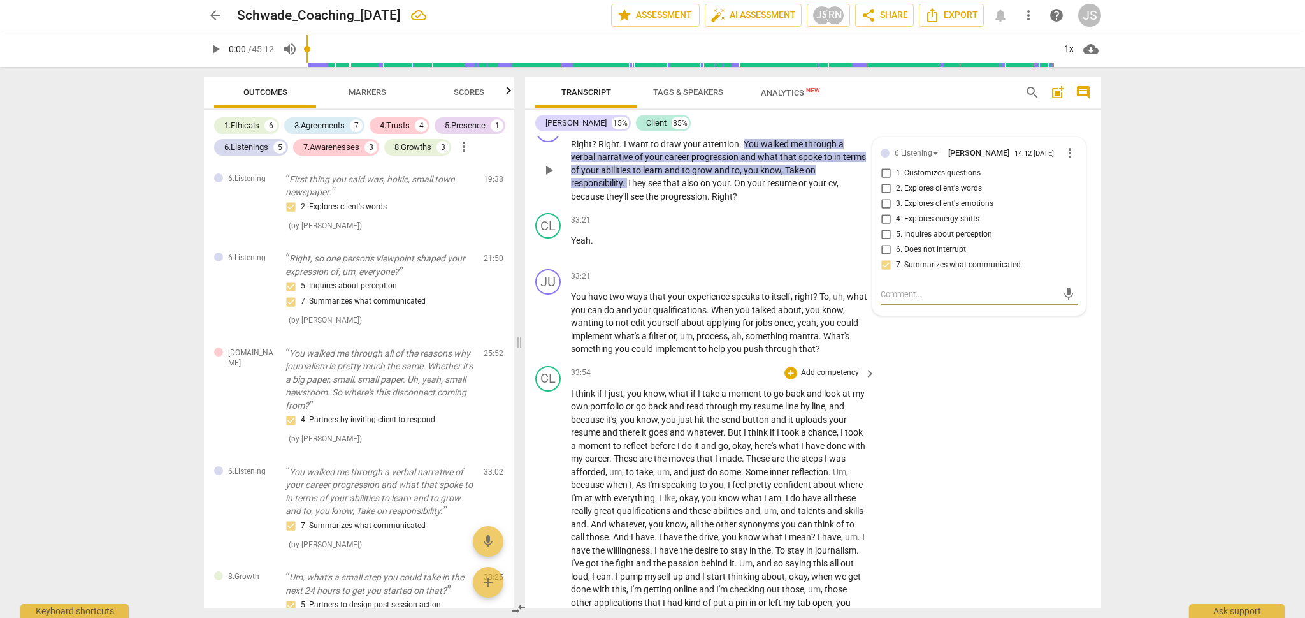
scroll to position [7529, 0]
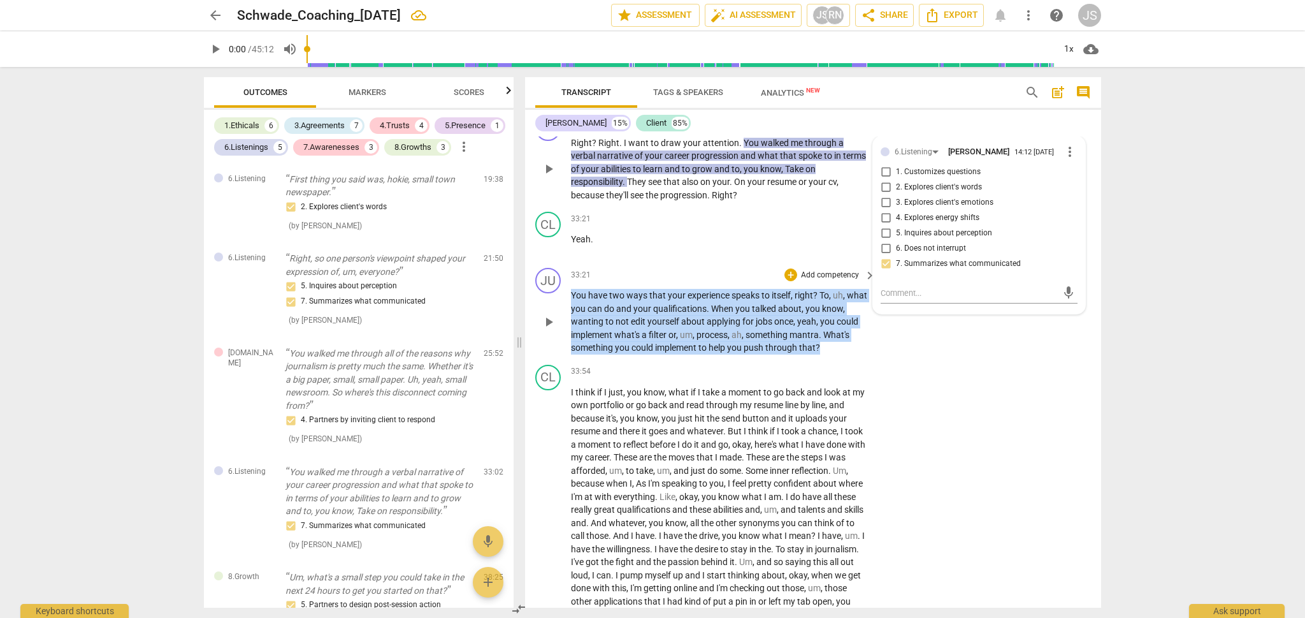
drag, startPoint x: 827, startPoint y: 286, endPoint x: 564, endPoint y: 238, distance: 266.9
click at [564, 263] on div "JU play_arrow pause 33:21 + Add competency keyboard_arrow_right You have two wa…" at bounding box center [813, 311] width 576 height 97
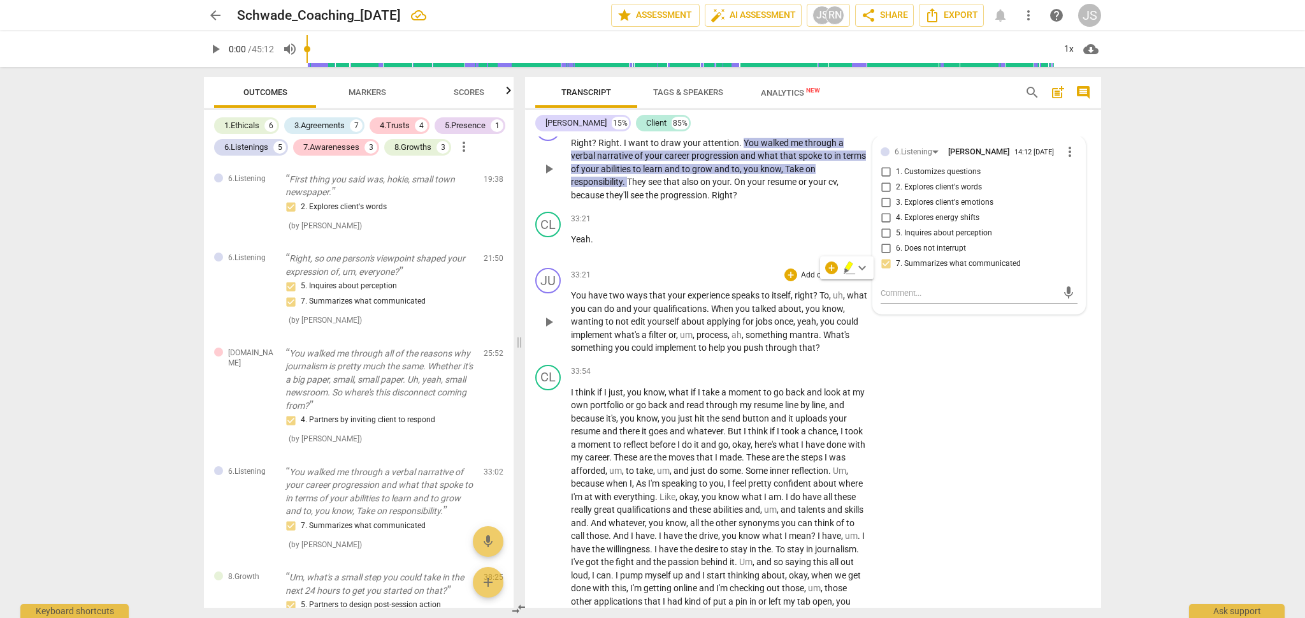
click at [574, 290] on span "You" at bounding box center [579, 295] width 17 height 10
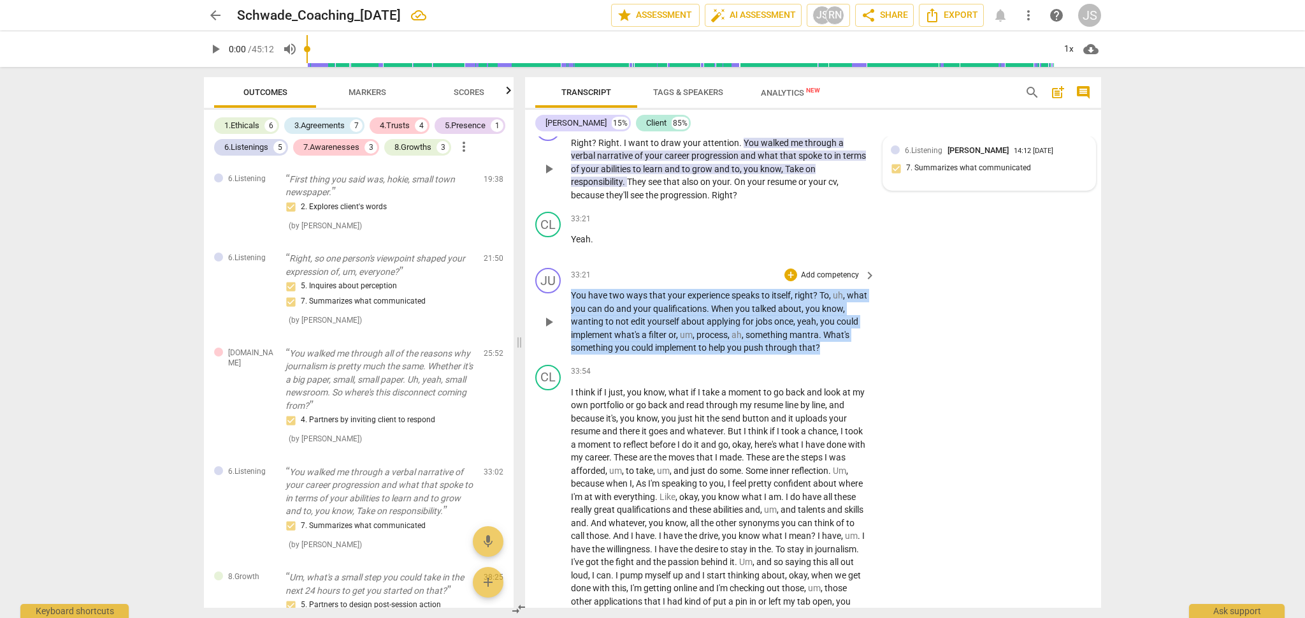
drag, startPoint x: 572, startPoint y: 233, endPoint x: 830, endPoint y: 288, distance: 264.5
click at [830, 289] on p "You have two ways that your experience speaks to itself , right ? To , uh , wha…" at bounding box center [720, 322] width 298 height 66
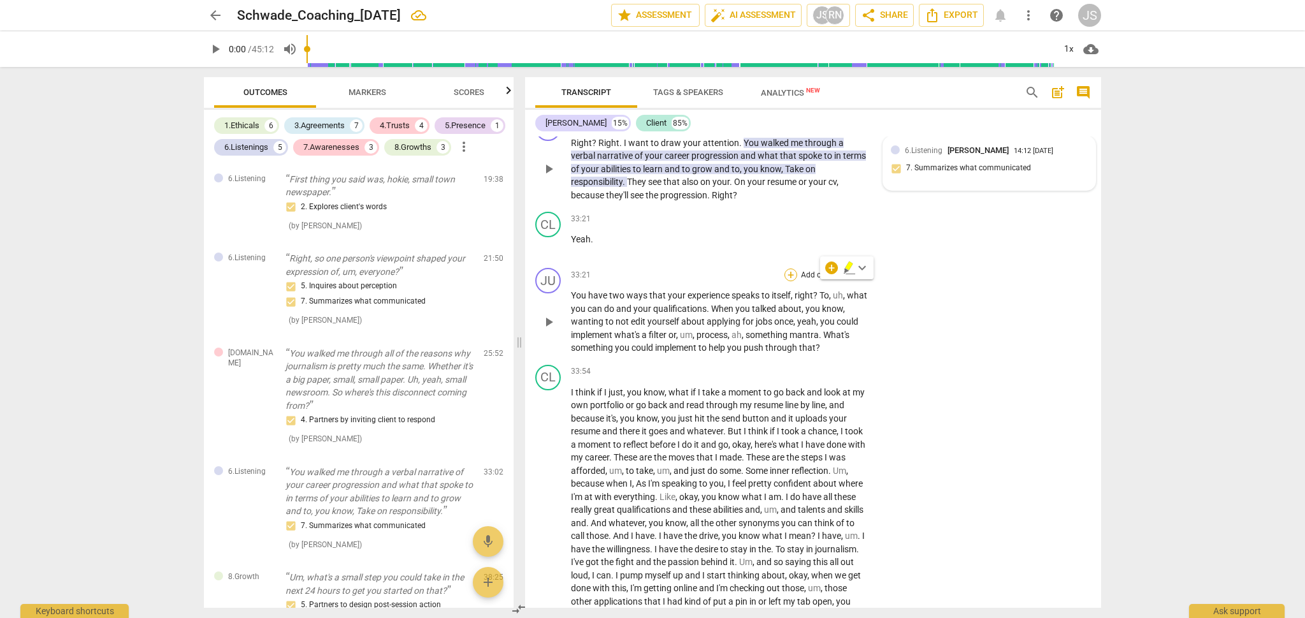
click at [793, 268] on div "+" at bounding box center [790, 274] width 13 height 13
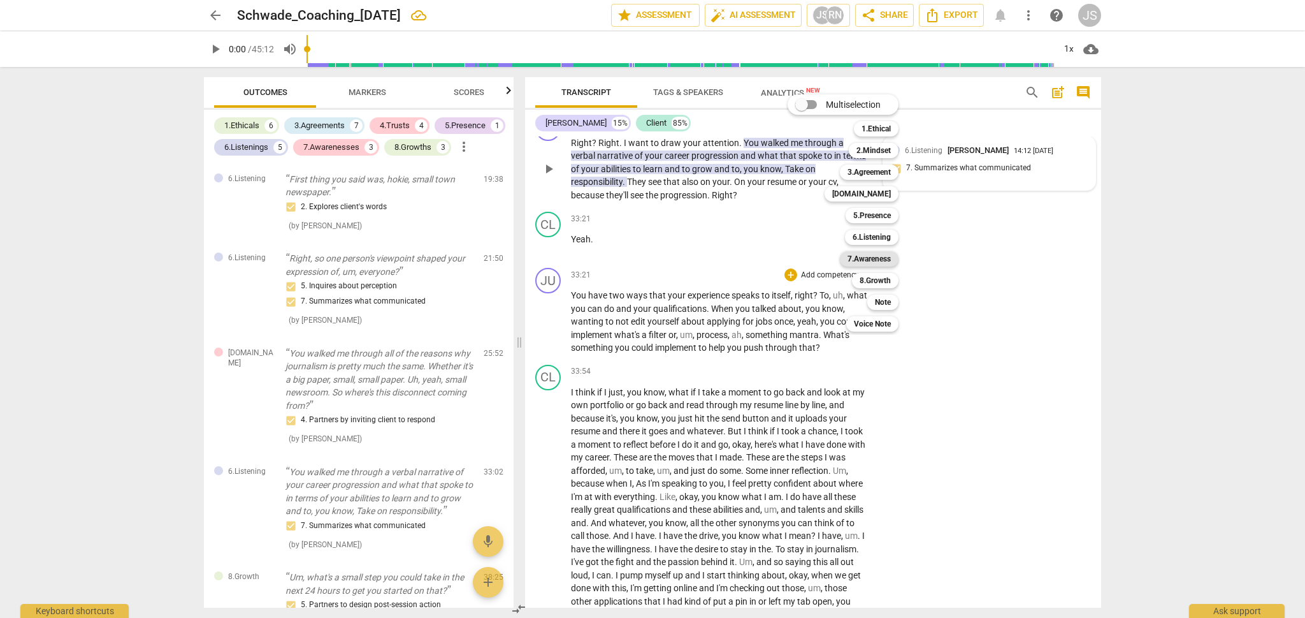
click at [886, 259] on b "7.Awareness" at bounding box center [869, 258] width 43 height 15
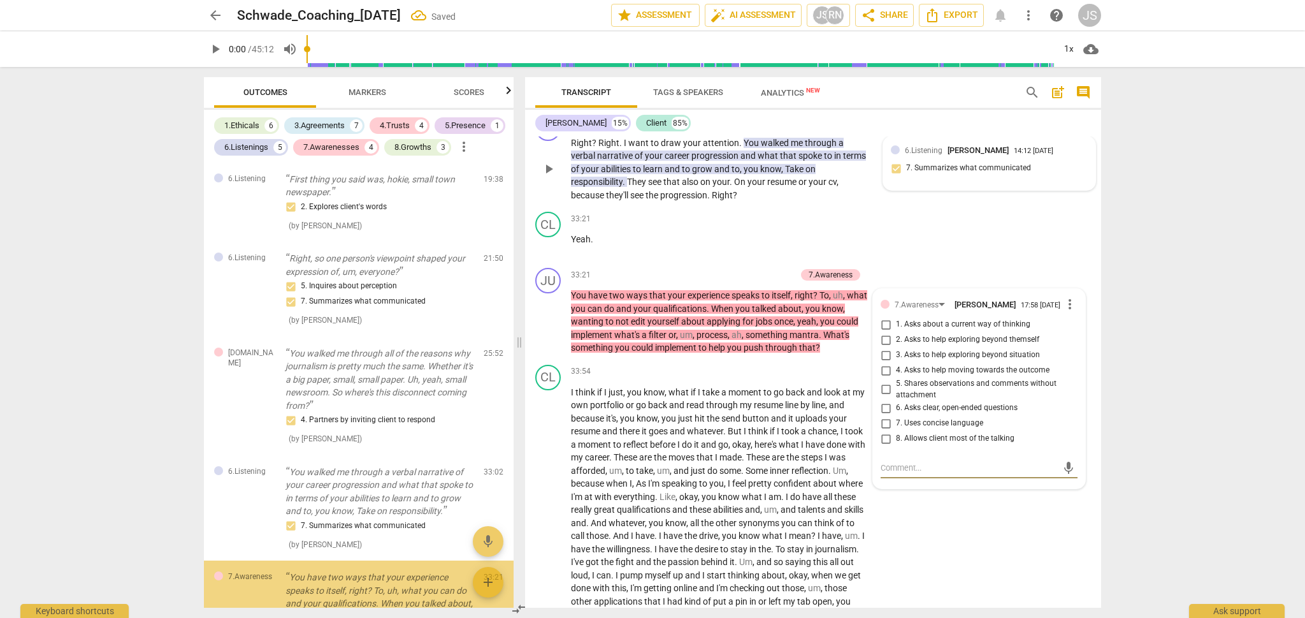
scroll to position [2162, 0]
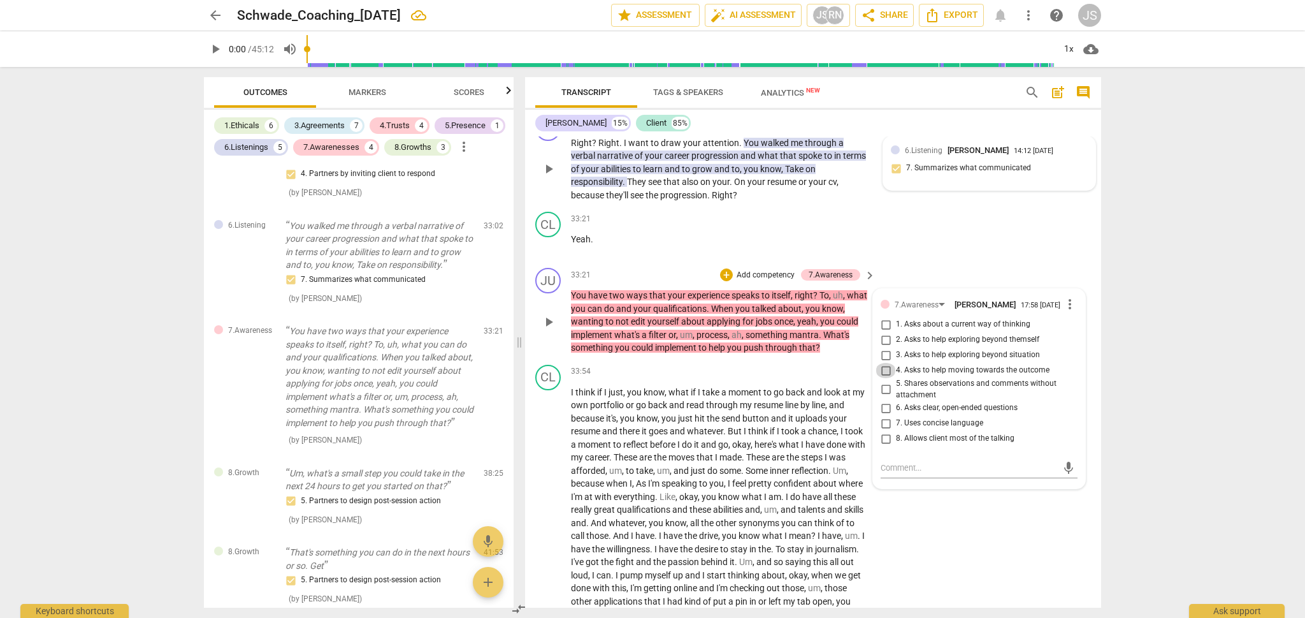
click at [886, 363] on input "4. Asks to help moving towards the outcome" at bounding box center [886, 370] width 20 height 15
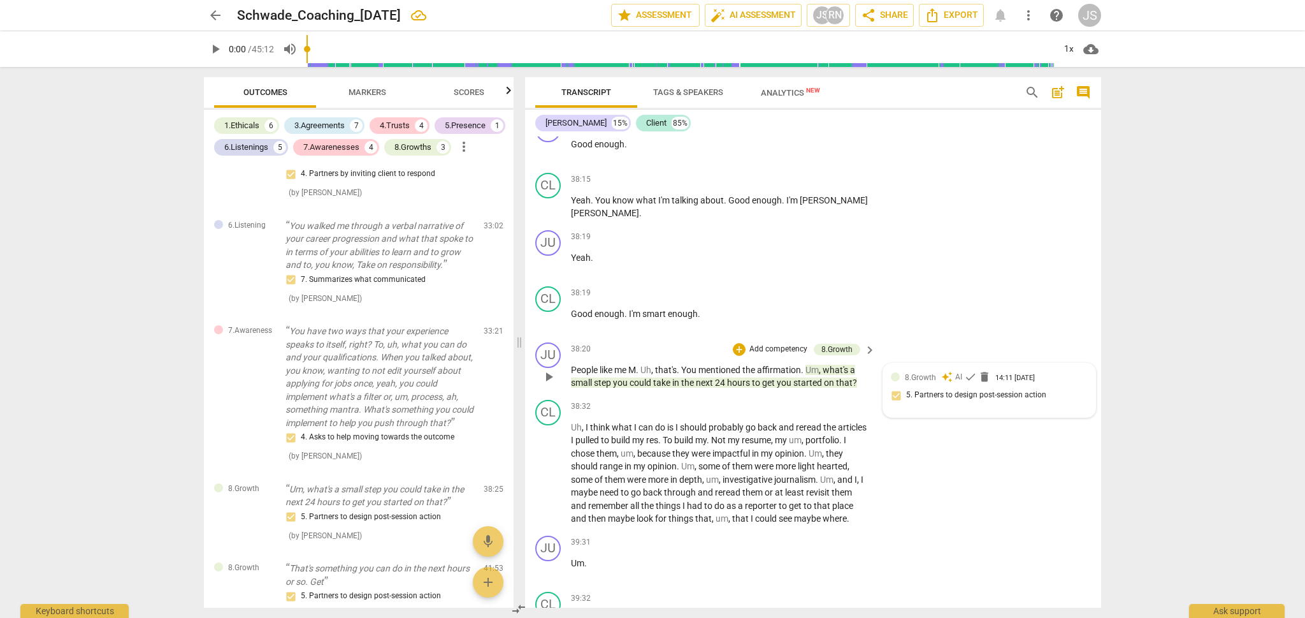
scroll to position [8411, 0]
click at [969, 368] on span "check" at bounding box center [970, 374] width 13 height 13
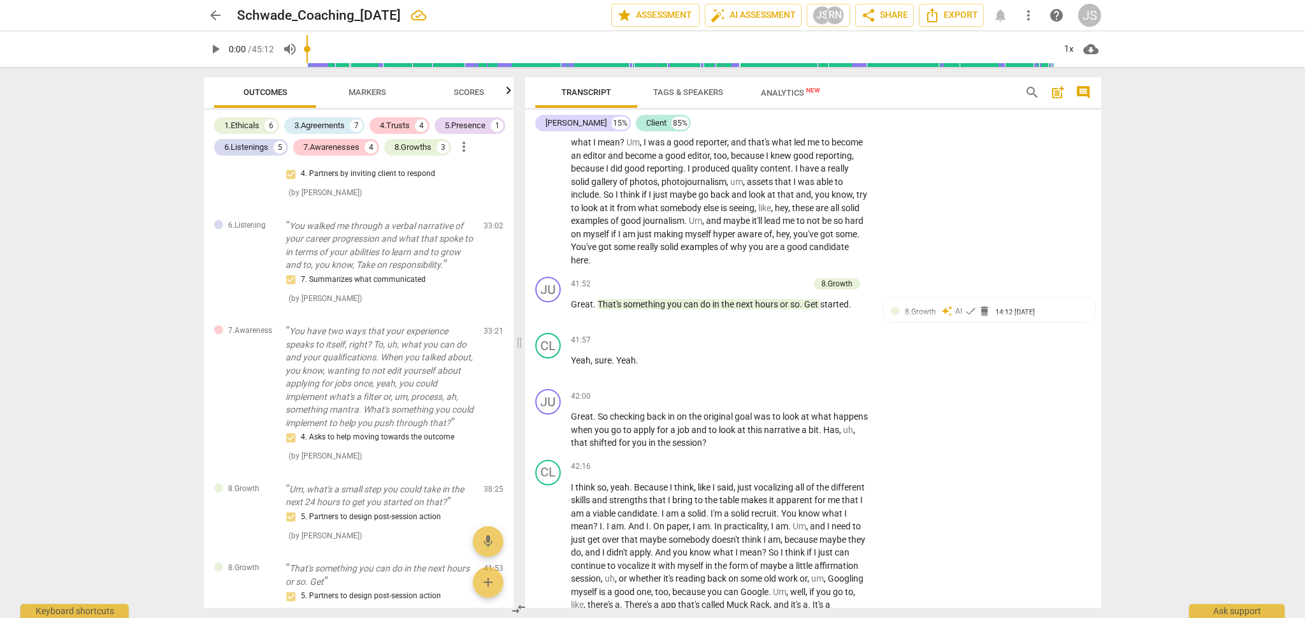
scroll to position [9082, 0]
click at [969, 304] on span "check" at bounding box center [970, 310] width 13 height 13
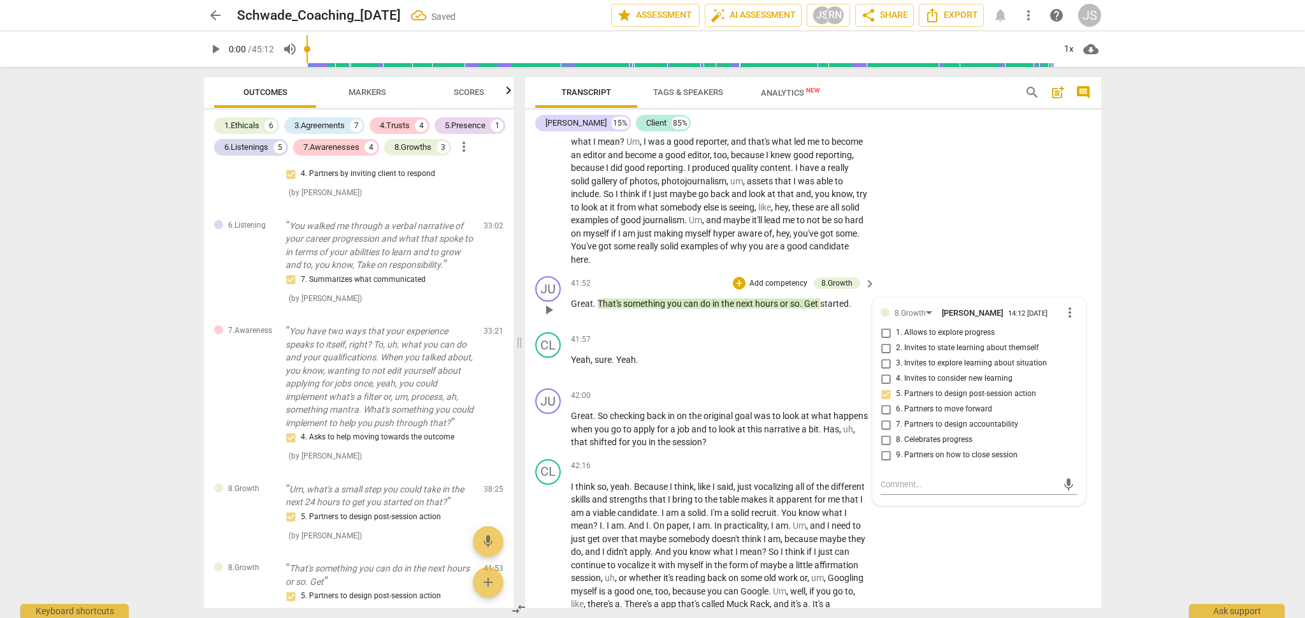
click at [914, 175] on div "CL play_arrow pause 39:32 + Add competency keyboard_arrow_right Maybe where uh …" at bounding box center [813, 92] width 576 height 358
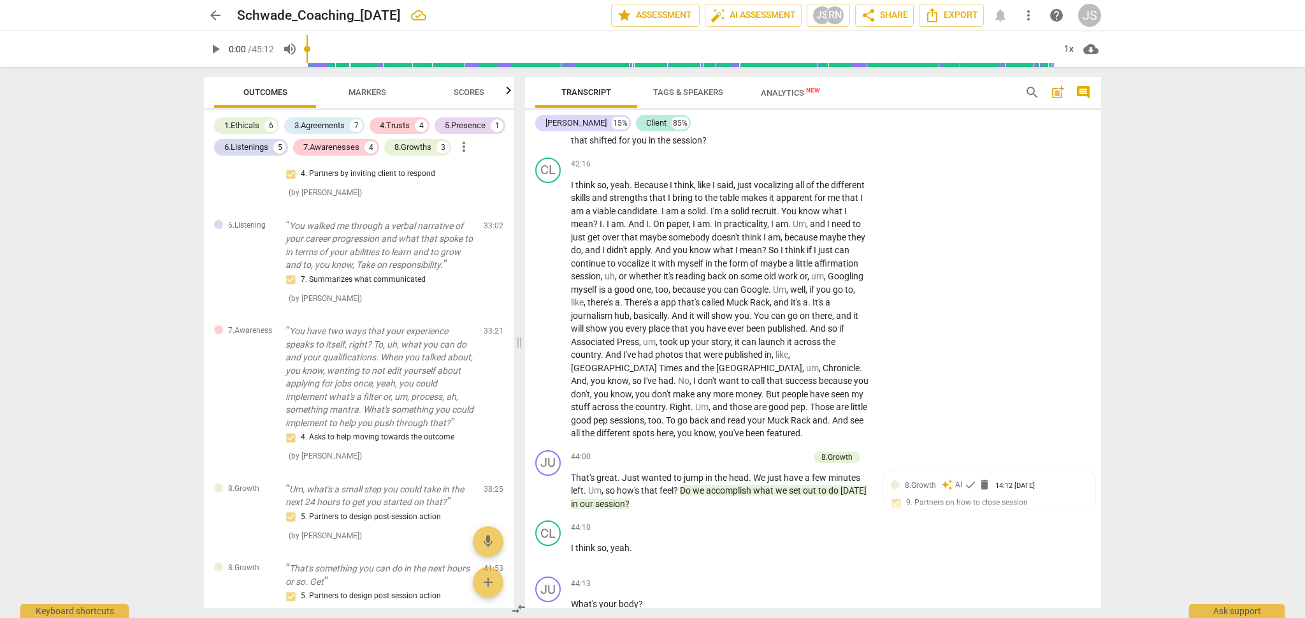
scroll to position [9391, 0]
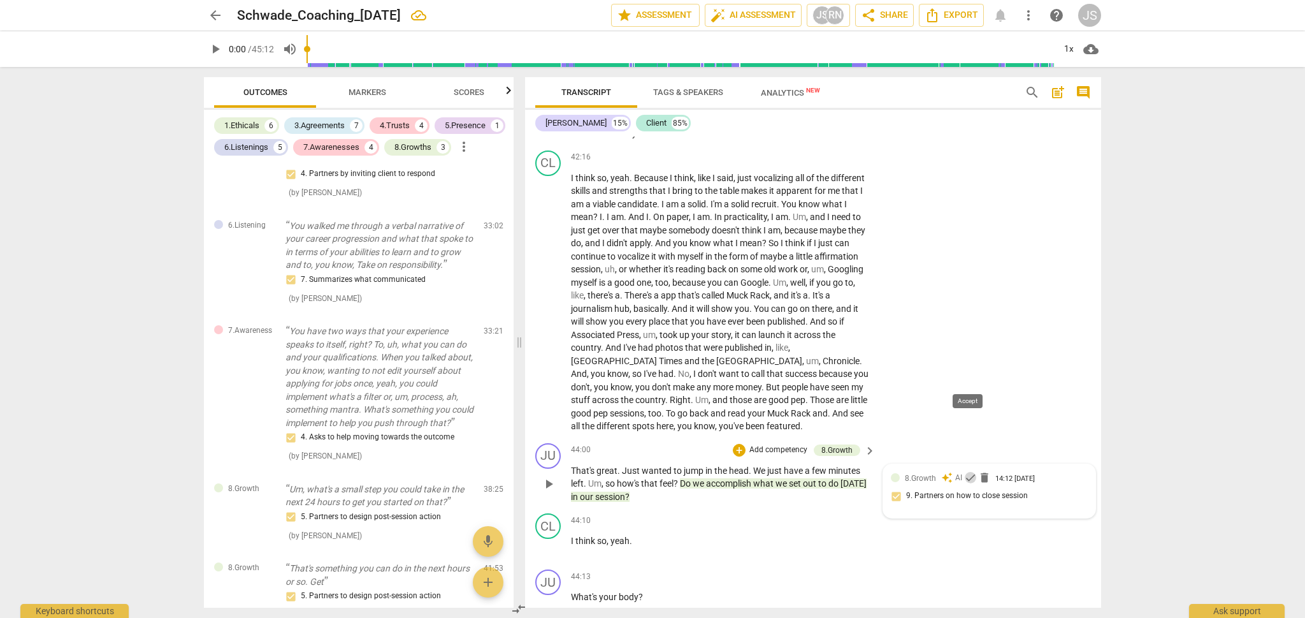
click at [966, 471] on span "check" at bounding box center [970, 477] width 13 height 13
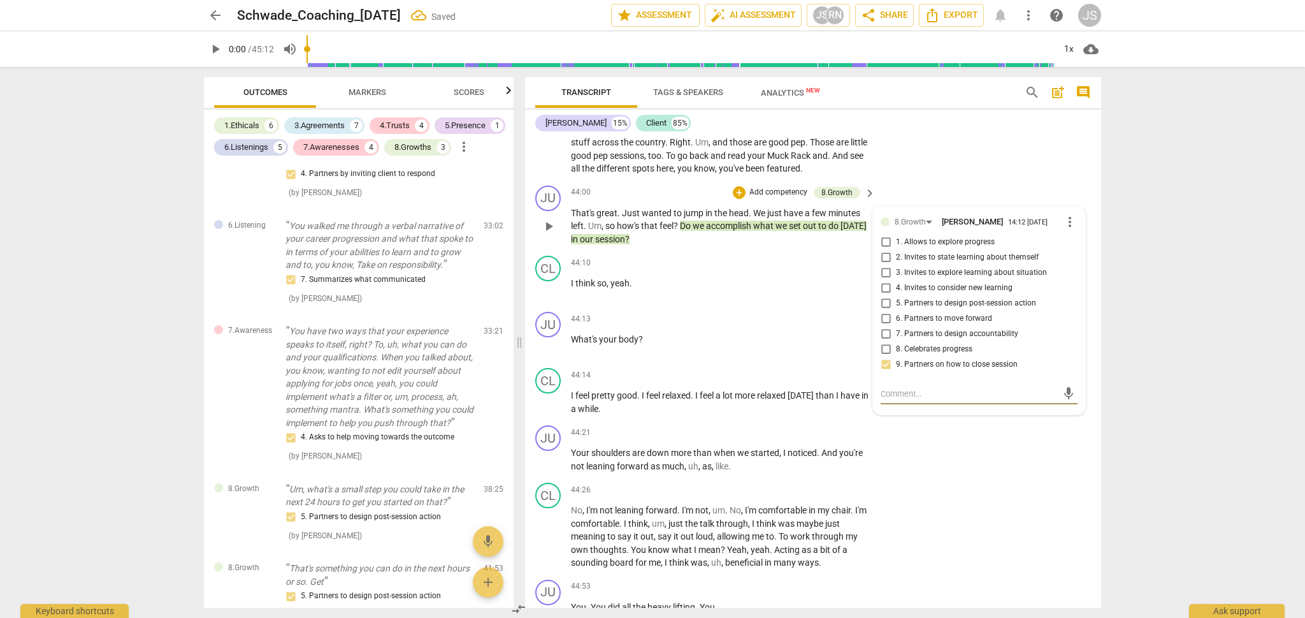
scroll to position [9651, 0]
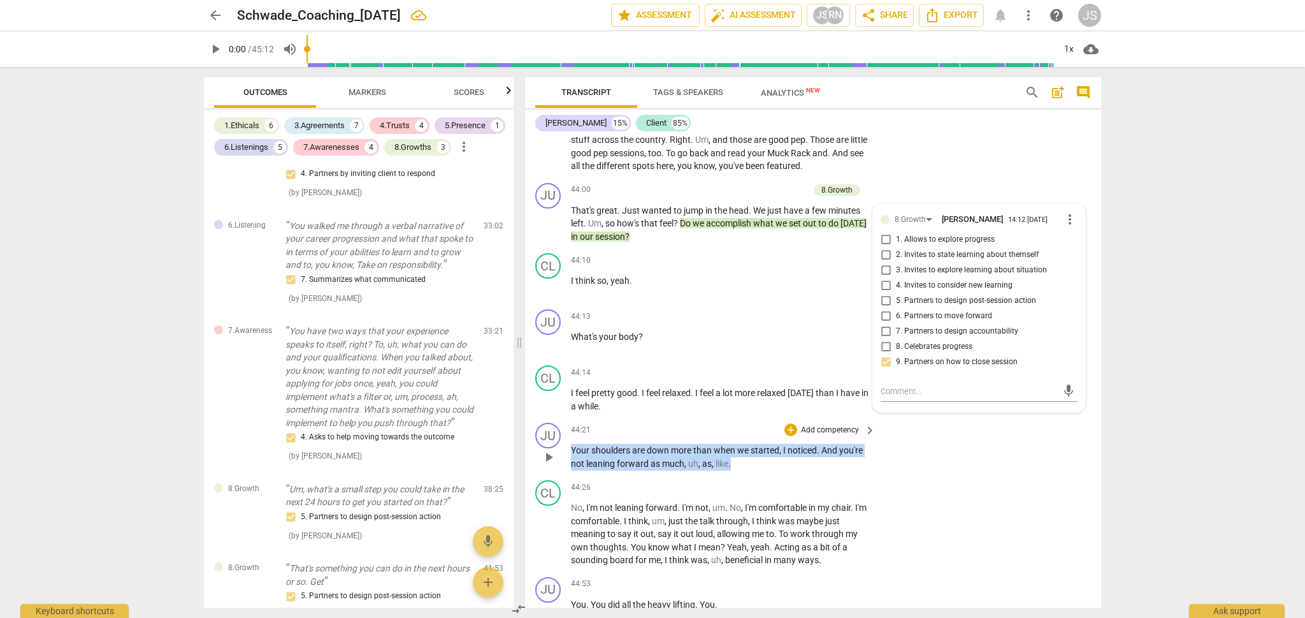
drag, startPoint x: 742, startPoint y: 365, endPoint x: 570, endPoint y: 348, distance: 172.2
click at [570, 417] on div "JU play_arrow pause 44:21 + Add competency keyboard_arrow_right Your shoulders …" at bounding box center [813, 445] width 576 height 57
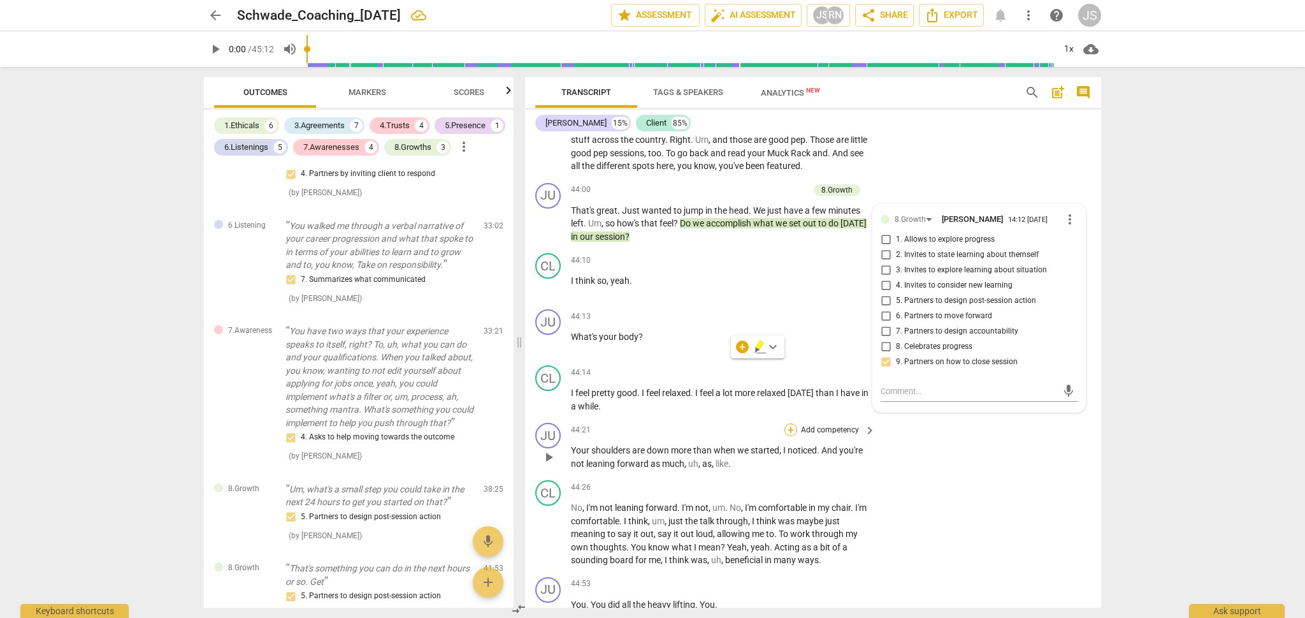
click at [790, 423] on div "+" at bounding box center [790, 429] width 13 height 13
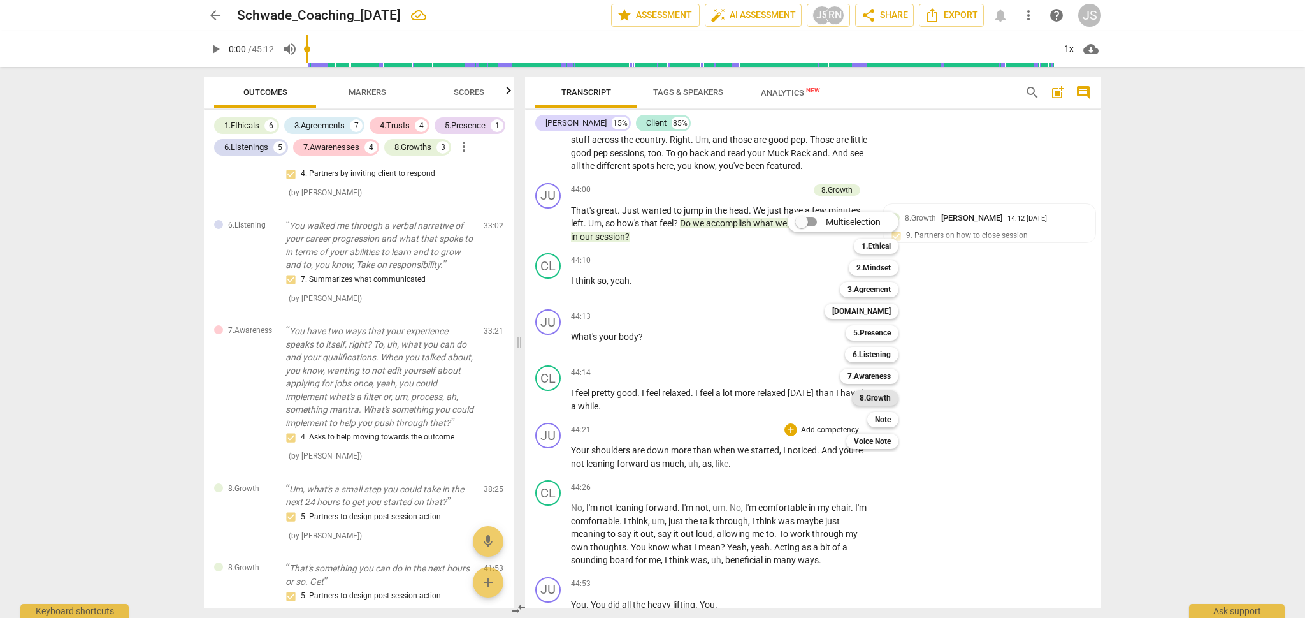
click at [872, 396] on b "8.Growth" at bounding box center [875, 397] width 31 height 15
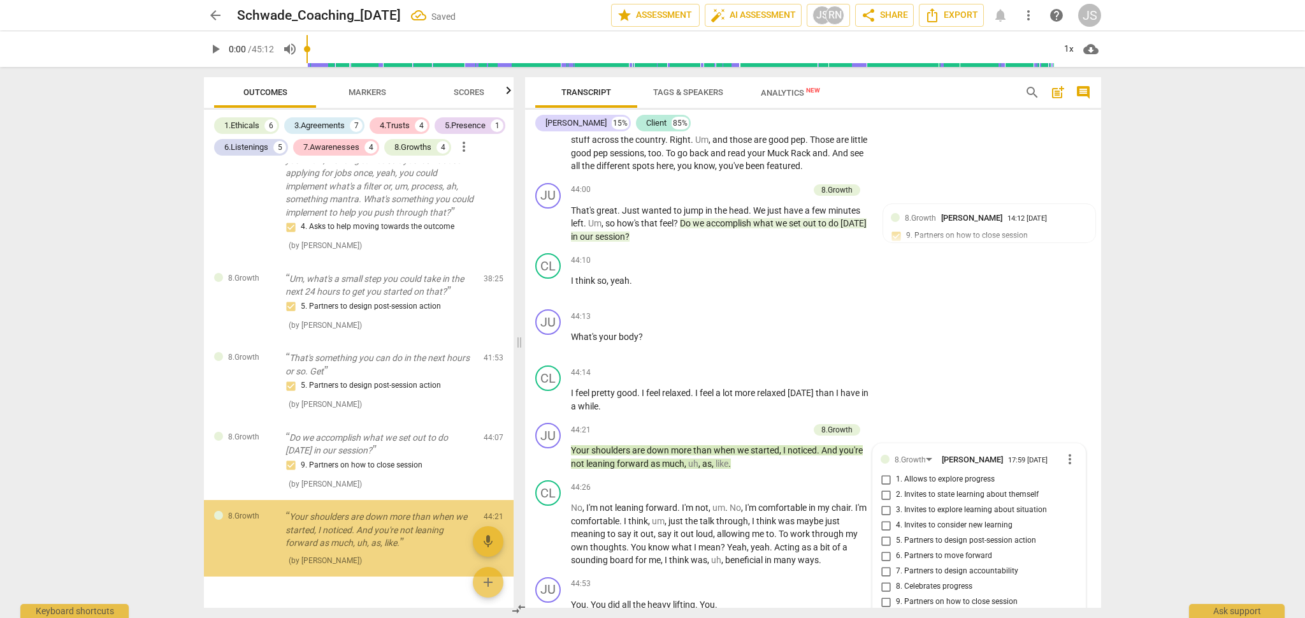
scroll to position [2406, 0]
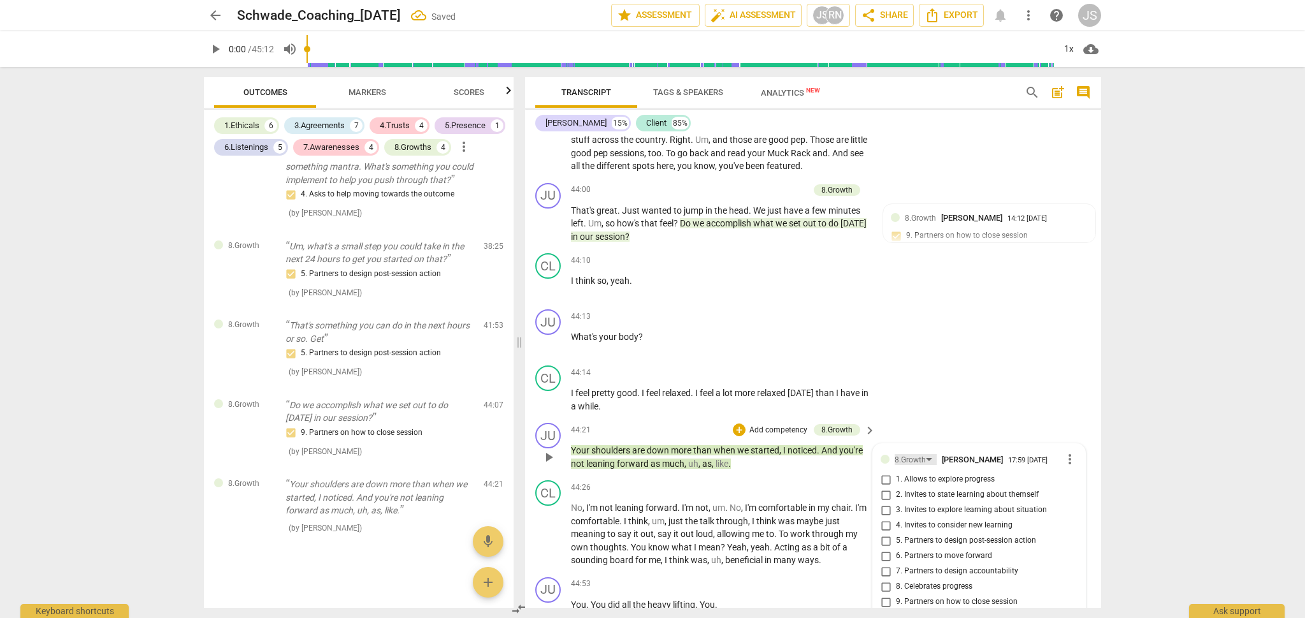
click at [911, 454] on div "8.Growth" at bounding box center [910, 460] width 31 height 12
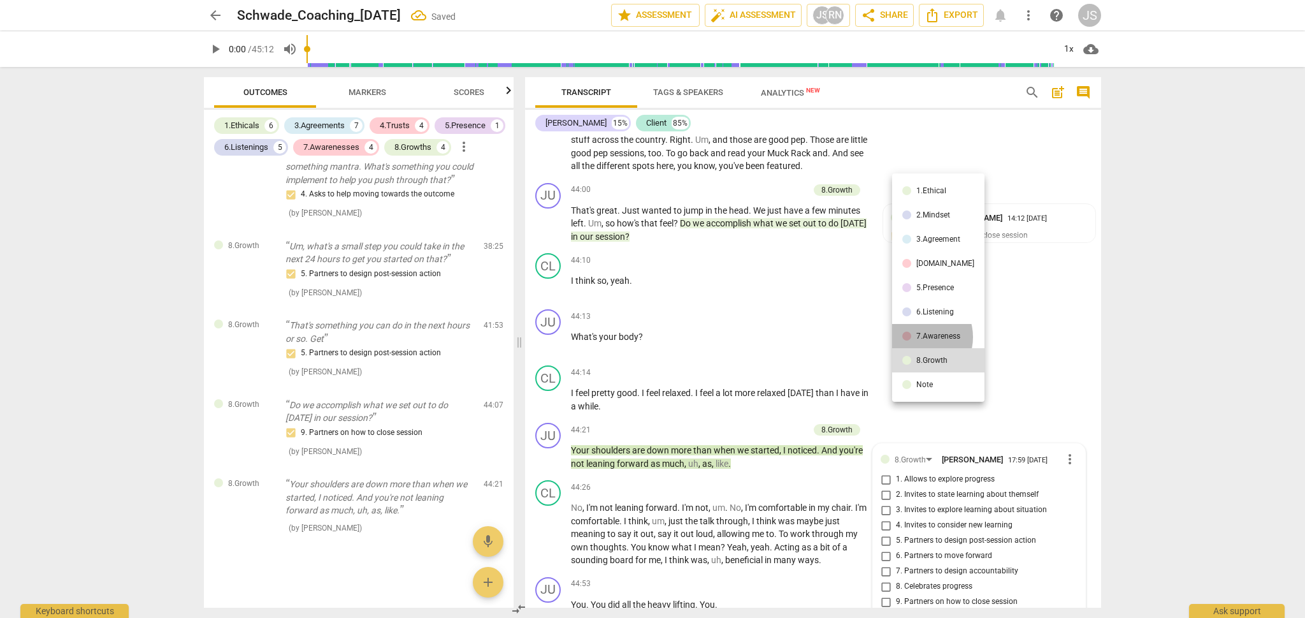
click at [918, 336] on div "7.Awareness" at bounding box center [938, 336] width 44 height 8
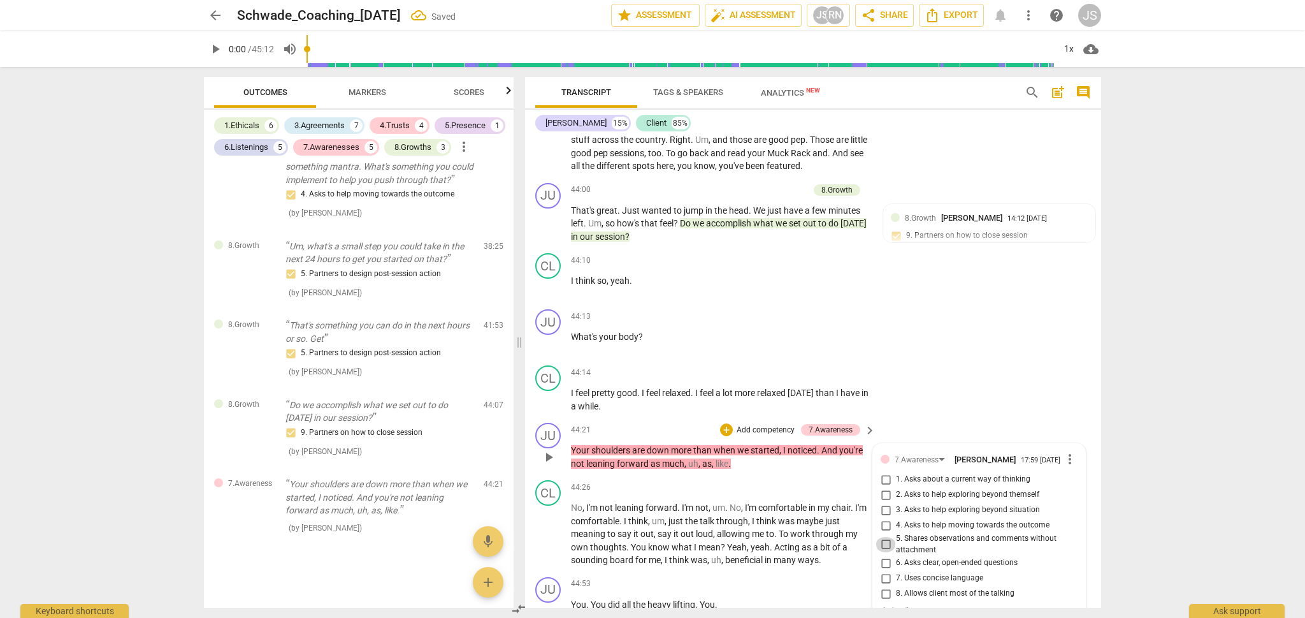
click at [883, 537] on input "5. Shares observations and comments without attachment" at bounding box center [886, 544] width 20 height 15
click at [967, 360] on div "CL play_arrow pause 44:14 + Add competency keyboard_arrow_right I feel pretty g…" at bounding box center [813, 388] width 576 height 57
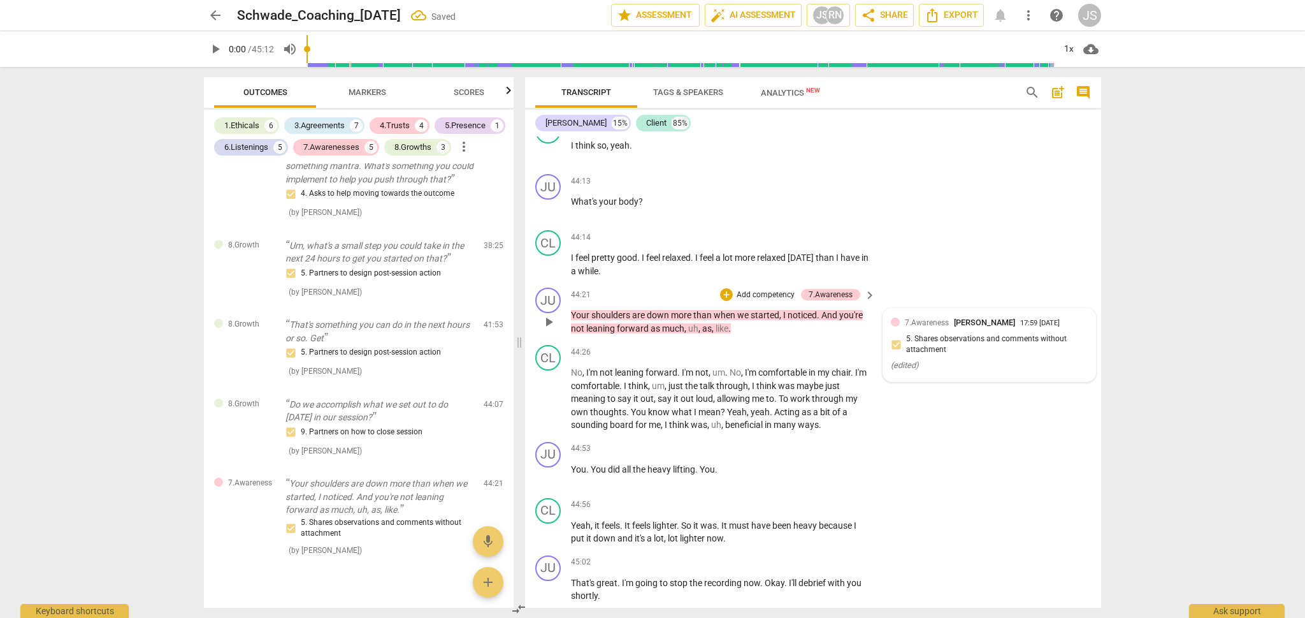
scroll to position [0, 0]
drag, startPoint x: 719, startPoint y: 366, endPoint x: 574, endPoint y: 368, distance: 145.3
click at [574, 463] on p "You . You did all the heavy lifting . You ." at bounding box center [720, 469] width 298 height 13
click at [734, 347] on div "+" at bounding box center [729, 350] width 13 height 13
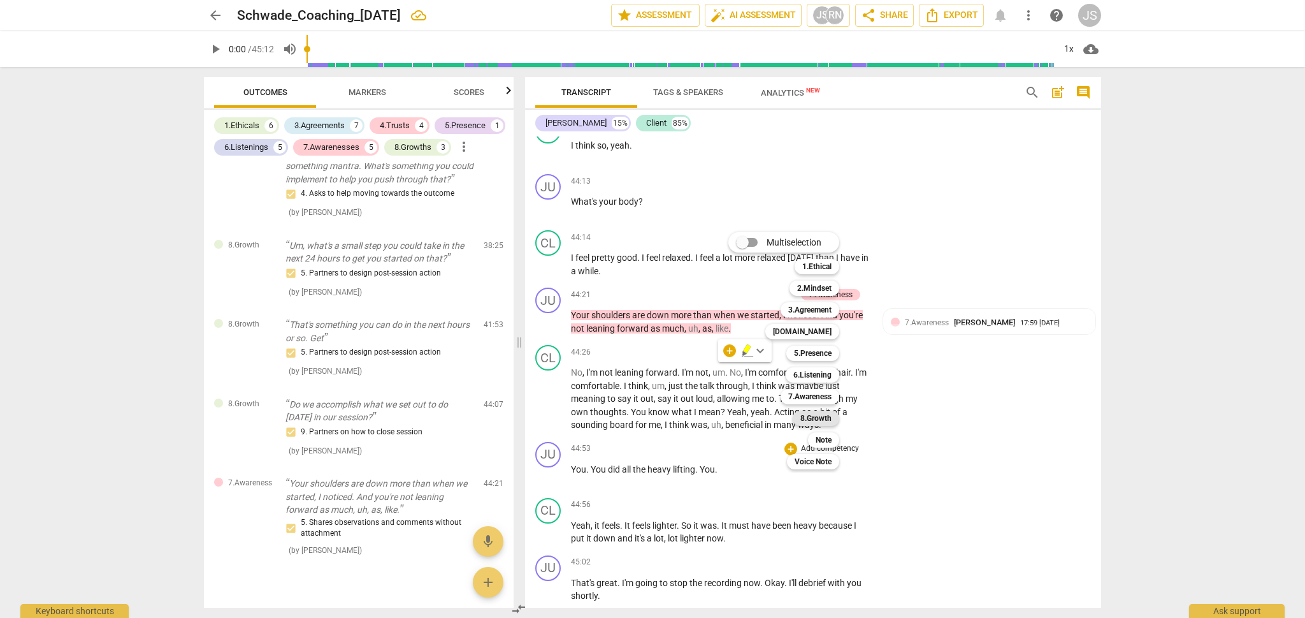
click at [821, 416] on b "8.Growth" at bounding box center [815, 417] width 31 height 15
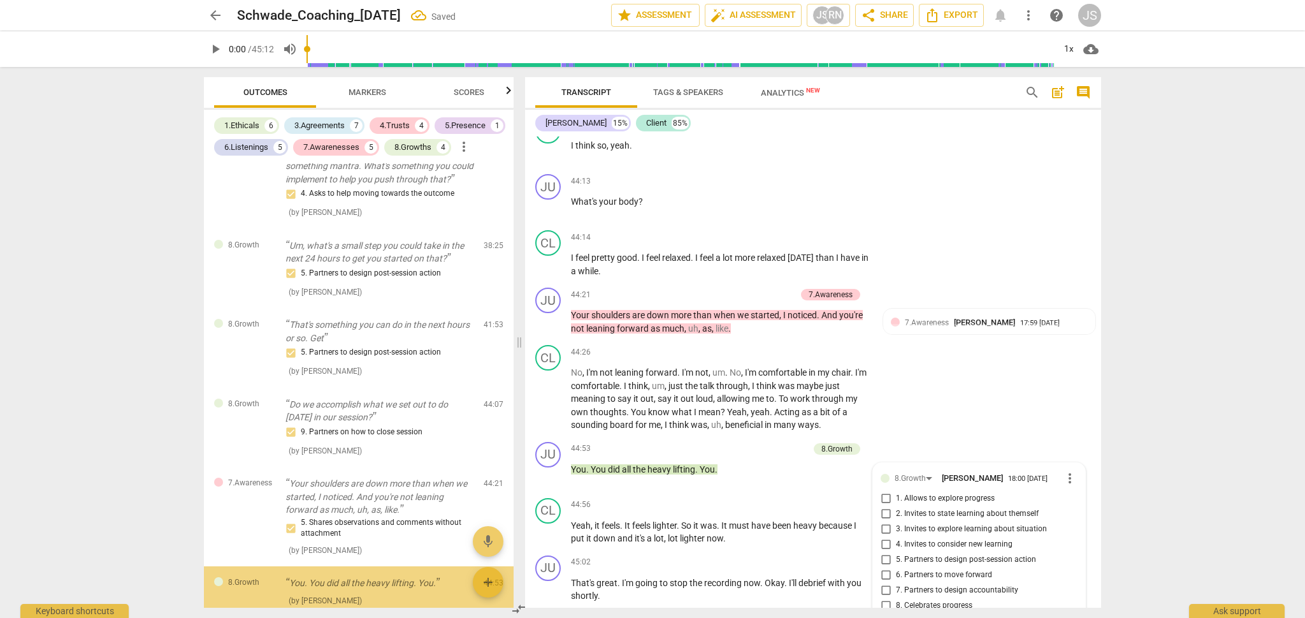
scroll to position [2478, 0]
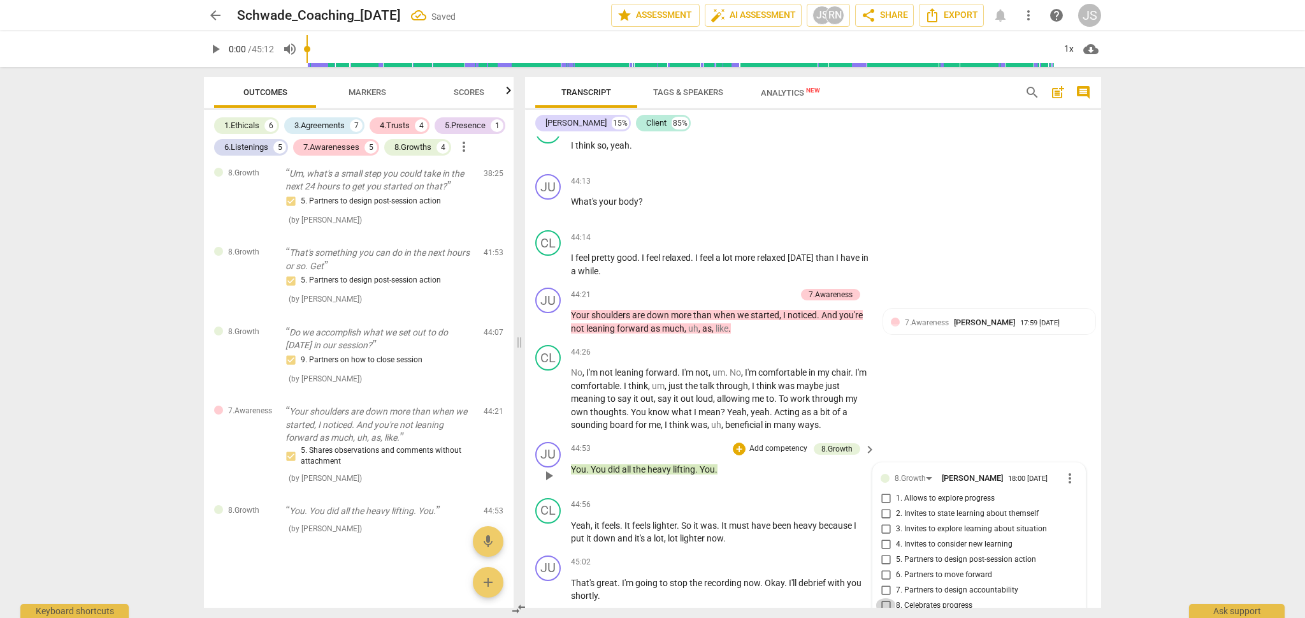
click at [886, 598] on input "8. Celebrates progress" at bounding box center [886, 605] width 20 height 15
click at [938, 340] on div "CL play_arrow pause 44:26 + Add competency keyboard_arrow_right No , I'm not le…" at bounding box center [813, 388] width 576 height 97
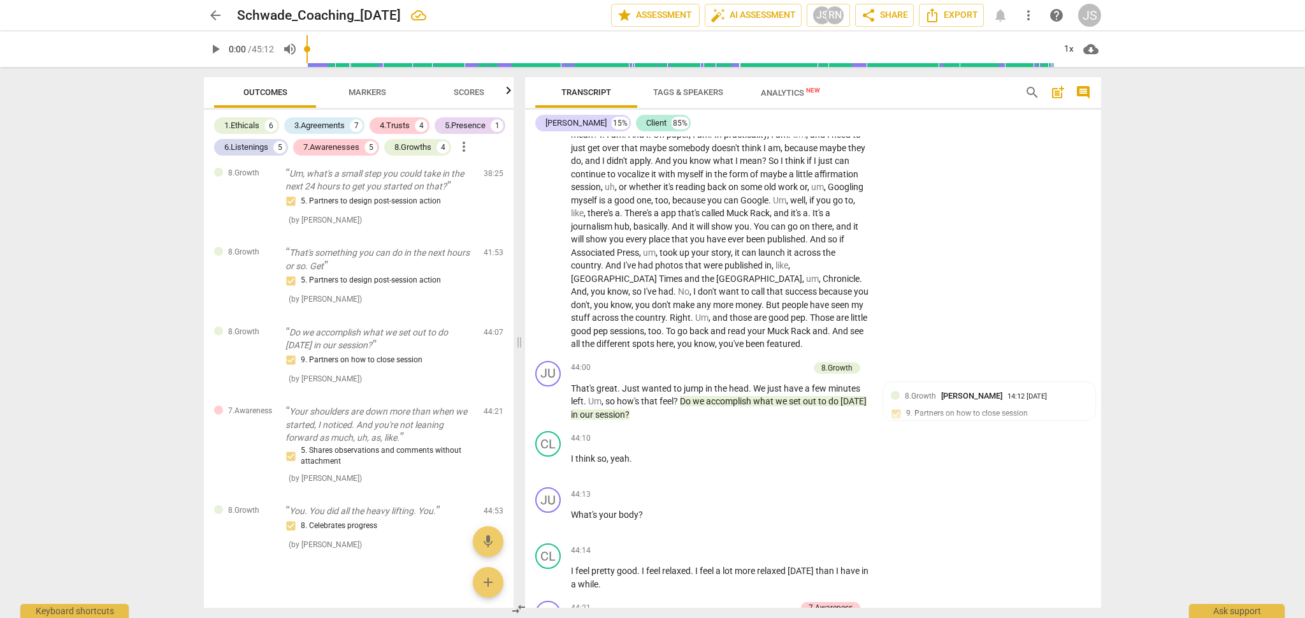
scroll to position [9469, 0]
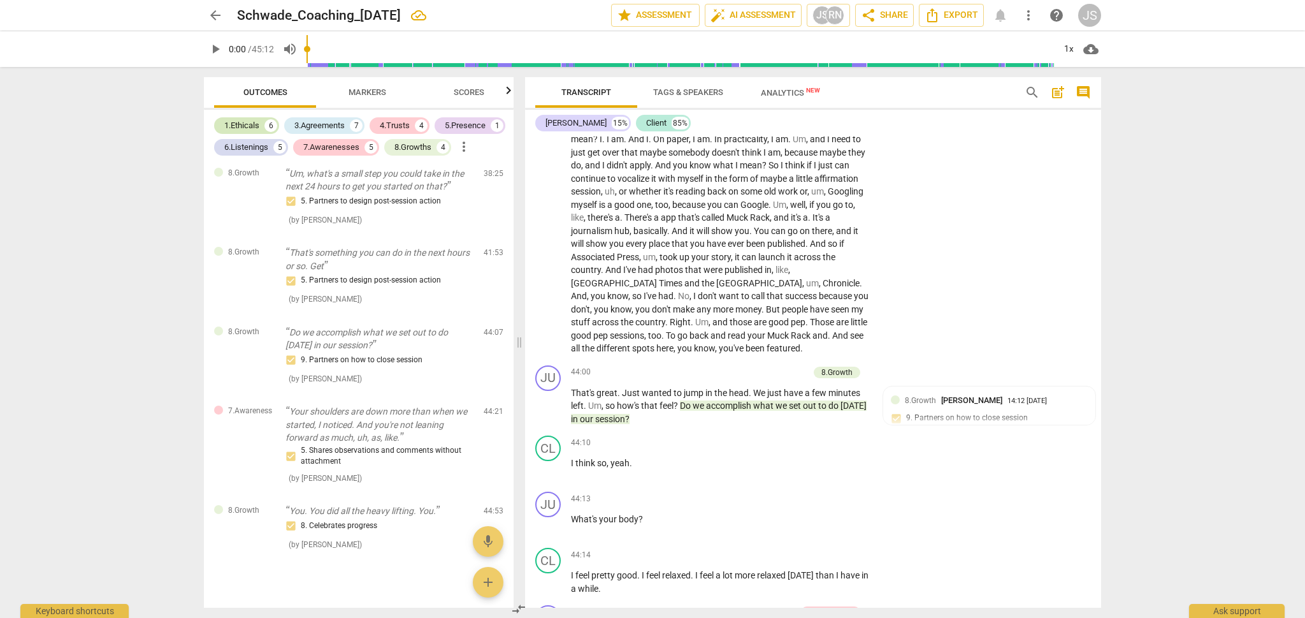
click at [243, 120] on div "1.Ethicals" at bounding box center [241, 125] width 35 height 13
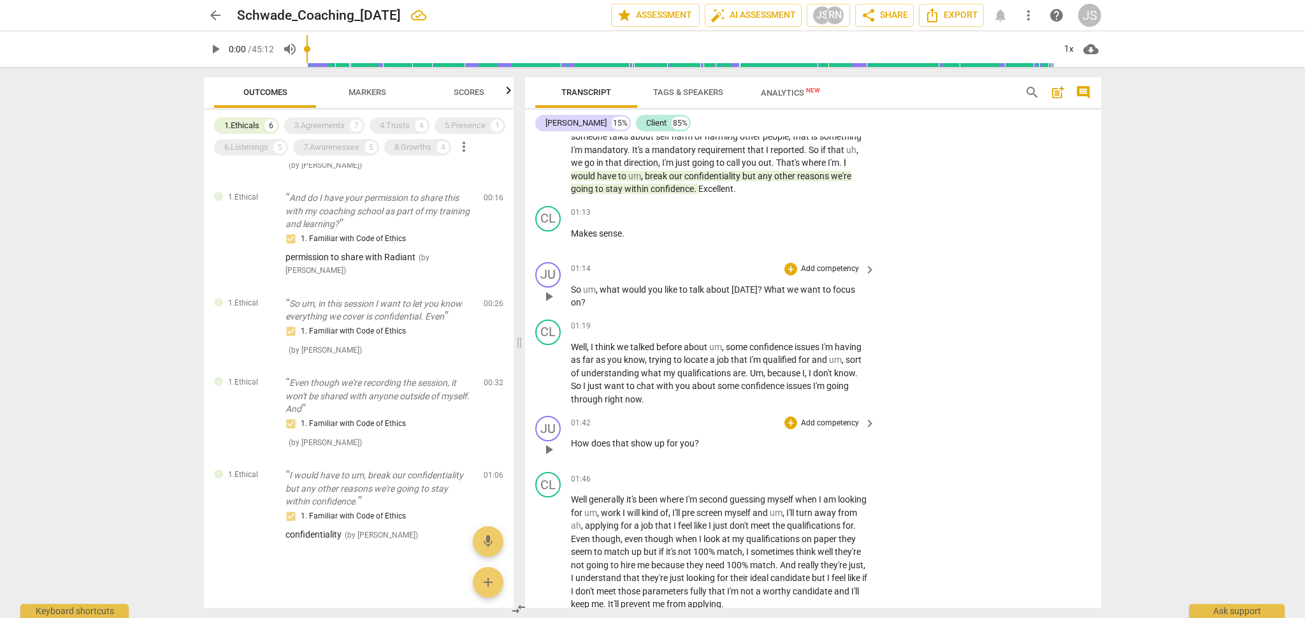
scroll to position [329, 0]
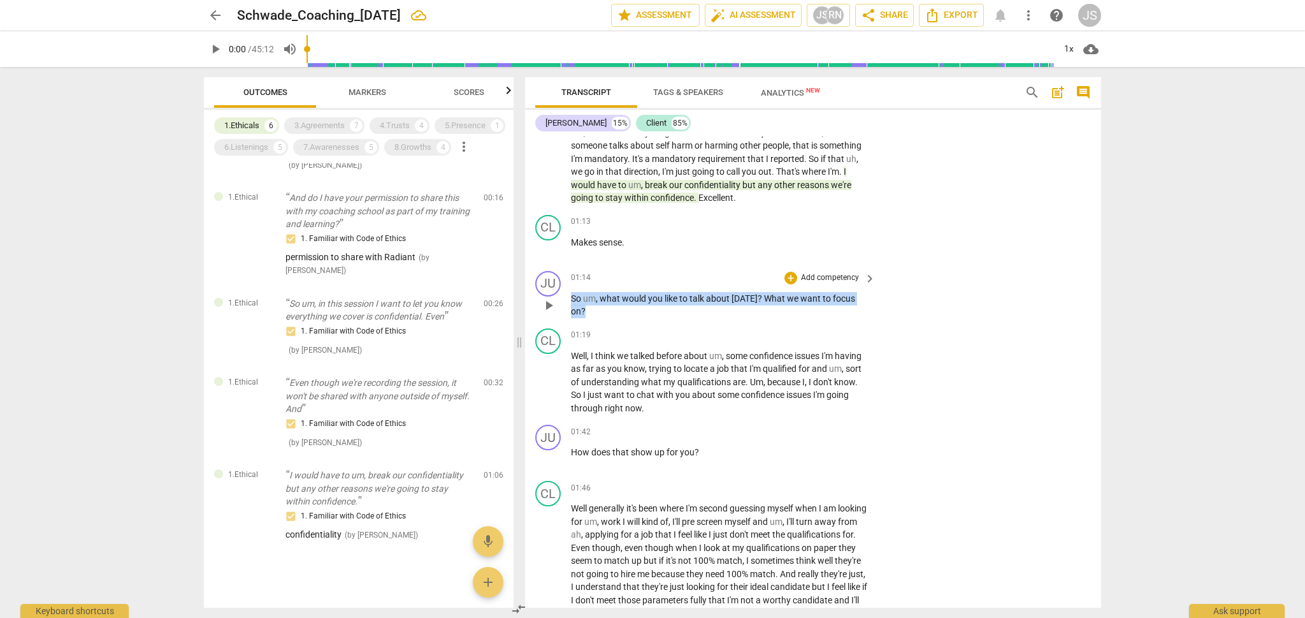
drag, startPoint x: 595, startPoint y: 308, endPoint x: 561, endPoint y: 291, distance: 37.6
click at [561, 291] on div "JU play_arrow pause 01:14 + Add competency keyboard_arrow_right So um , what wo…" at bounding box center [813, 294] width 576 height 57
click at [787, 273] on div "+" at bounding box center [790, 277] width 13 height 13
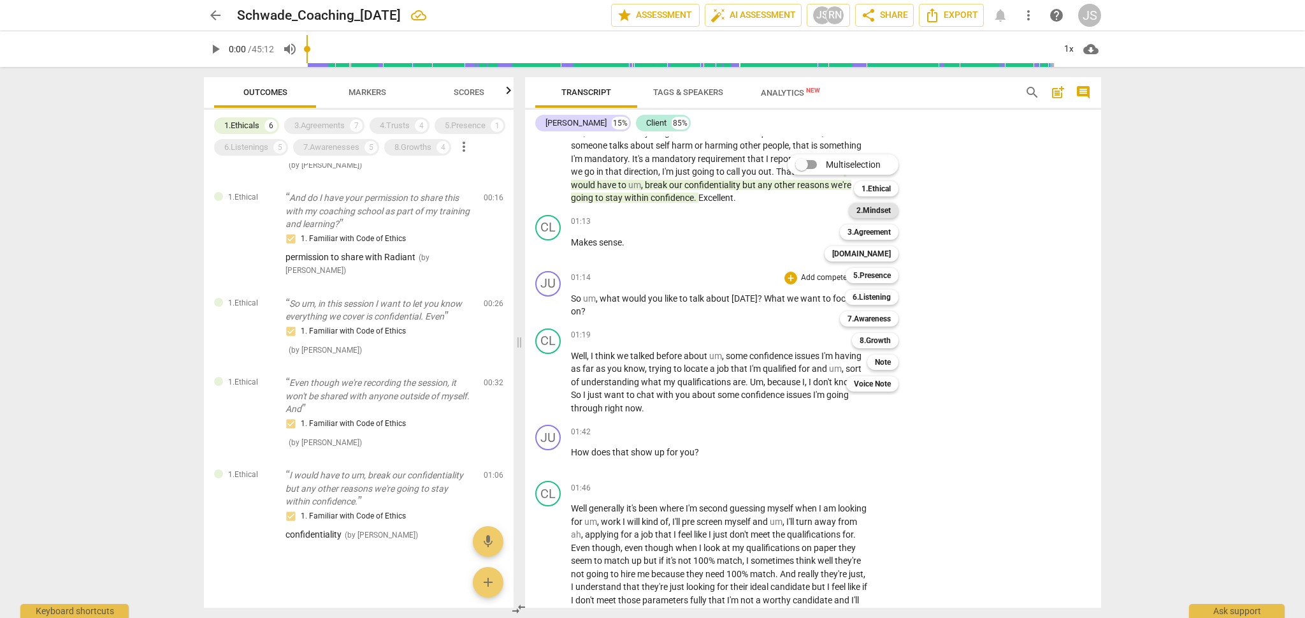
click at [883, 207] on b "2.Mindset" at bounding box center [873, 210] width 34 height 15
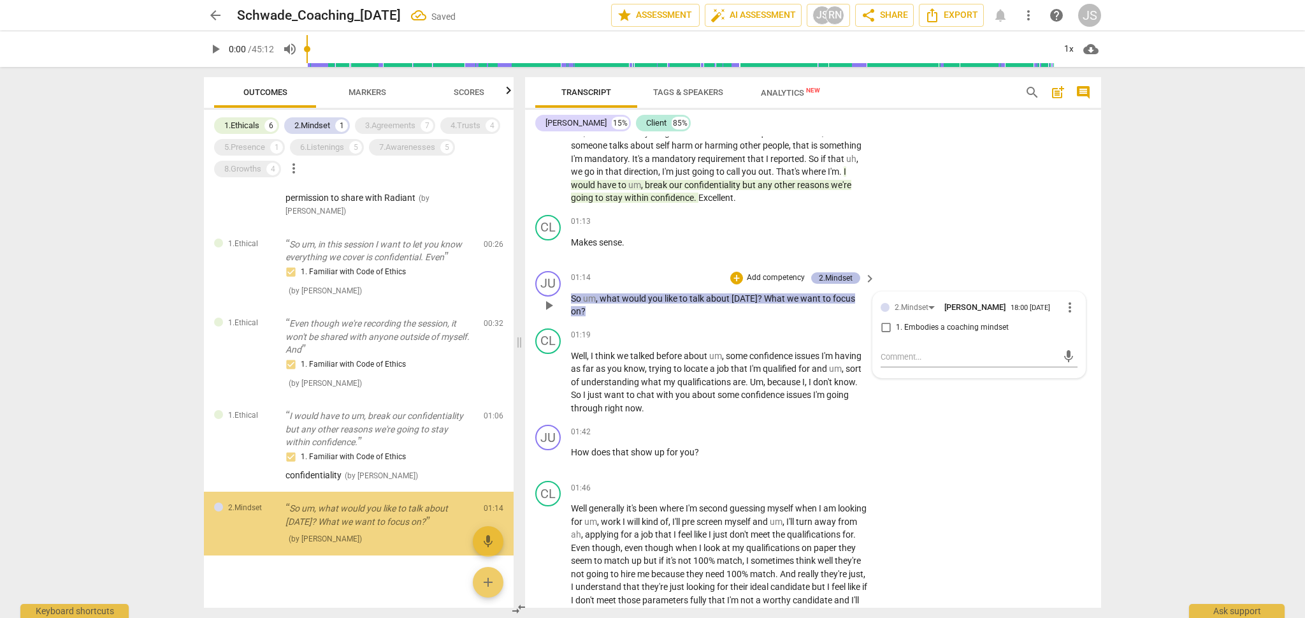
scroll to position [225, 0]
click at [881, 328] on input "1. Embodies a coaching mindset" at bounding box center [886, 327] width 20 height 15
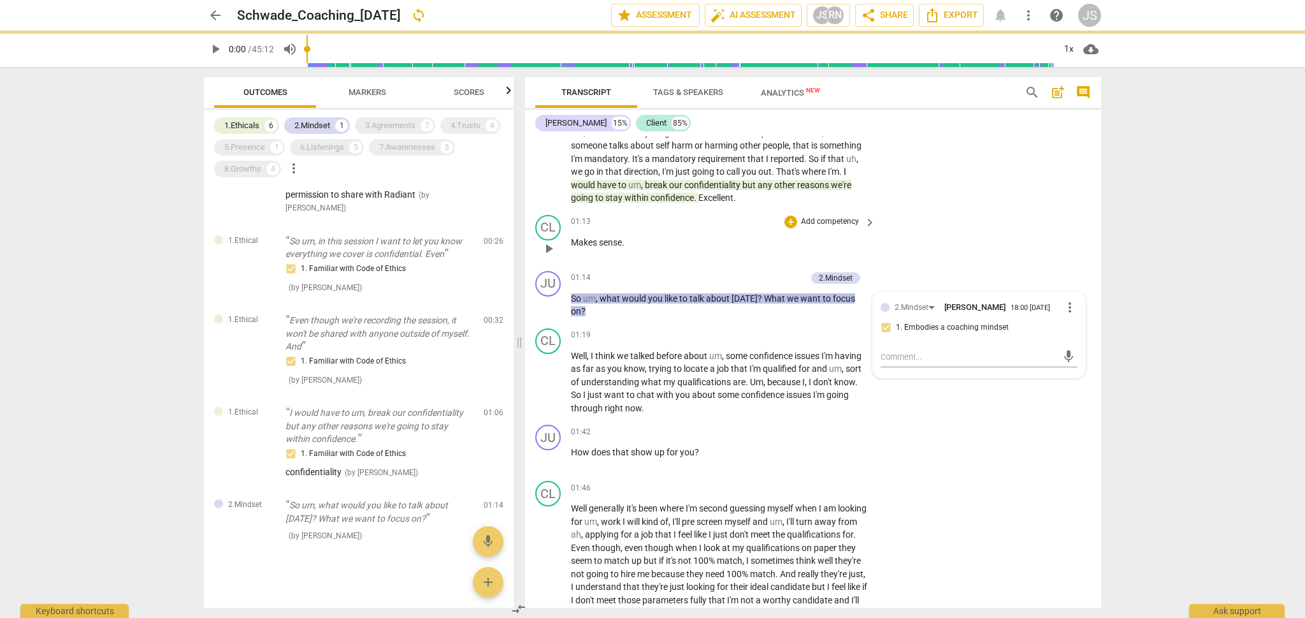
click at [907, 256] on div "CL play_arrow pause 01:13 + Add competency keyboard_arrow_right Makes sense ." at bounding box center [813, 238] width 576 height 56
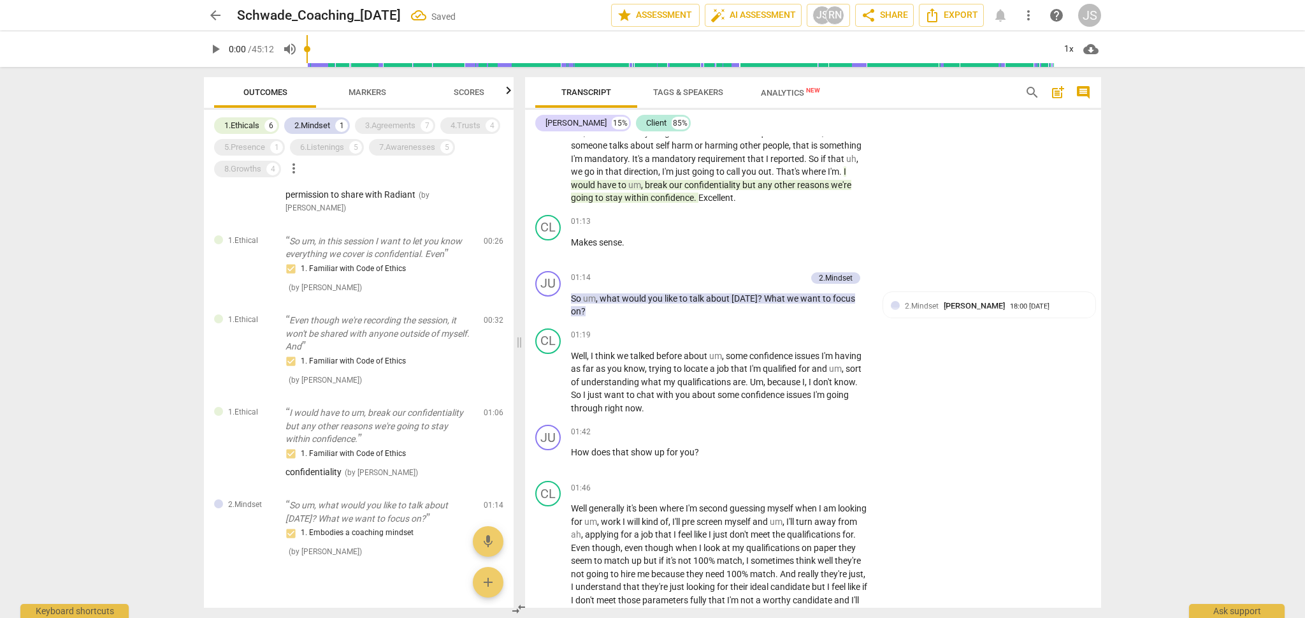
click at [356, 171] on div "1.Ethicals 6 2.Mindset 1 3.Agreements 7 4.Trusts 4 5.Presence 1 6.Listenings 5 …" at bounding box center [364, 147] width 300 height 65
click at [396, 122] on div "3.Agreements" at bounding box center [390, 125] width 50 height 13
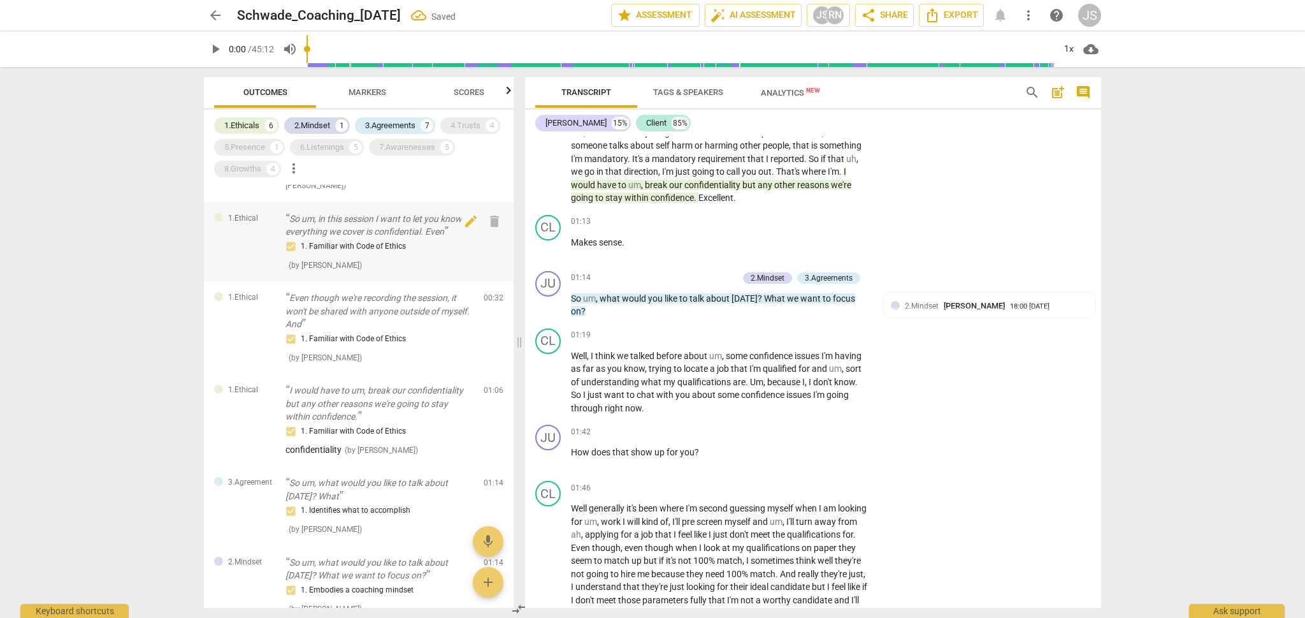
scroll to position [248, 0]
click at [313, 122] on div "2.Mindset" at bounding box center [312, 125] width 36 height 13
click at [251, 121] on div "1.Ethicals" at bounding box center [241, 125] width 35 height 13
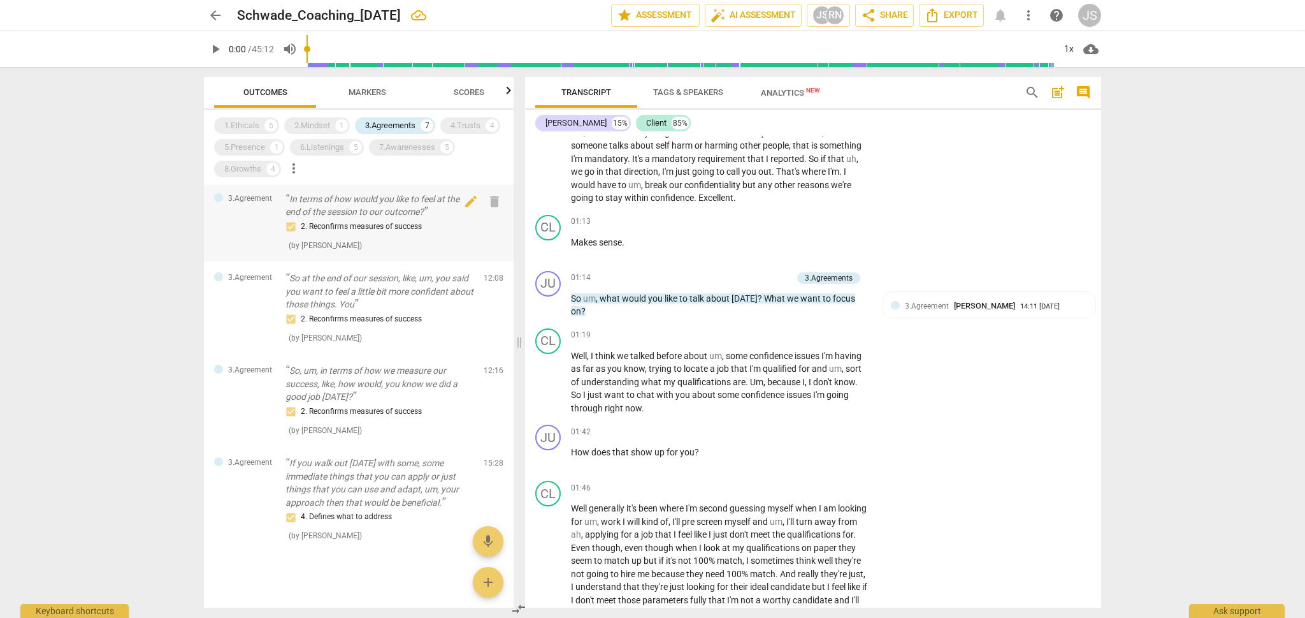
scroll to position [0, 0]
click at [403, 220] on div "2. Reconfirms measures of success" at bounding box center [379, 226] width 188 height 15
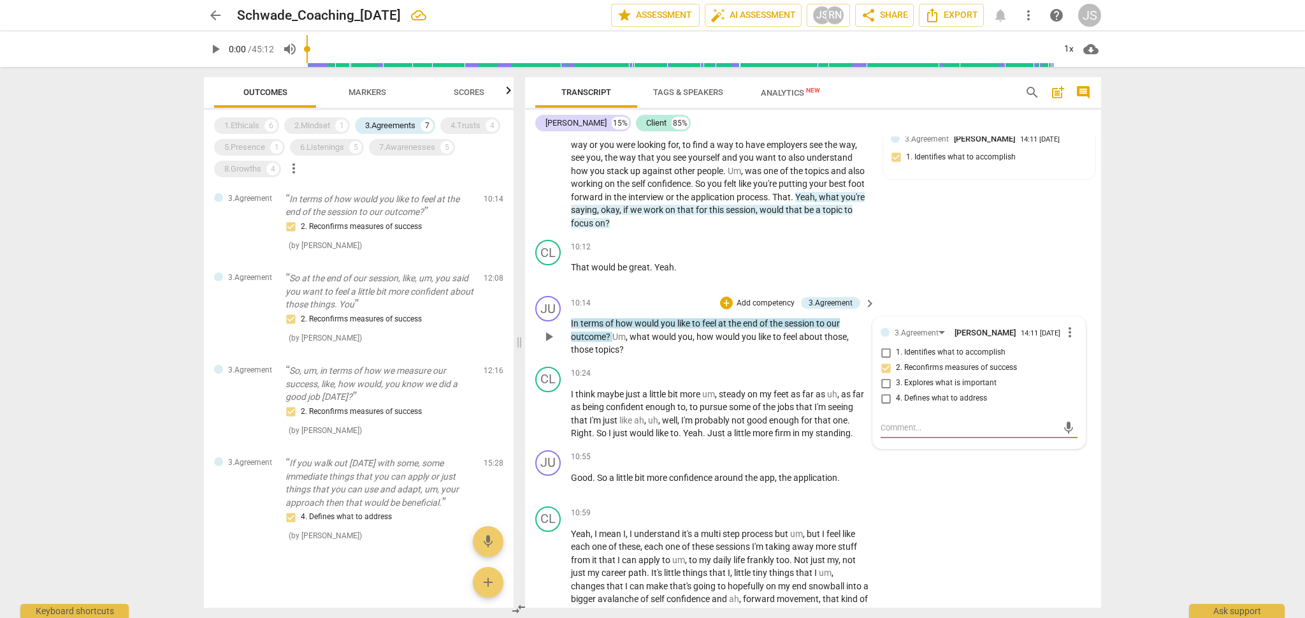
scroll to position [2188, 0]
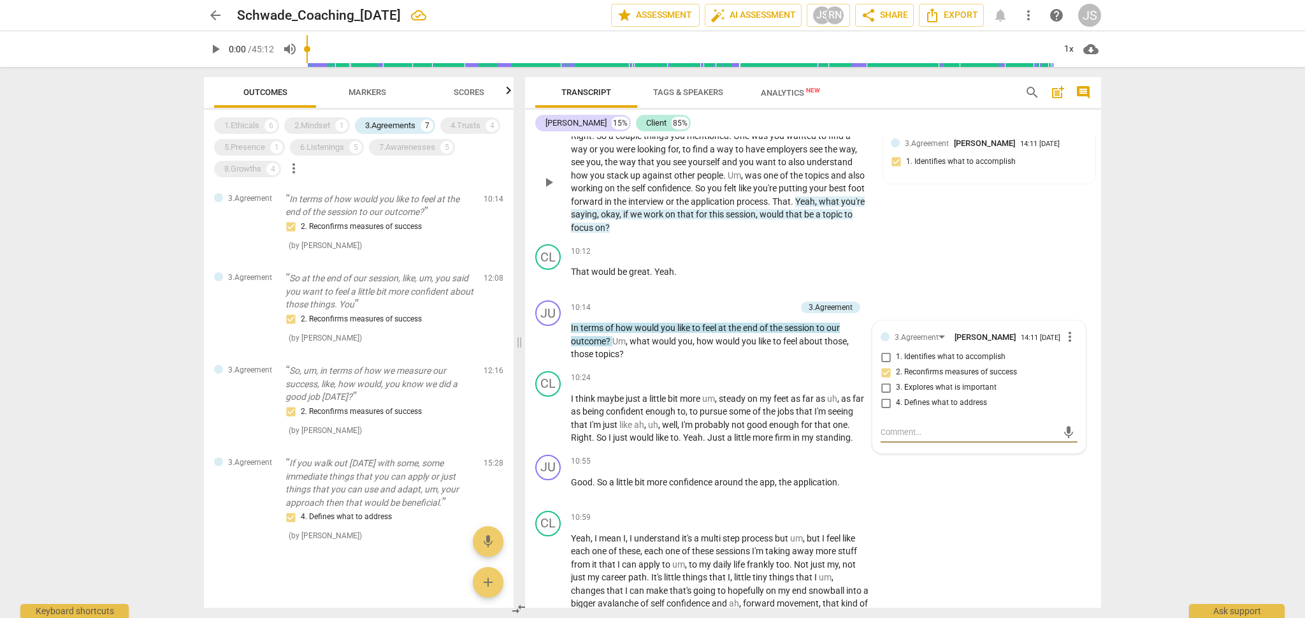
click at [595, 222] on span "focus" at bounding box center [583, 227] width 24 height 10
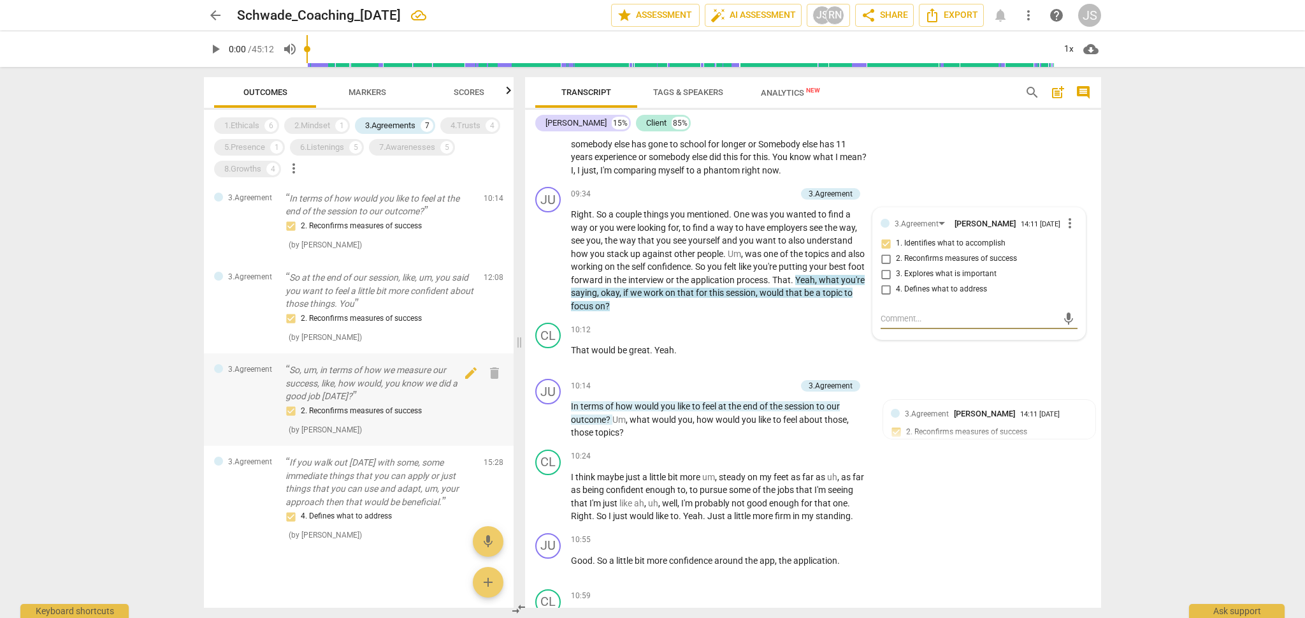
scroll to position [241, 0]
click at [469, 122] on div "4.Trusts" at bounding box center [466, 125] width 30 height 13
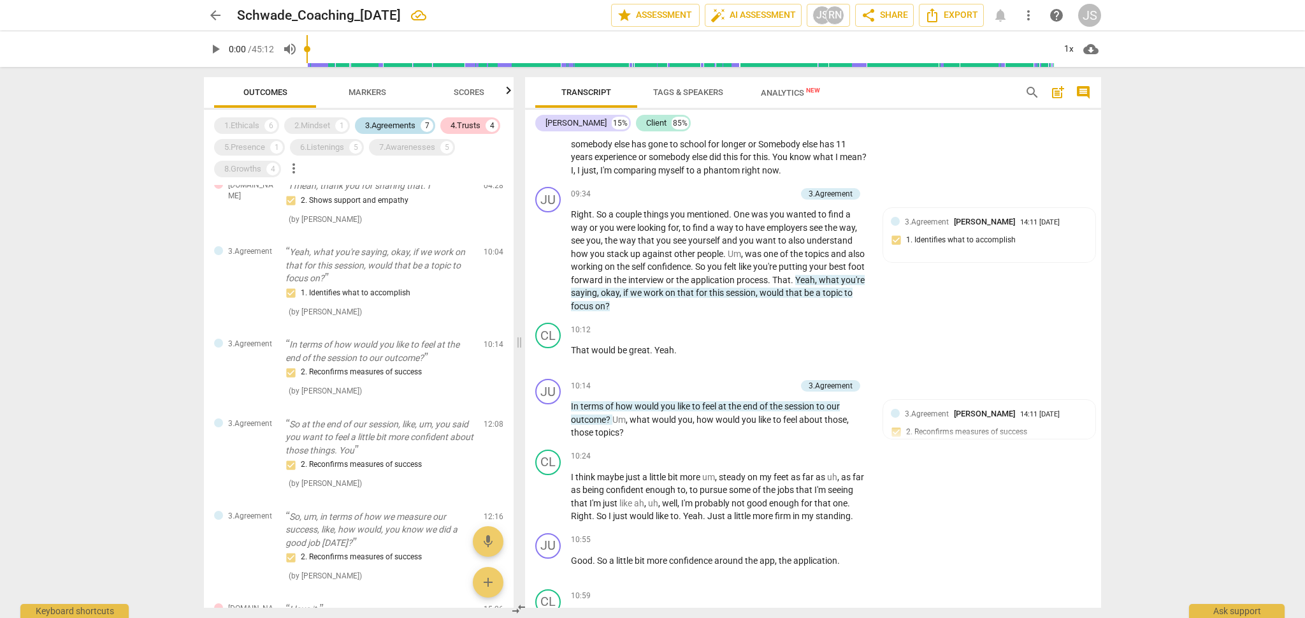
click at [407, 123] on div "3.Agreements" at bounding box center [390, 125] width 50 height 13
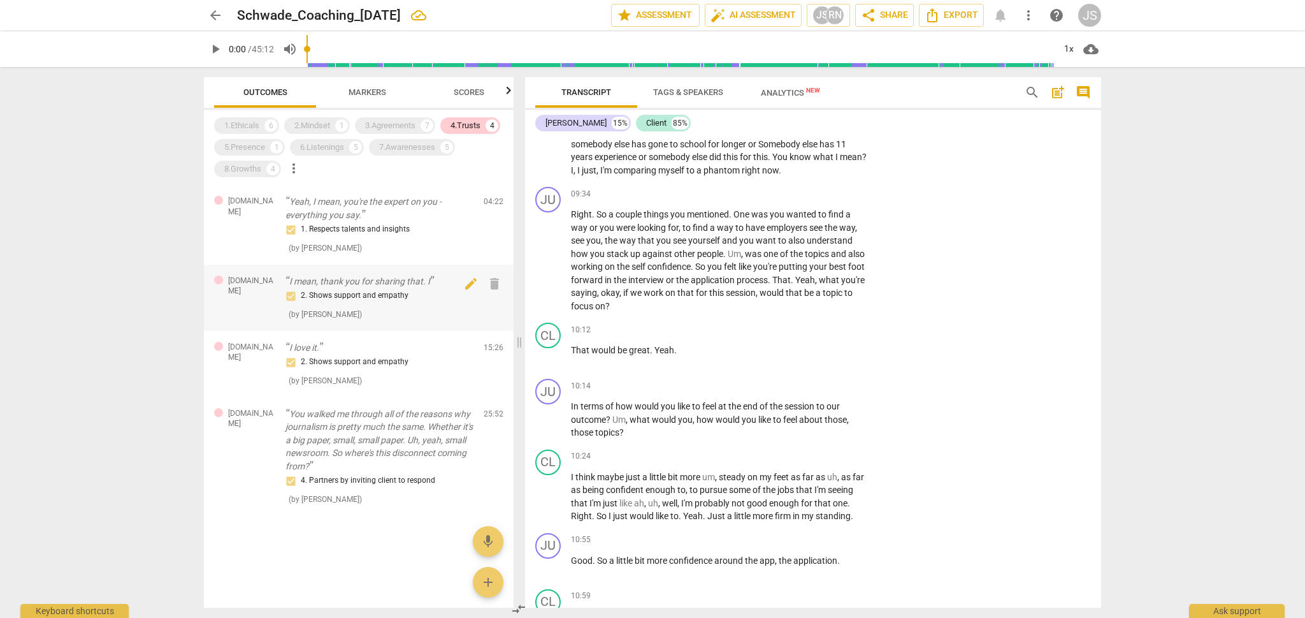
scroll to position [0, 0]
click at [372, 227] on div "1. Respects talents and insights" at bounding box center [379, 229] width 188 height 15
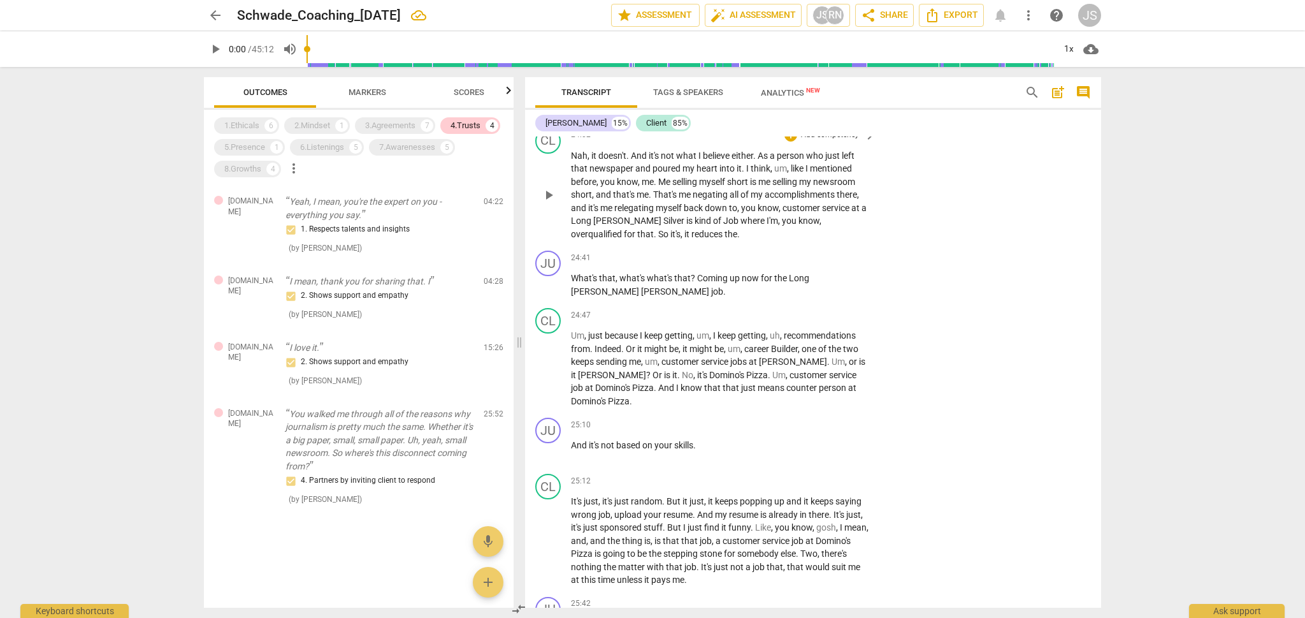
scroll to position [5618, 0]
click at [476, 128] on div "4.Trusts" at bounding box center [466, 125] width 30 height 13
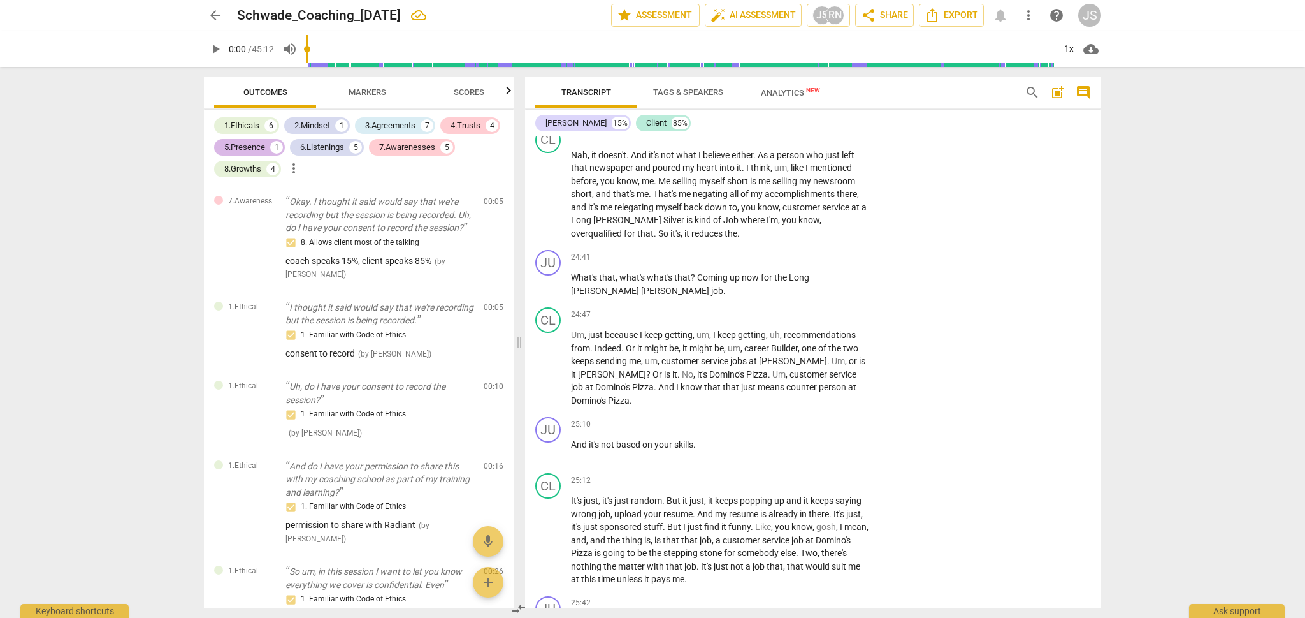
click at [236, 152] on div "5.Presence" at bounding box center [244, 147] width 41 height 13
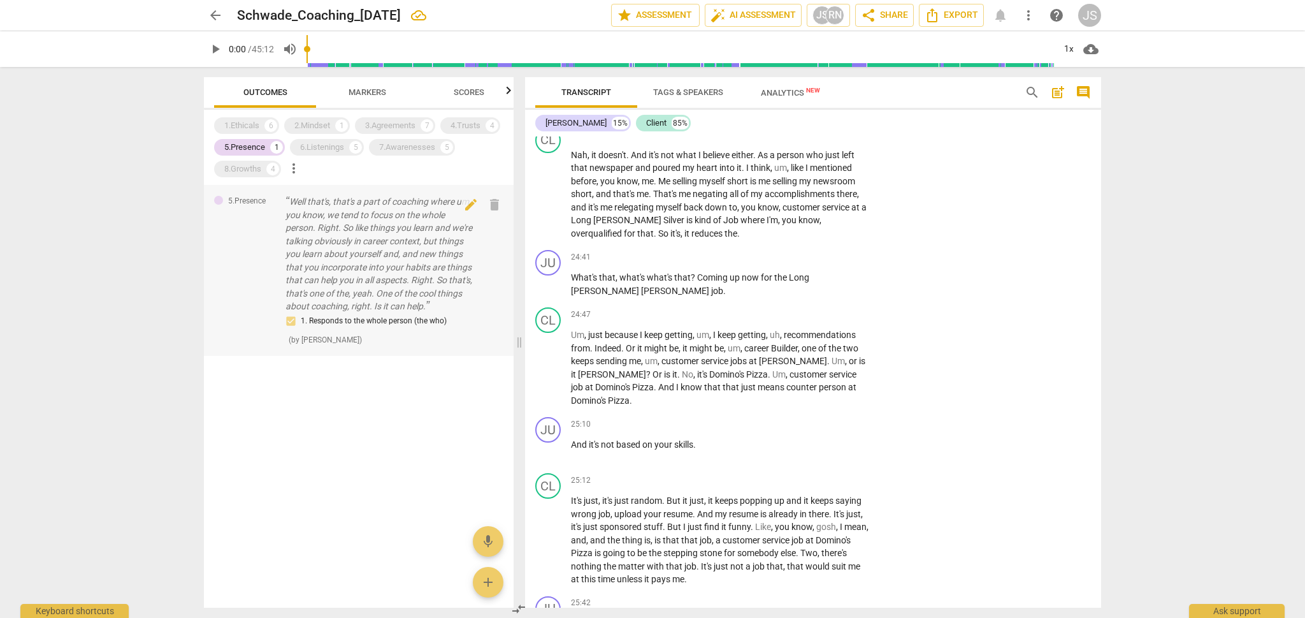
scroll to position [0, 0]
click at [380, 289] on p "Well that's, that's a part of coaching where um, you know, we tend to focus on …" at bounding box center [379, 254] width 188 height 118
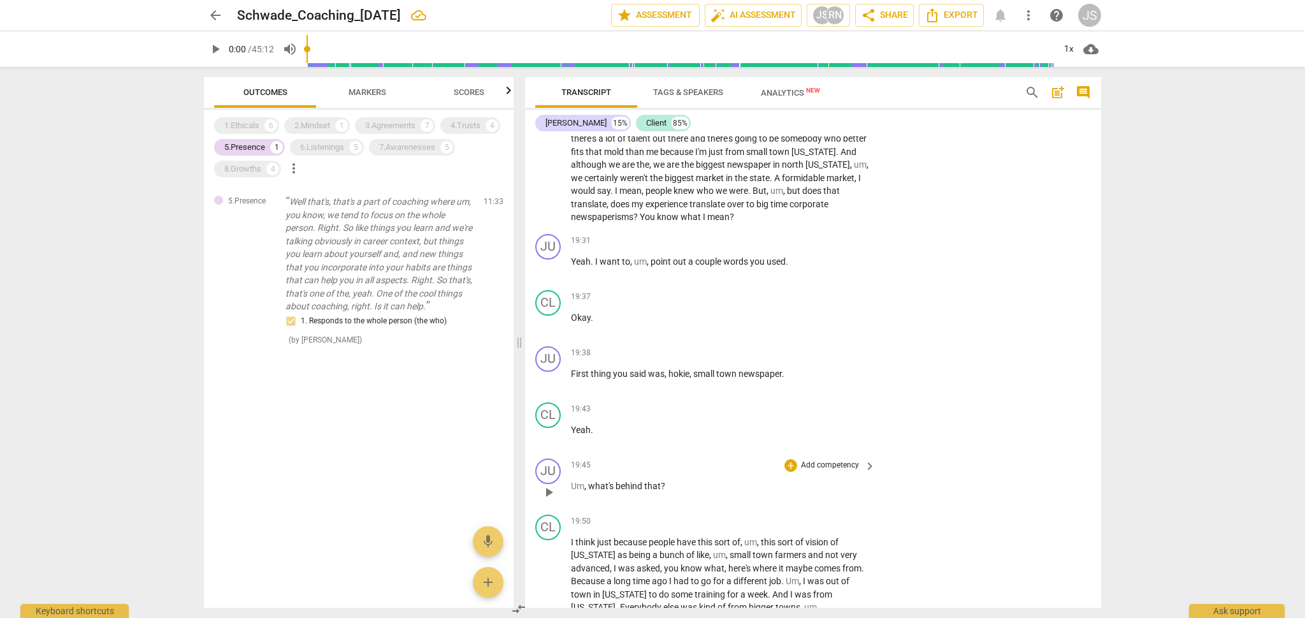
scroll to position [4446, 0]
drag, startPoint x: 679, startPoint y: 443, endPoint x: 590, endPoint y: 441, distance: 88.6
click at [590, 479] on p "Um , what's behind that ?" at bounding box center [720, 485] width 298 height 13
click at [676, 429] on div "+" at bounding box center [676, 427] width 13 height 13
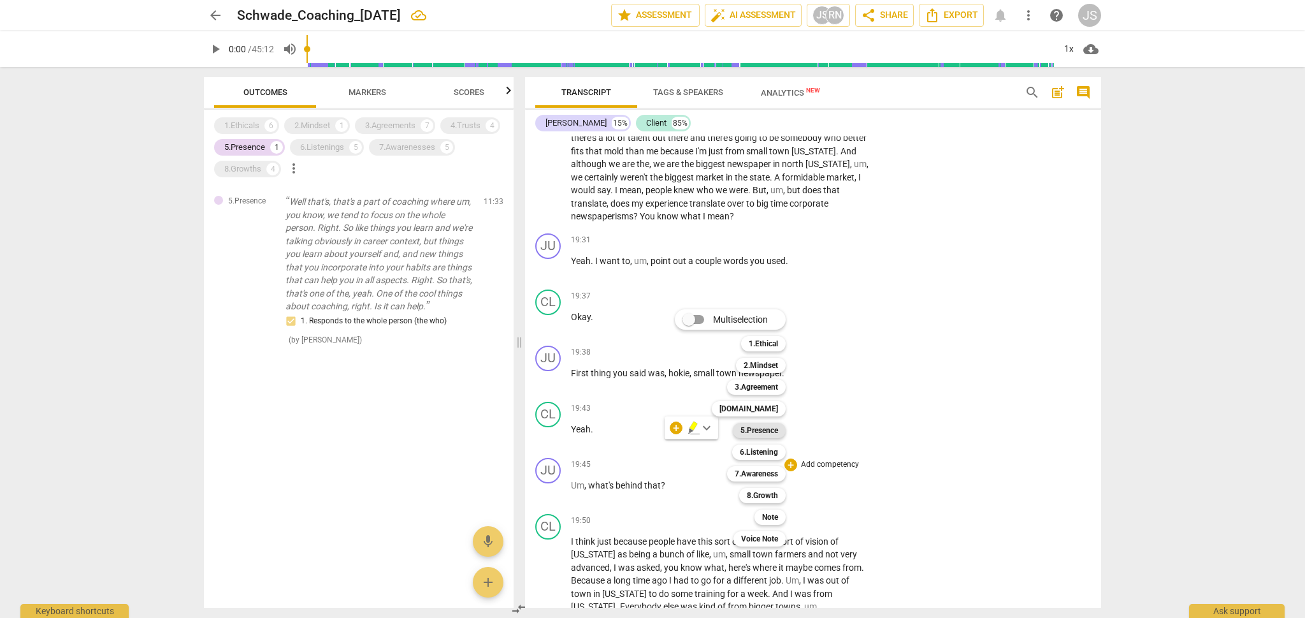
click at [767, 430] on b "5.Presence" at bounding box center [760, 430] width 38 height 15
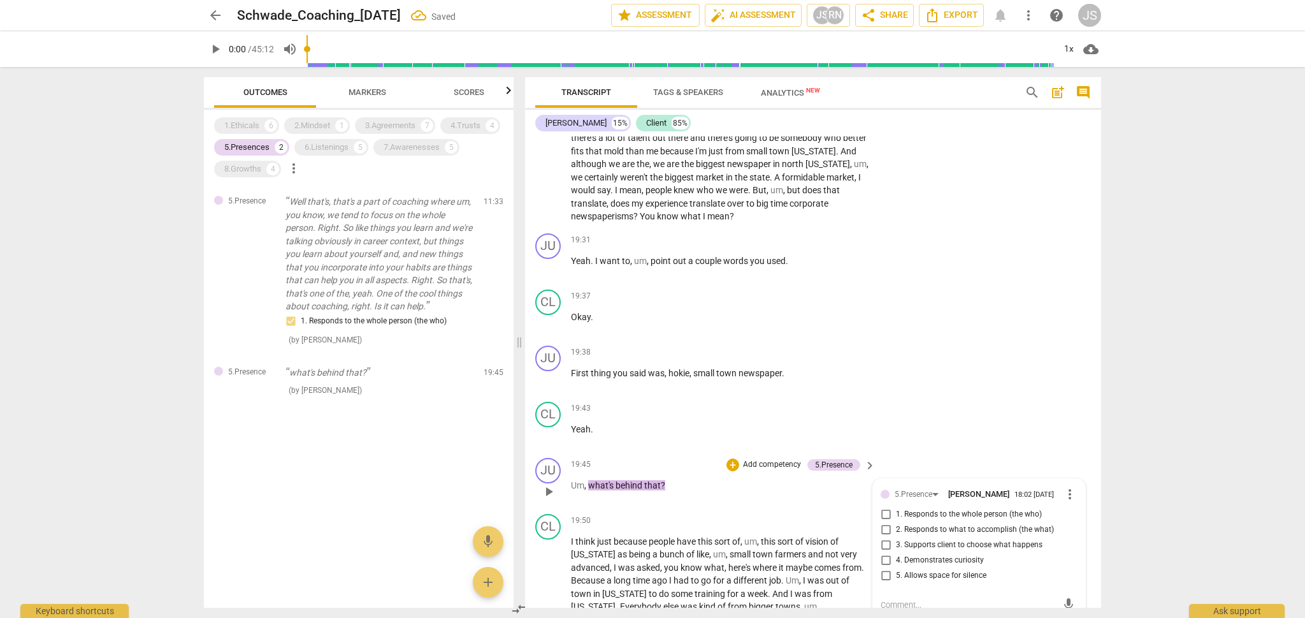
click at [889, 553] on input "4. Demonstrates curiosity" at bounding box center [886, 560] width 20 height 15
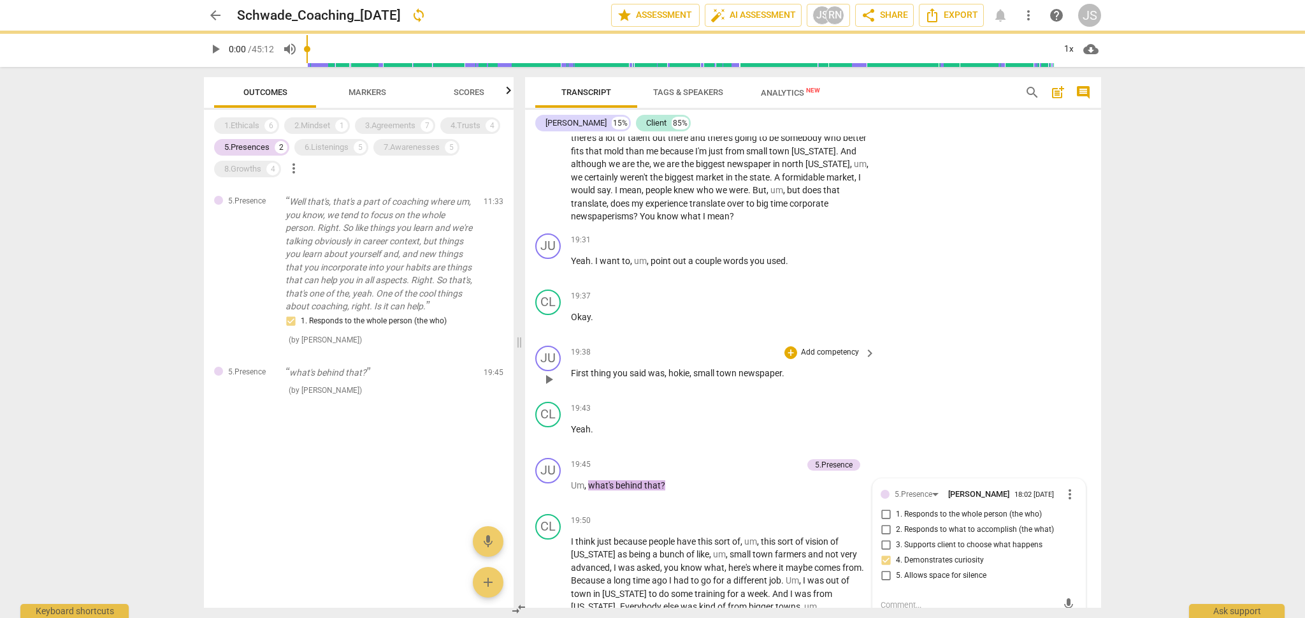
click at [929, 340] on div "JU play_arrow pause 19:38 + Add competency keyboard_arrow_right First thing you…" at bounding box center [813, 368] width 576 height 56
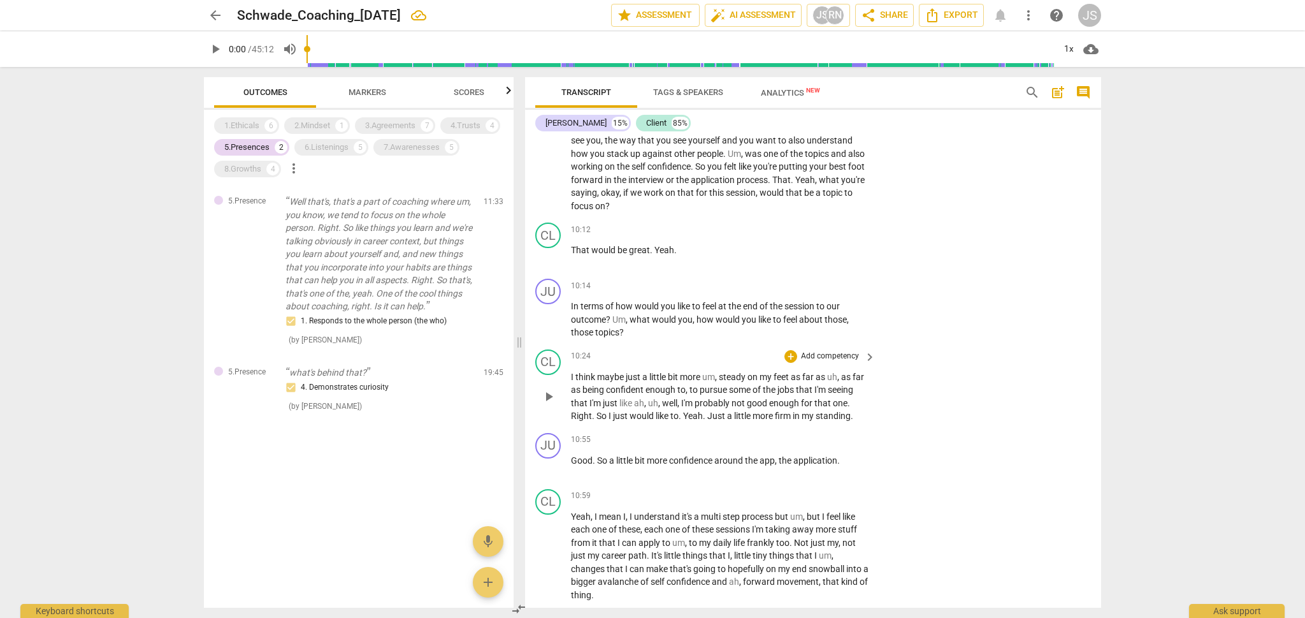
scroll to position [2202, 0]
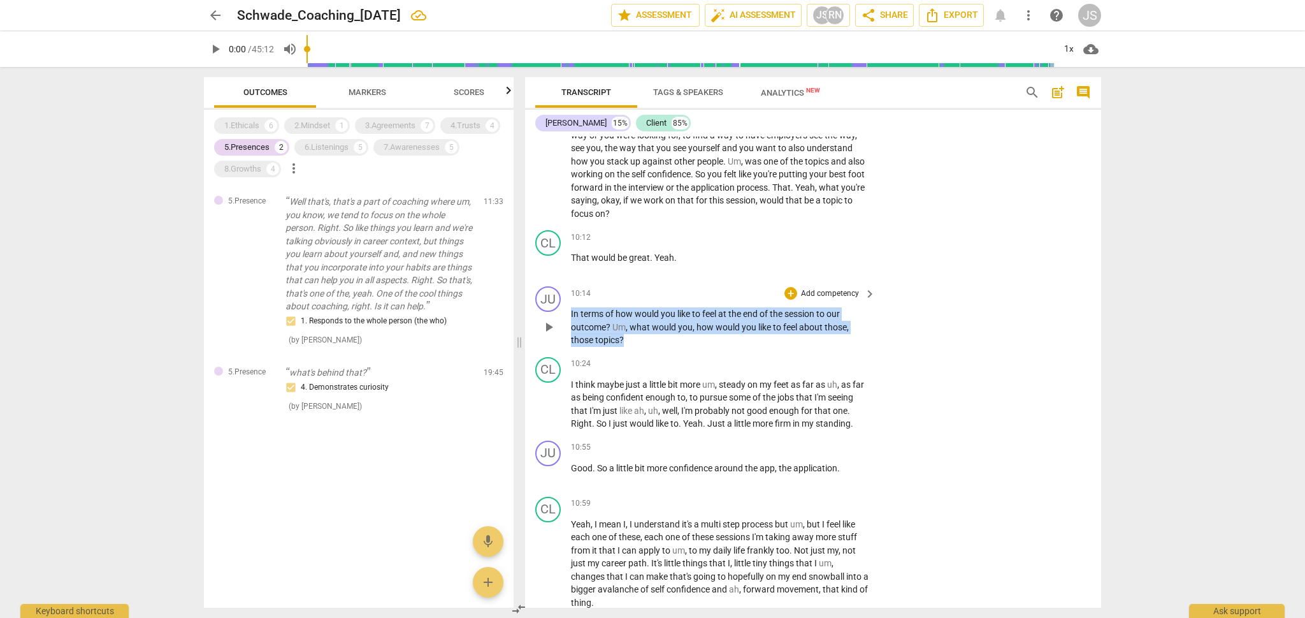
drag, startPoint x: 632, startPoint y: 305, endPoint x: 564, endPoint y: 275, distance: 74.2
click at [564, 281] on div "JU play_arrow pause 10:14 + Add competency keyboard_arrow_right In terms of how…" at bounding box center [813, 316] width 576 height 71
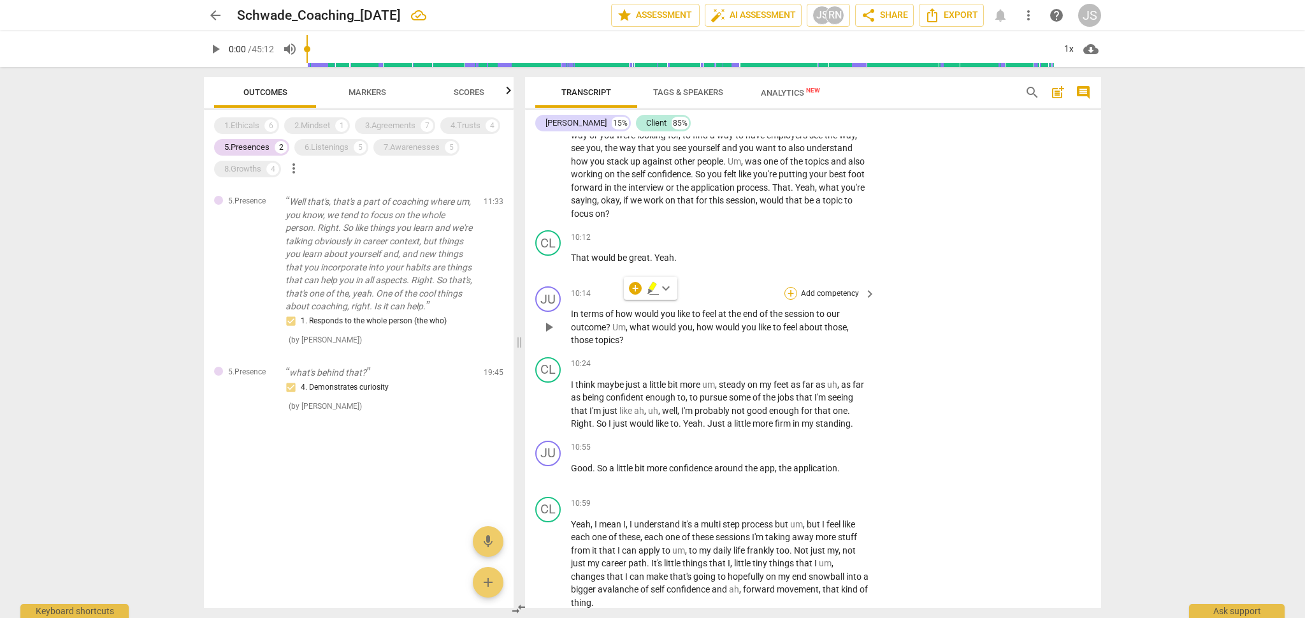
click at [785, 287] on div "+" at bounding box center [790, 293] width 13 height 13
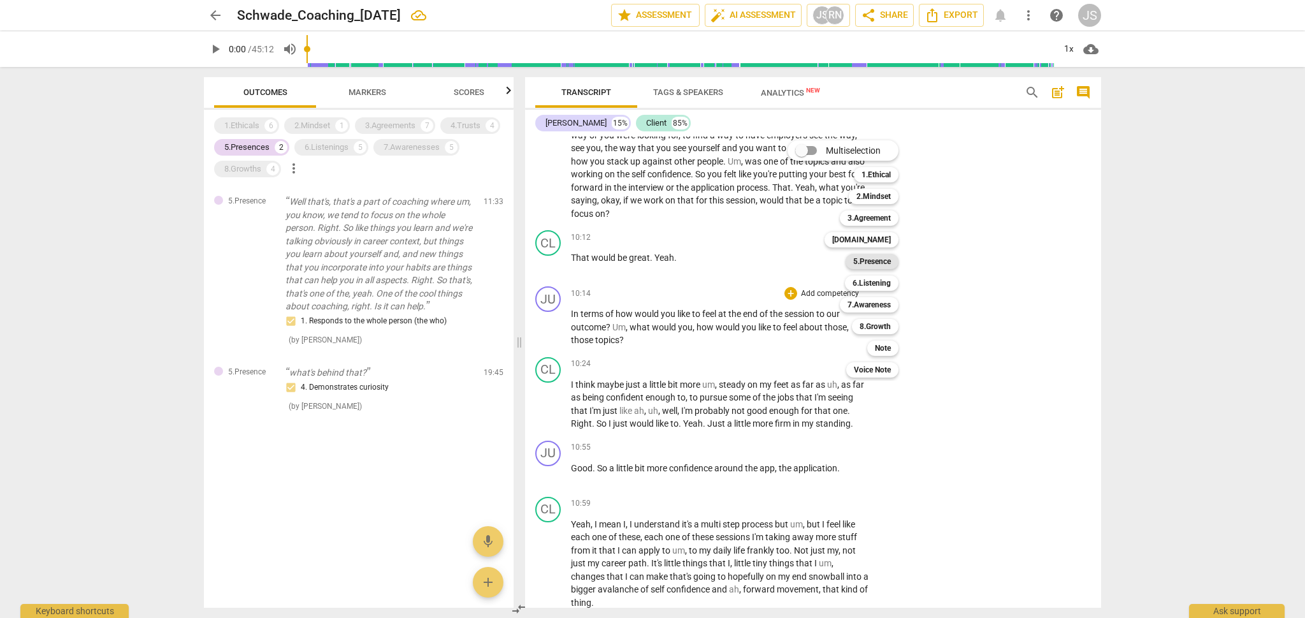
click at [876, 264] on b "5.Presence" at bounding box center [872, 261] width 38 height 15
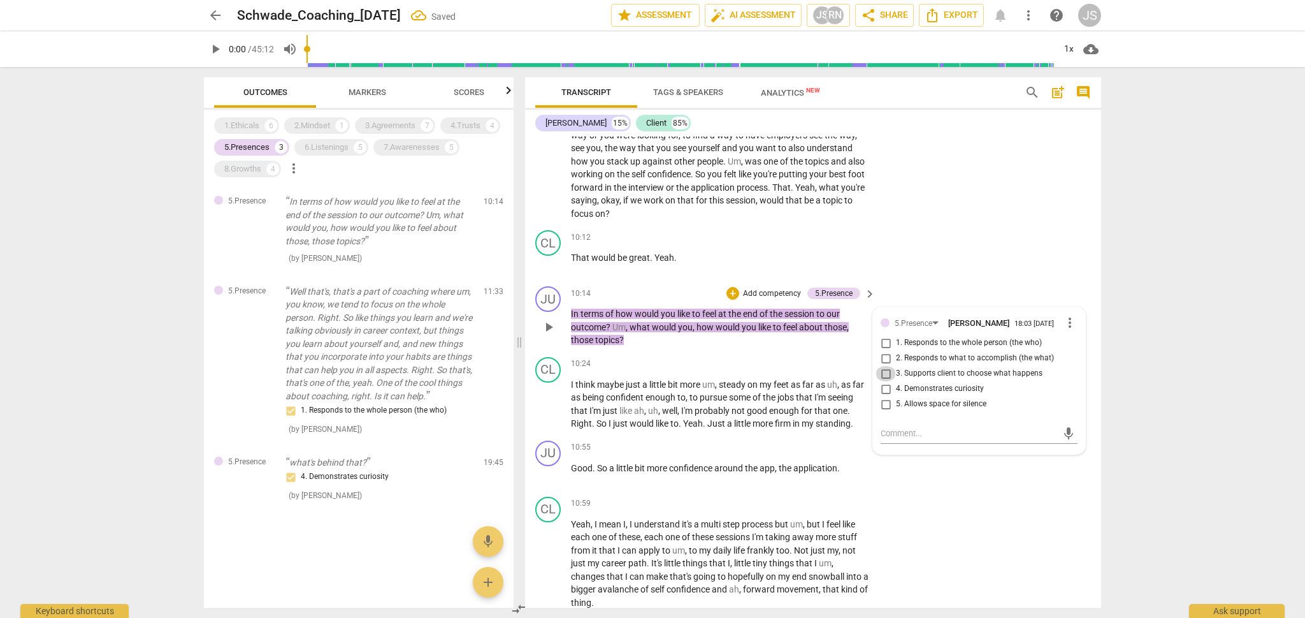
click at [885, 366] on input "3. Supports client to choose what happens" at bounding box center [886, 373] width 20 height 15
click at [976, 225] on div "CL play_arrow pause 10:12 + Add competency keyboard_arrow_right That would be g…" at bounding box center [813, 253] width 576 height 56
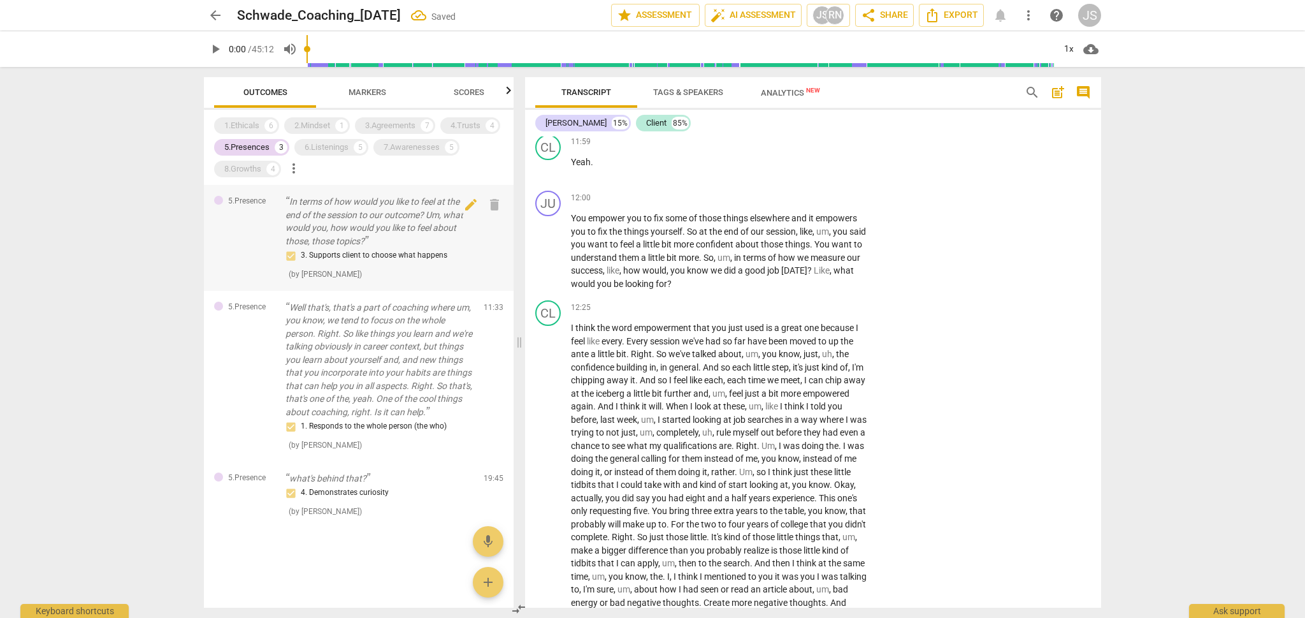
scroll to position [2796, 0]
click at [783, 99] on span "Analytics New" at bounding box center [791, 92] width 90 height 19
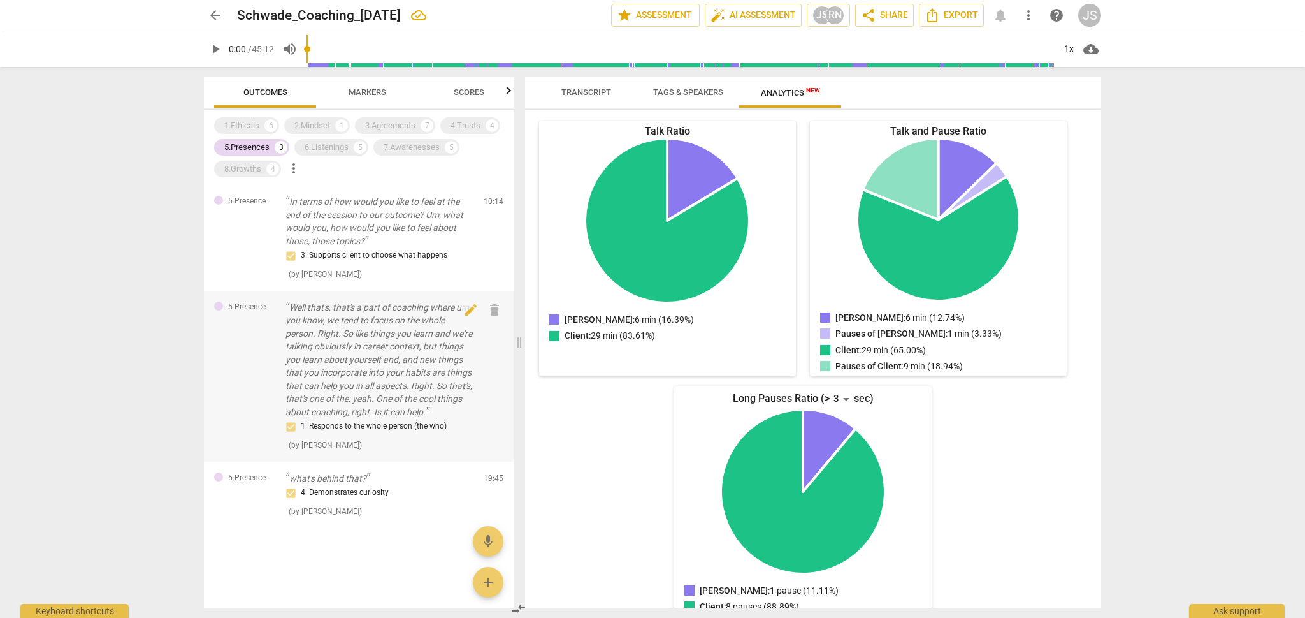
scroll to position [0, 0]
click at [578, 94] on span "Transcript" at bounding box center [586, 92] width 50 height 10
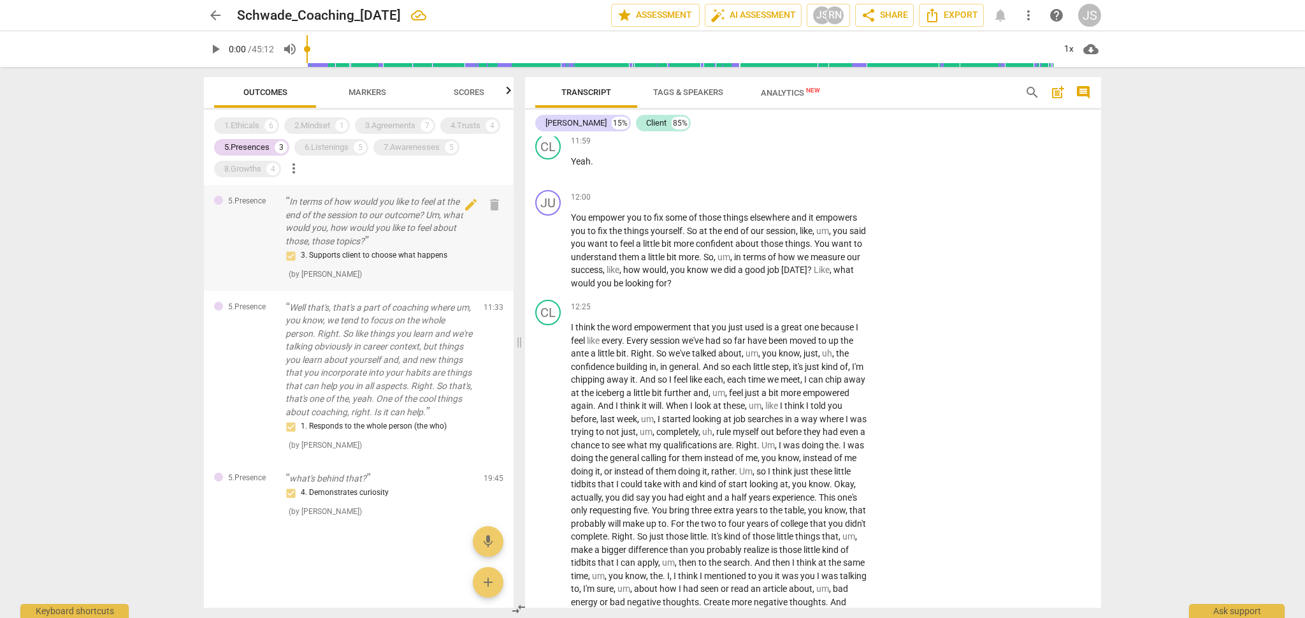
click at [356, 280] on div "5.Presence In terms of how would you like to feel at the end of the session to …" at bounding box center [359, 238] width 310 height 106
click at [371, 252] on div "3. Supports client to choose what happens" at bounding box center [379, 255] width 188 height 15
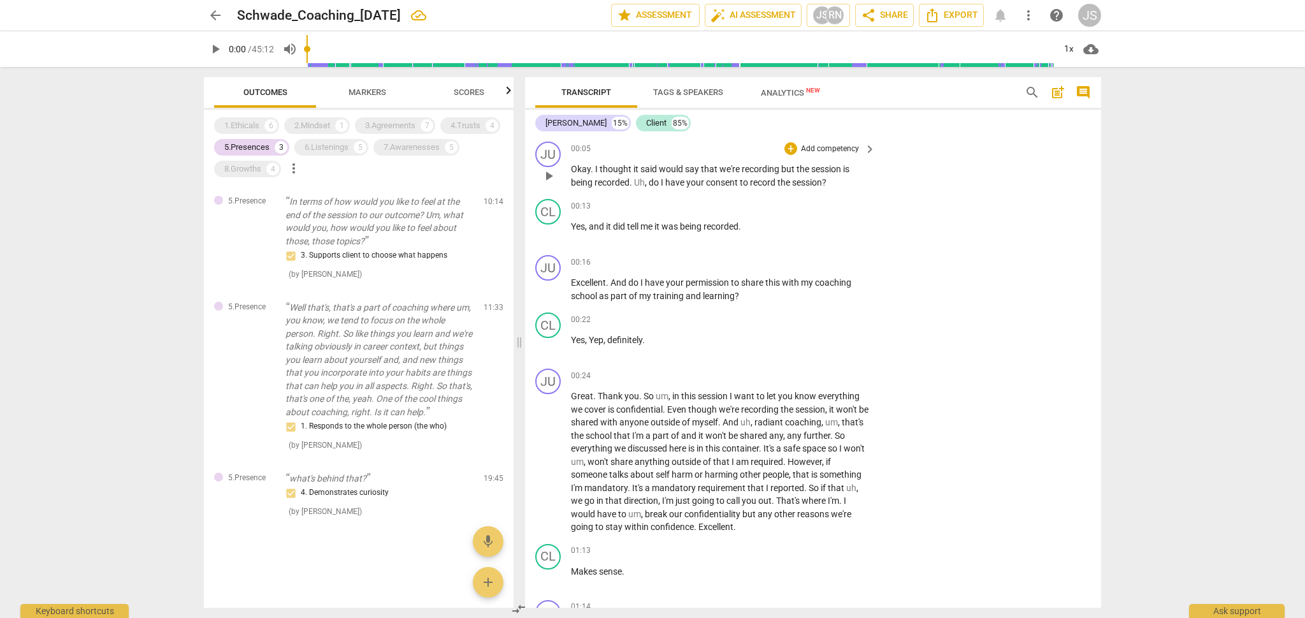
click at [551, 175] on span "play_arrow" at bounding box center [548, 175] width 15 height 15
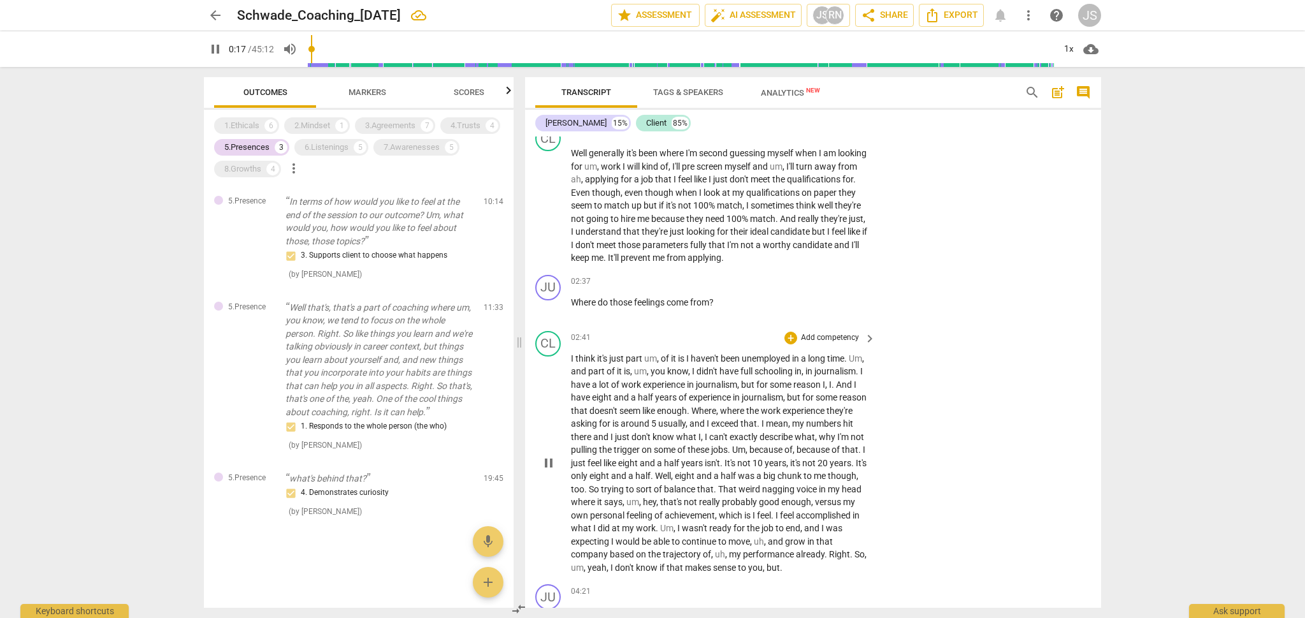
scroll to position [687, 0]
drag, startPoint x: 725, startPoint y: 445, endPoint x: 862, endPoint y: 343, distance: 170.3
click at [862, 343] on div "CL play_arrow pause 02:41 + Add competency keyboard_arrow_right I think it's ju…" at bounding box center [813, 449] width 576 height 254
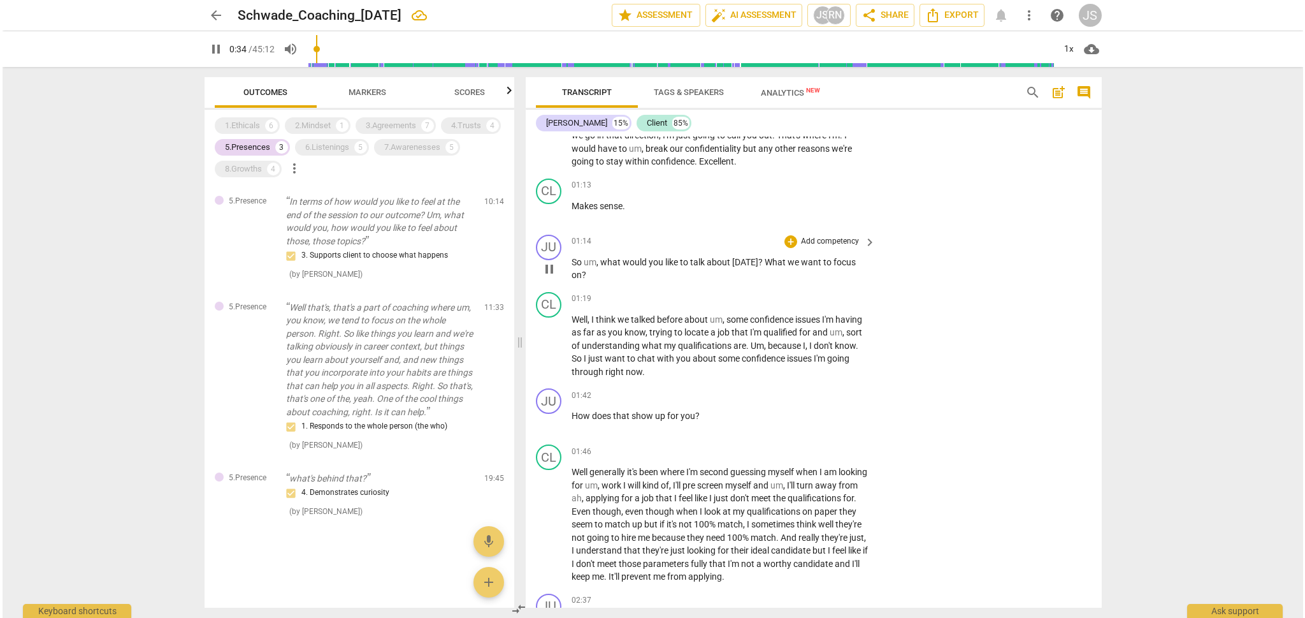
scroll to position [370, 0]
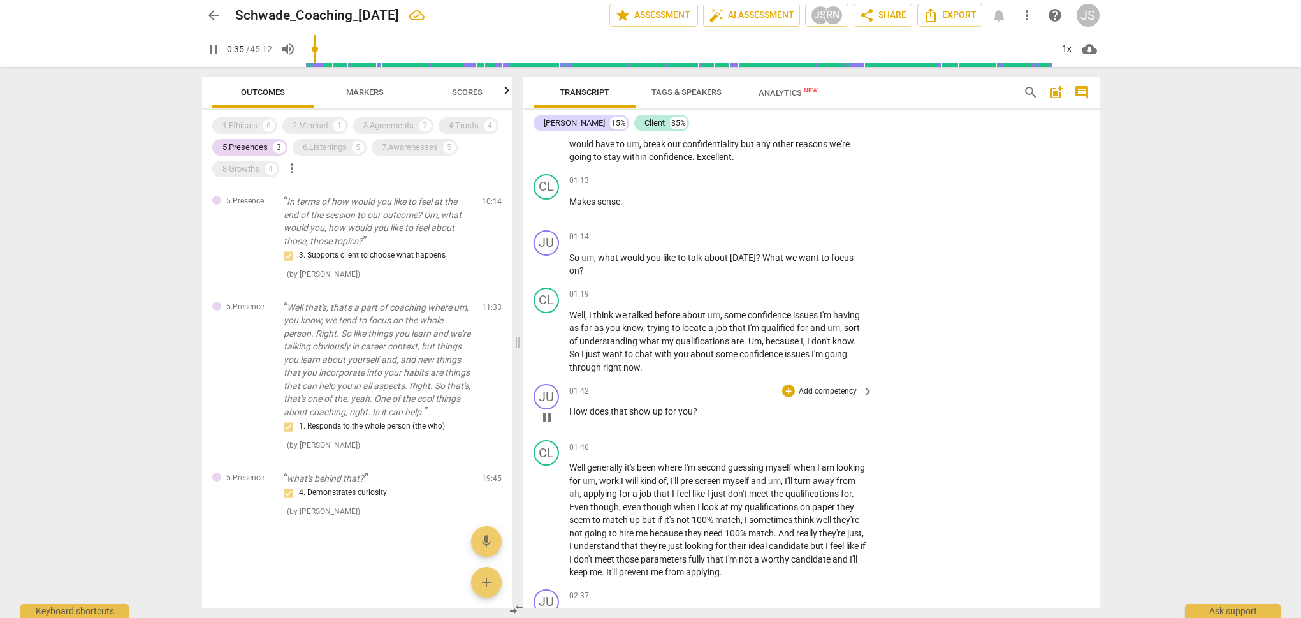
click at [570, 406] on span "How" at bounding box center [579, 411] width 20 height 10
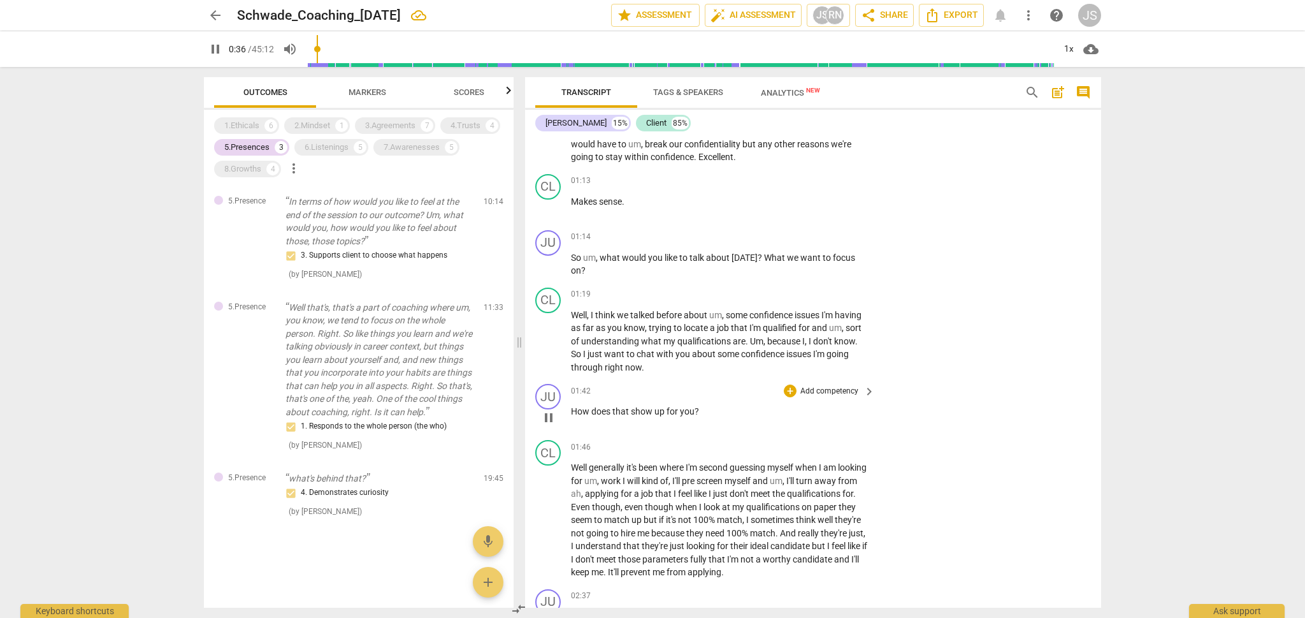
click at [550, 412] on span "pause" at bounding box center [548, 417] width 15 height 15
click at [550, 412] on span "play_arrow" at bounding box center [548, 417] width 15 height 15
click at [791, 386] on div "+" at bounding box center [790, 390] width 13 height 13
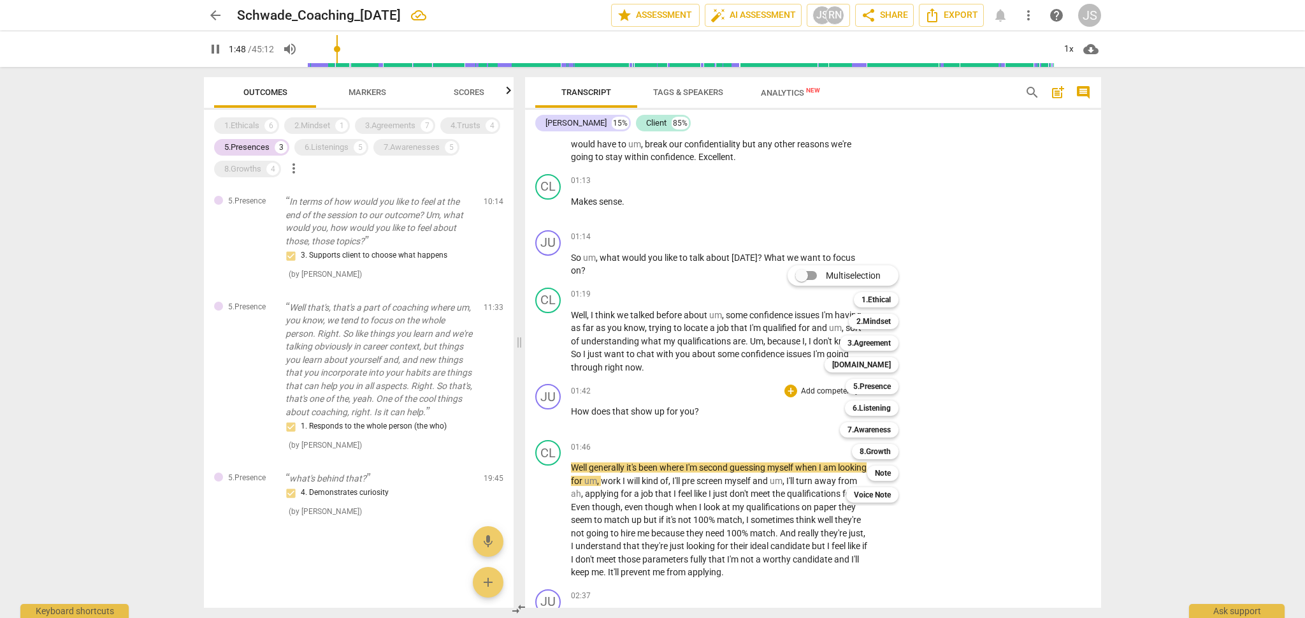
click at [709, 403] on div at bounding box center [652, 309] width 1305 height 618
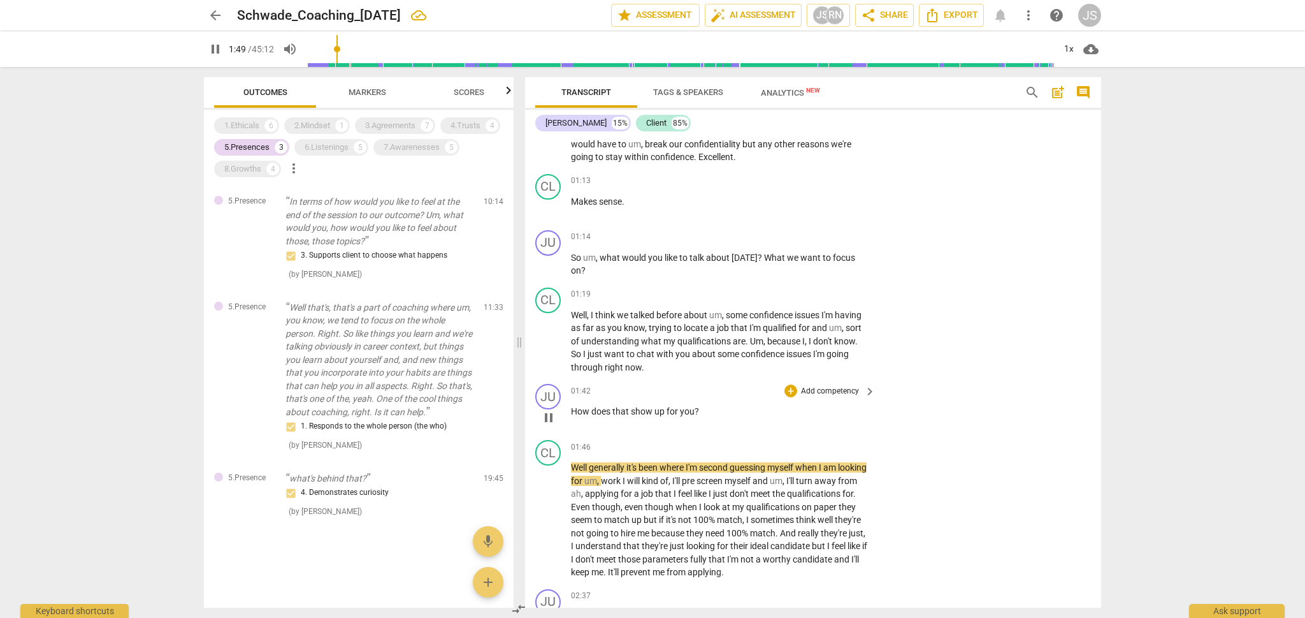
click at [695, 406] on span "?" at bounding box center [697, 411] width 4 height 10
drag, startPoint x: 700, startPoint y: 403, endPoint x: 568, endPoint y: 405, distance: 131.9
click at [568, 405] on div "JU play_arrow pause 01:42 + Add competency keyboard_arrow_right How does that s…" at bounding box center [813, 407] width 576 height 56
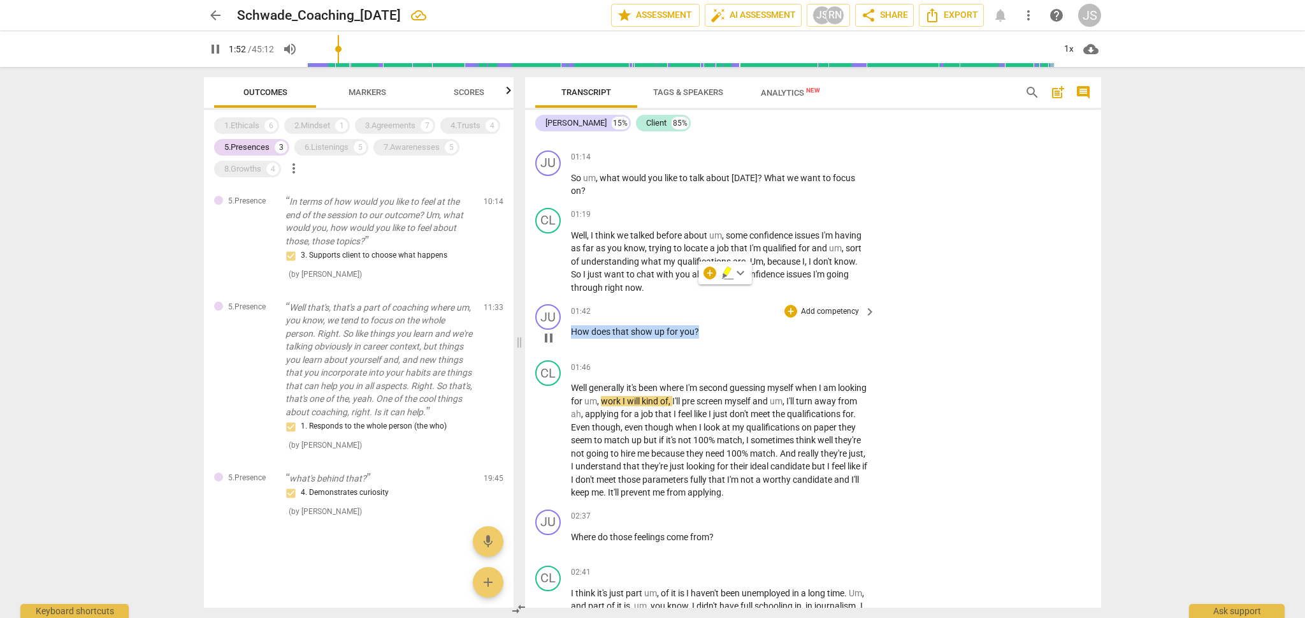
scroll to position [519, 0]
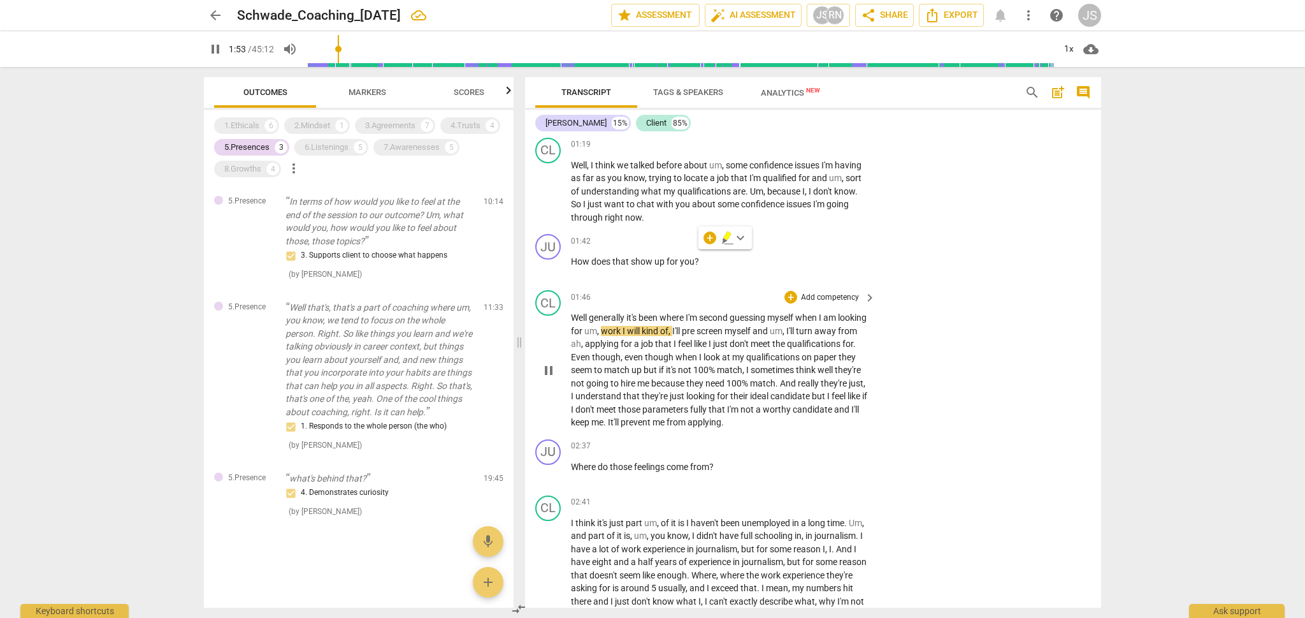
click at [598, 405] on p "Well generally it's been where I'm second guessing myself when I am looking for…" at bounding box center [720, 370] width 298 height 118
click at [558, 465] on span "pause" at bounding box center [548, 472] width 20 height 15
click at [556, 465] on span "play_arrow" at bounding box center [548, 472] width 15 height 15
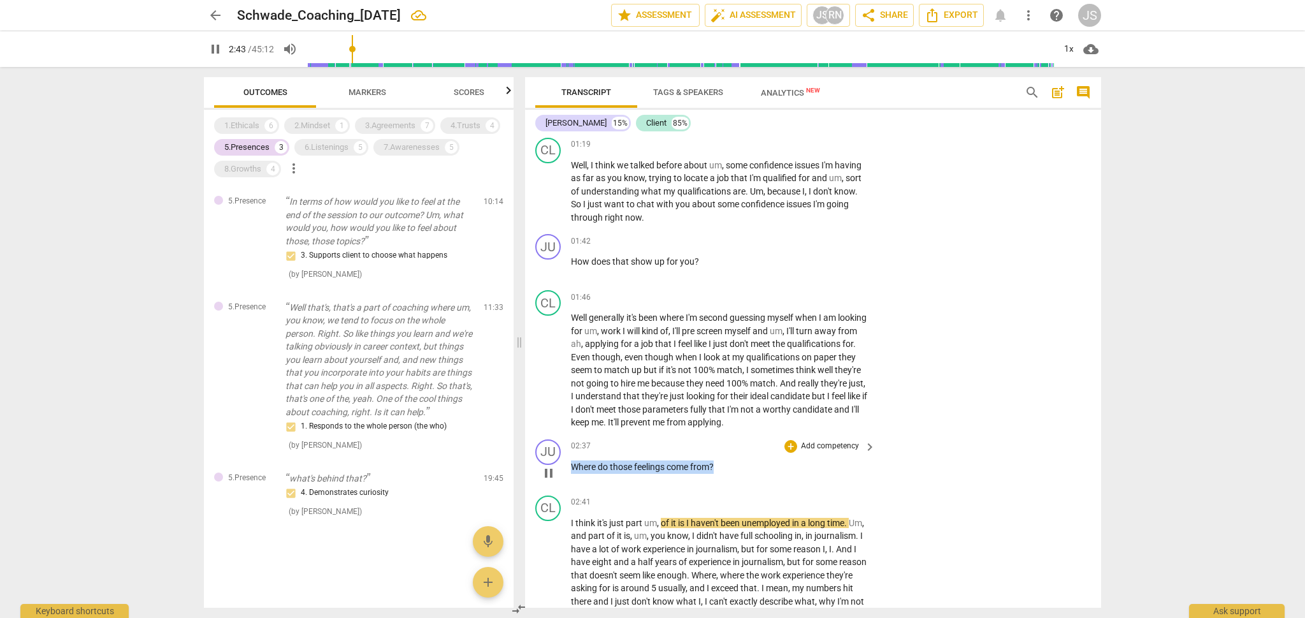
drag, startPoint x: 721, startPoint y: 459, endPoint x: 569, endPoint y: 458, distance: 151.7
click at [569, 458] on div "JU play_arrow pause 02:37 + Add competency keyboard_arrow_right Where do those …" at bounding box center [813, 462] width 576 height 56
click at [728, 442] on div "+" at bounding box center [727, 439] width 13 height 13
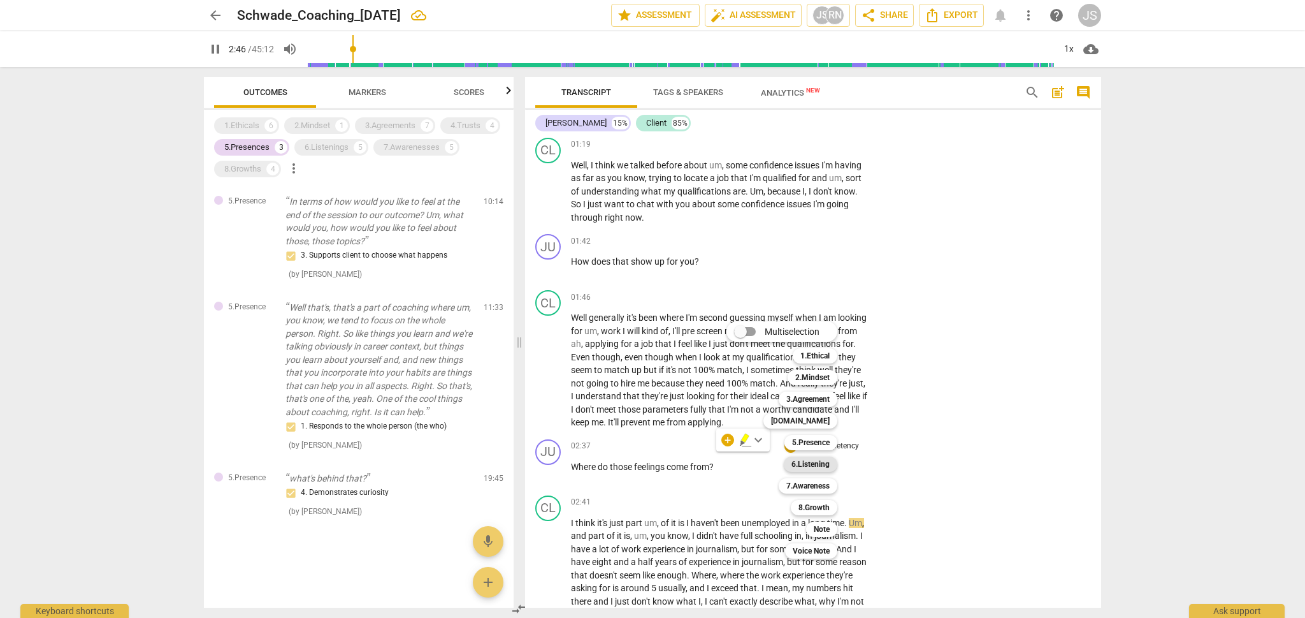
click at [813, 465] on b "6.Listening" at bounding box center [810, 463] width 38 height 15
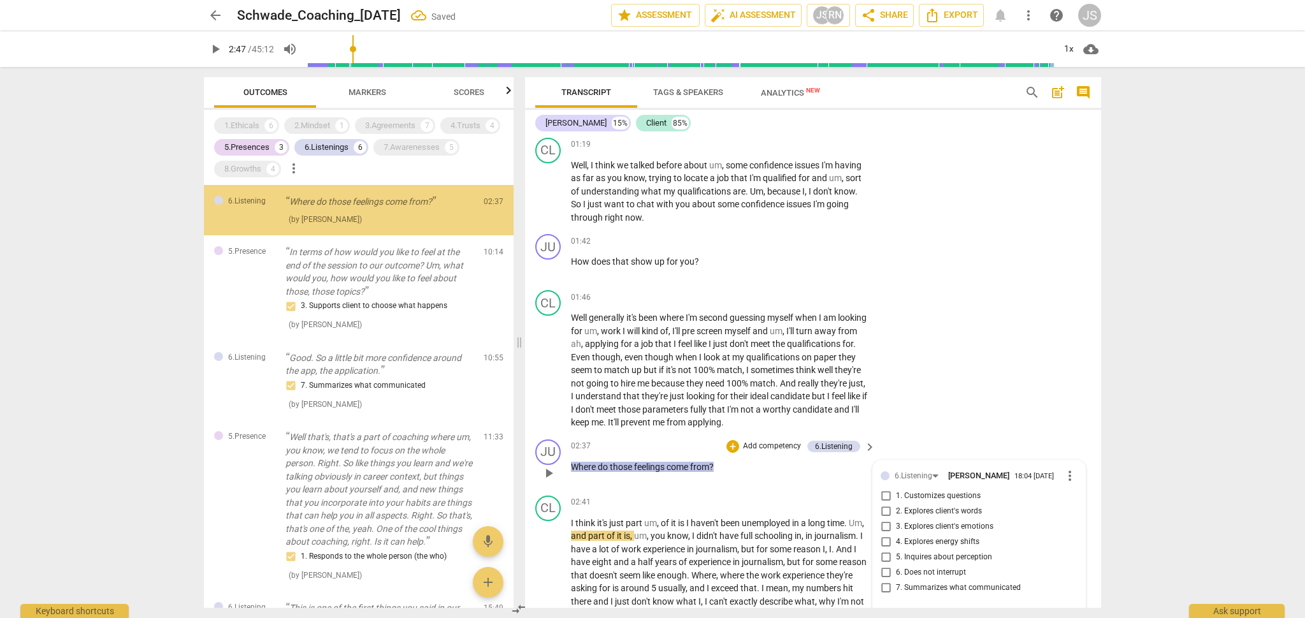
scroll to position [527, 0]
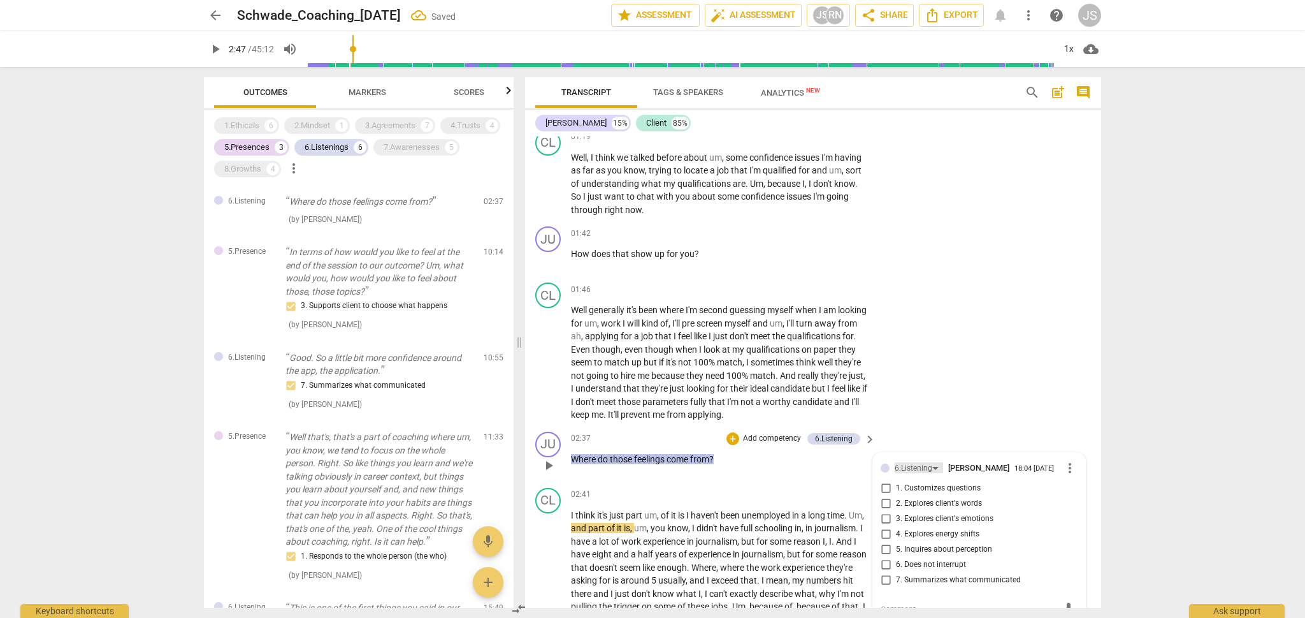
click at [929, 462] on div "6.Listening" at bounding box center [914, 468] width 38 height 12
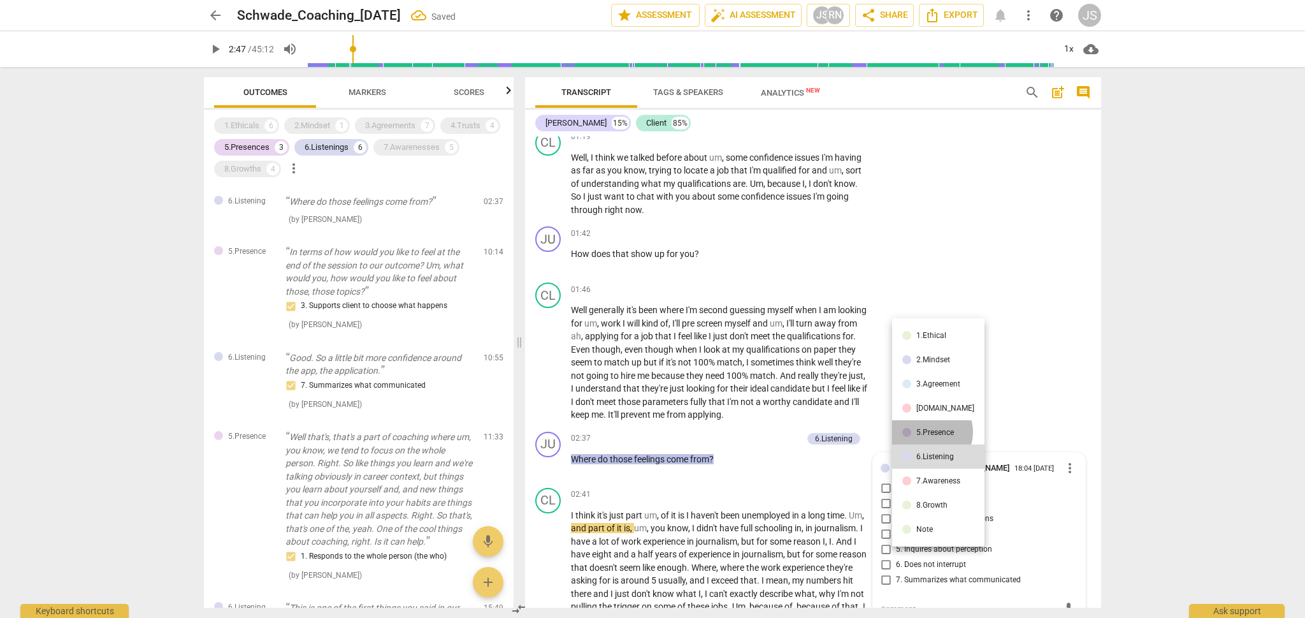
click at [929, 431] on div "5.Presence" at bounding box center [935, 432] width 38 height 8
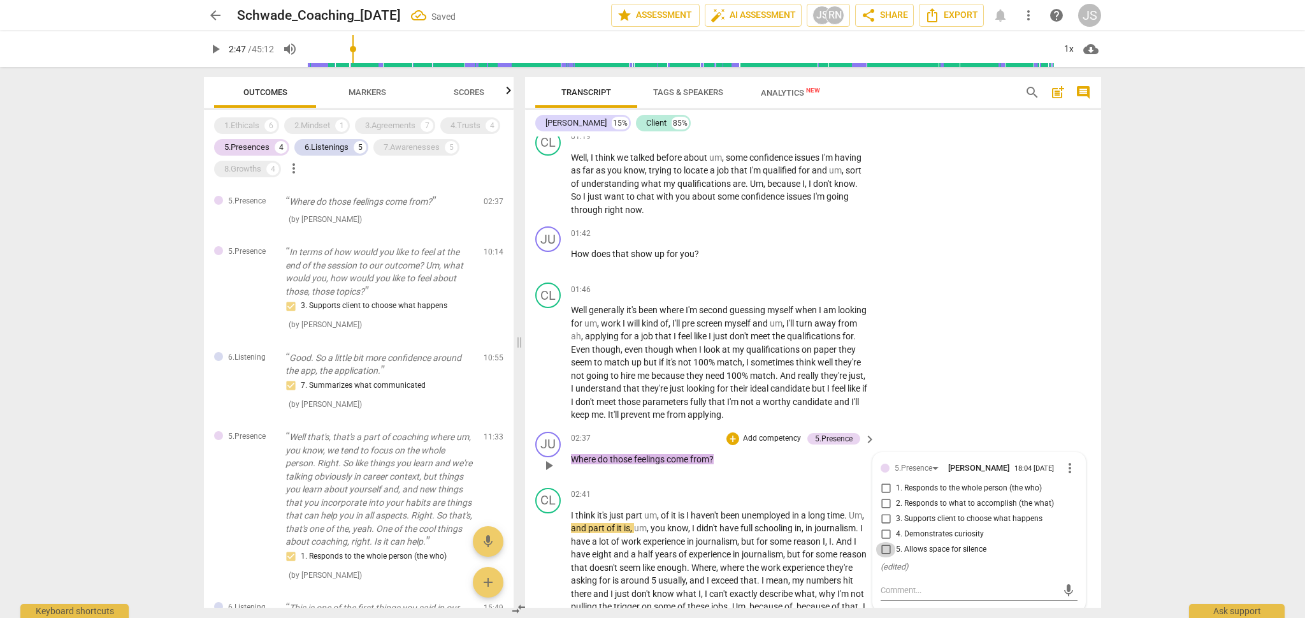
click at [887, 546] on input "5. Allows space for silence" at bounding box center [886, 549] width 20 height 15
click at [896, 584] on textarea at bounding box center [969, 590] width 177 height 12
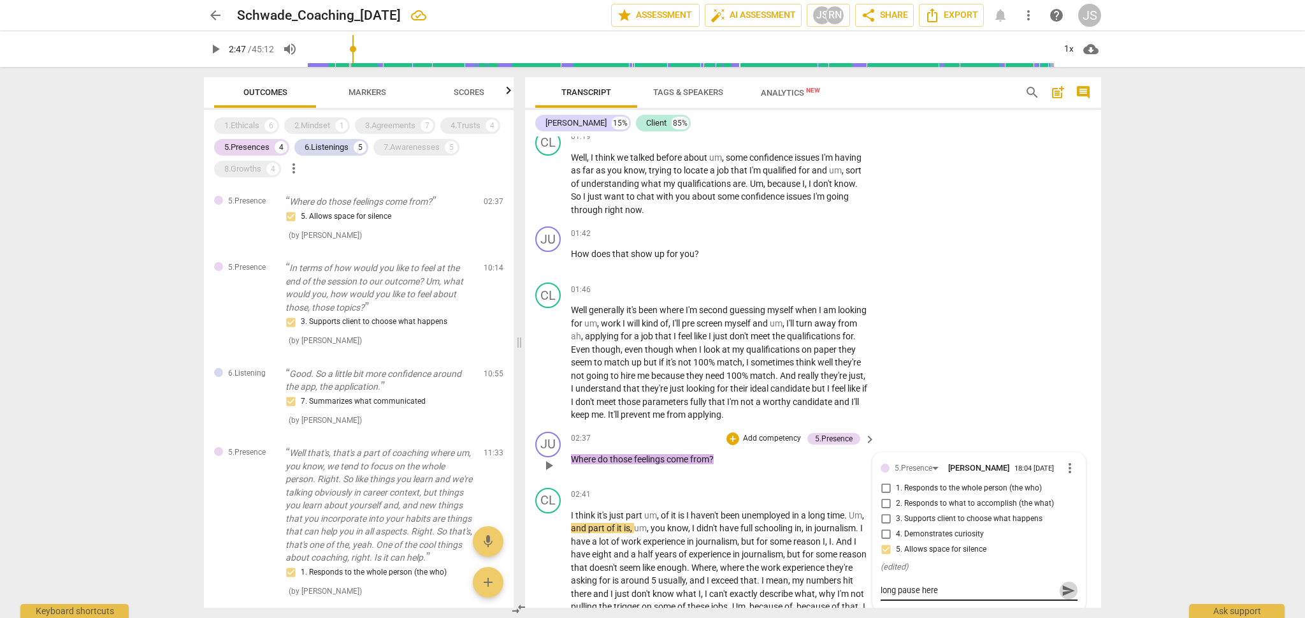
click at [1064, 586] on span "send" at bounding box center [1069, 590] width 14 height 14
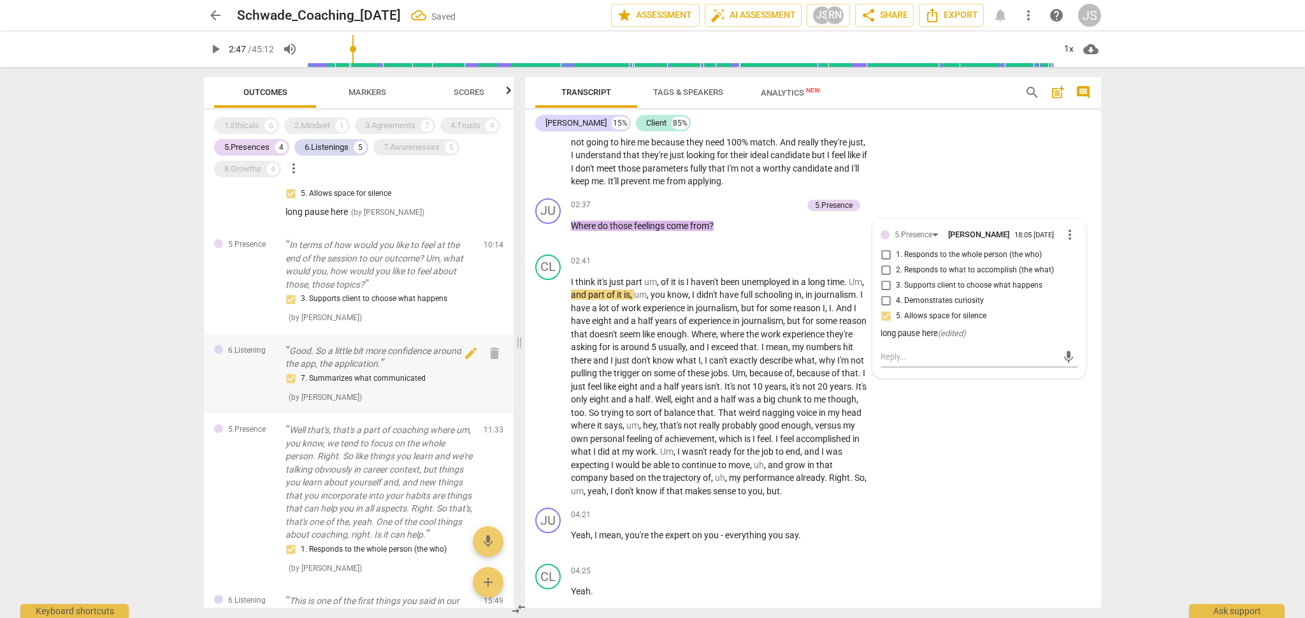
scroll to position [25, 0]
click at [315, 151] on div "6.Listenings" at bounding box center [327, 147] width 44 height 13
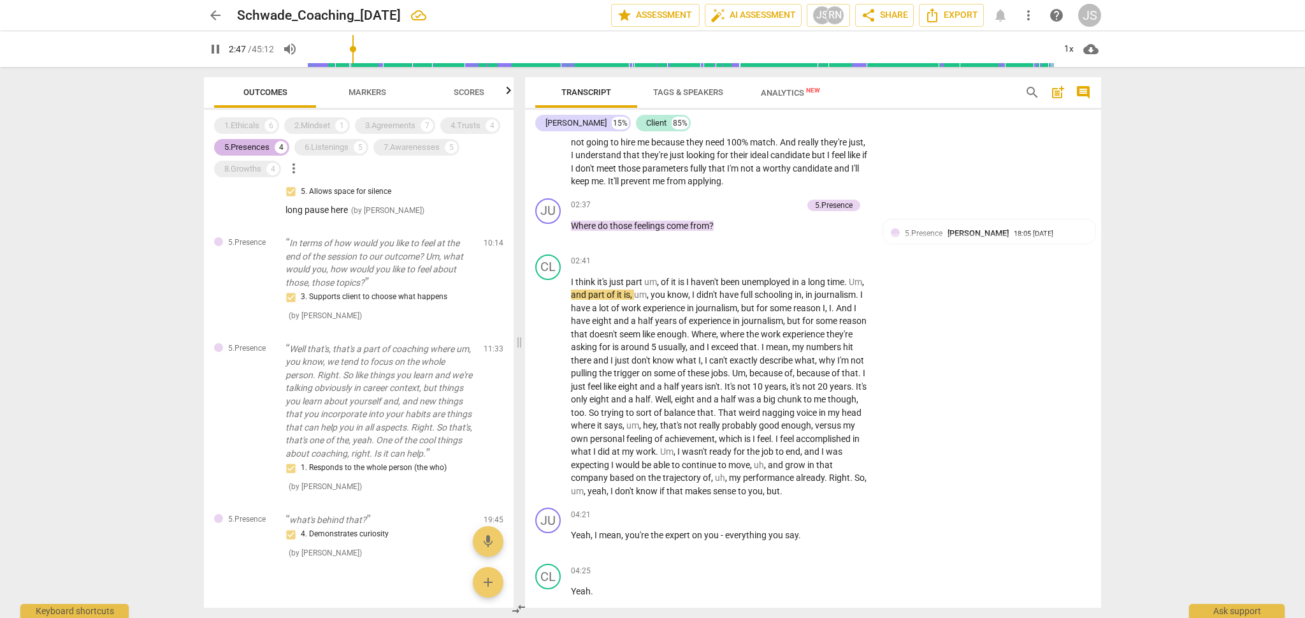
click at [260, 144] on div "5.Presences" at bounding box center [246, 147] width 45 height 13
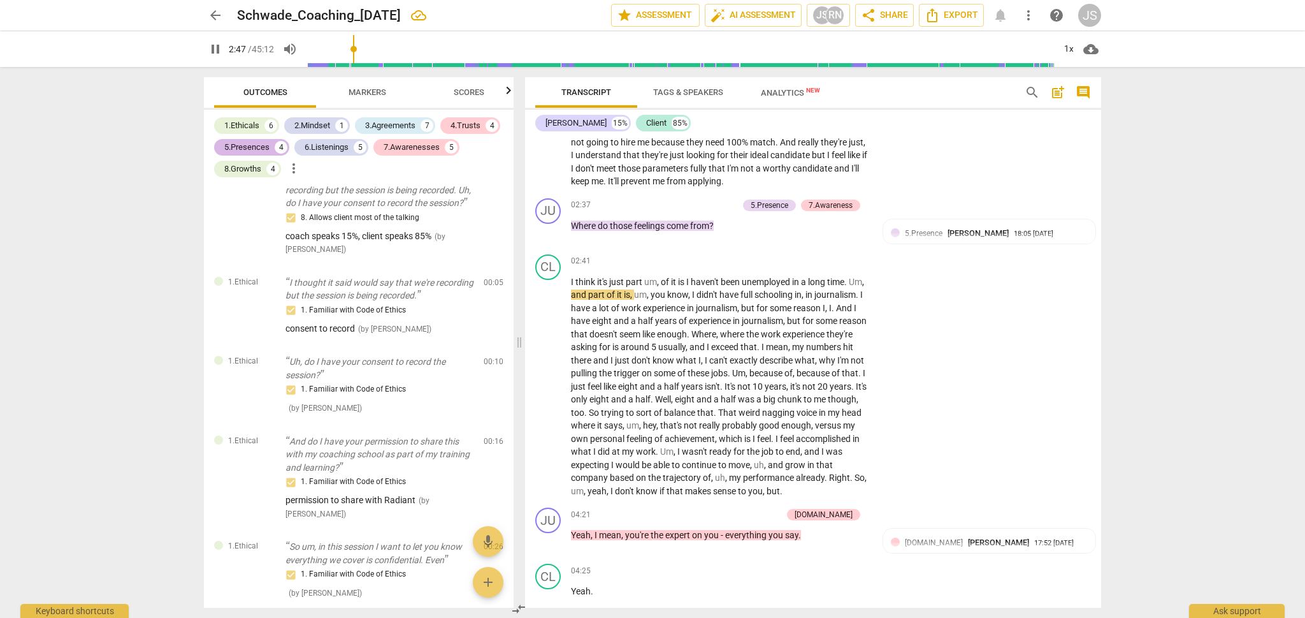
click at [260, 144] on div "5.Presences" at bounding box center [246, 147] width 45 height 13
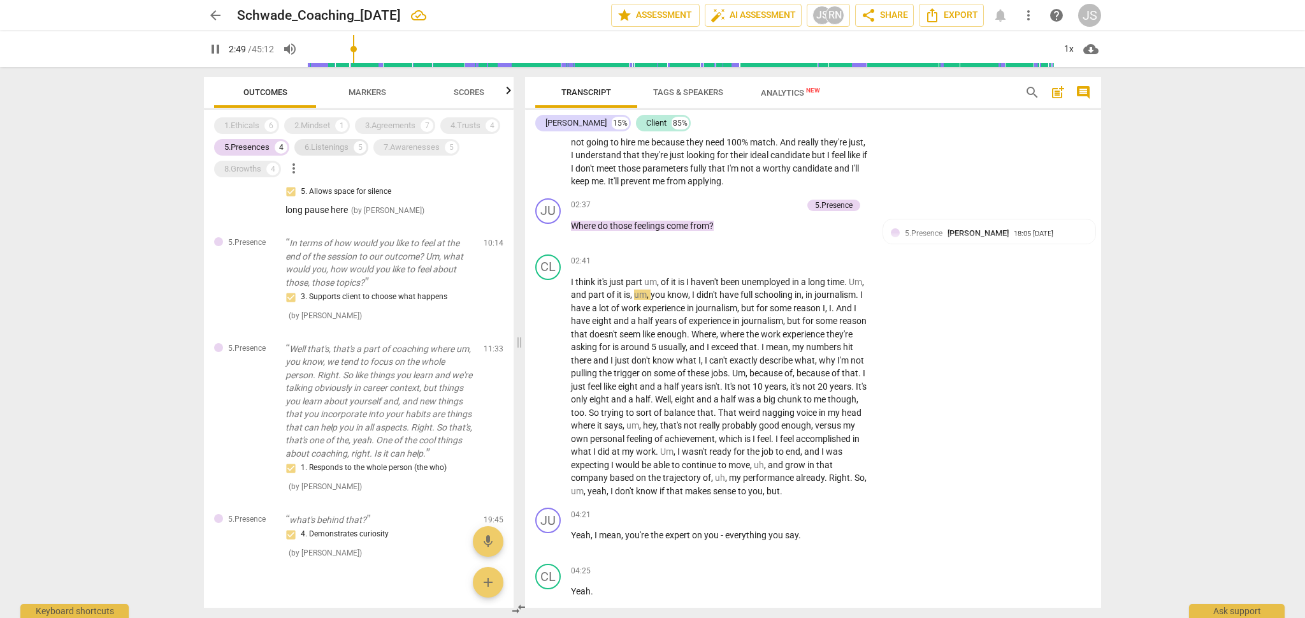
click at [328, 145] on div "6.Listenings" at bounding box center [327, 147] width 44 height 13
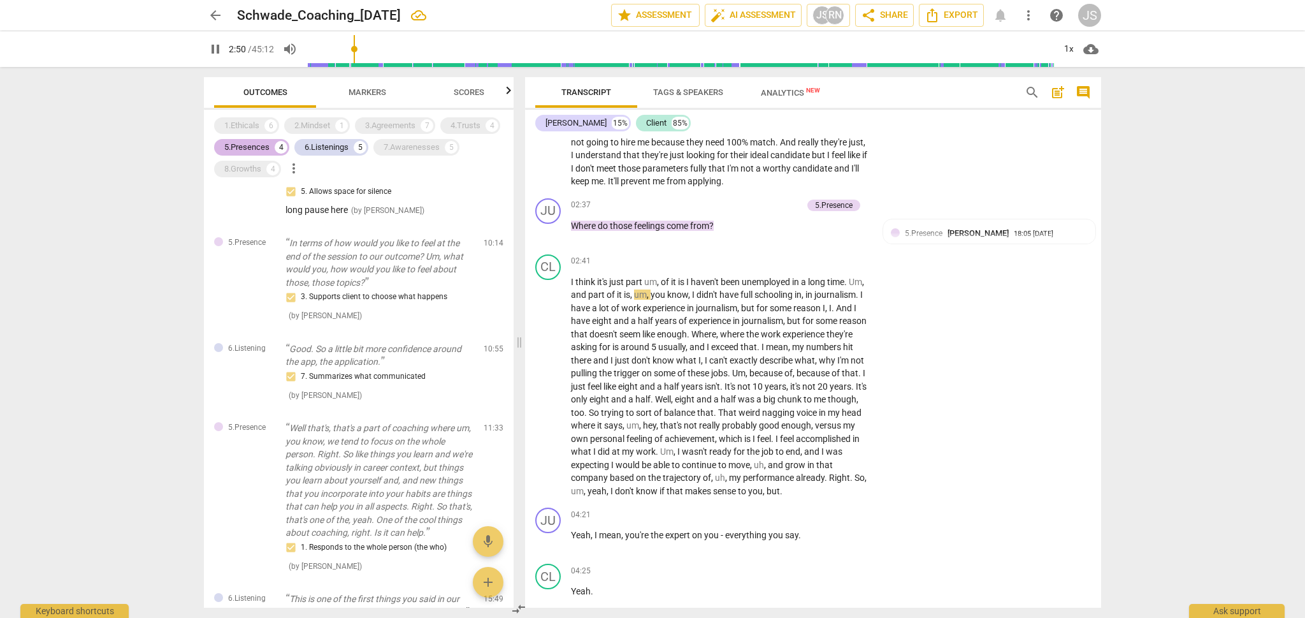
click at [256, 148] on div "5.Presences" at bounding box center [246, 147] width 45 height 13
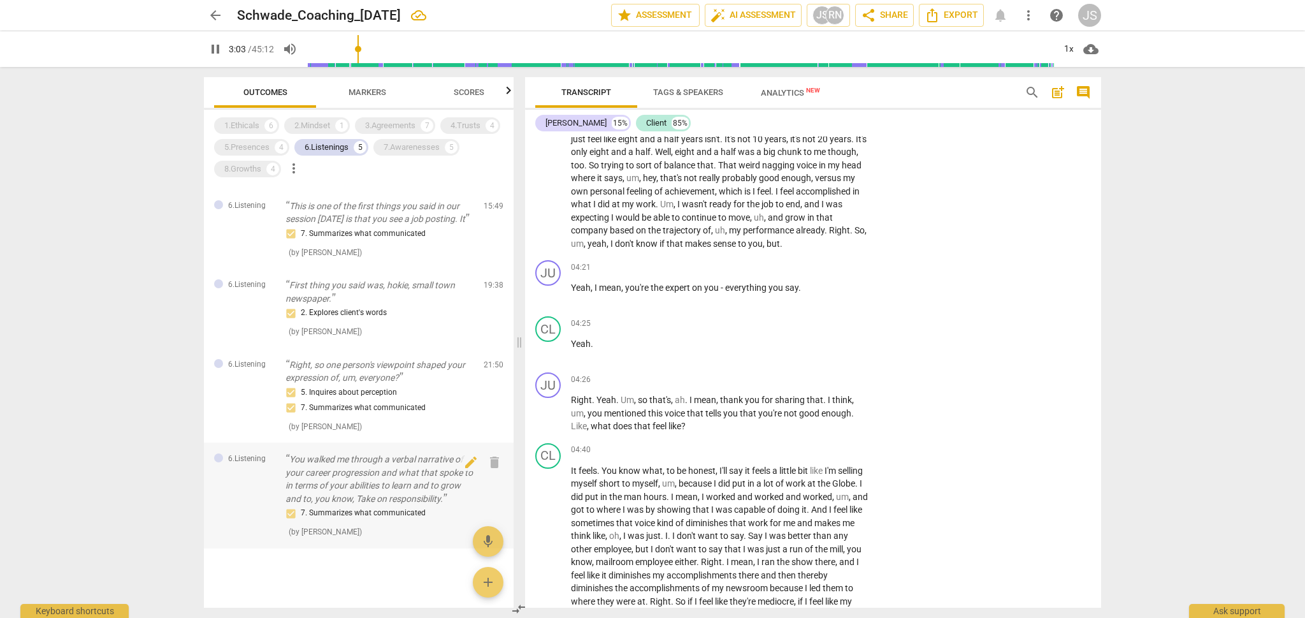
scroll to position [74, 0]
click at [381, 235] on div "7. Summarizes what communicated" at bounding box center [379, 235] width 188 height 15
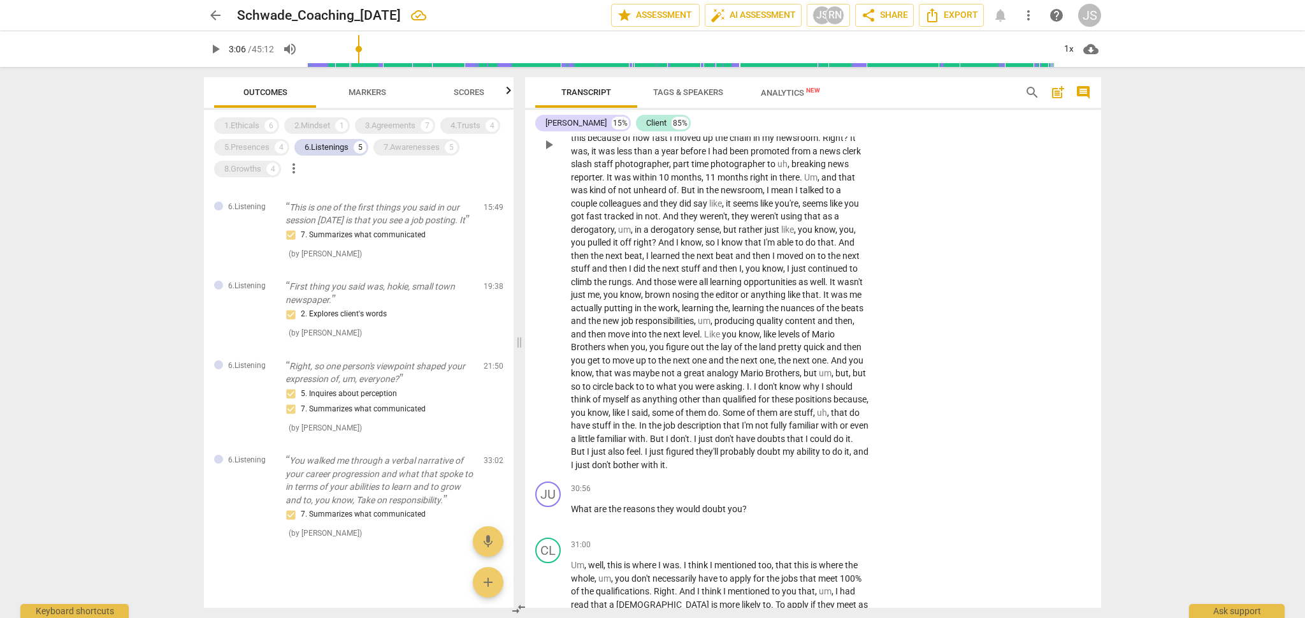
scroll to position [6616, 0]
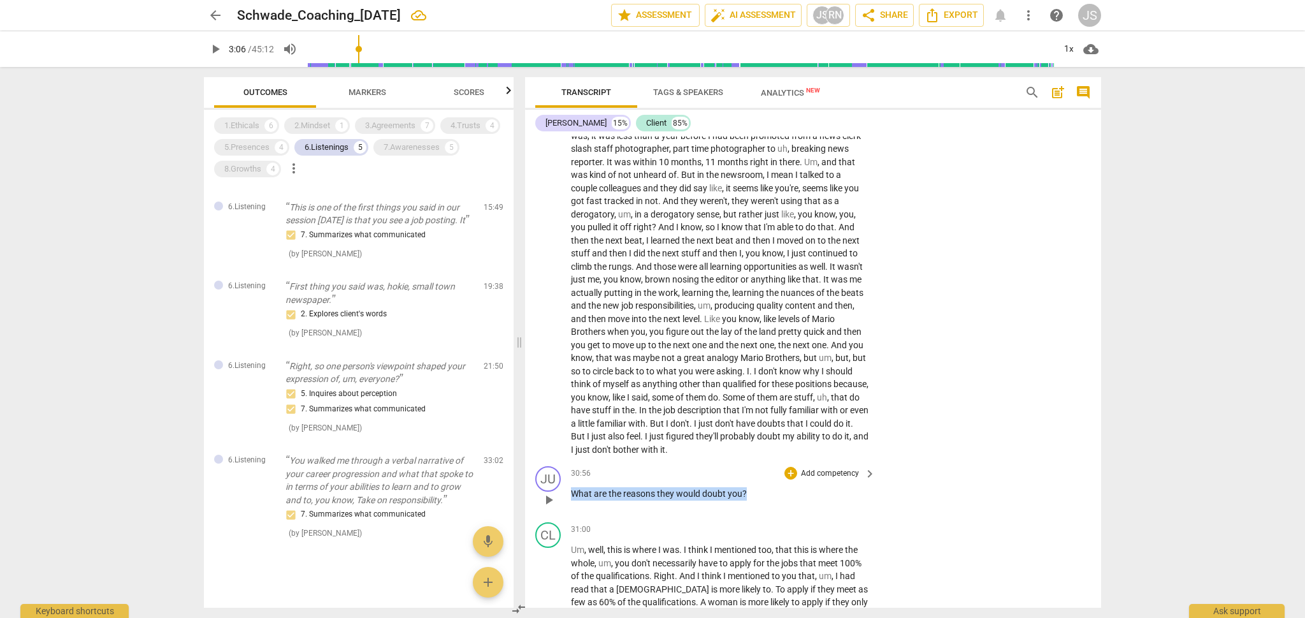
drag, startPoint x: 747, startPoint y: 429, endPoint x: 572, endPoint y: 427, distance: 174.6
click at [572, 487] on p "What are the reasons they would doubt you ?" at bounding box center [720, 493] width 298 height 13
click at [763, 412] on div "+ keyboard_arrow_down" at bounding box center [773, 411] width 54 height 23
click at [756, 412] on div "+" at bounding box center [757, 411] width 13 height 13
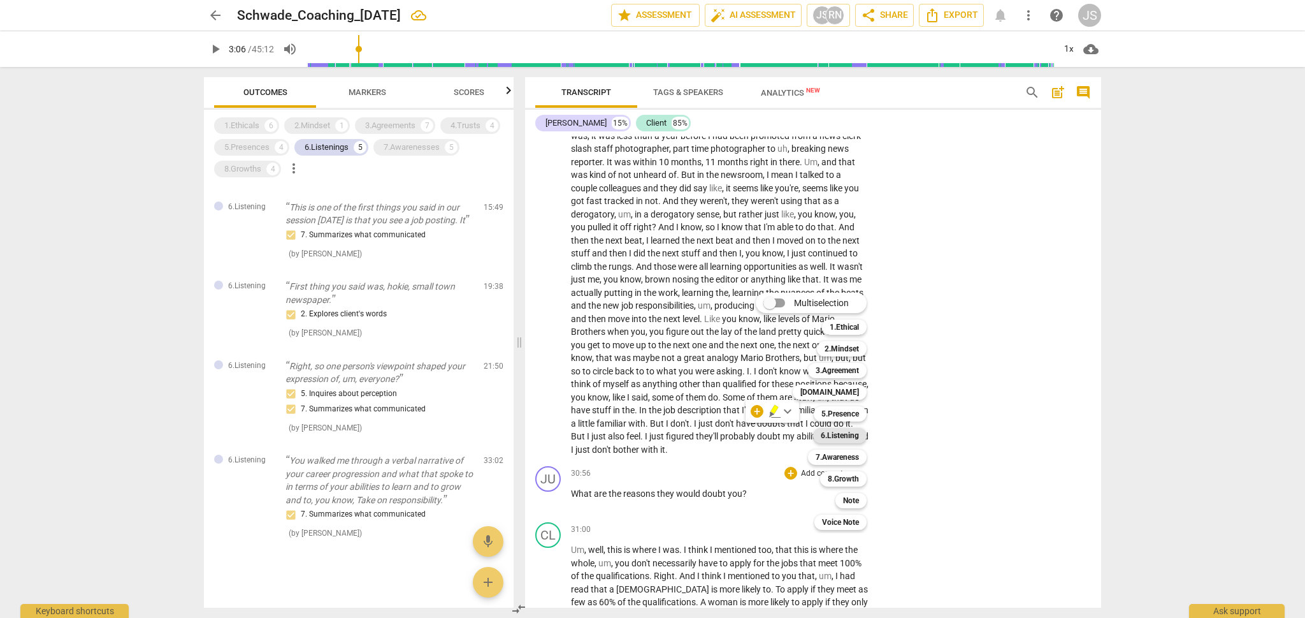
click at [845, 435] on b "6.Listening" at bounding box center [840, 435] width 38 height 15
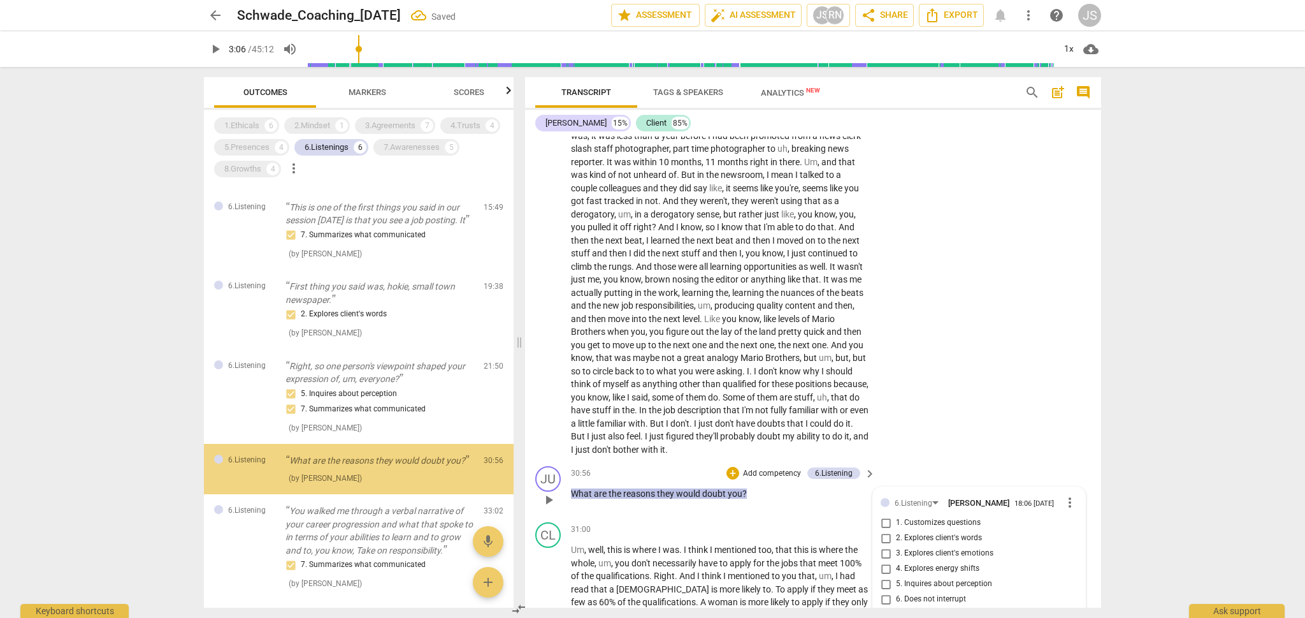
scroll to position [124, 0]
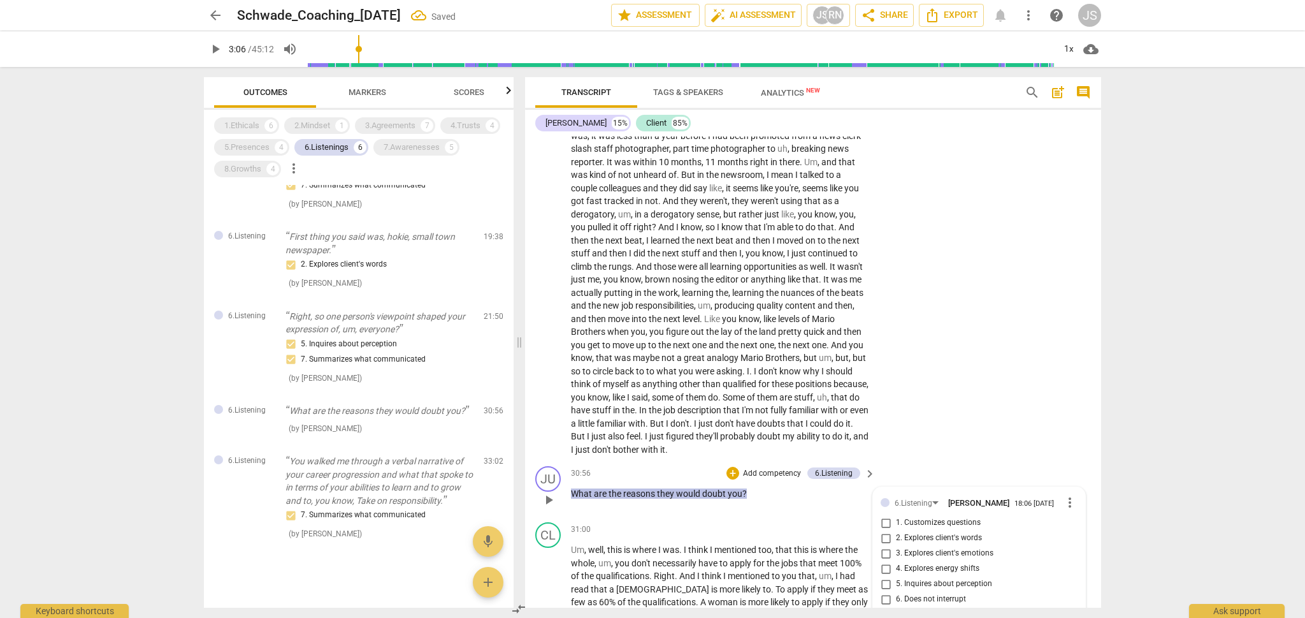
click at [882, 515] on input "1. Customizes questions" at bounding box center [886, 522] width 20 height 15
click at [957, 363] on div "CL play_arrow pause 26:15 + Add competency keyboard_arrow_right There shouldn't…" at bounding box center [813, 118] width 576 height 684
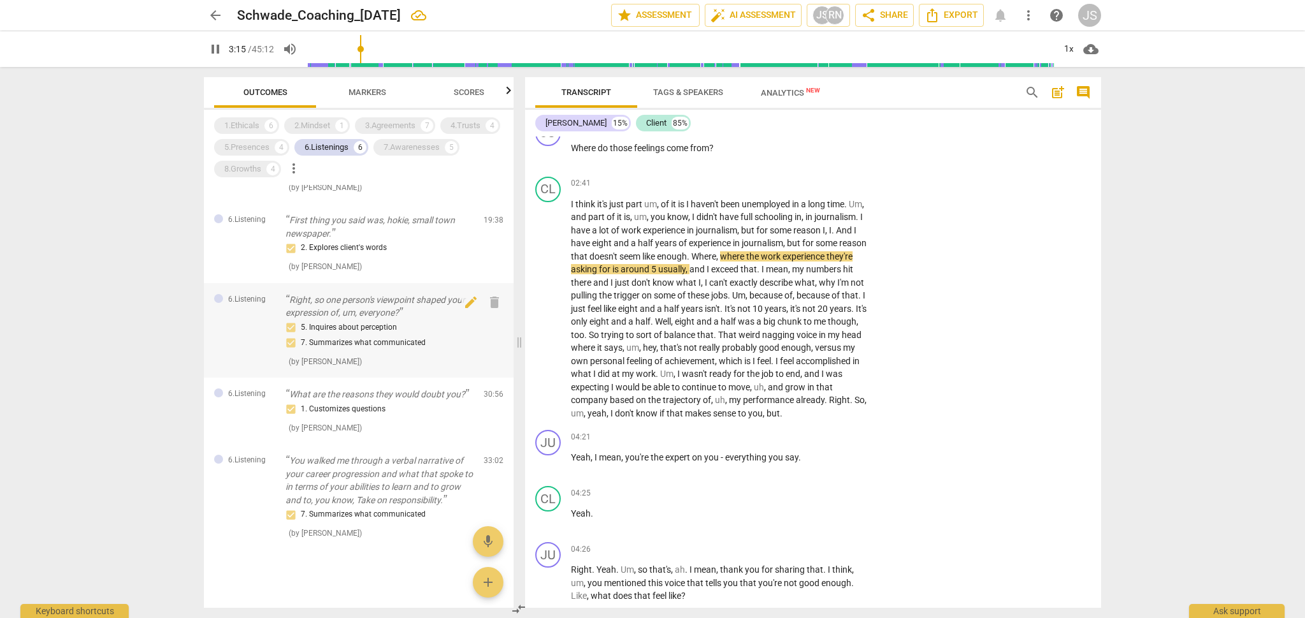
scroll to position [140, 0]
click at [371, 417] on div "1. Customizes questions ( by [PERSON_NAME] )" at bounding box center [379, 418] width 188 height 33
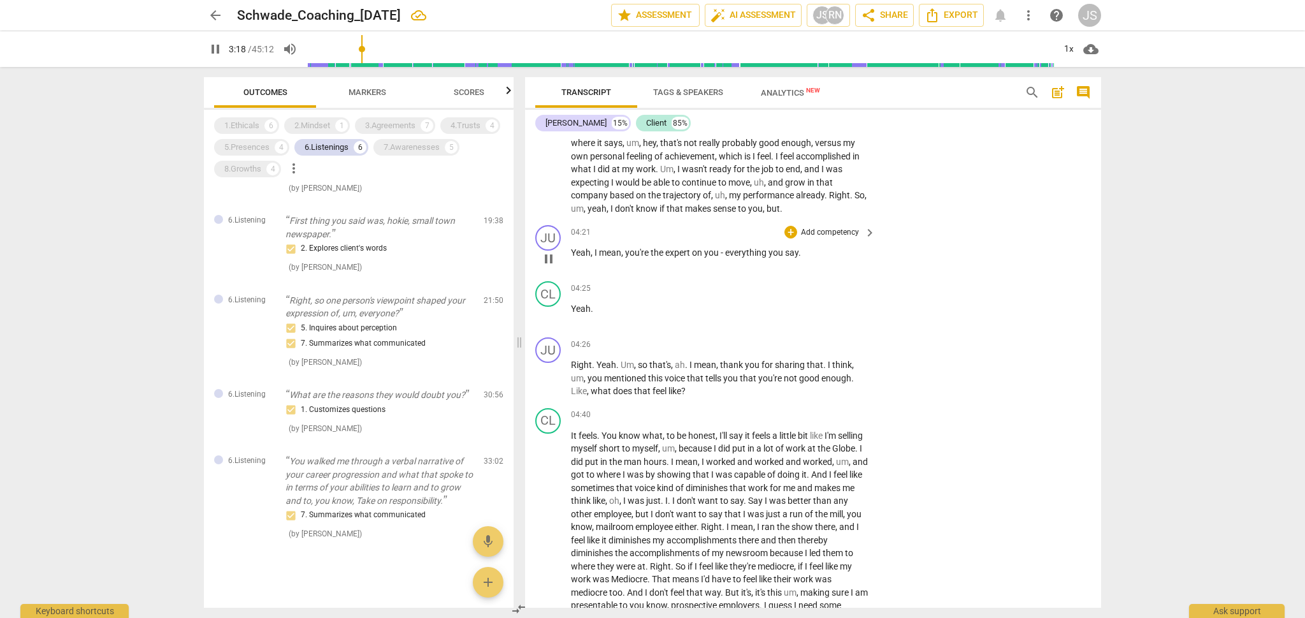
scroll to position [1045, 0]
click at [390, 393] on p "What are the reasons they would doubt you?" at bounding box center [379, 394] width 188 height 13
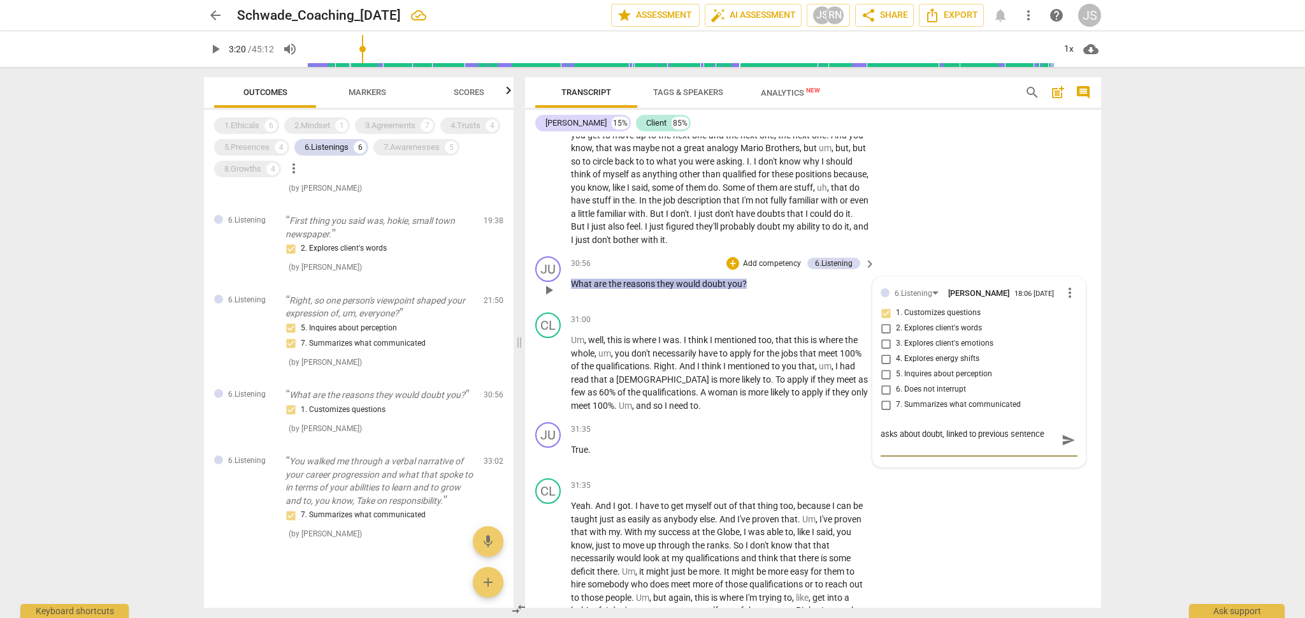
click at [1064, 433] on span "send" at bounding box center [1069, 440] width 14 height 14
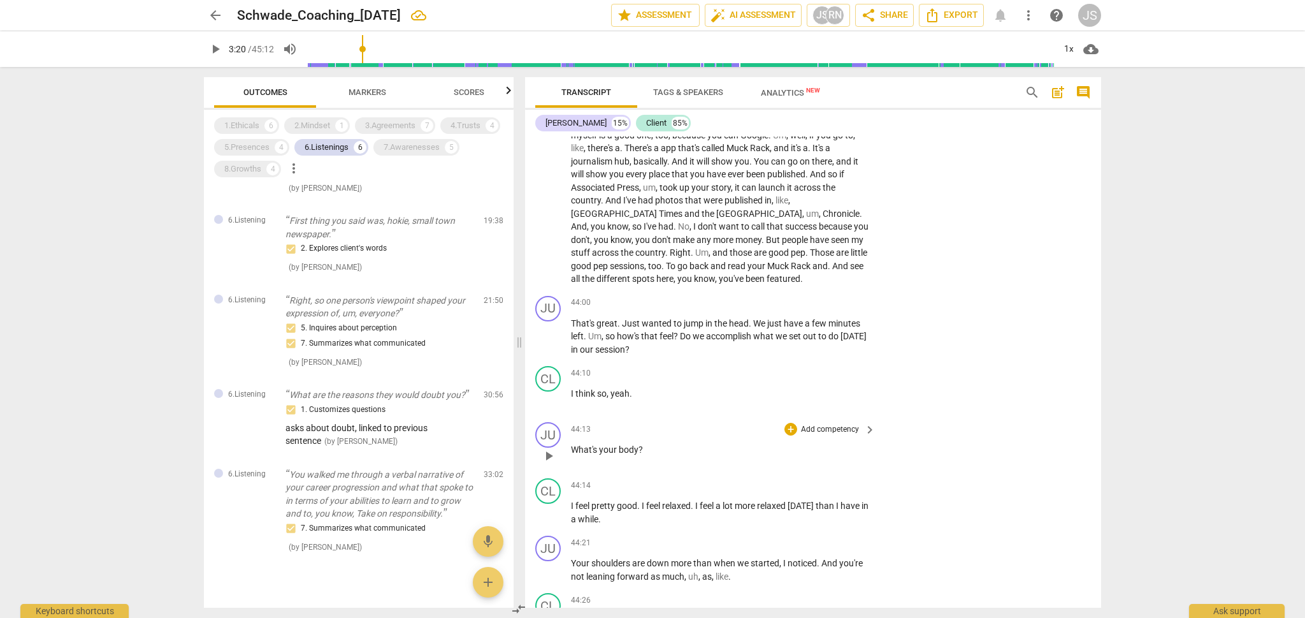
scroll to position [9536, 0]
drag, startPoint x: 646, startPoint y: 352, endPoint x: 570, endPoint y: 352, distance: 75.2
click at [570, 419] on div "JU play_arrow pause 44:13 + Add competency keyboard_arrow_right What's your bod…" at bounding box center [813, 447] width 576 height 56
click at [653, 334] on div "+" at bounding box center [653, 335] width 13 height 13
click at [739, 356] on b "6.Listening" at bounding box center [737, 359] width 38 height 15
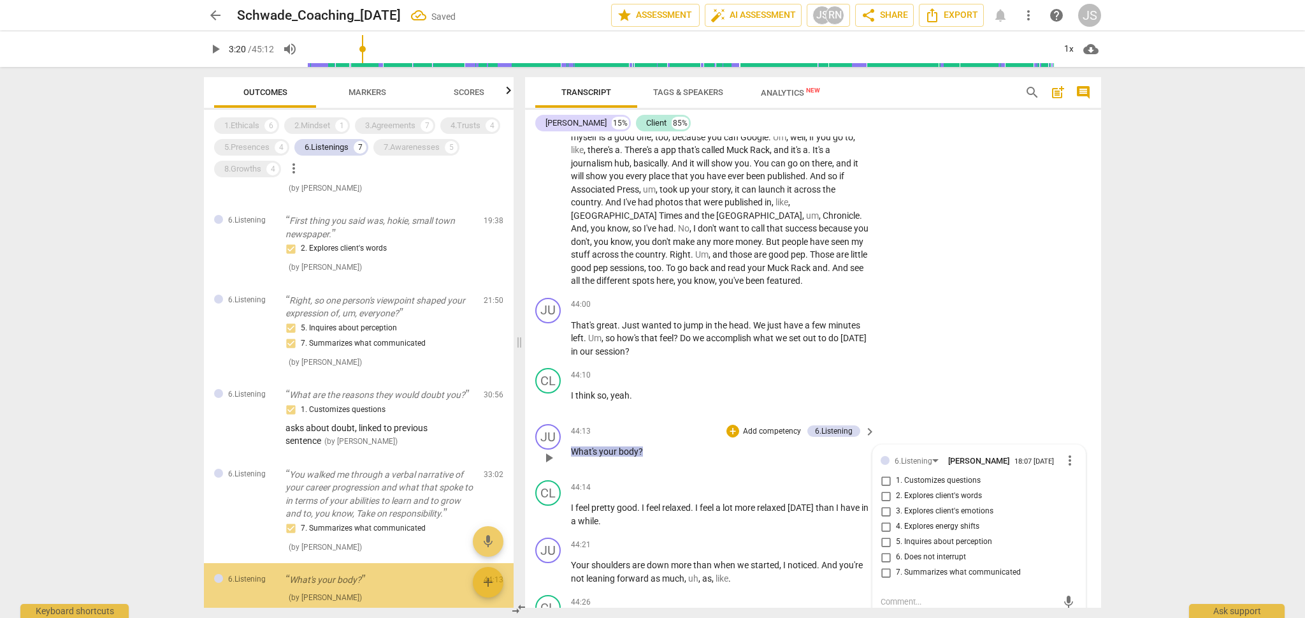
scroll to position [202, 0]
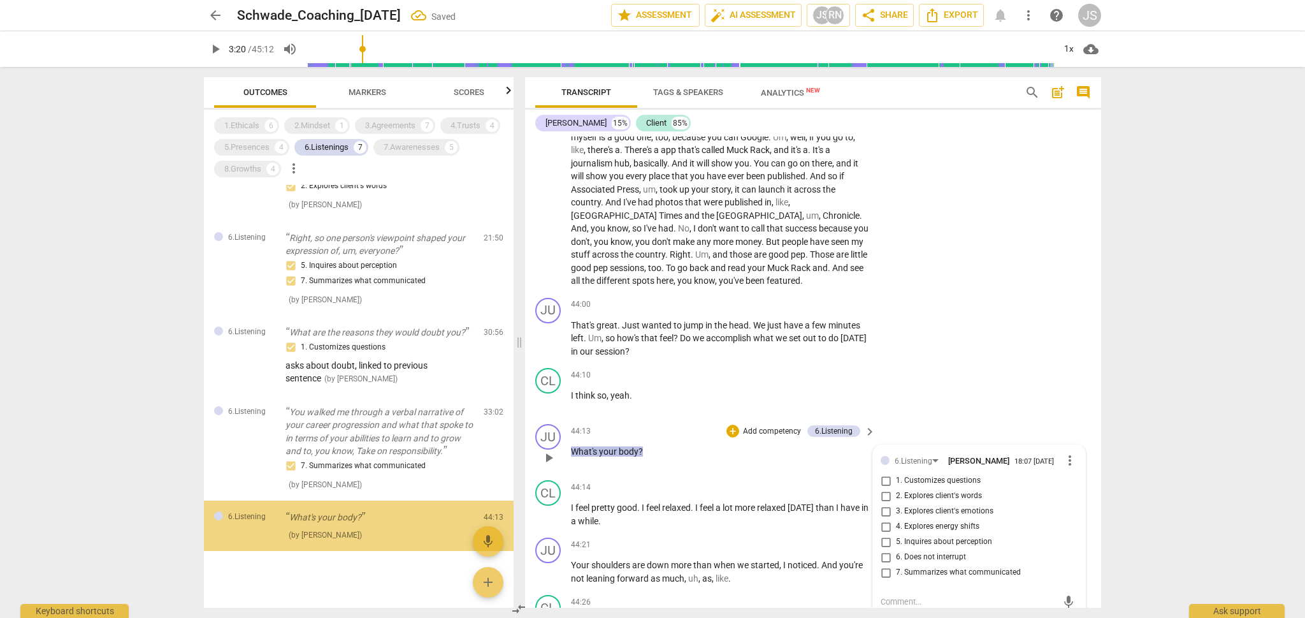
click at [885, 519] on input "4. Explores energy shifts" at bounding box center [886, 526] width 20 height 15
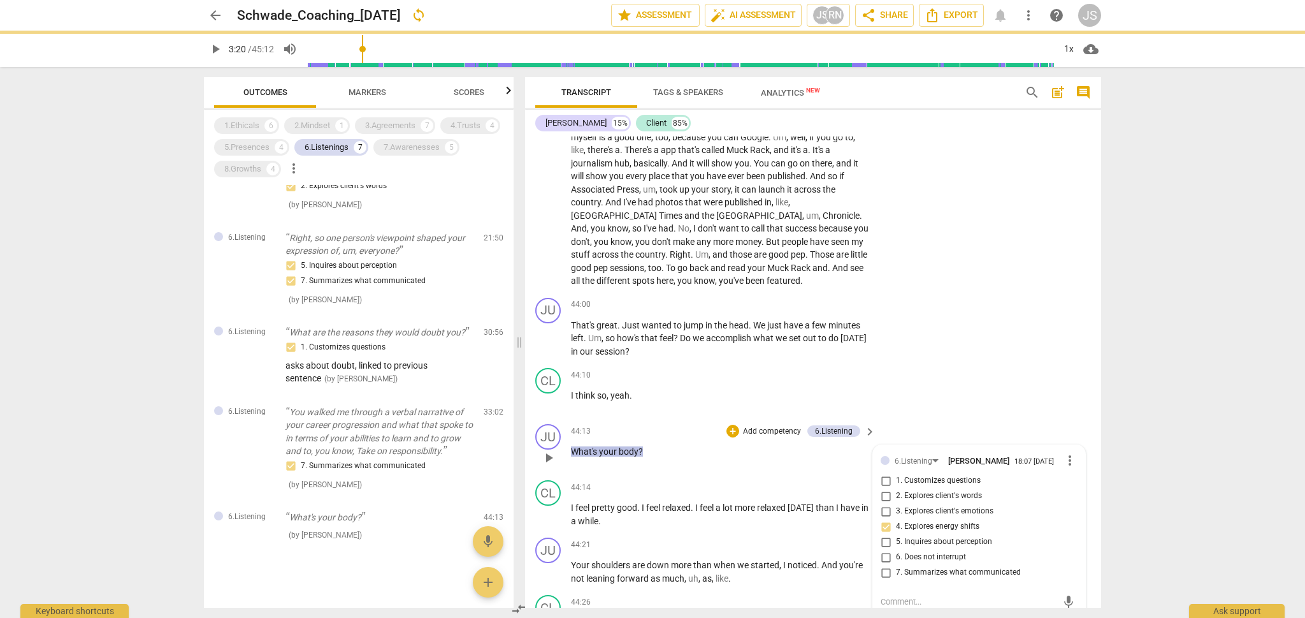
click at [923, 591] on div "mic" at bounding box center [979, 601] width 197 height 20
click at [923, 595] on textarea at bounding box center [969, 601] width 177 height 12
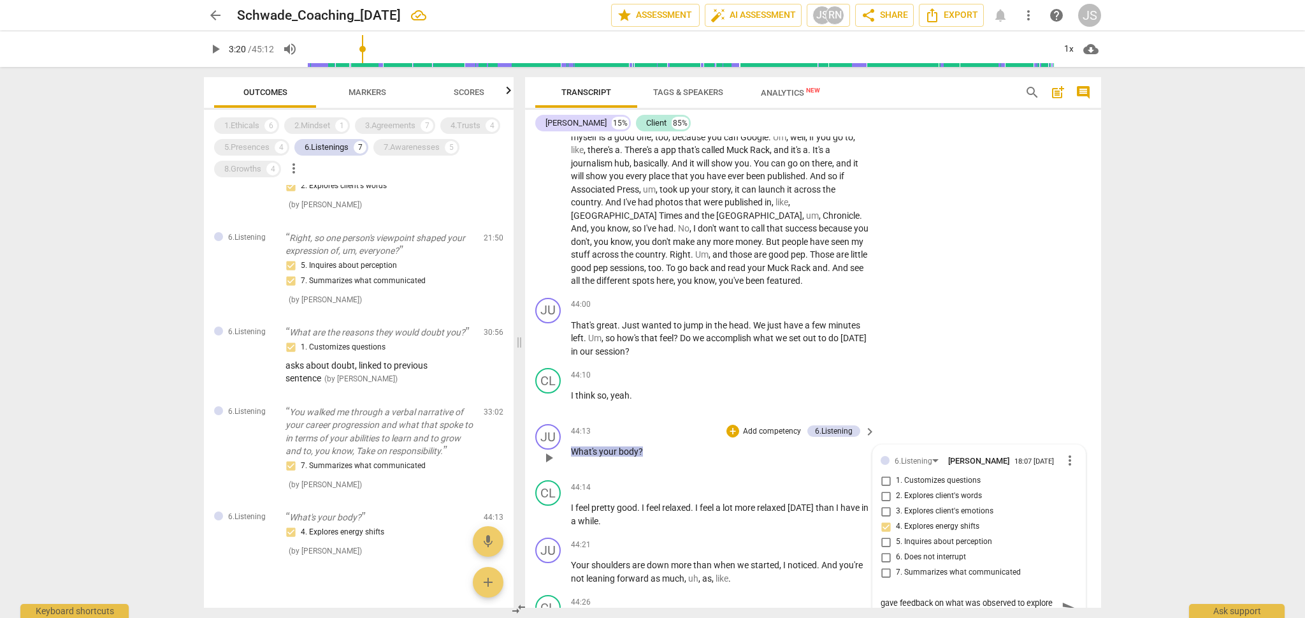
scroll to position [0, 0]
click at [1066, 607] on span "send" at bounding box center [1069, 614] width 14 height 14
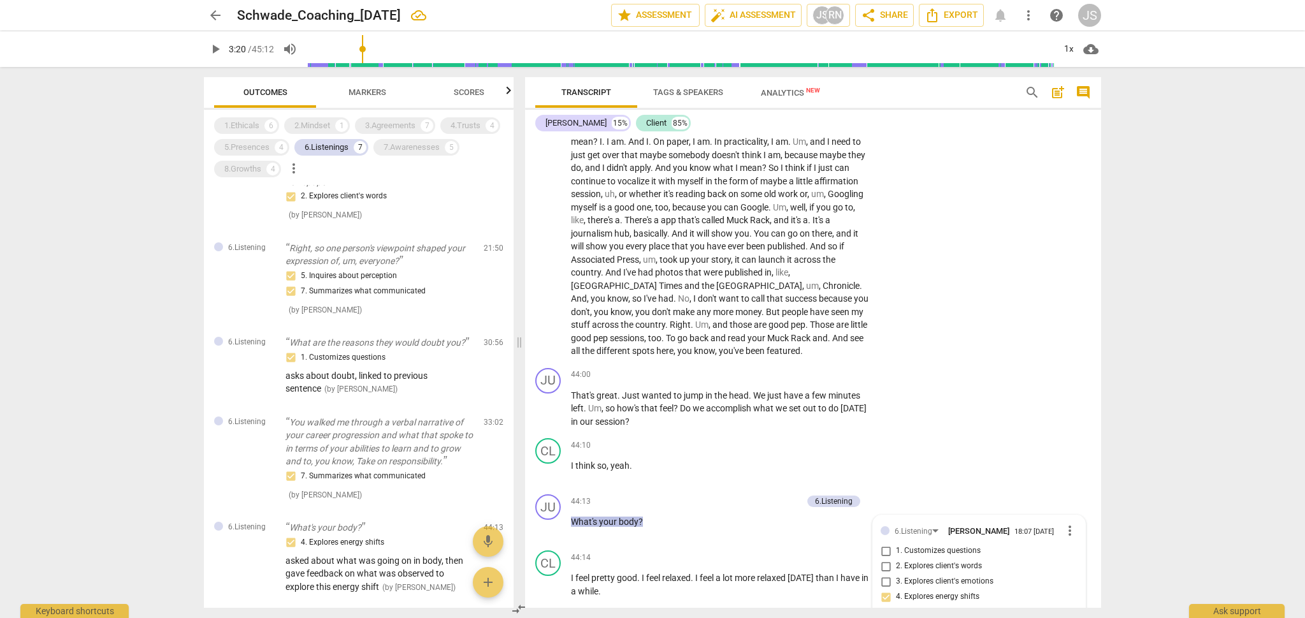
scroll to position [9464, 0]
click at [619, 391] on p "That's great . Just wanted to jump in the head . We just have a few minutes lef…" at bounding box center [720, 411] width 298 height 40
click at [552, 403] on span "pause" at bounding box center [548, 410] width 15 height 15
click at [552, 403] on span "play_arrow" at bounding box center [548, 410] width 15 height 15
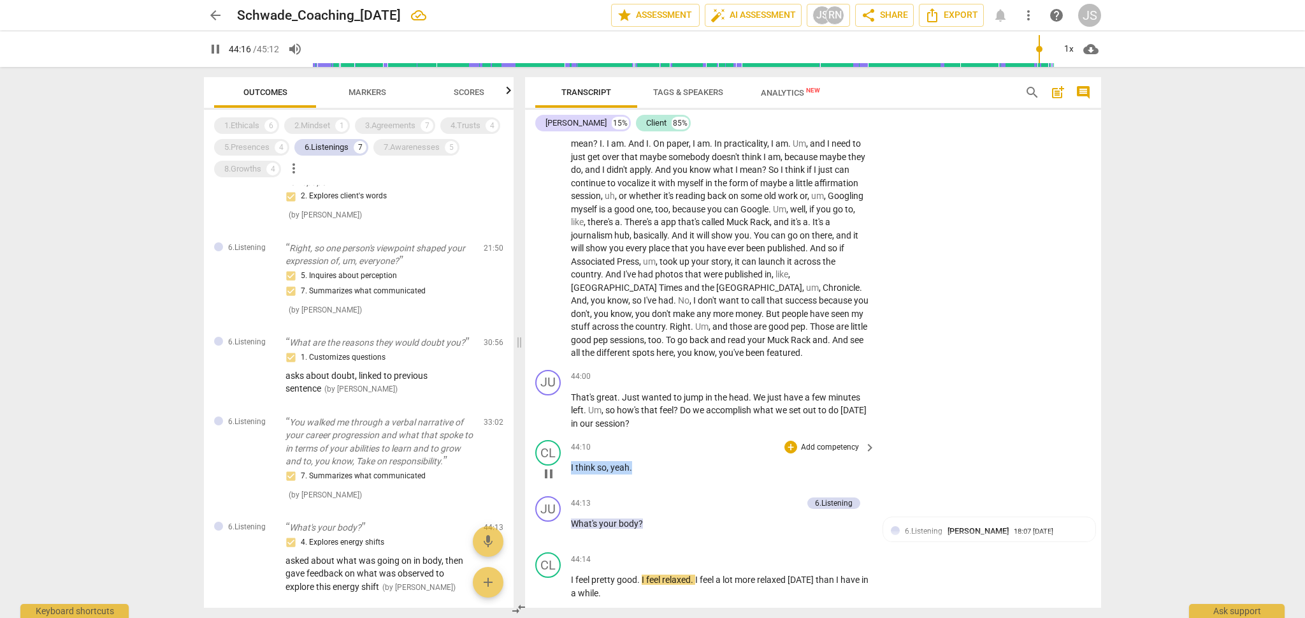
drag, startPoint x: 570, startPoint y: 367, endPoint x: 632, endPoint y: 370, distance: 61.9
click at [632, 435] on div "CL play_arrow pause 44:10 + Add competency keyboard_arrow_right I think so , ye…" at bounding box center [813, 463] width 576 height 56
click at [646, 355] on div "+" at bounding box center [643, 351] width 13 height 13
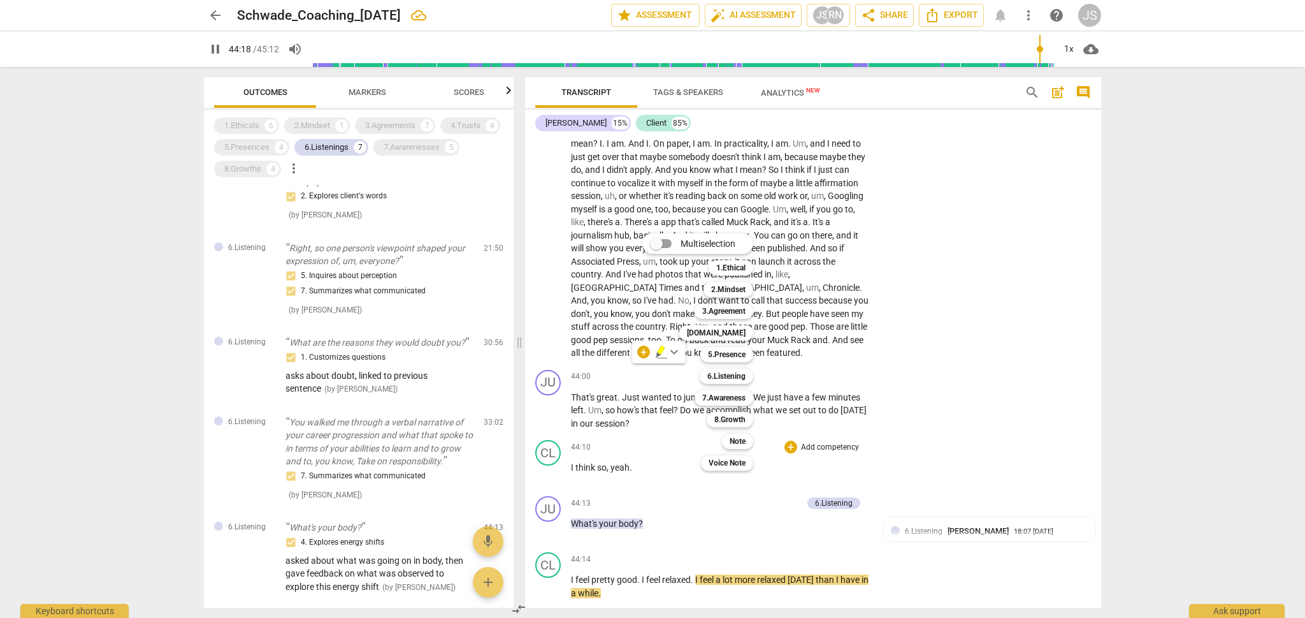
click at [609, 370] on div at bounding box center [652, 309] width 1305 height 618
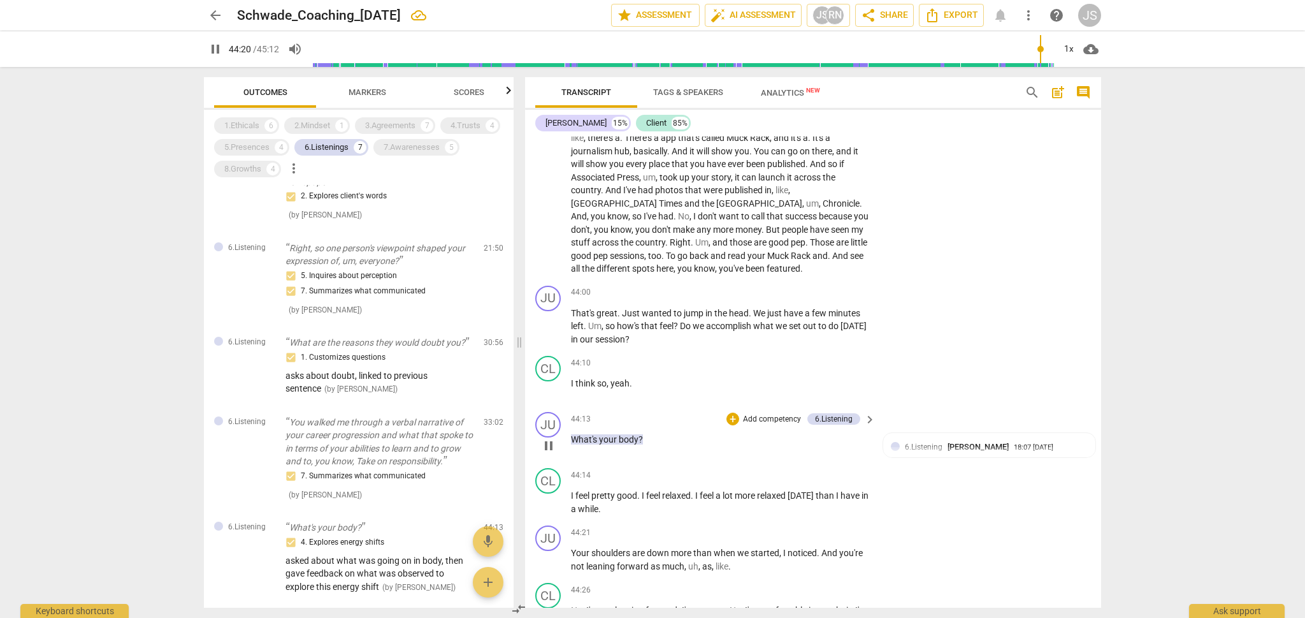
scroll to position [9554, 0]
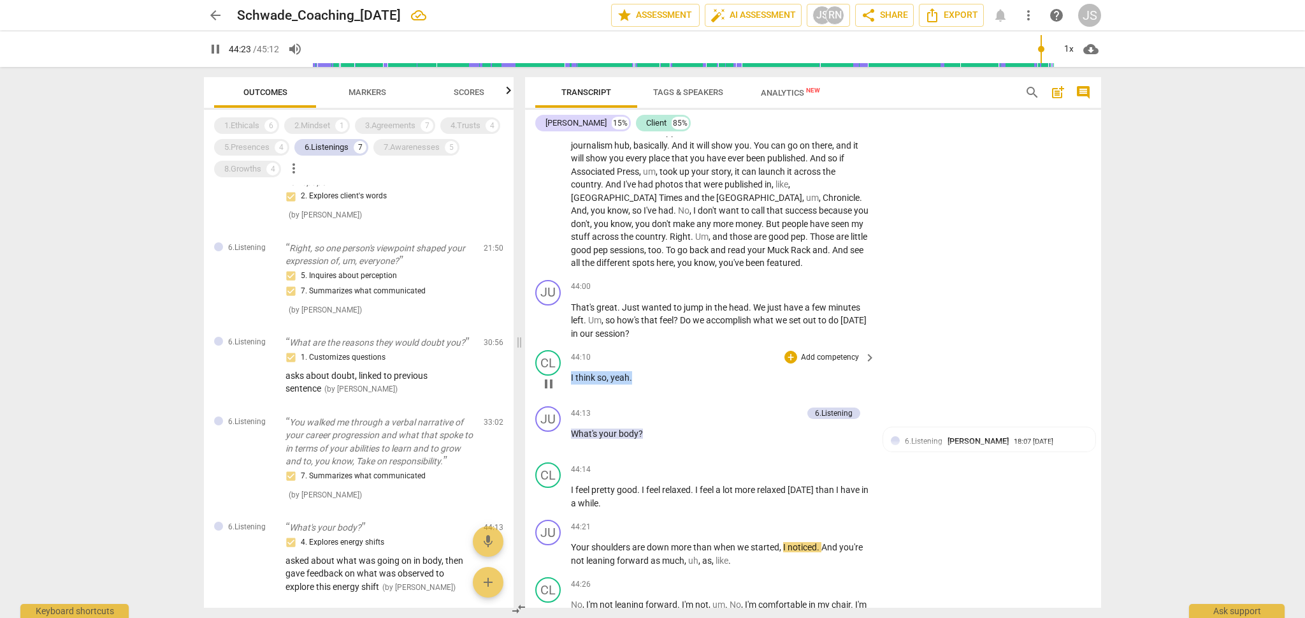
drag, startPoint x: 634, startPoint y: 278, endPoint x: 569, endPoint y: 277, distance: 65.0
click at [569, 345] on div "CL play_arrow pause 44:10 + Add competency keyboard_arrow_right I think so , ye…" at bounding box center [813, 373] width 576 height 56
click at [644, 265] on div "+" at bounding box center [643, 262] width 13 height 13
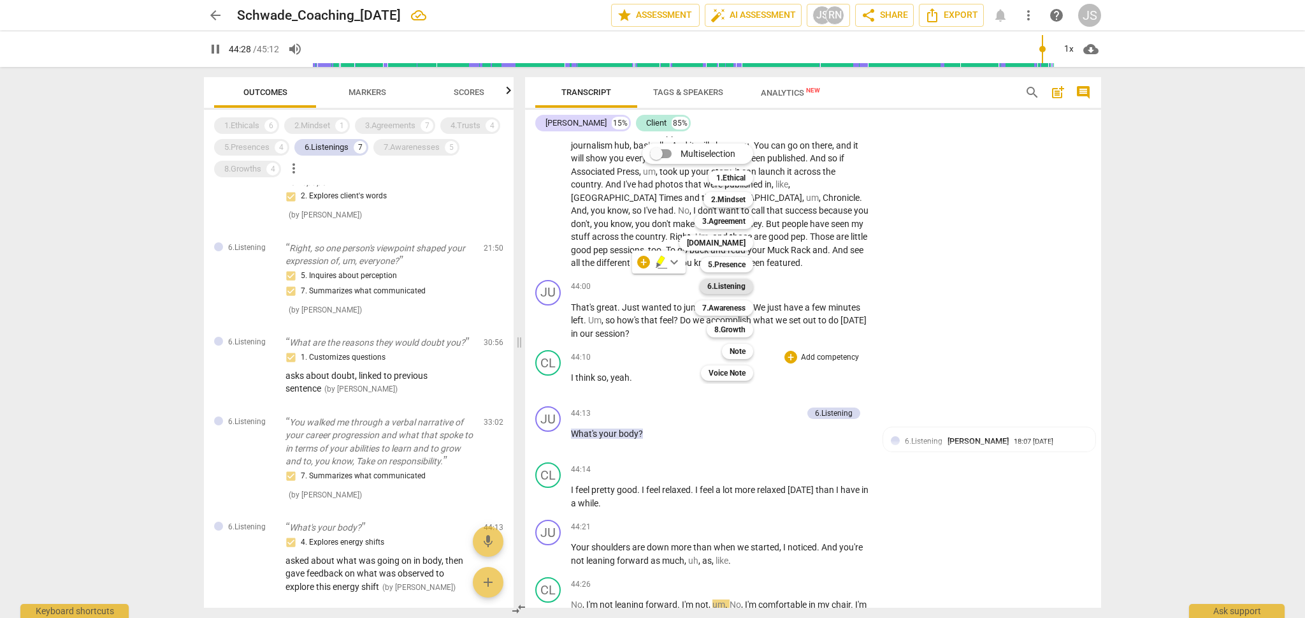
click at [730, 289] on b "6.Listening" at bounding box center [726, 285] width 38 height 15
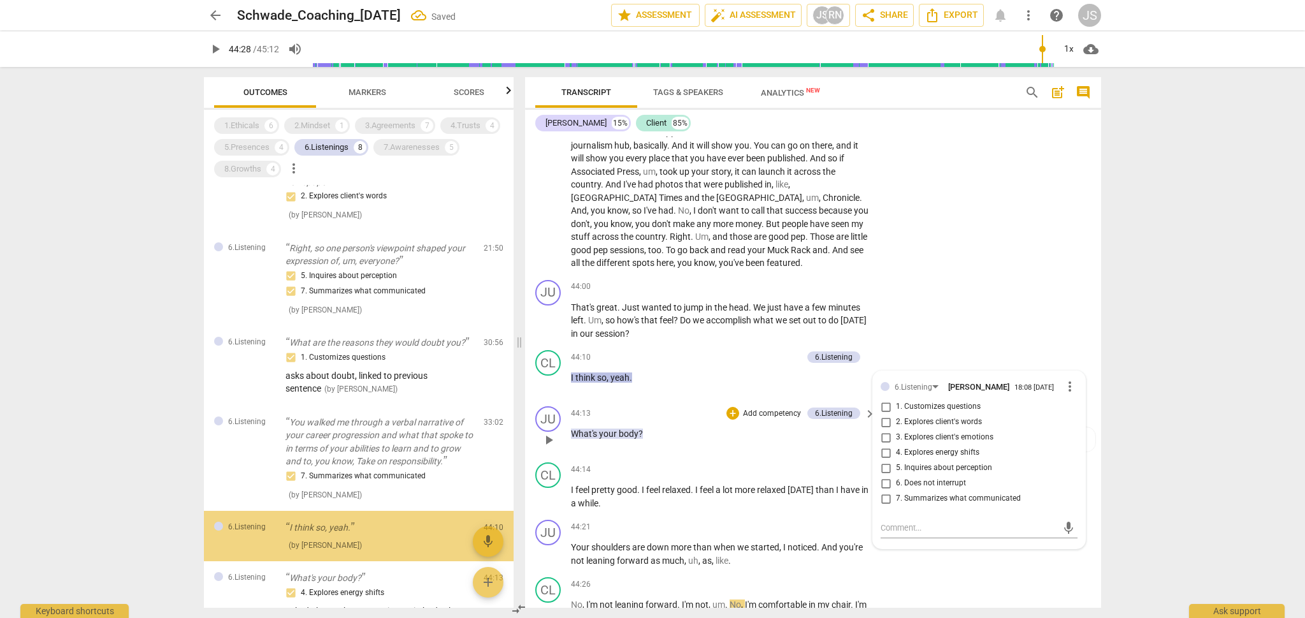
scroll to position [293, 0]
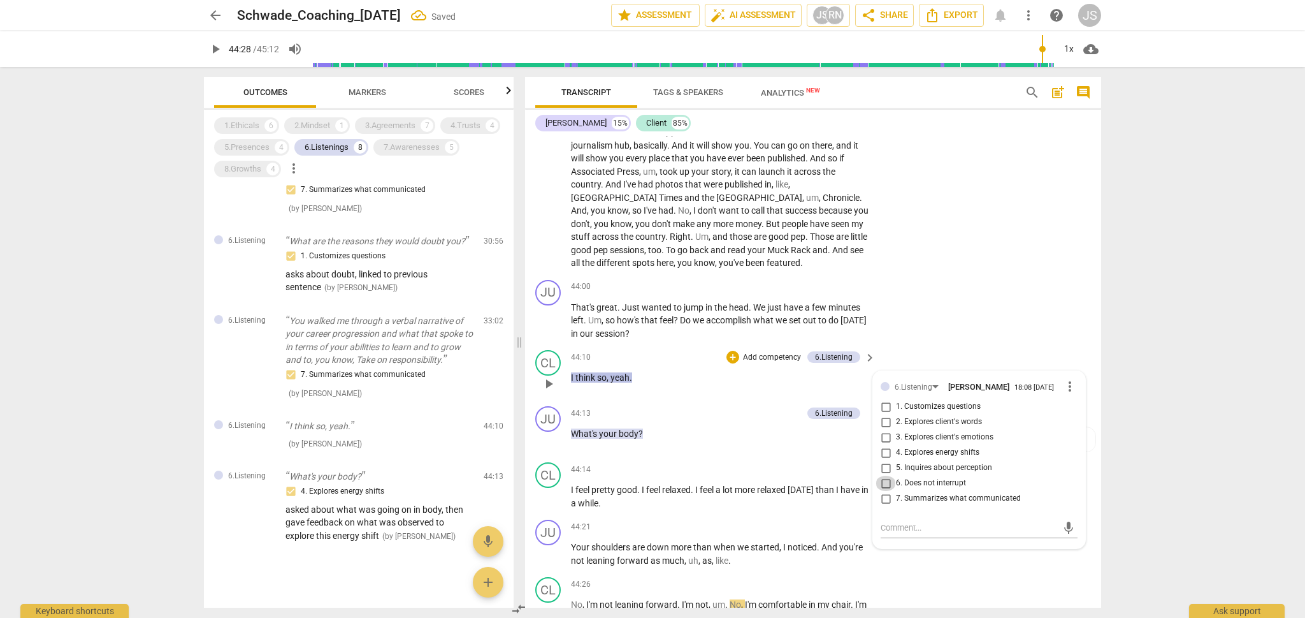
click at [887, 475] on input "6. Does not interrupt" at bounding box center [886, 482] width 20 height 15
click at [897, 517] on div "mic" at bounding box center [979, 527] width 197 height 20
click at [895, 521] on textarea at bounding box center [969, 527] width 177 height 12
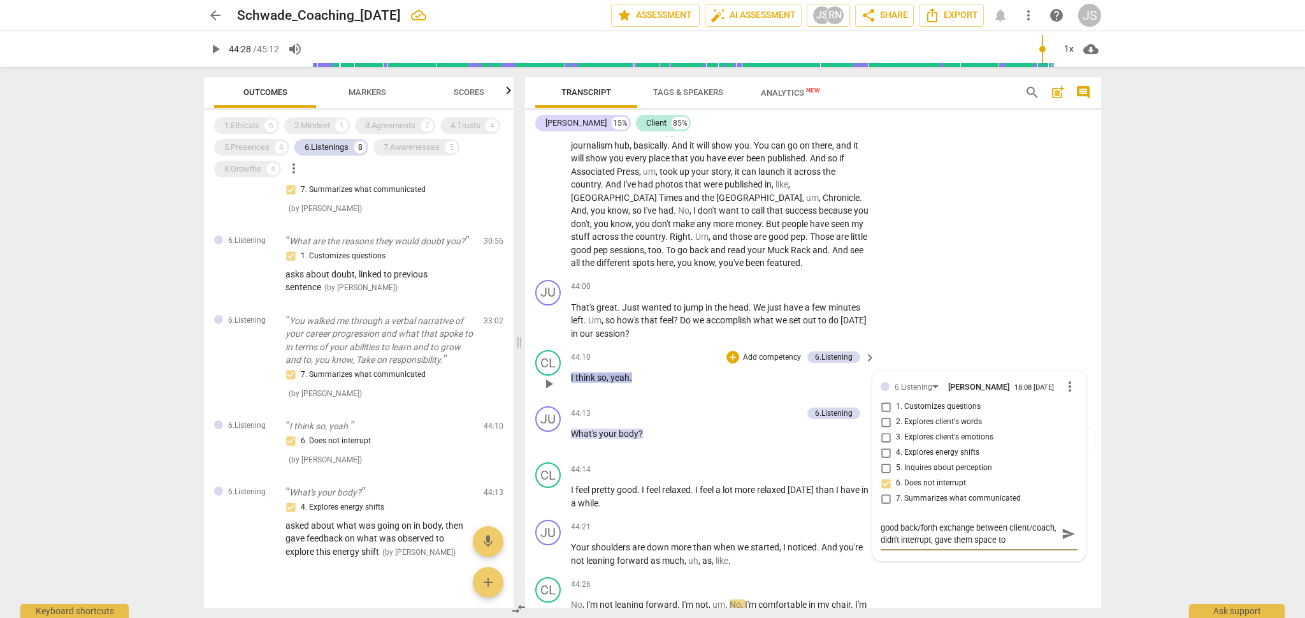
scroll to position [11, 0]
click at [1064, 533] on span "send" at bounding box center [1069, 540] width 14 height 14
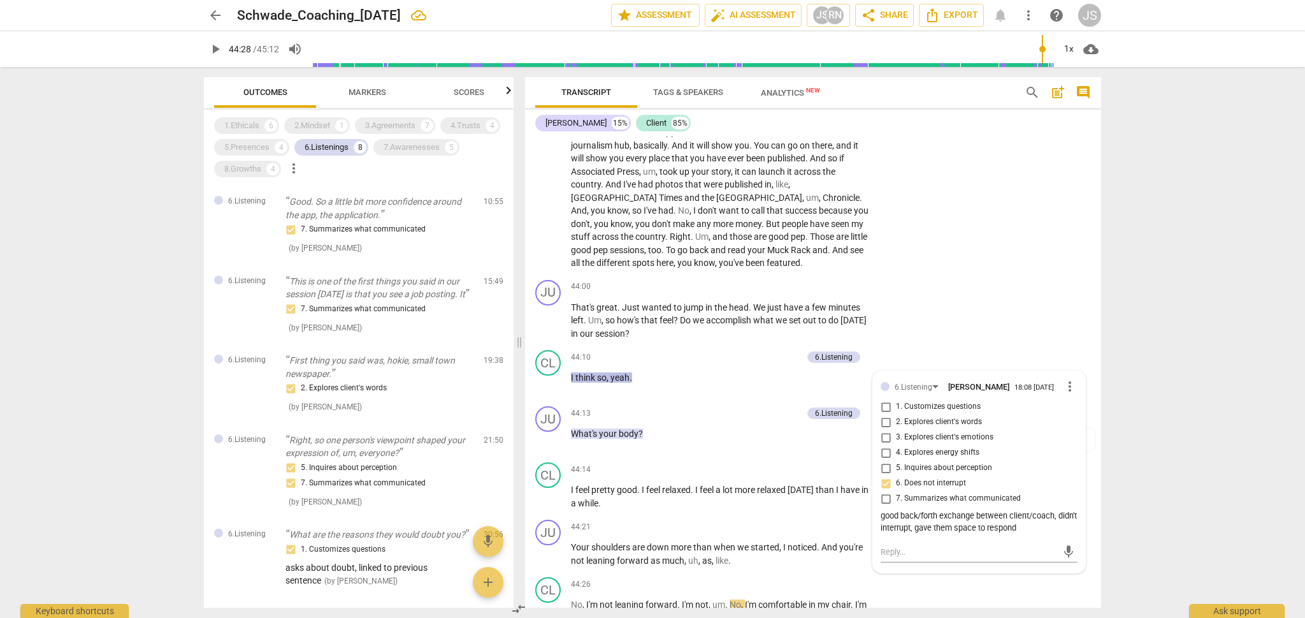
scroll to position [0, 0]
click at [428, 152] on div "7.Awarenesses" at bounding box center [412, 147] width 56 height 13
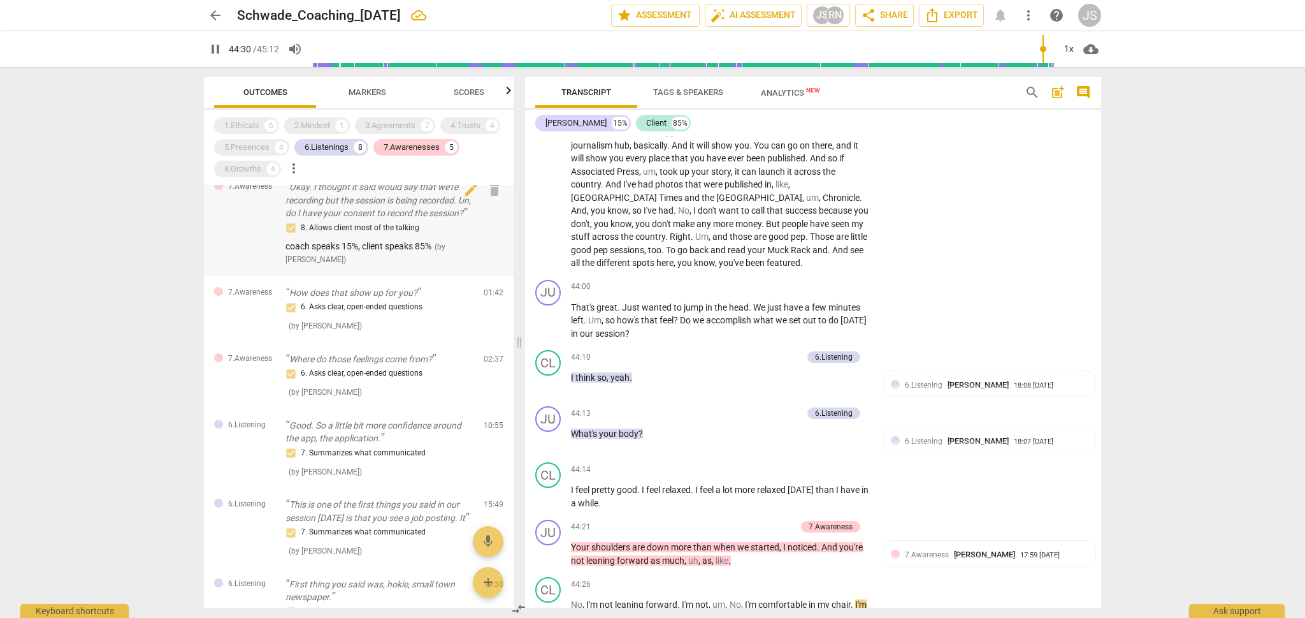
scroll to position [25, 0]
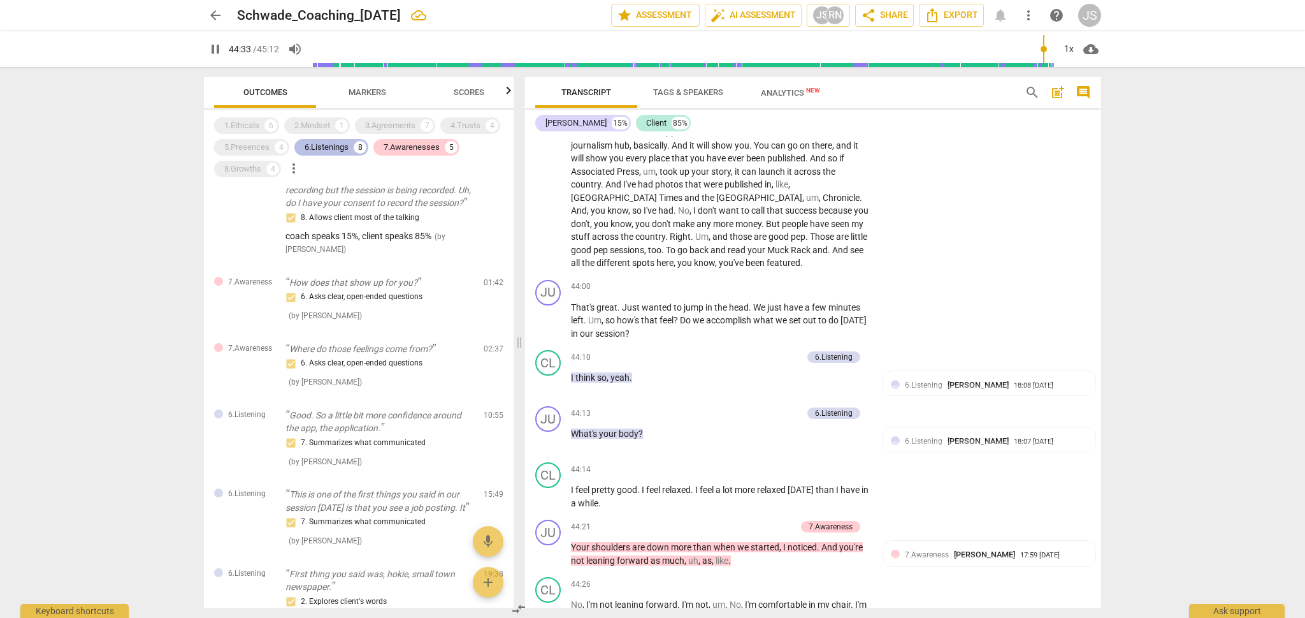
click at [334, 147] on div "6.Listenings" at bounding box center [327, 147] width 44 height 13
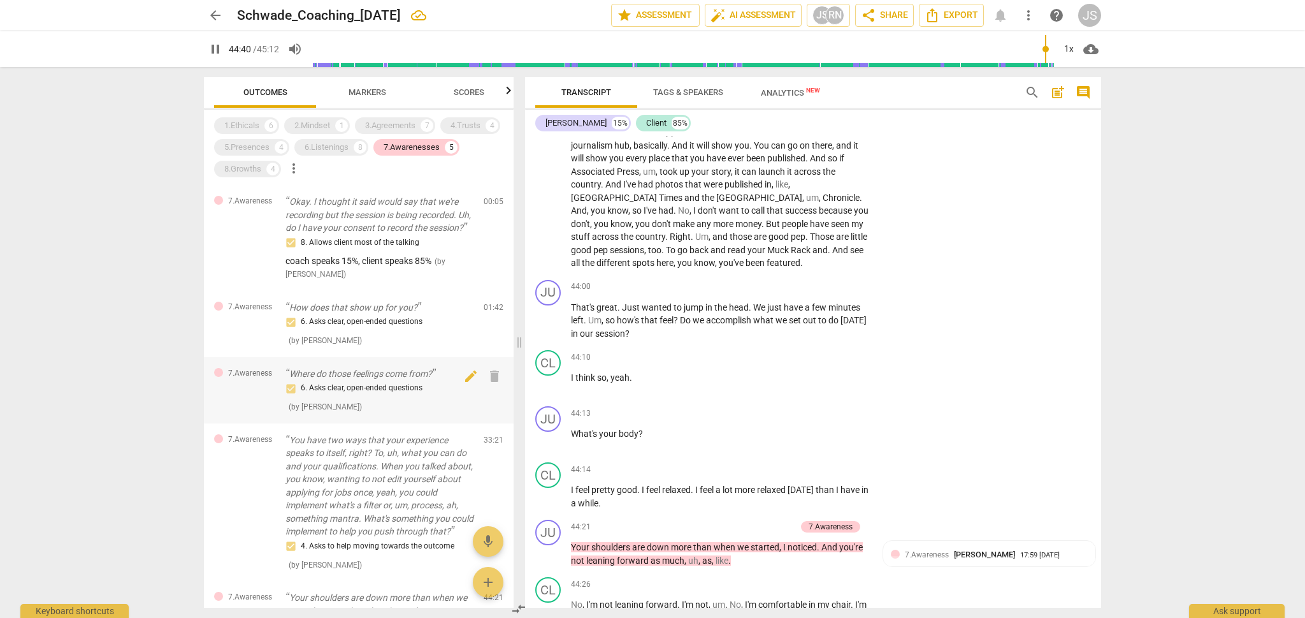
scroll to position [0, 0]
click at [354, 231] on p "Okay. I thought it said would say that we're recording but the session is being…" at bounding box center [379, 215] width 188 height 40
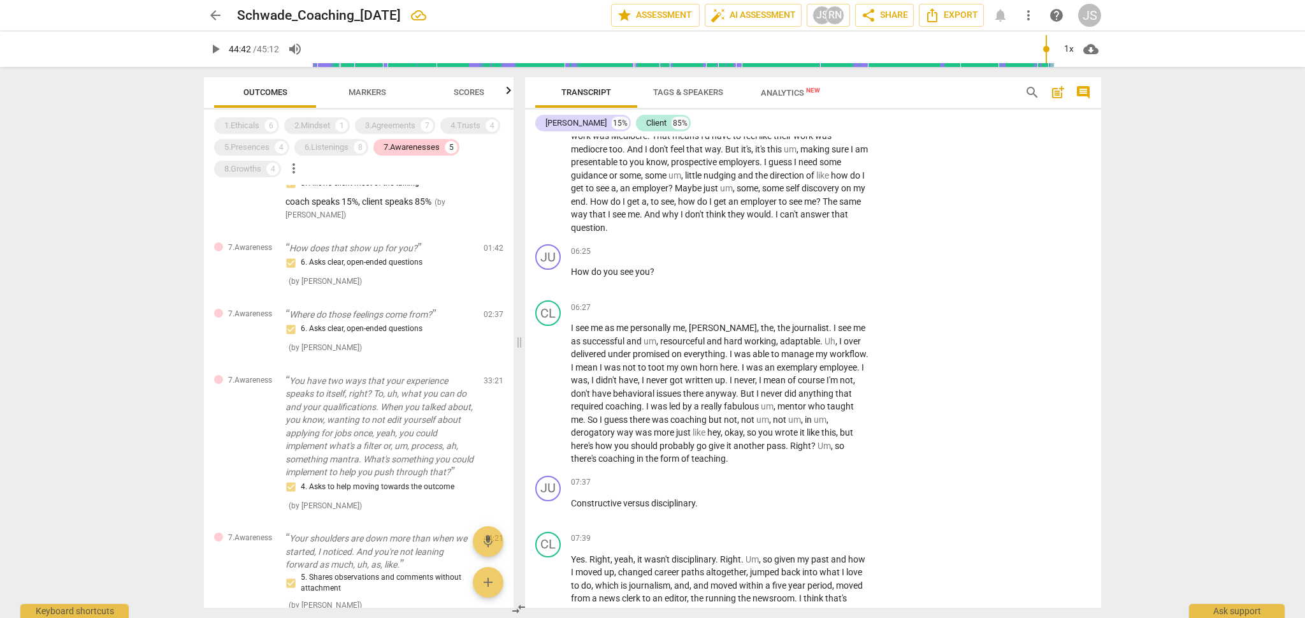
scroll to position [1492, 0]
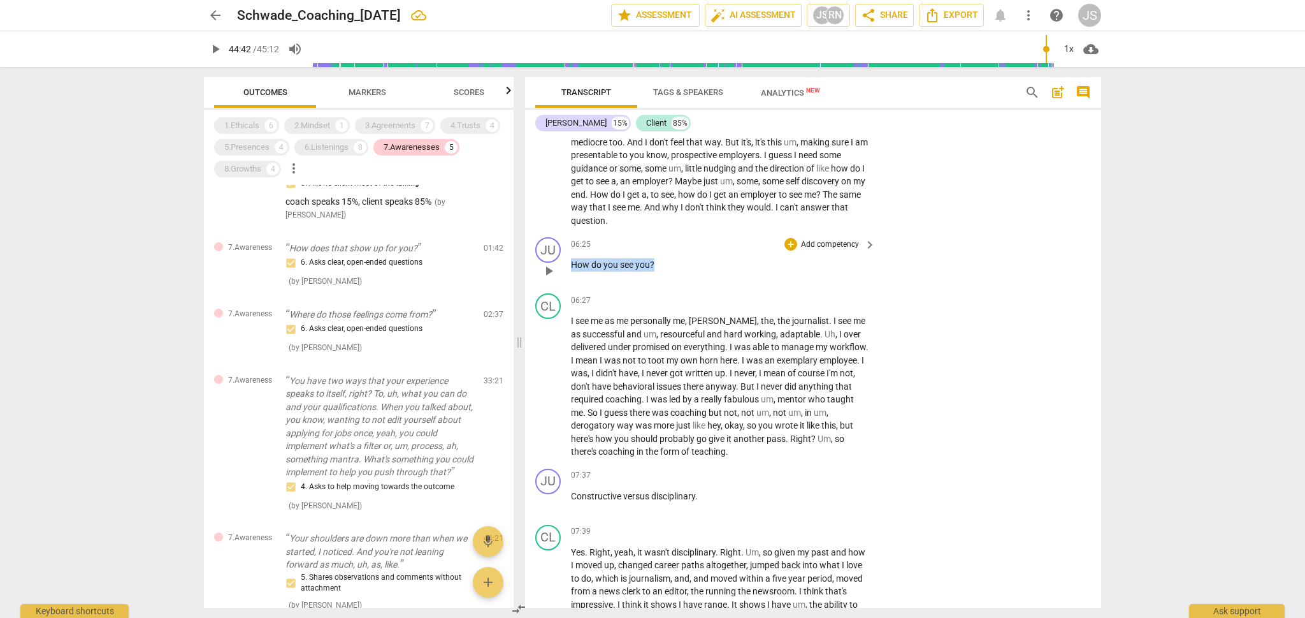
drag, startPoint x: 661, startPoint y: 242, endPoint x: 571, endPoint y: 241, distance: 89.9
click at [571, 258] on p "How do you see you ?" at bounding box center [720, 264] width 298 height 13
click at [663, 226] on div "+" at bounding box center [666, 225] width 13 height 13
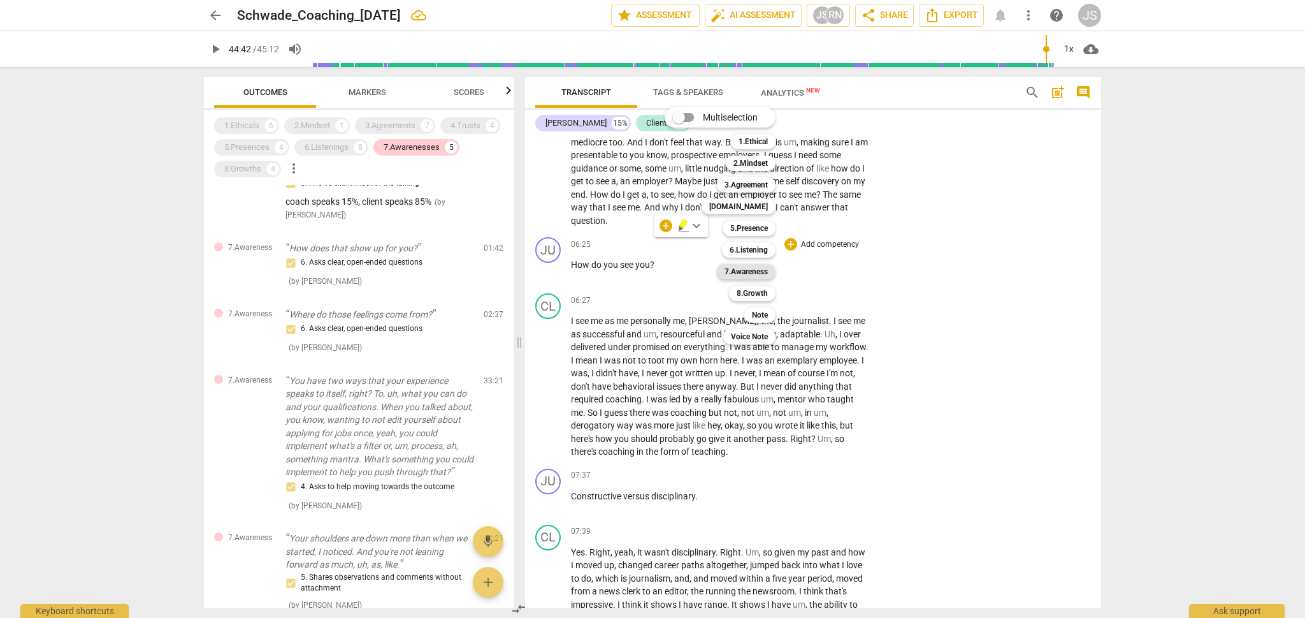
click at [755, 273] on b "7.Awareness" at bounding box center [746, 271] width 43 height 15
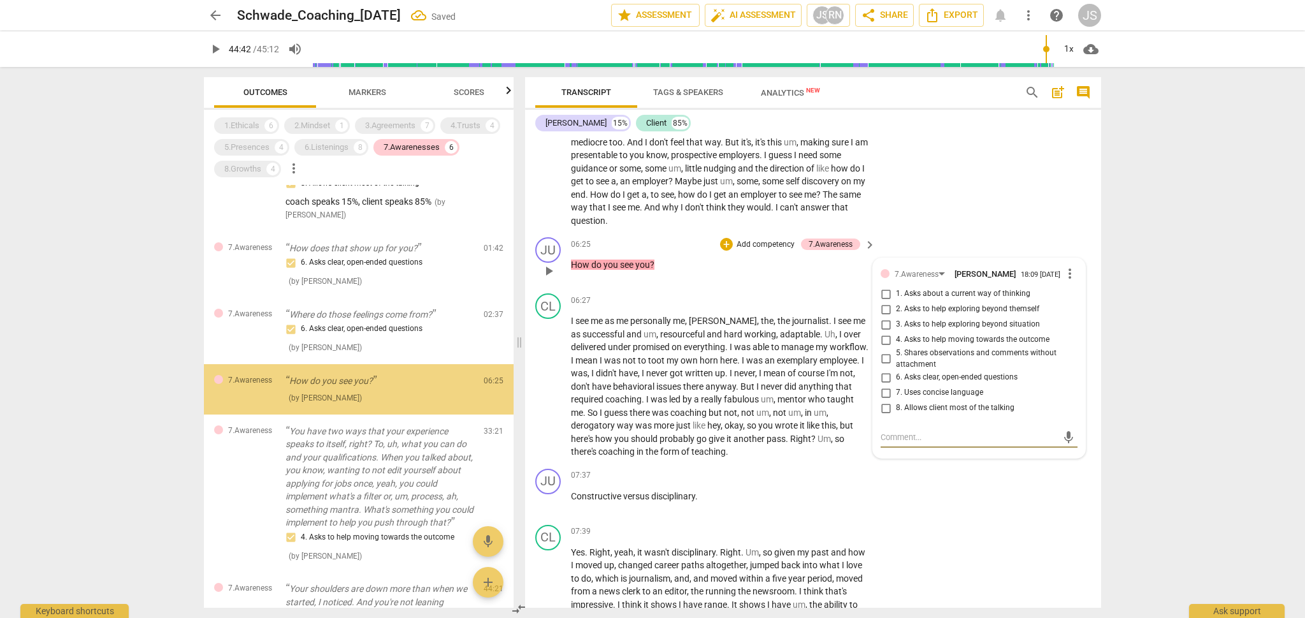
scroll to position [62, 0]
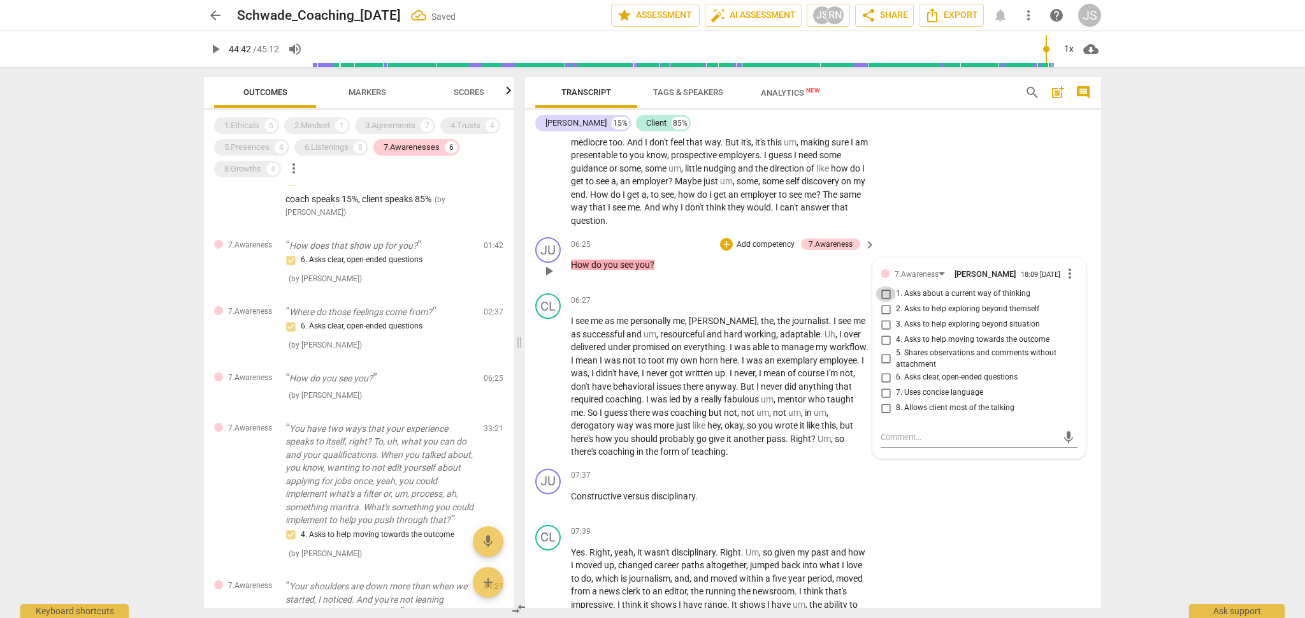
click at [885, 286] on input "1. Asks about a current way of thinking" at bounding box center [886, 293] width 20 height 15
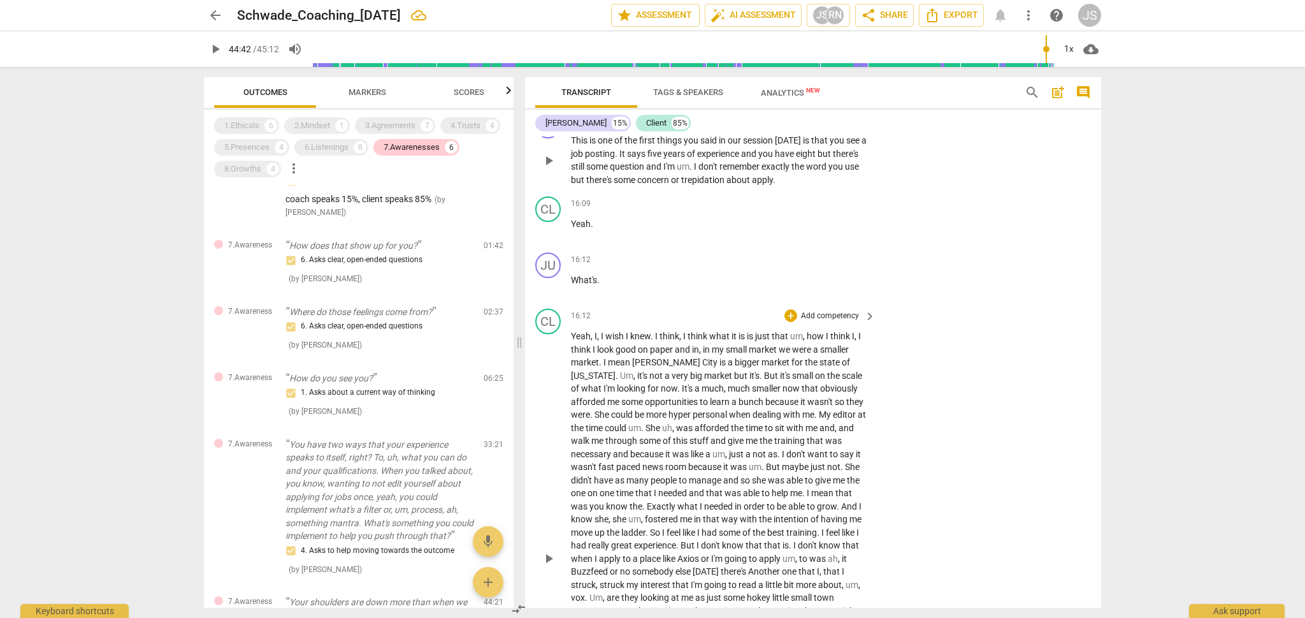
scroll to position [3864, 0]
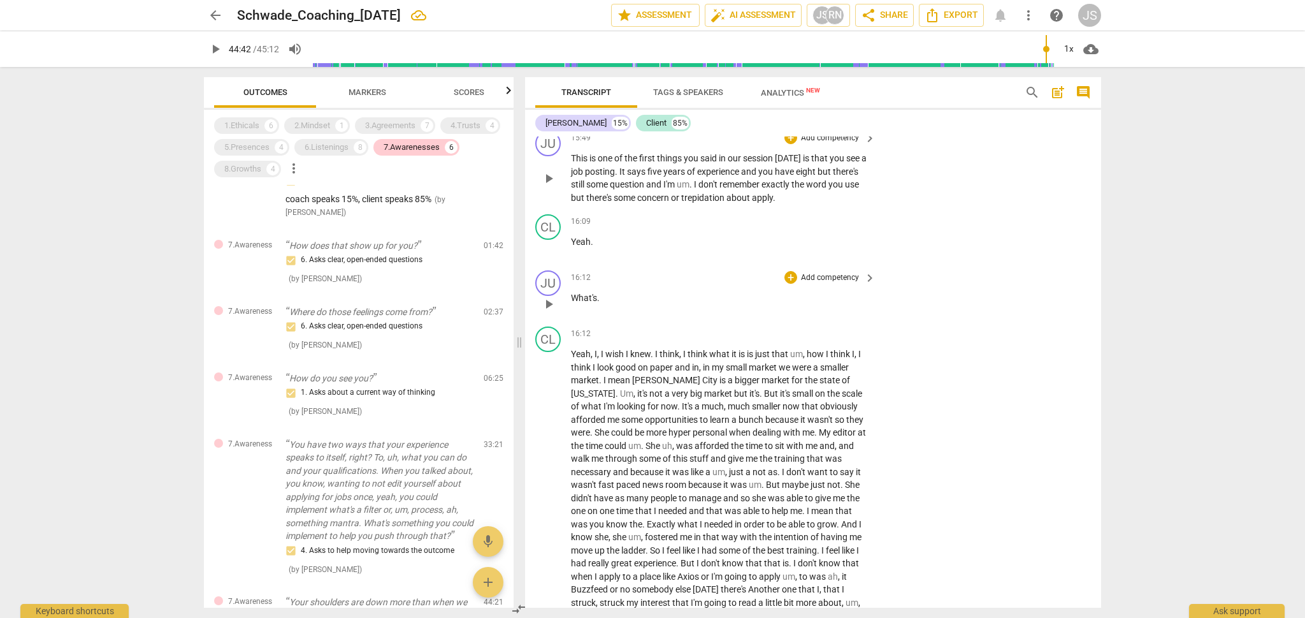
click at [549, 296] on span "play_arrow" at bounding box center [548, 303] width 15 height 15
click at [607, 291] on p "What's ." at bounding box center [720, 297] width 298 height 13
drag, startPoint x: 648, startPoint y: 263, endPoint x: 558, endPoint y: 264, distance: 90.5
click at [558, 265] on div "JU play_arrow pause 16:12 + Add competency keyboard_arrow_right What's that abo…" at bounding box center [813, 293] width 576 height 56
click at [654, 254] on div "+" at bounding box center [655, 251] width 13 height 13
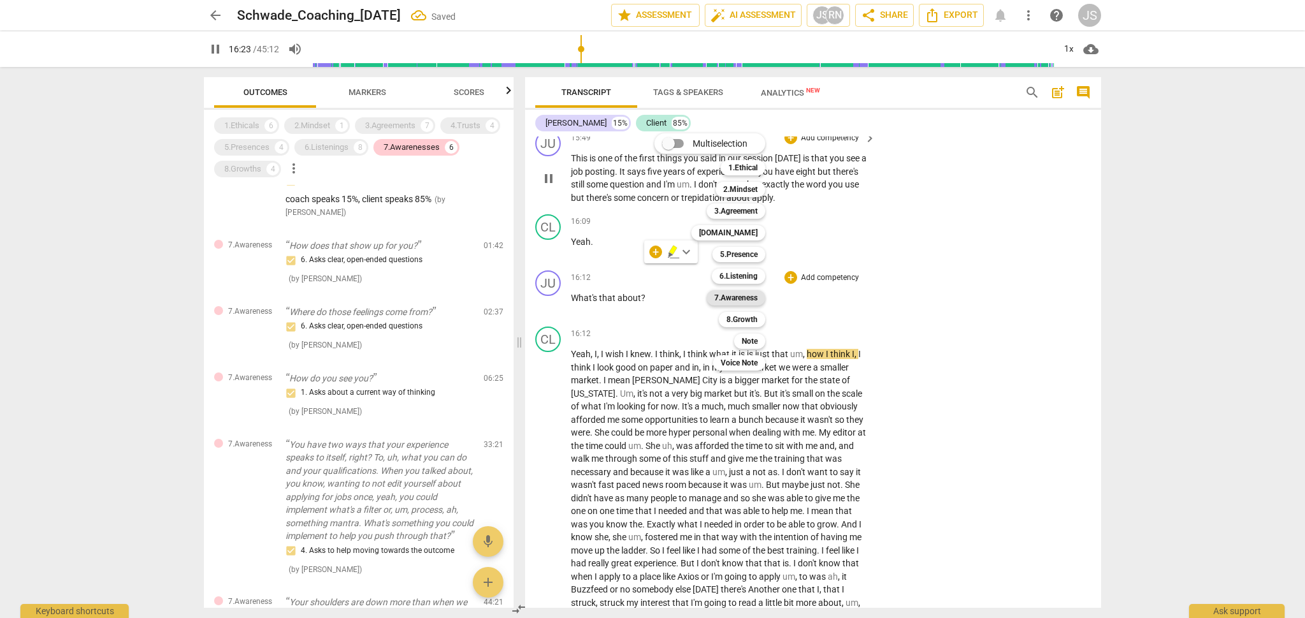
click at [741, 301] on b "7.Awareness" at bounding box center [735, 297] width 43 height 15
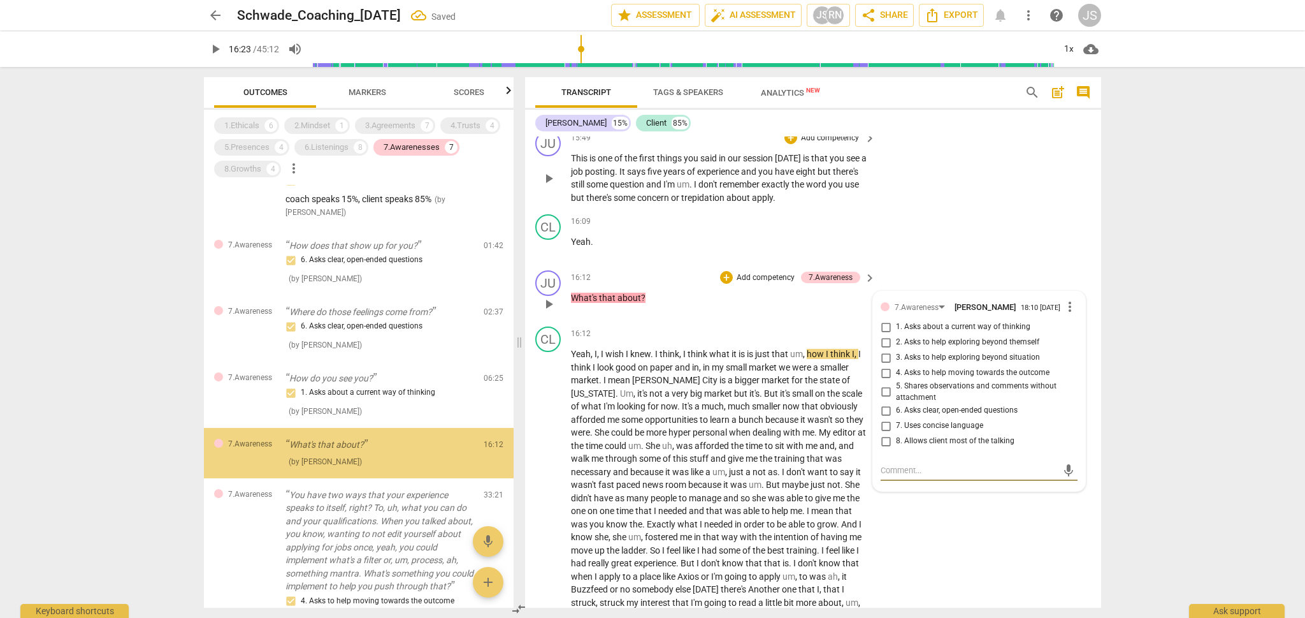
scroll to position [127, 0]
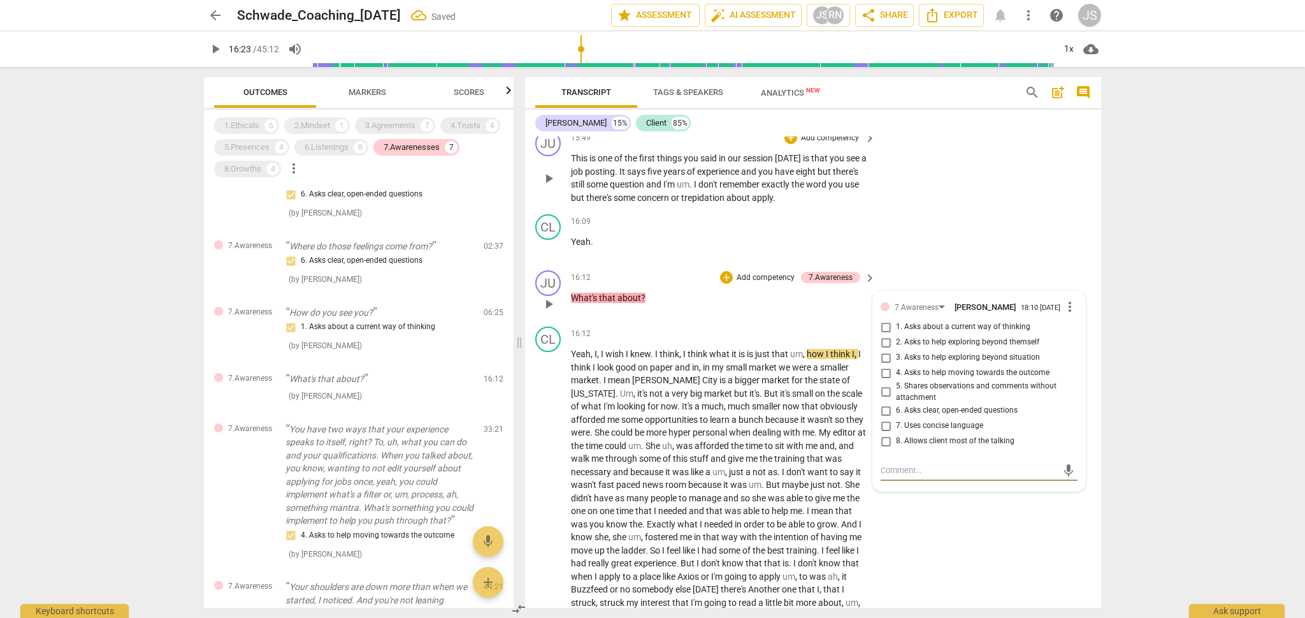
click at [886, 335] on input "2. Asks to help exploring beyond themself" at bounding box center [886, 342] width 20 height 15
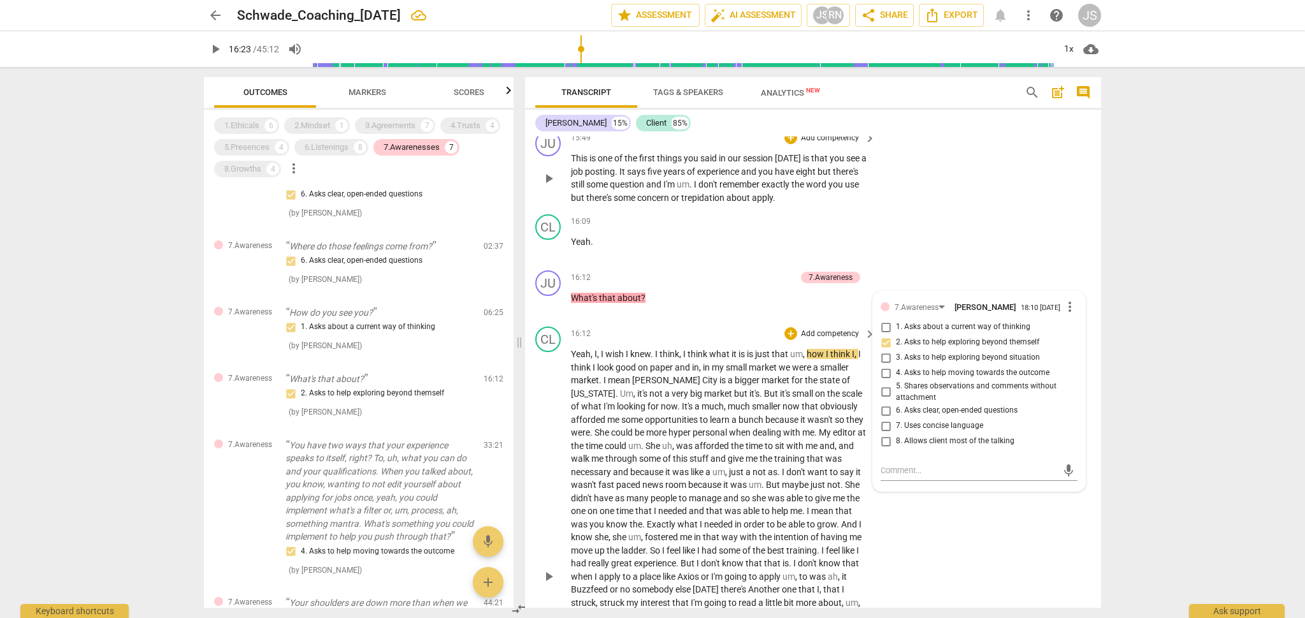
click at [918, 517] on div "CL play_arrow pause 16:12 + Add competency keyboard_arrow_right Yeah , I , I wi…" at bounding box center [813, 565] width 576 height 489
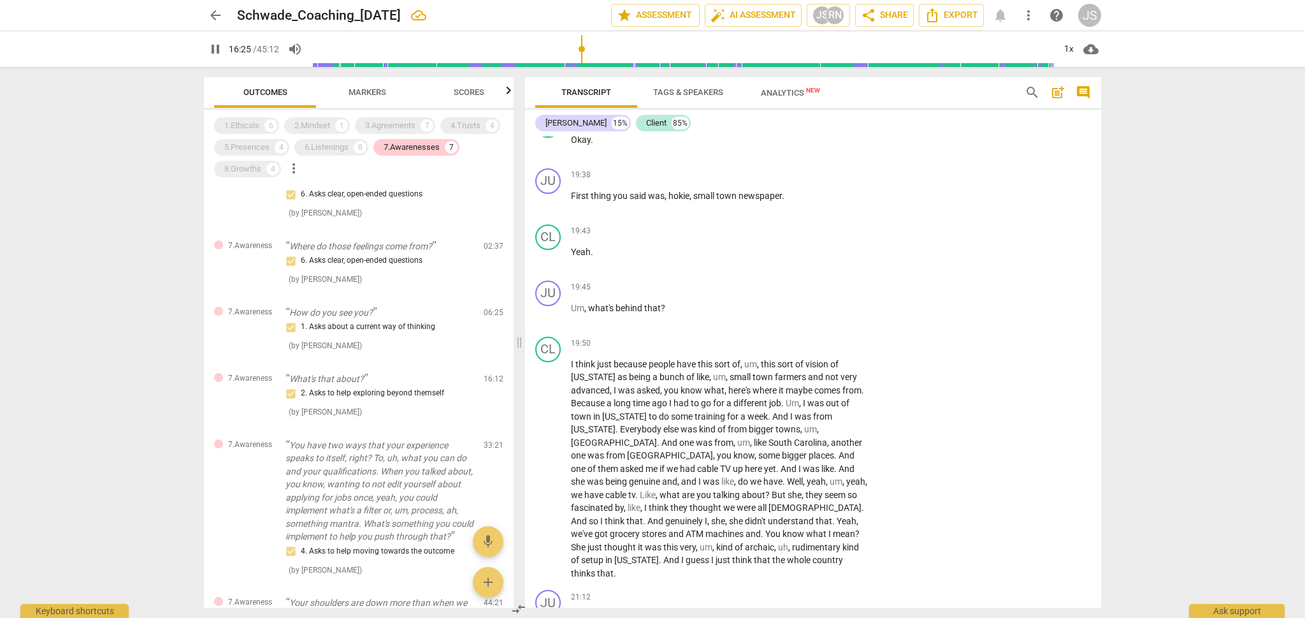
scroll to position [4643, 0]
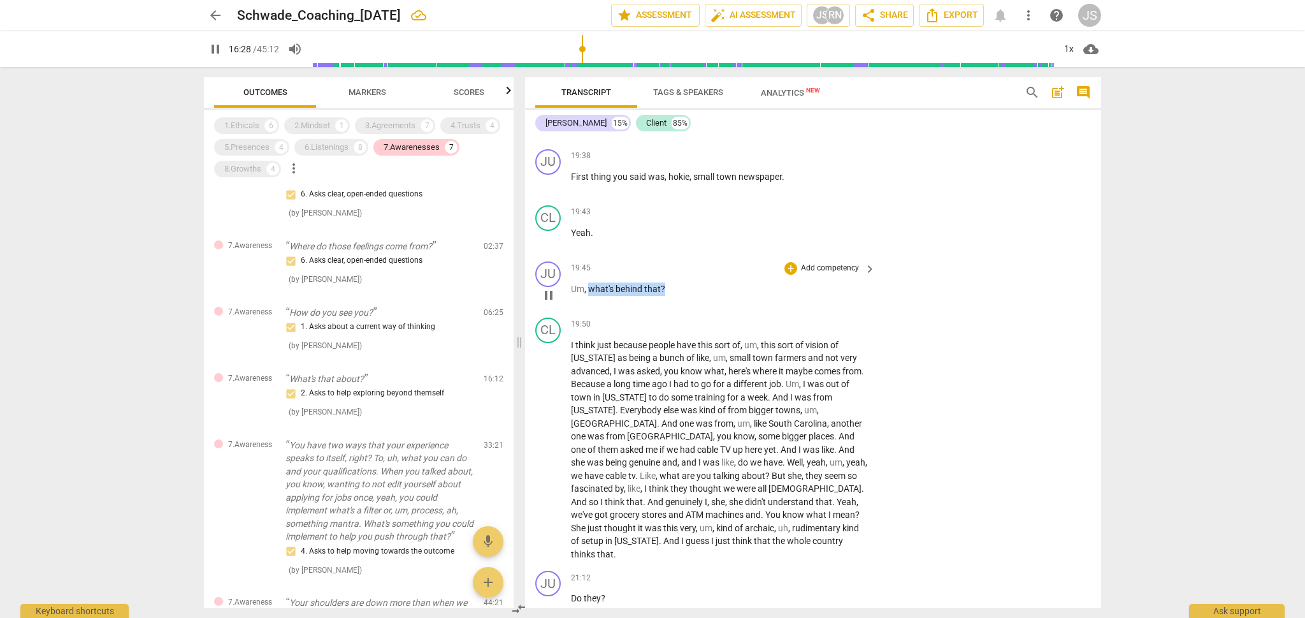
drag, startPoint x: 669, startPoint y: 246, endPoint x: 589, endPoint y: 246, distance: 79.0
click at [589, 282] on p "Um , what's behind that ?" at bounding box center [720, 288] width 298 height 13
click at [674, 230] on div "+" at bounding box center [676, 231] width 13 height 13
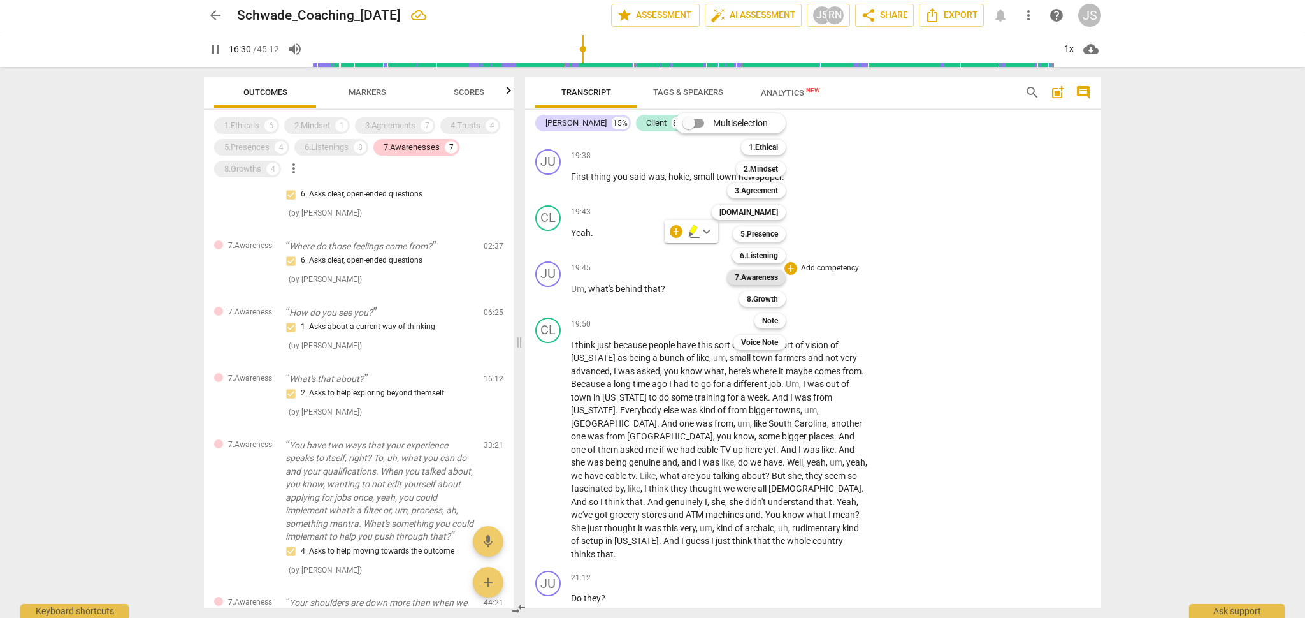
click at [758, 275] on b "7.Awareness" at bounding box center [756, 277] width 43 height 15
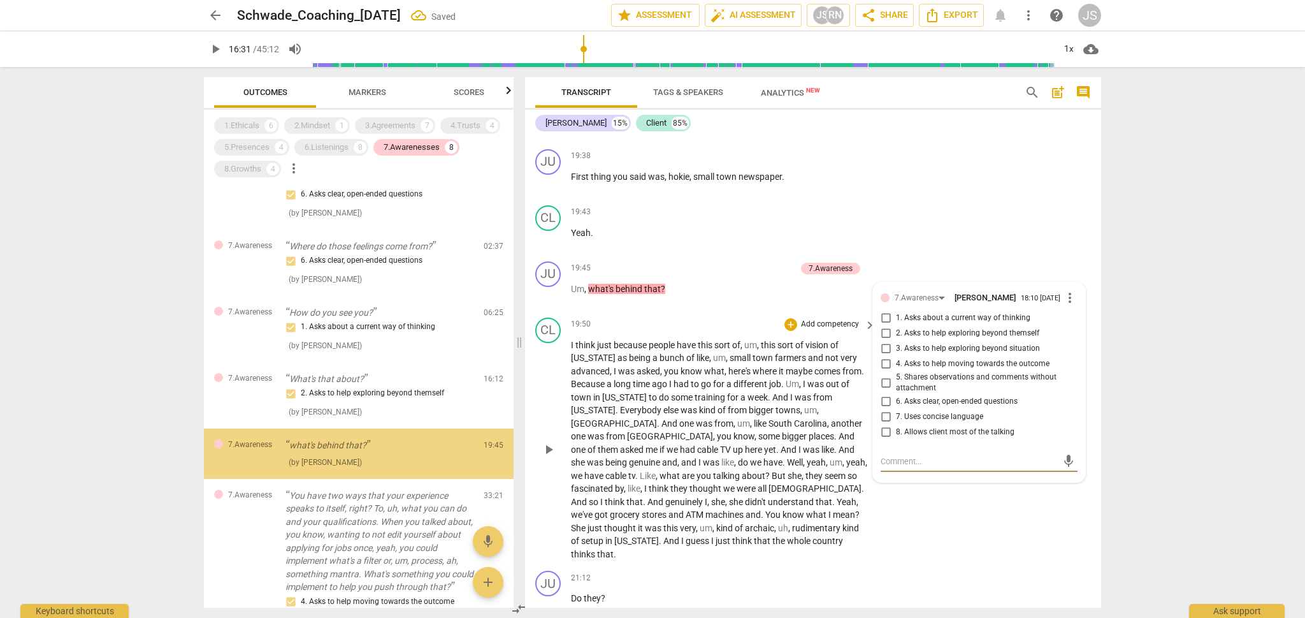
scroll to position [193, 0]
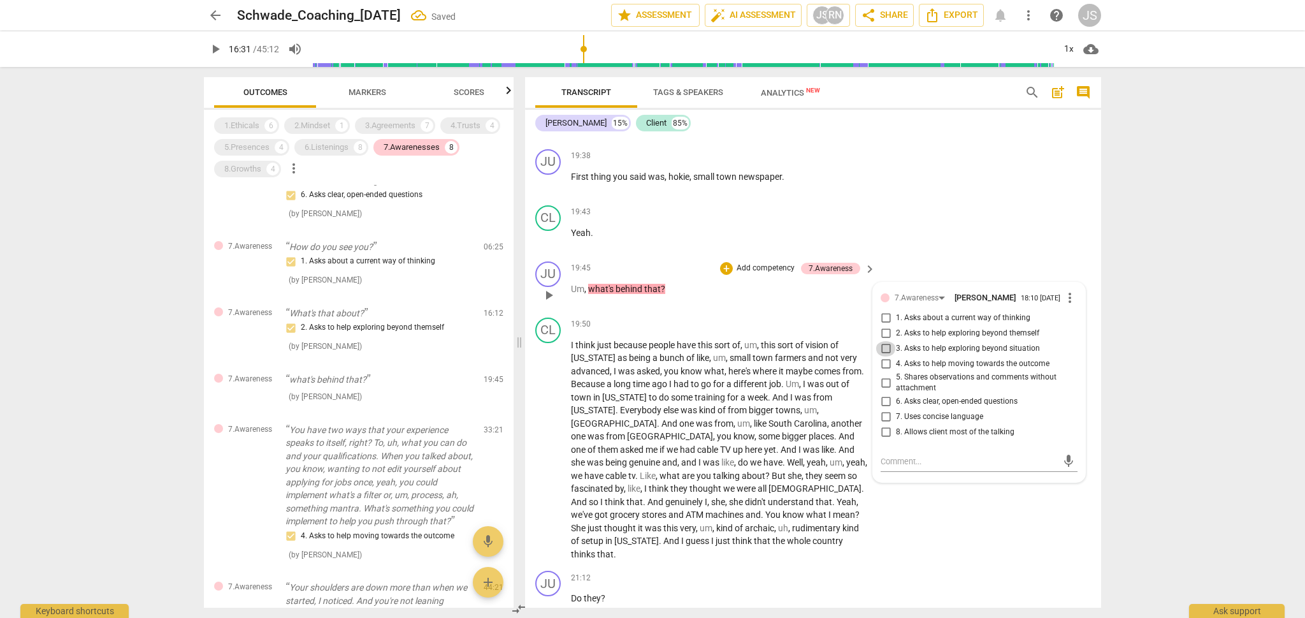
click at [883, 341] on input "3. Asks to help exploring beyond situation" at bounding box center [886, 348] width 20 height 15
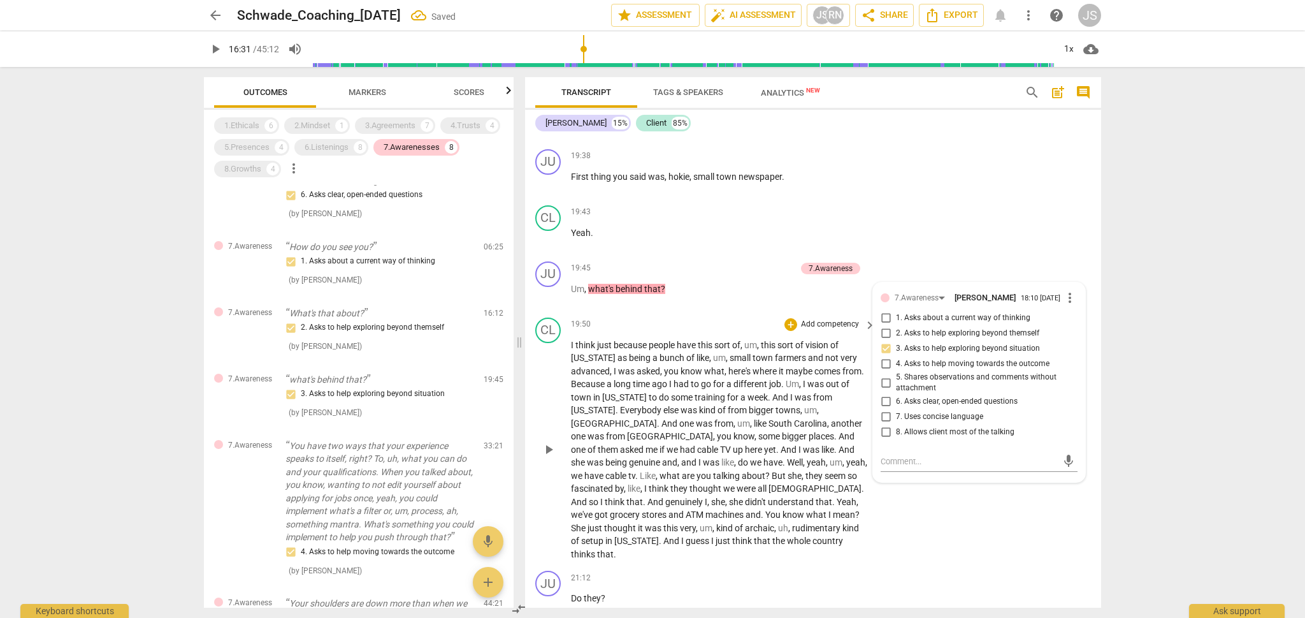
click at [893, 491] on div "CL play_arrow pause 19:50 + Add competency keyboard_arrow_right I think just be…" at bounding box center [813, 439] width 576 height 254
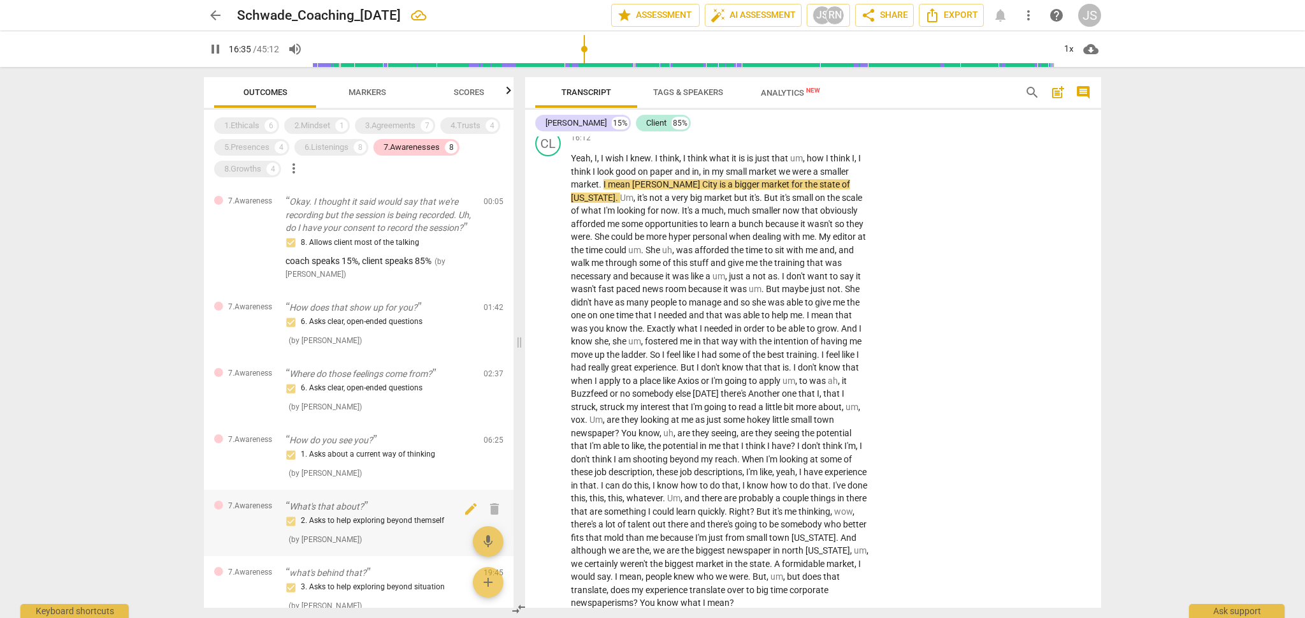
scroll to position [0, 0]
click at [313, 164] on div "1.Ethicals 6 2.Mindset 1 3.Agreements 7 4.Trusts 4 5.Presences 4 6.Listenings 8…" at bounding box center [364, 147] width 300 height 65
click at [227, 179] on div "1.Ethicals 6 2.Mindset 1 3.Agreements 7 4.Trusts 4 5.Presences 4 6.Listenings 8…" at bounding box center [364, 147] width 300 height 65
click at [246, 163] on div "8.Growths" at bounding box center [242, 169] width 37 height 13
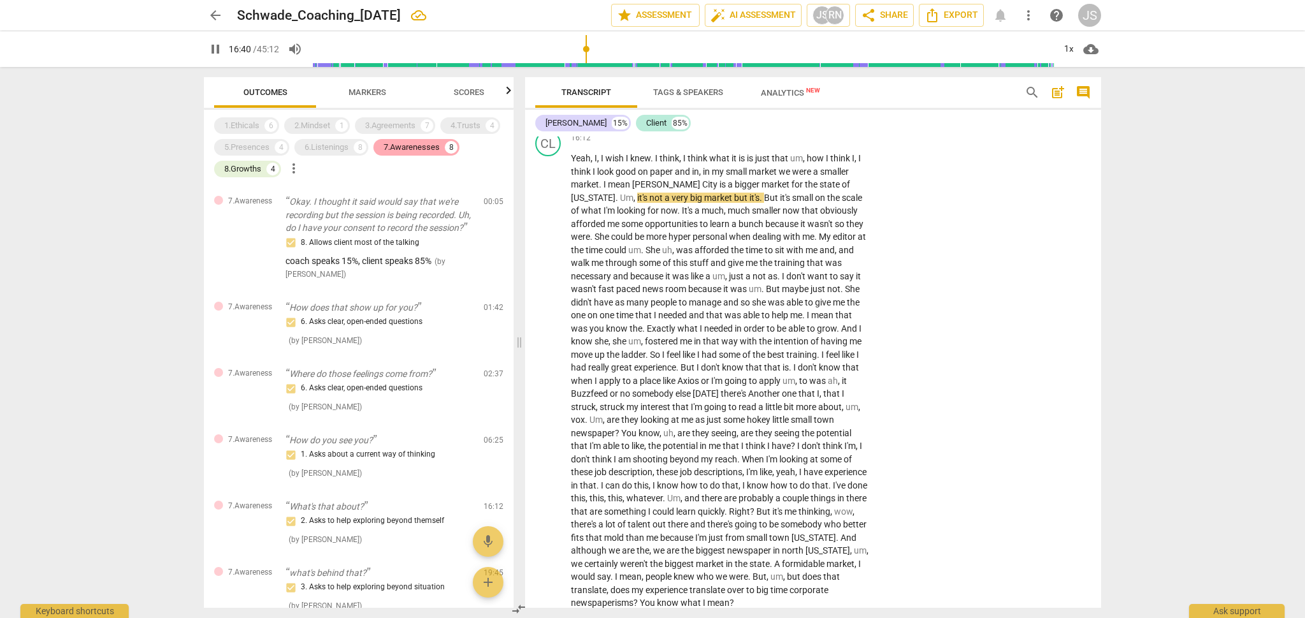
click at [433, 147] on div "7.Awarenesses" at bounding box center [412, 147] width 56 height 13
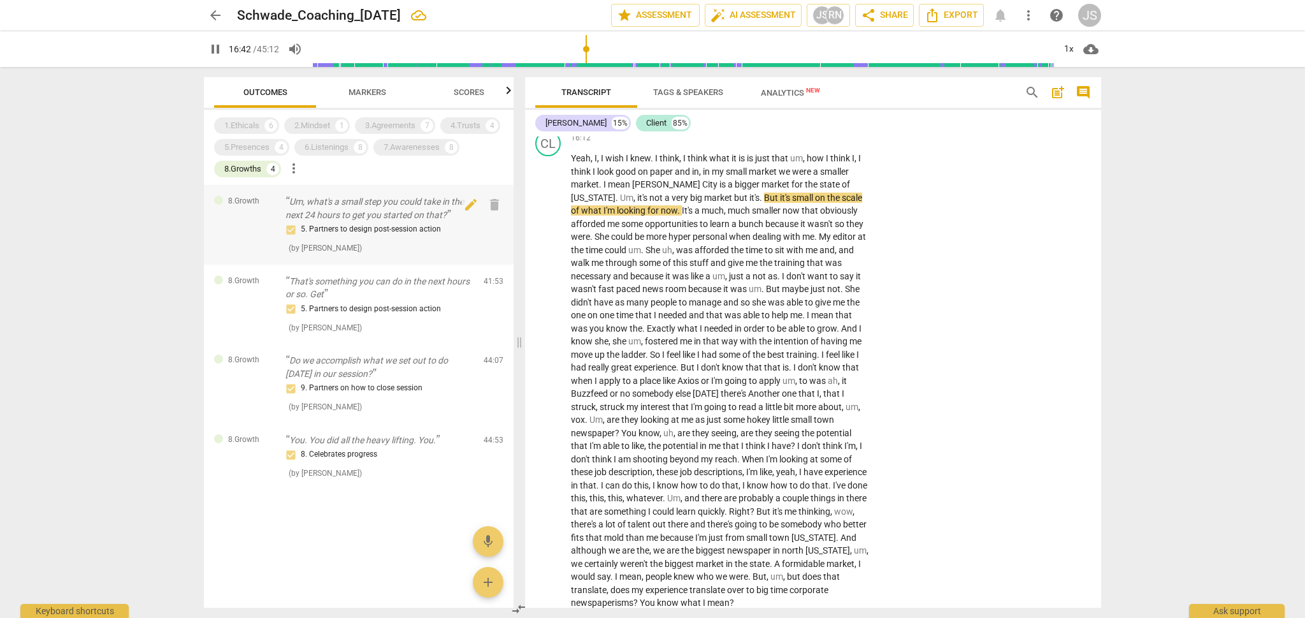
click at [340, 214] on p "Um, what's a small step you could take in the next 24 hours to get you started …" at bounding box center [379, 208] width 188 height 26
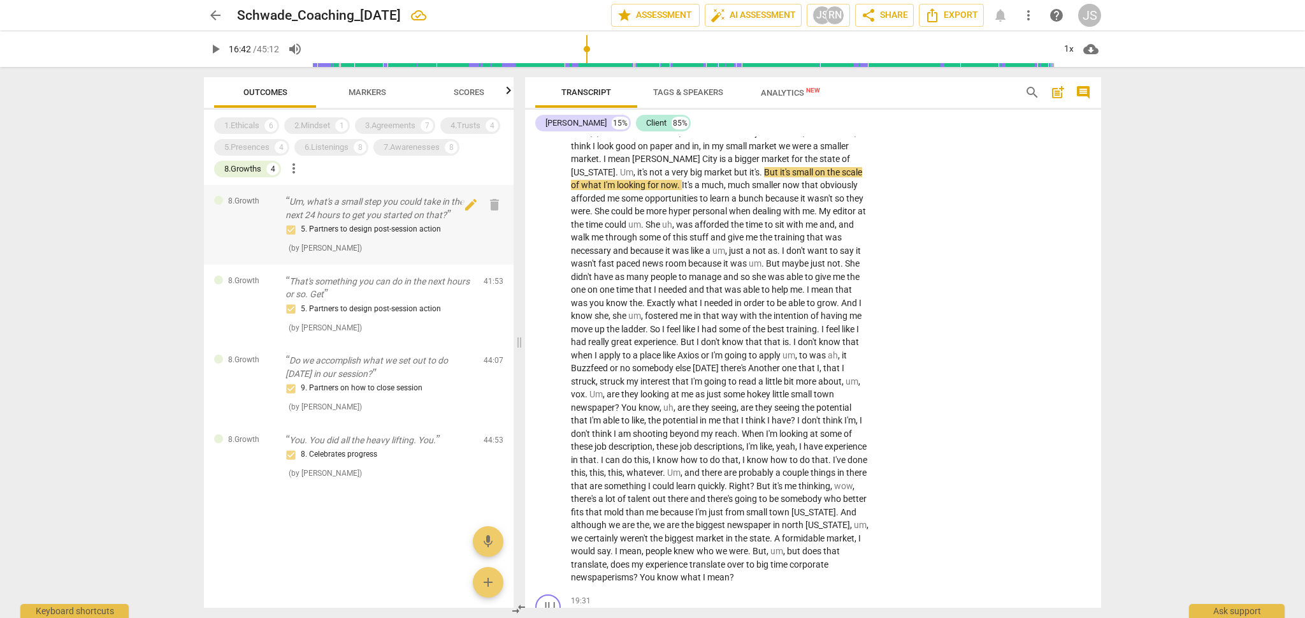
click at [343, 228] on div "5. Partners to design post-session action" at bounding box center [379, 229] width 188 height 15
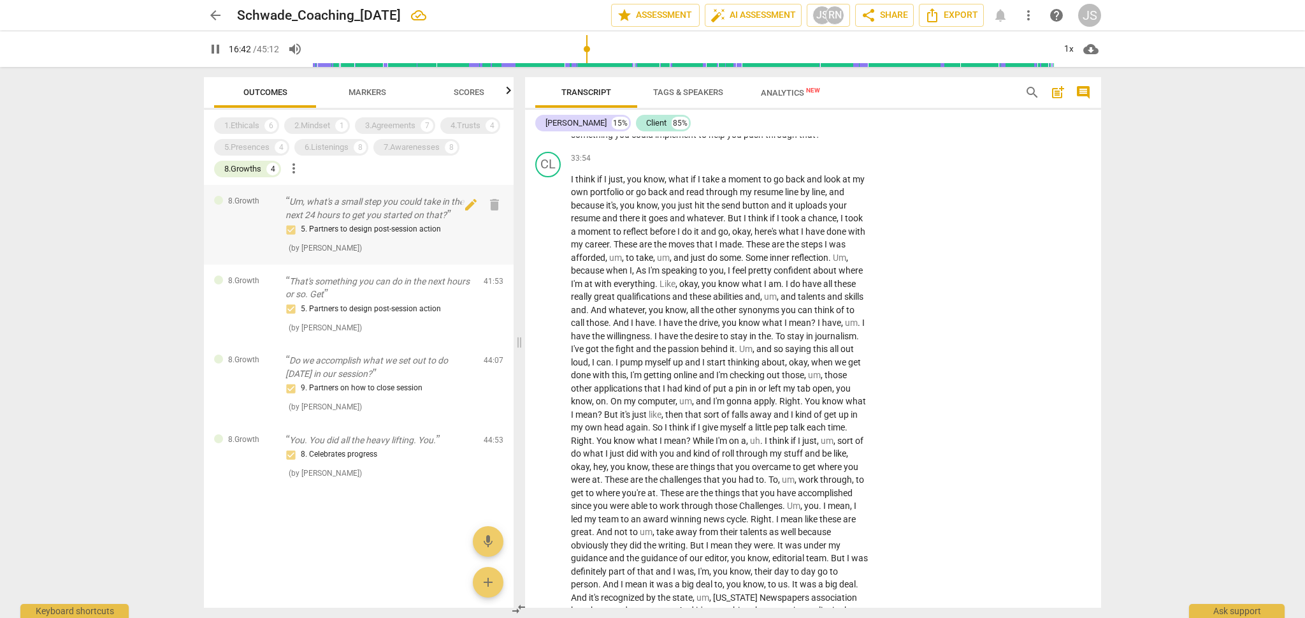
scroll to position [8311, 0]
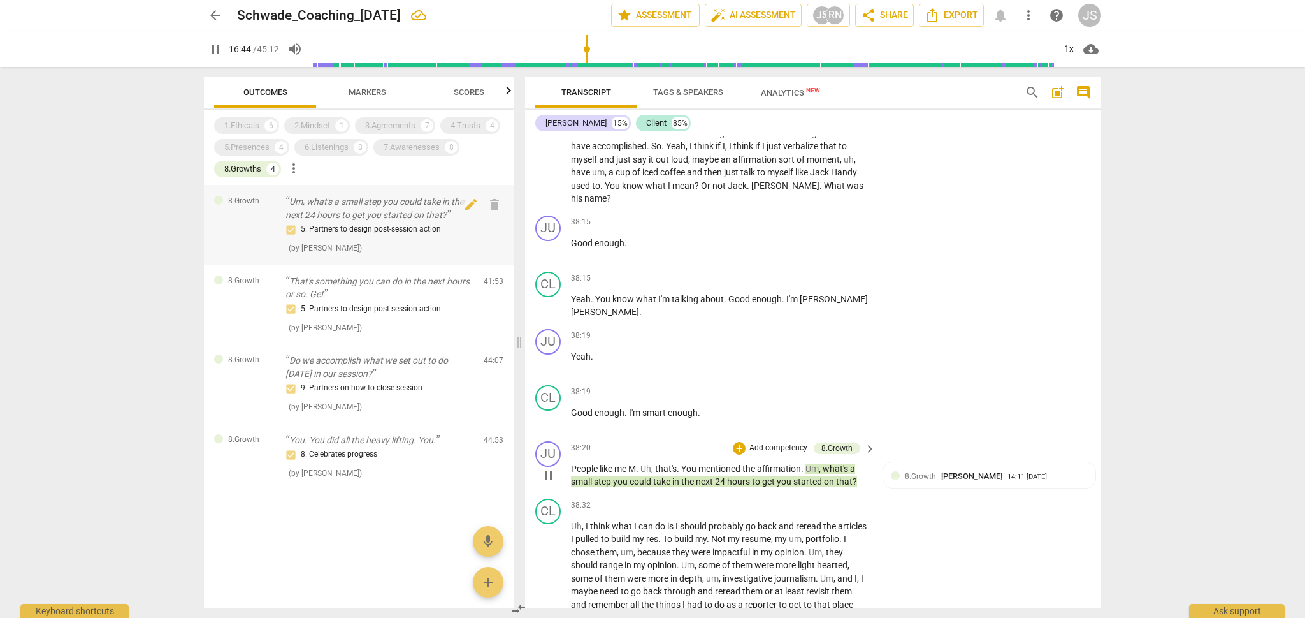
click at [388, 218] on p "Um, what's a small step you could take in the next 24 hours to get you started …" at bounding box center [379, 208] width 188 height 26
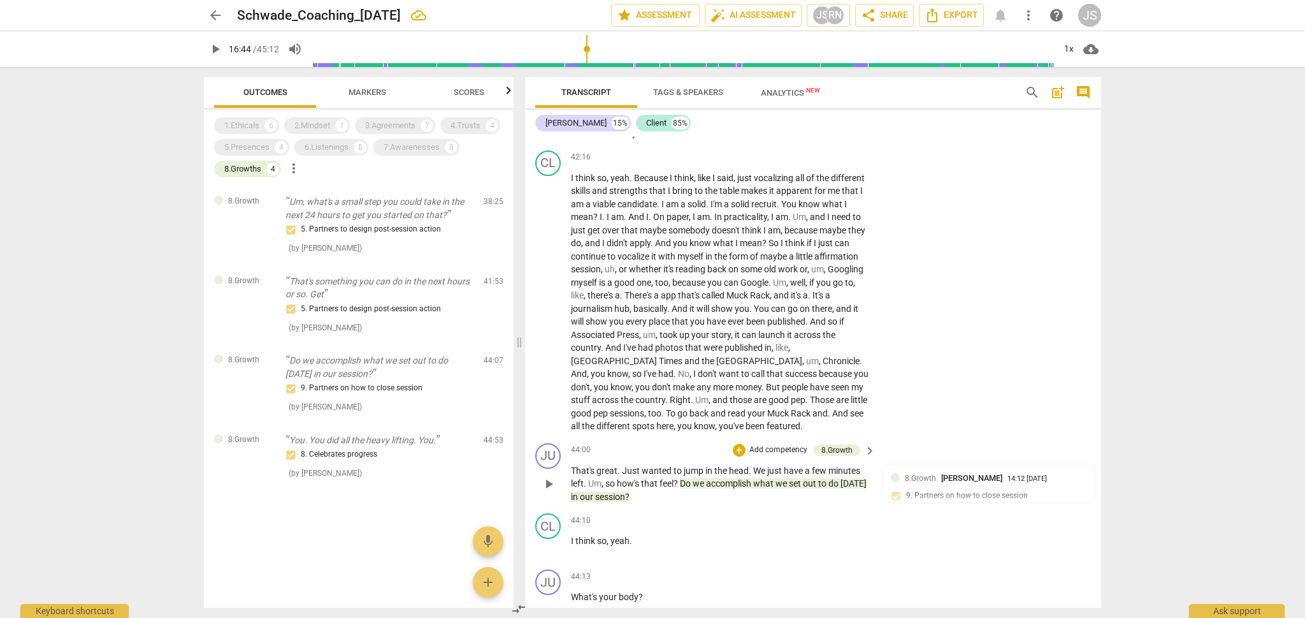
scroll to position [9389, 0]
drag, startPoint x: 679, startPoint y: 386, endPoint x: 608, endPoint y: 387, distance: 71.4
click at [608, 466] on p "That's great . Just wanted to jump in the head . We just have a few minutes lef…" at bounding box center [720, 486] width 298 height 40
click at [689, 370] on div "+" at bounding box center [693, 370] width 13 height 13
click at [768, 431] on b "8.Growth" at bounding box center [779, 437] width 31 height 15
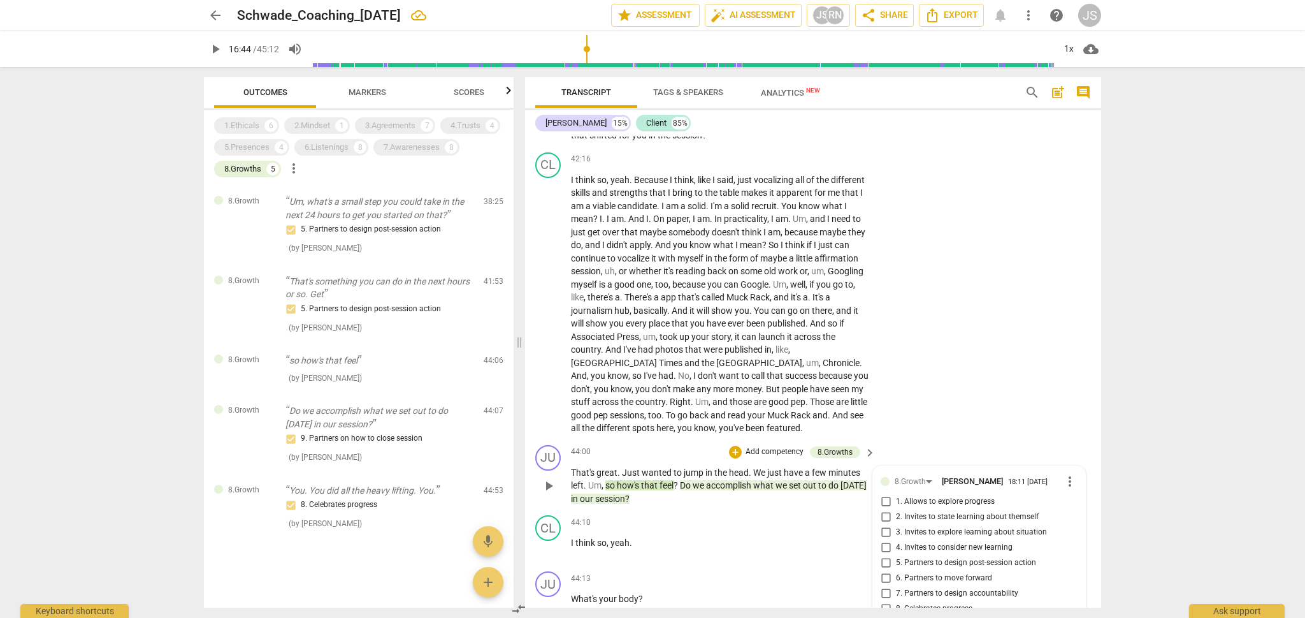
click at [883, 494] on input "1. Allows to explore progress" at bounding box center [886, 501] width 20 height 15
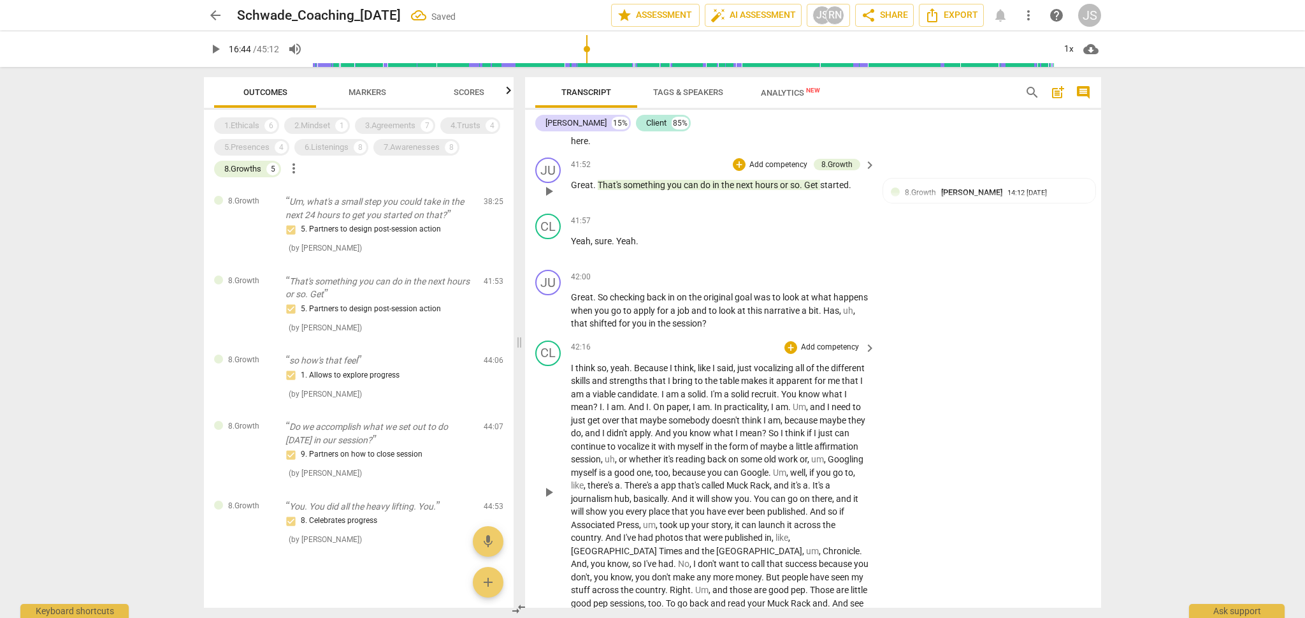
scroll to position [9191, 0]
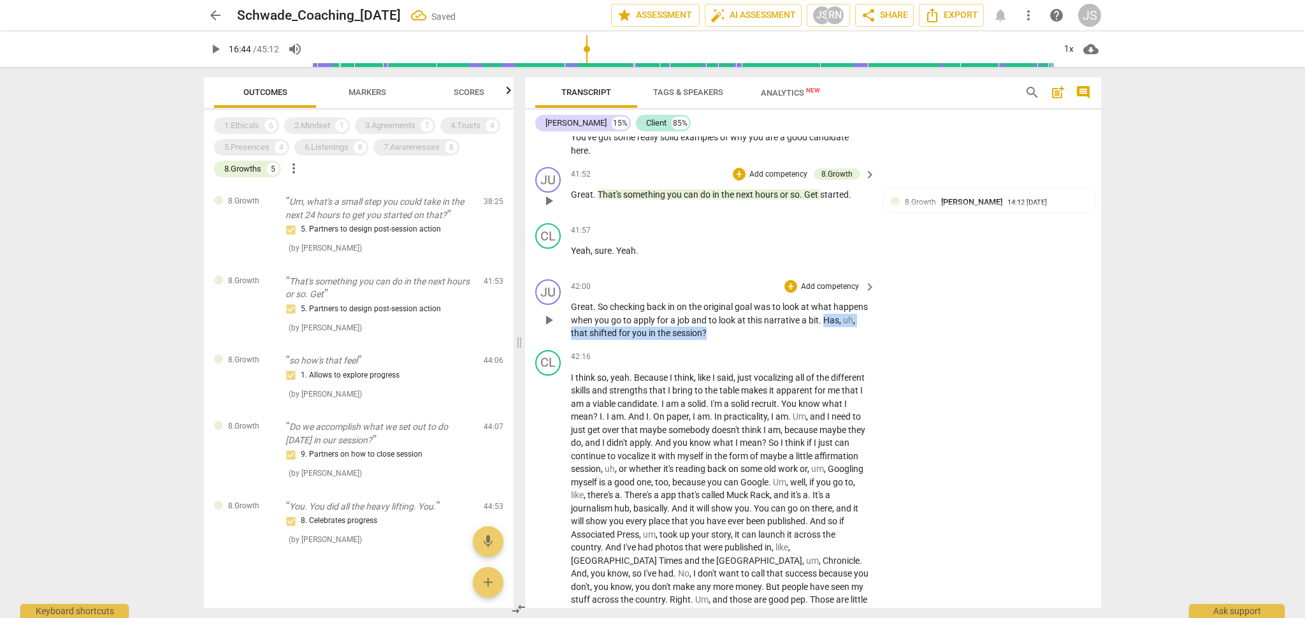
drag, startPoint x: 753, startPoint y: 242, endPoint x: 568, endPoint y: 239, distance: 184.2
click at [568, 274] on div "JU play_arrow pause 42:00 + Add competency keyboard_arrow_right Great . So chec…" at bounding box center [813, 309] width 576 height 71
click at [755, 222] on div "+" at bounding box center [752, 225] width 13 height 13
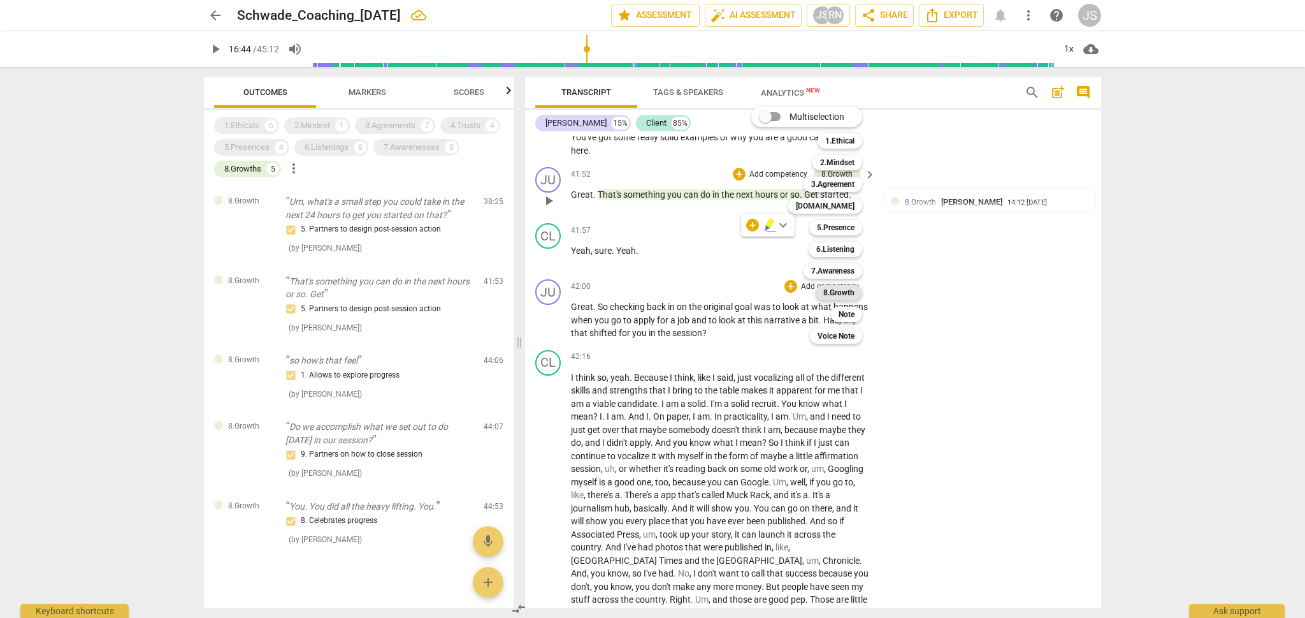
click at [839, 293] on b "8.Growth" at bounding box center [838, 292] width 31 height 15
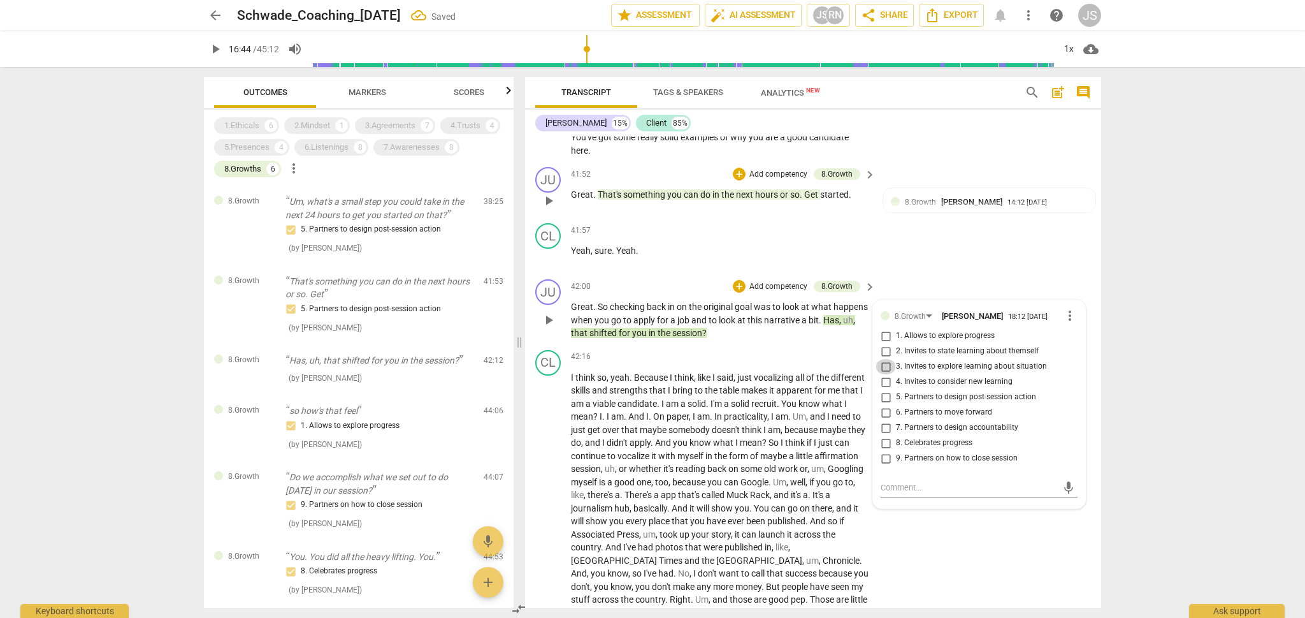
click at [892, 359] on input "3. Invites to explore learning about situation" at bounding box center [886, 366] width 20 height 15
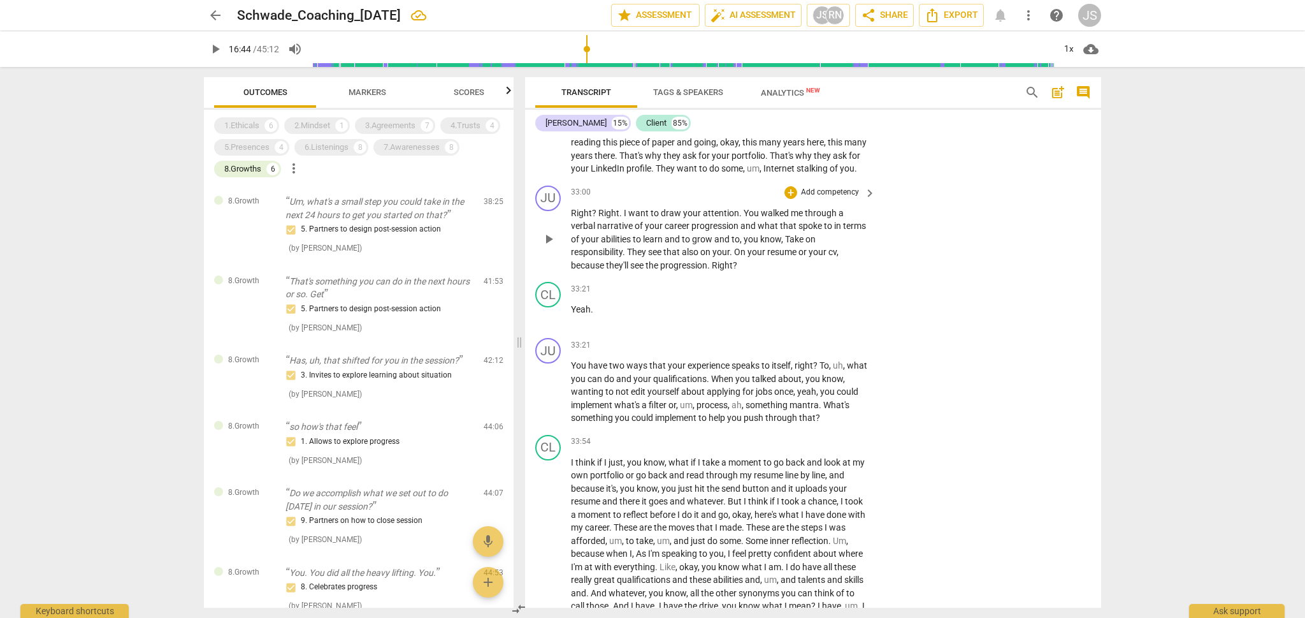
scroll to position [7458, 0]
drag, startPoint x: 828, startPoint y: 345, endPoint x: 837, endPoint y: 354, distance: 13.1
click at [837, 360] on p "You have two ways that your experience speaks to itself , right ? To , uh , wha…" at bounding box center [720, 393] width 298 height 66
click at [830, 339] on div "+" at bounding box center [831, 339] width 13 height 13
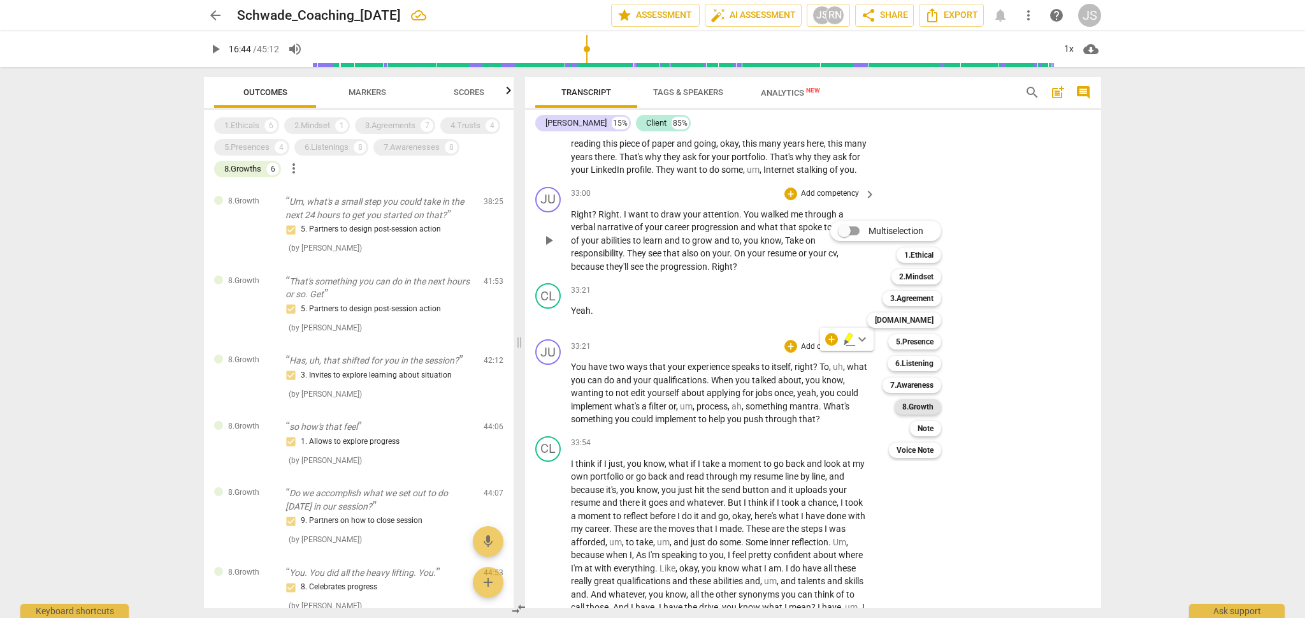
click at [916, 408] on b "8.Growth" at bounding box center [917, 406] width 31 height 15
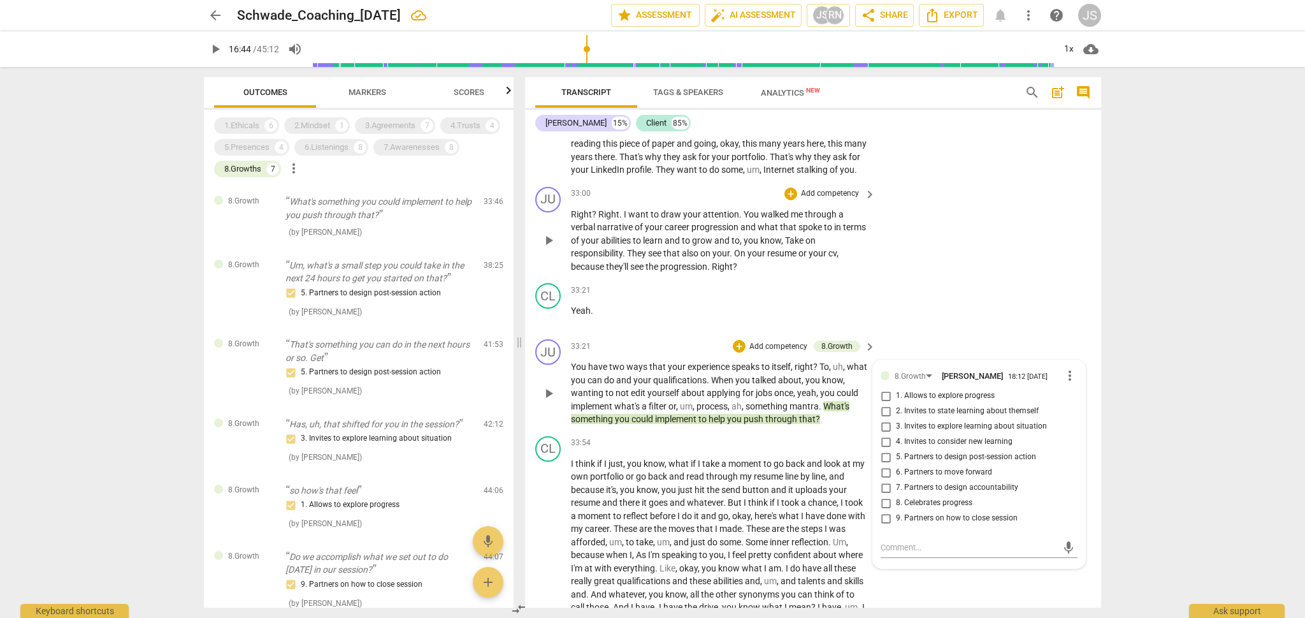
click at [918, 466] on span "6. Partners to move forward" at bounding box center [944, 471] width 96 height 11
click at [896, 465] on input "6. Partners to move forward" at bounding box center [886, 472] width 20 height 15
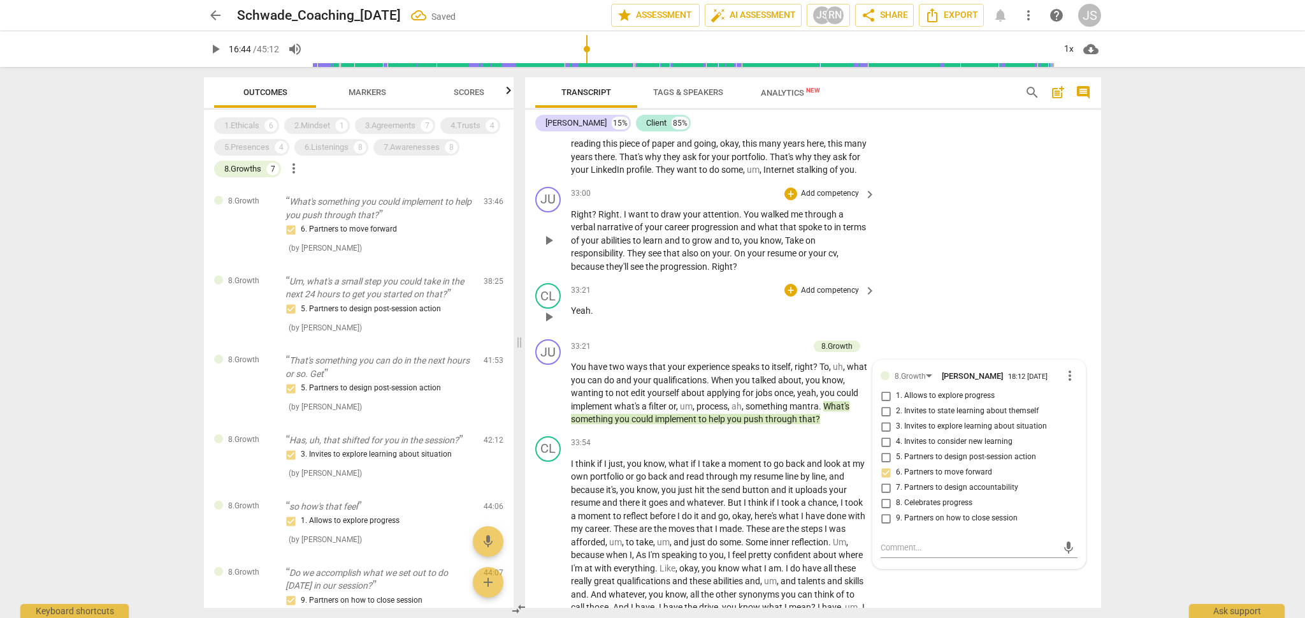
click at [949, 278] on div "CL play_arrow pause 33:21 + Add competency keyboard_arrow_right Yeah ." at bounding box center [813, 306] width 576 height 56
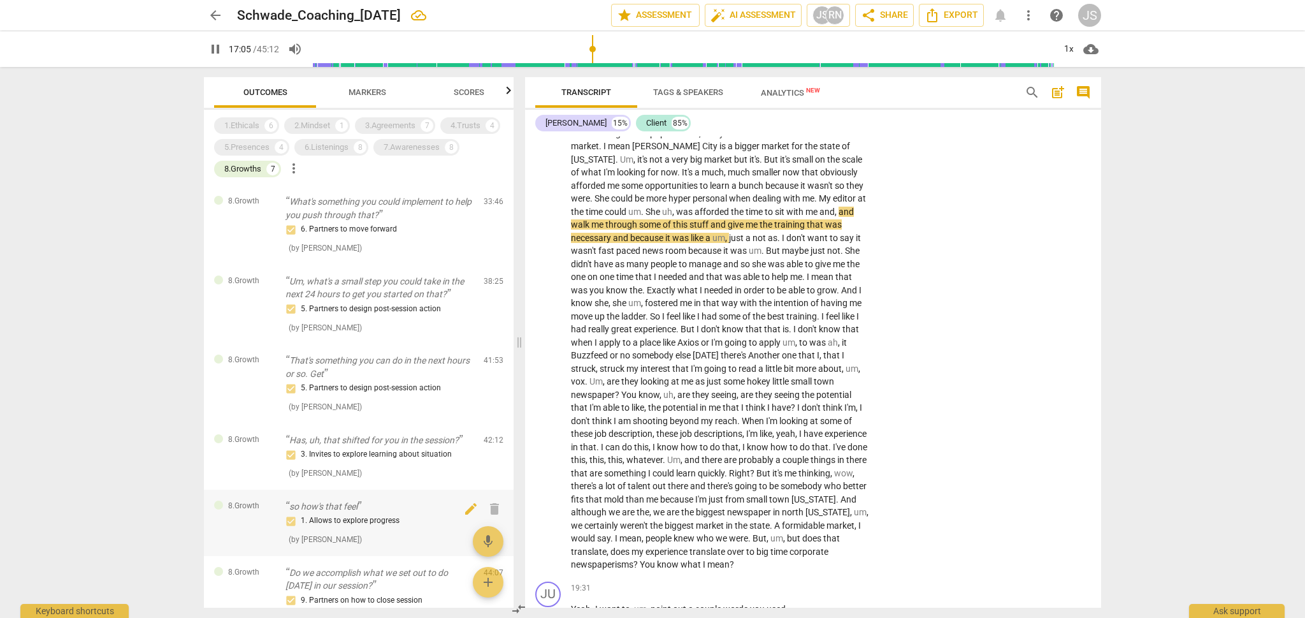
scroll to position [0, 0]
click at [220, 52] on span "pause" at bounding box center [215, 48] width 15 height 15
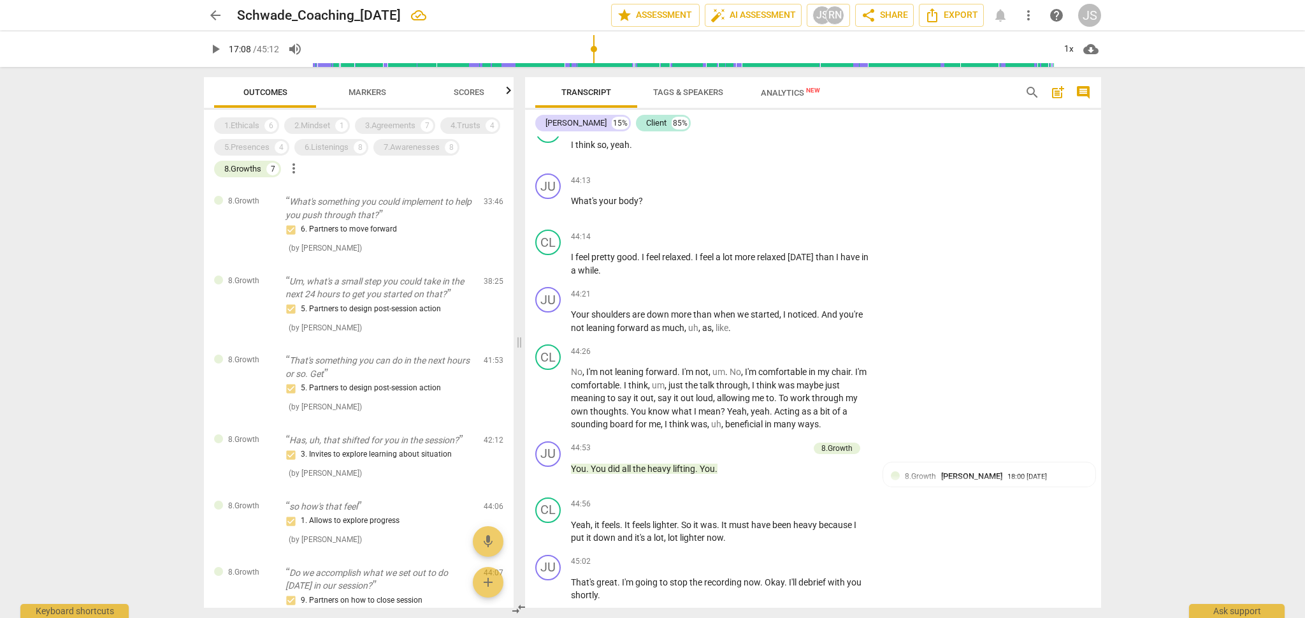
scroll to position [9786, 0]
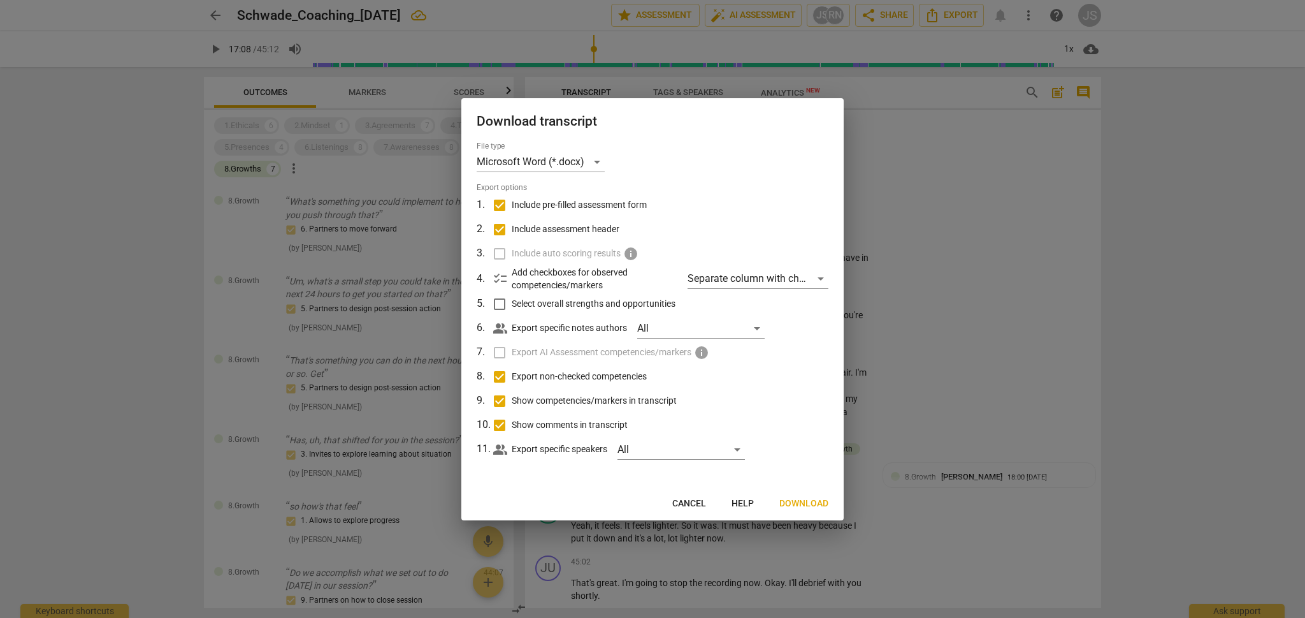
click at [805, 502] on span "Download" at bounding box center [803, 503] width 49 height 13
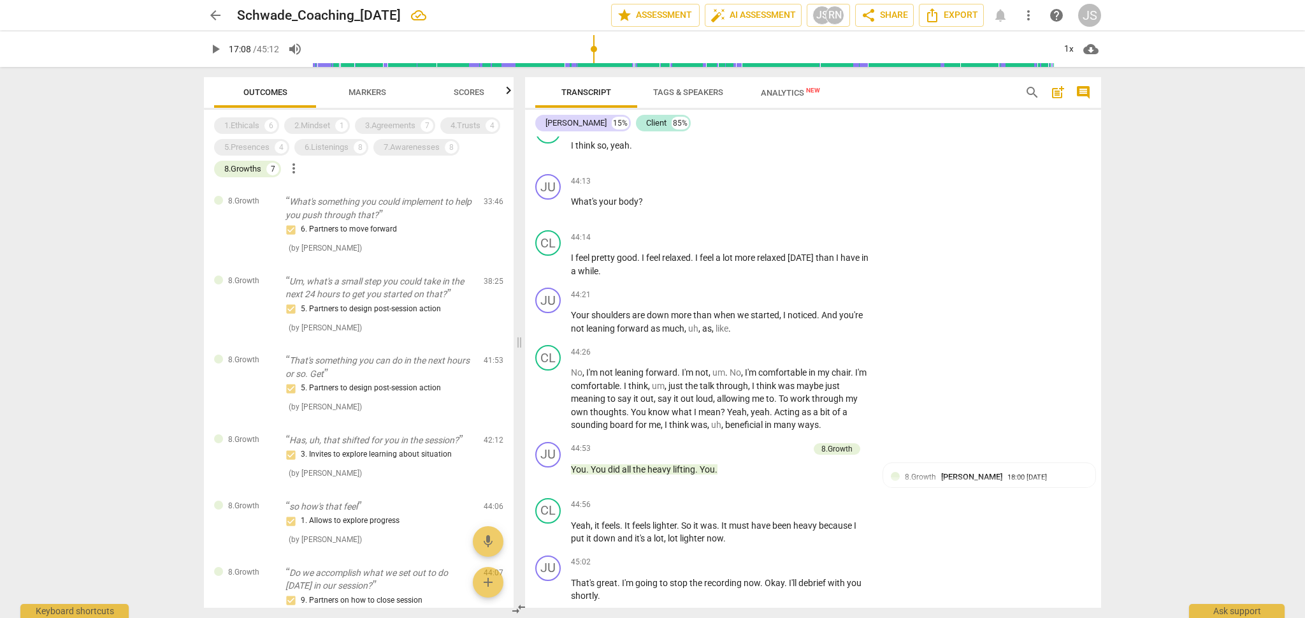
click at [791, 90] on span "Analytics New" at bounding box center [790, 93] width 59 height 10
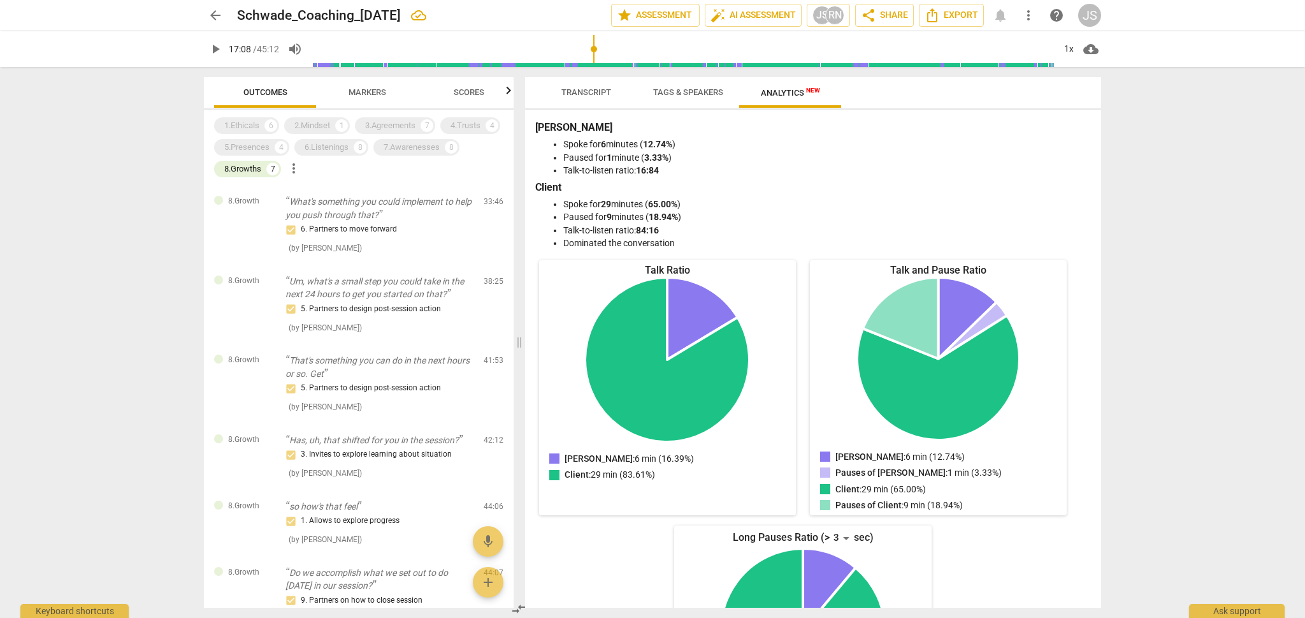
scroll to position [0, 0]
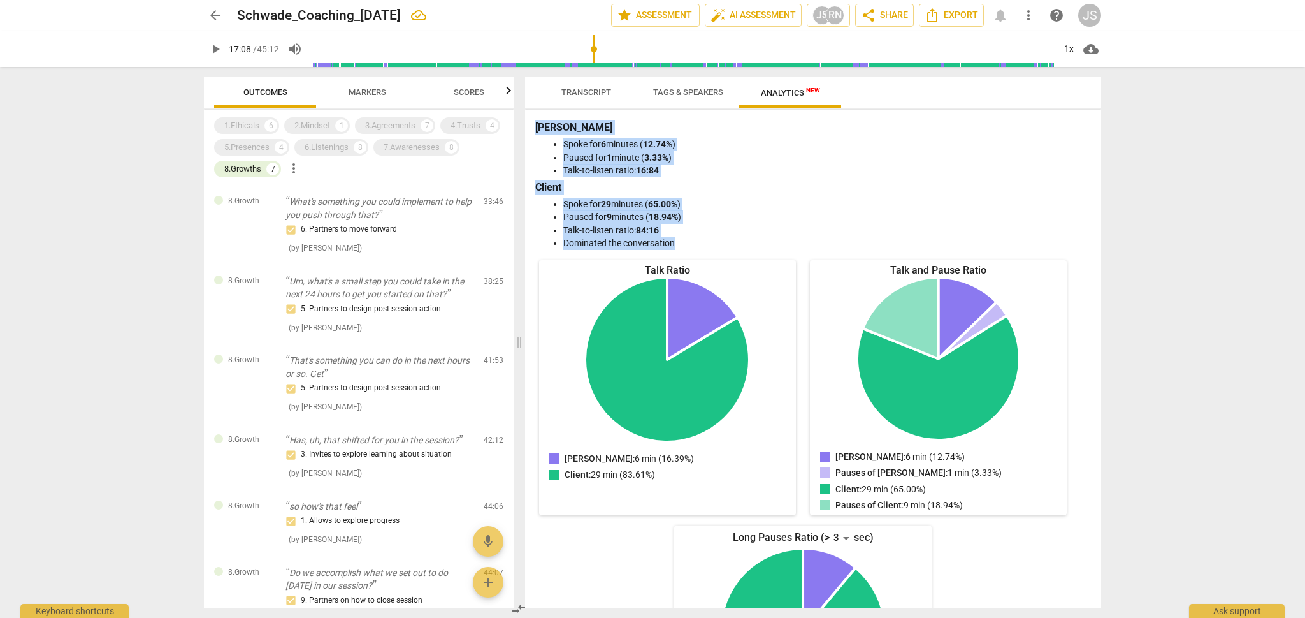
drag, startPoint x: 537, startPoint y: 126, endPoint x: 694, endPoint y: 245, distance: 196.5
click at [694, 245] on div "[PERSON_NAME] for 6 minutes ( 12.74% ) Paused for 1 minute ( 3.33% ) Talk-to-li…" at bounding box center [813, 185] width 556 height 130
copy div "[PERSON_NAME] for 6 minutes ( 12.74% ) Paused for 1 minute ( 3.33% ) Talk-to-li…"
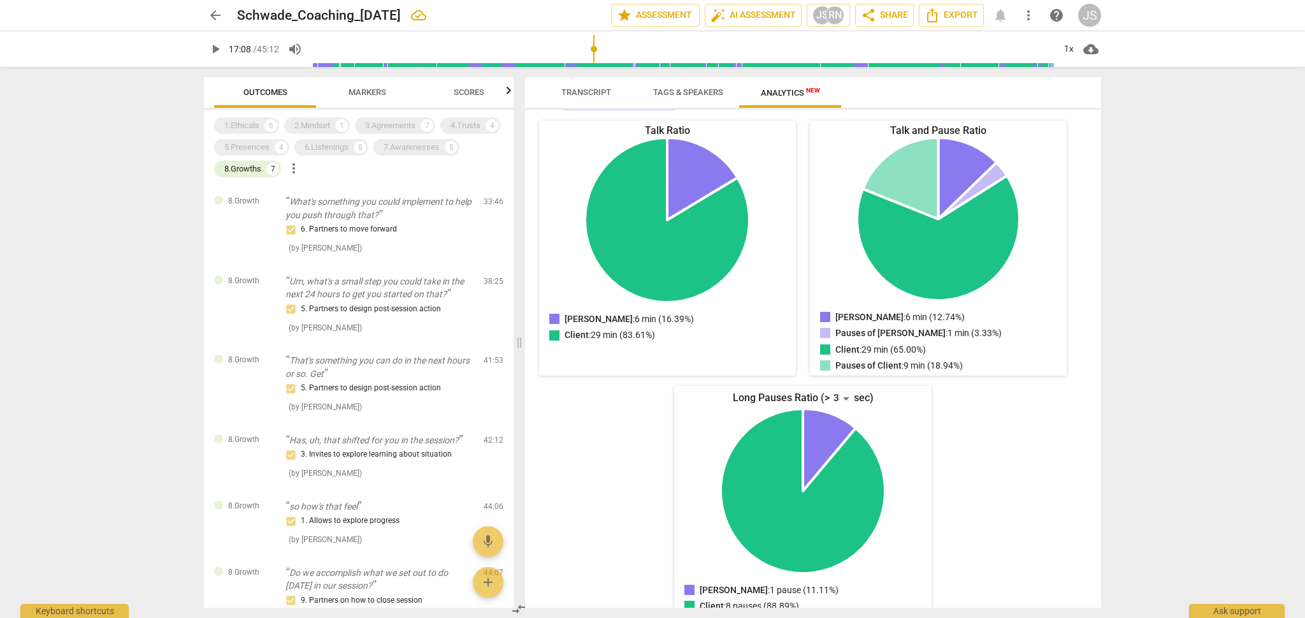
scroll to position [139, 0]
click at [213, 15] on span "arrow_back" at bounding box center [215, 15] width 15 height 15
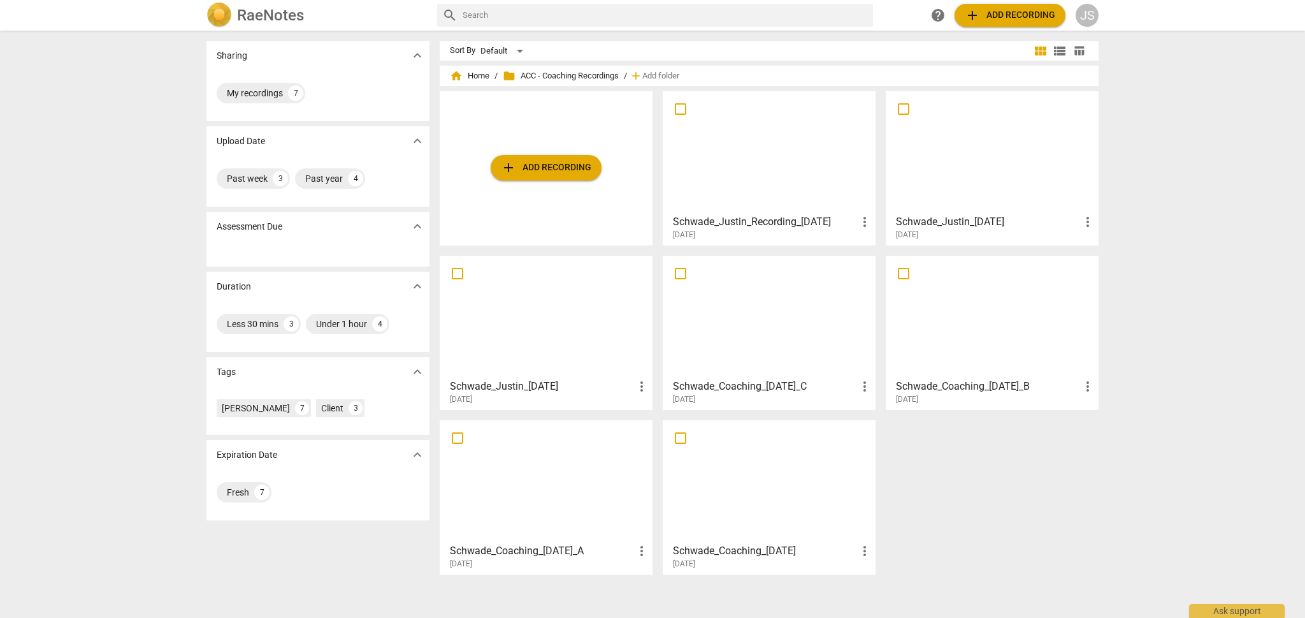
click at [766, 155] on div at bounding box center [769, 152] width 204 height 113
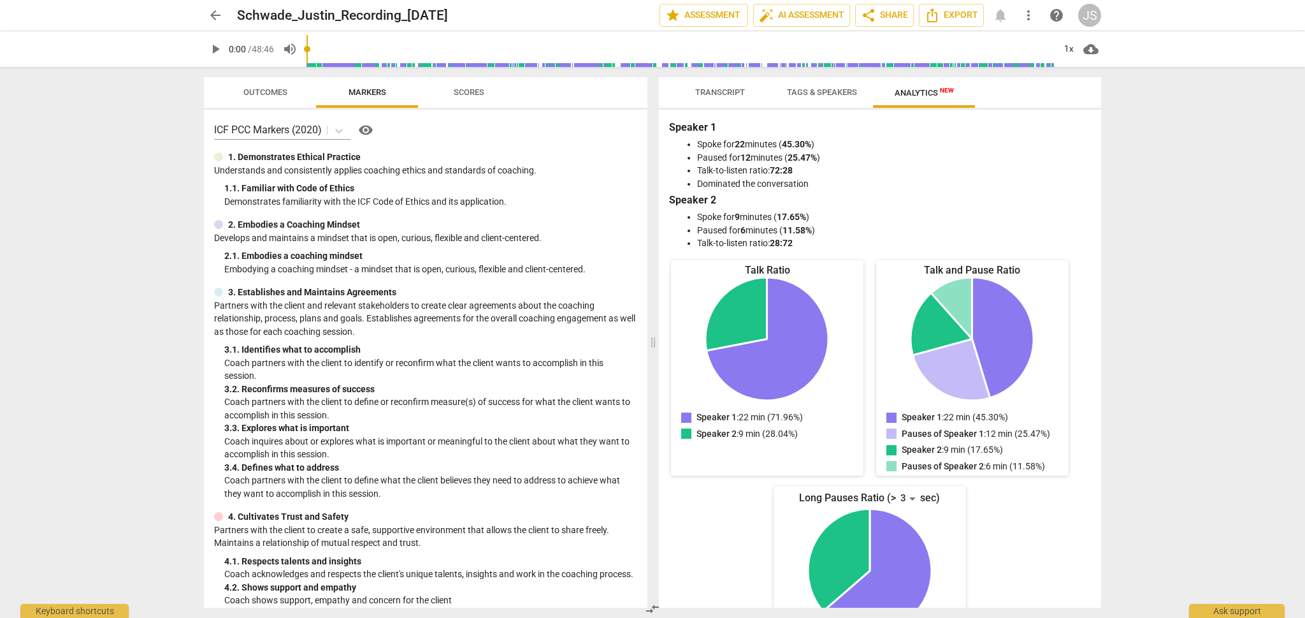
click at [812, 90] on span "Tags & Speakers" at bounding box center [822, 92] width 70 height 10
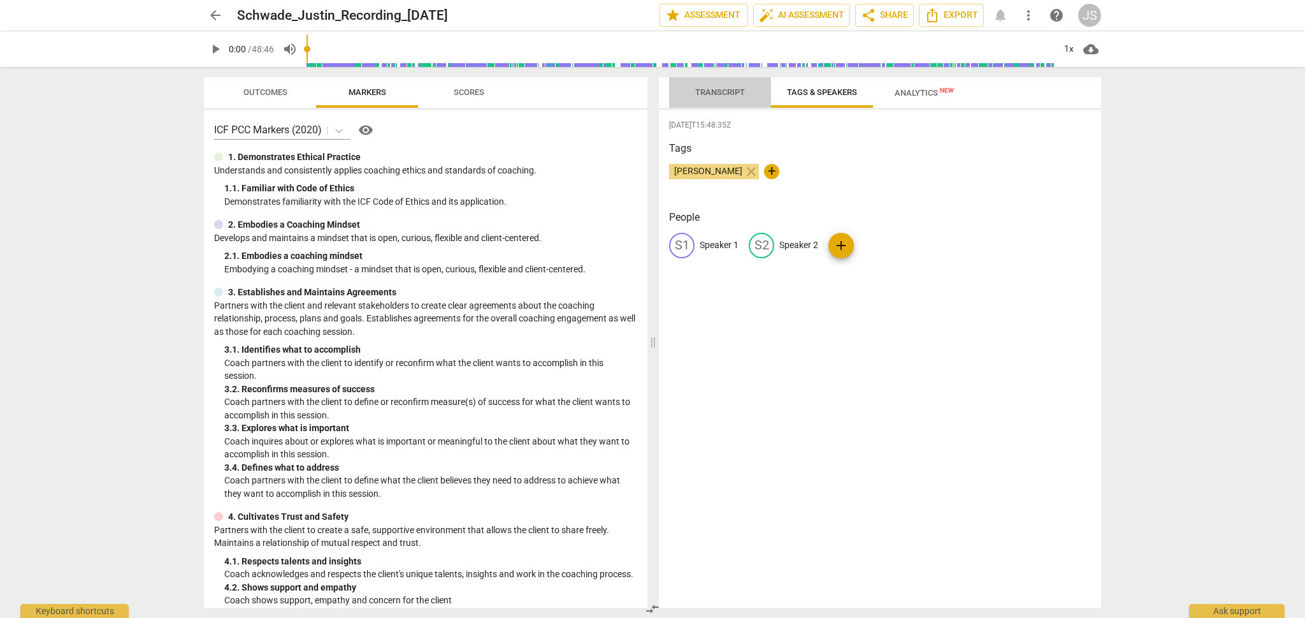
click at [721, 99] on span "Transcript" at bounding box center [720, 92] width 80 height 17
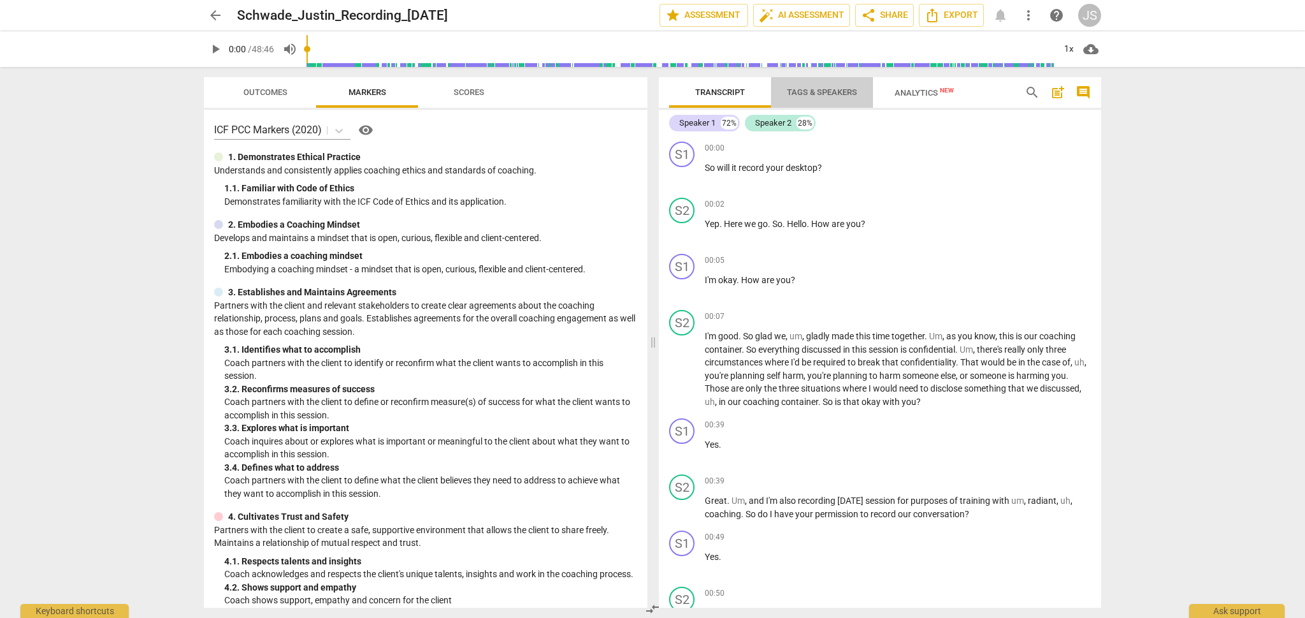
click at [818, 93] on span "Tags & Speakers" at bounding box center [822, 92] width 70 height 10
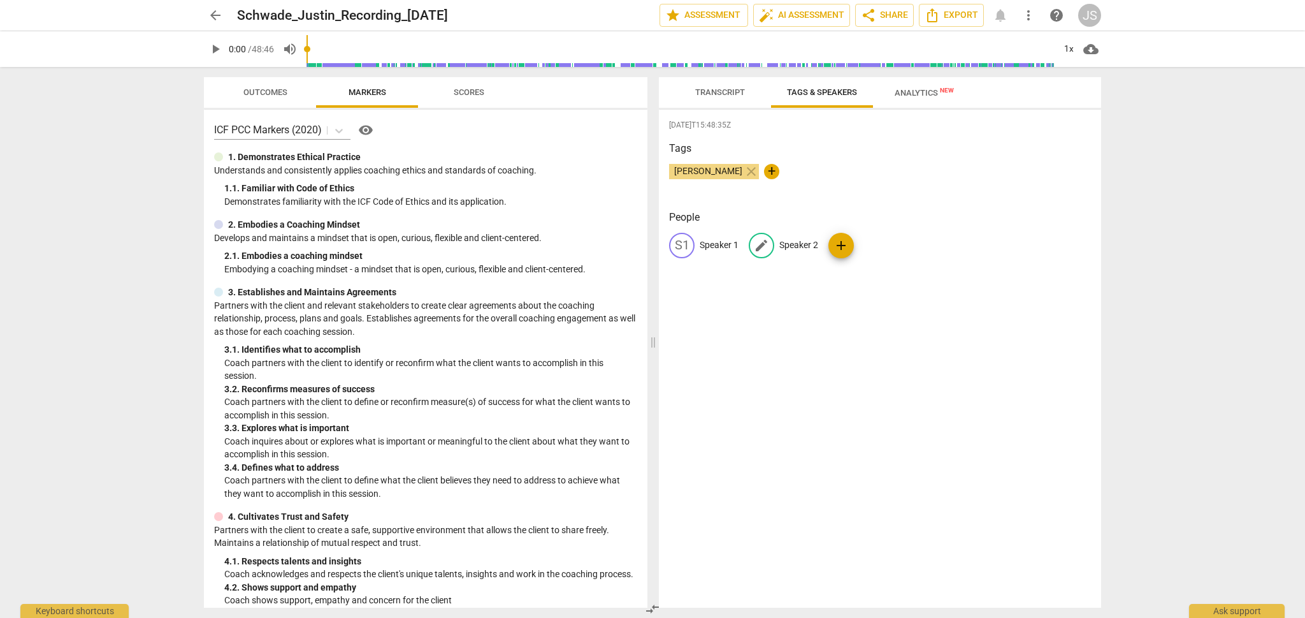
click at [799, 239] on p "Speaker 2" at bounding box center [798, 244] width 39 height 13
click at [718, 245] on p "Speaker 1" at bounding box center [719, 244] width 39 height 13
click at [918, 143] on h3 "Tags" at bounding box center [880, 148] width 422 height 15
click at [921, 94] on span "Analytics New" at bounding box center [924, 93] width 59 height 10
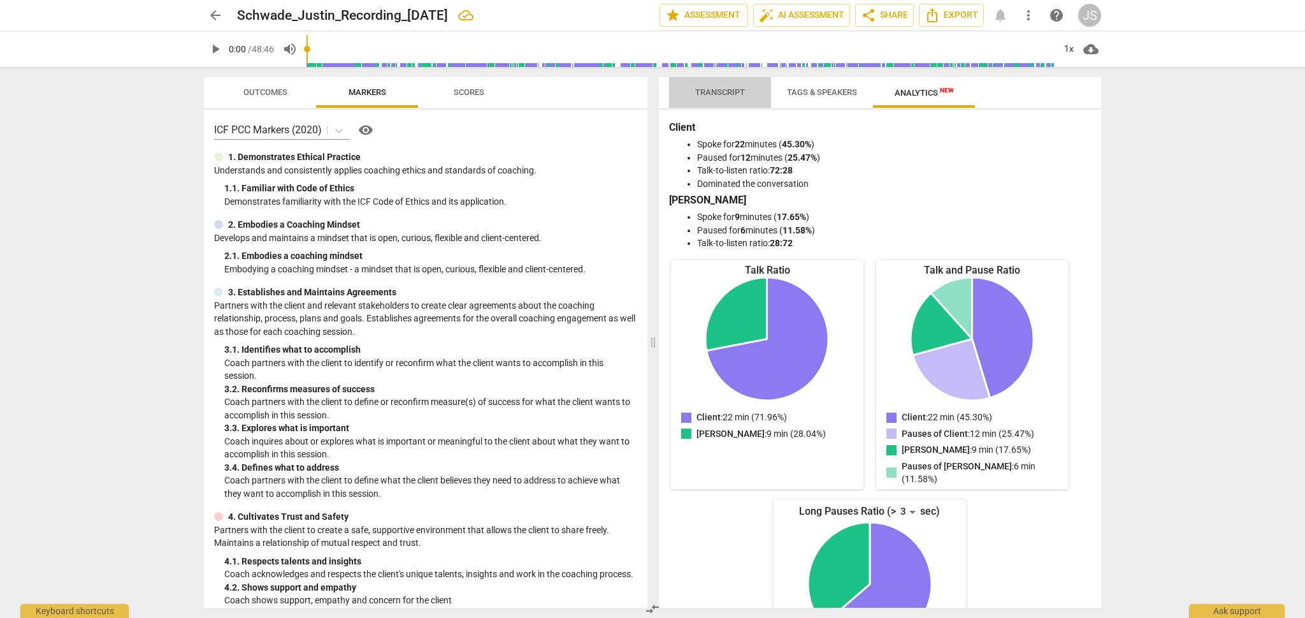
click at [715, 95] on span "Transcript" at bounding box center [720, 92] width 50 height 10
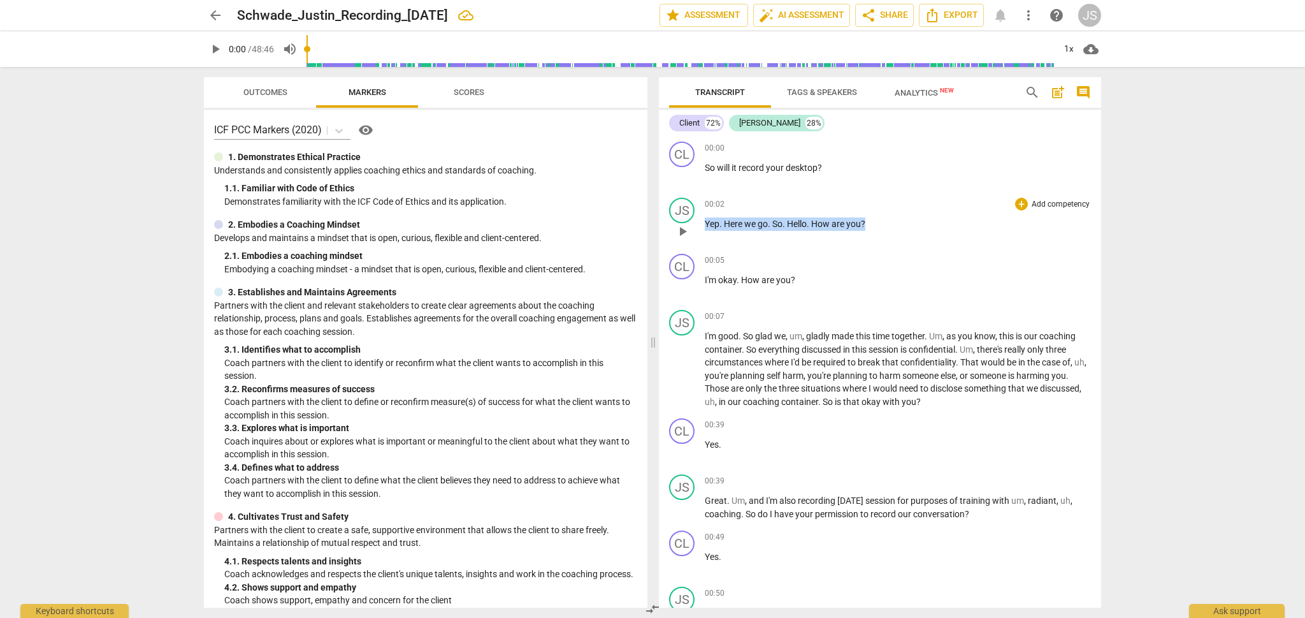
drag, startPoint x: 872, startPoint y: 224, endPoint x: 700, endPoint y: 228, distance: 172.7
click at [700, 228] on div "JS play_arrow pause 00:02 + Add competency keyboard_arrow_right Yep . Here we g…" at bounding box center [880, 220] width 442 height 56
click at [874, 205] on div "+" at bounding box center [878, 207] width 13 height 13
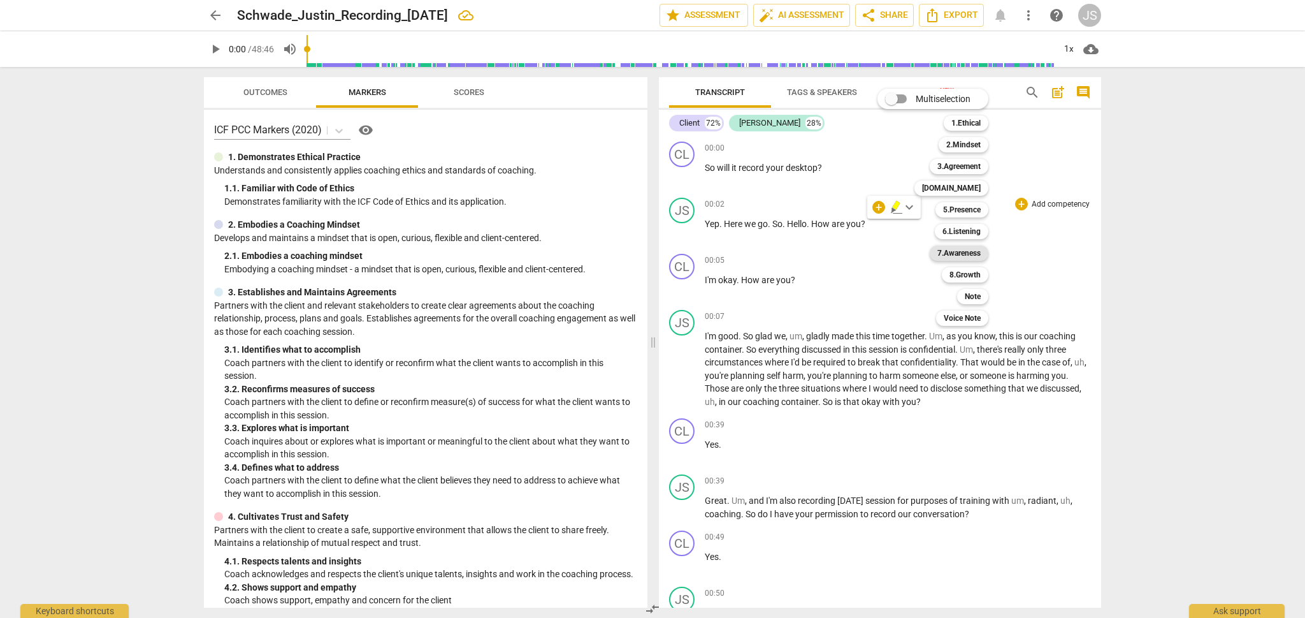
click at [970, 248] on b "7.Awareness" at bounding box center [958, 252] width 43 height 15
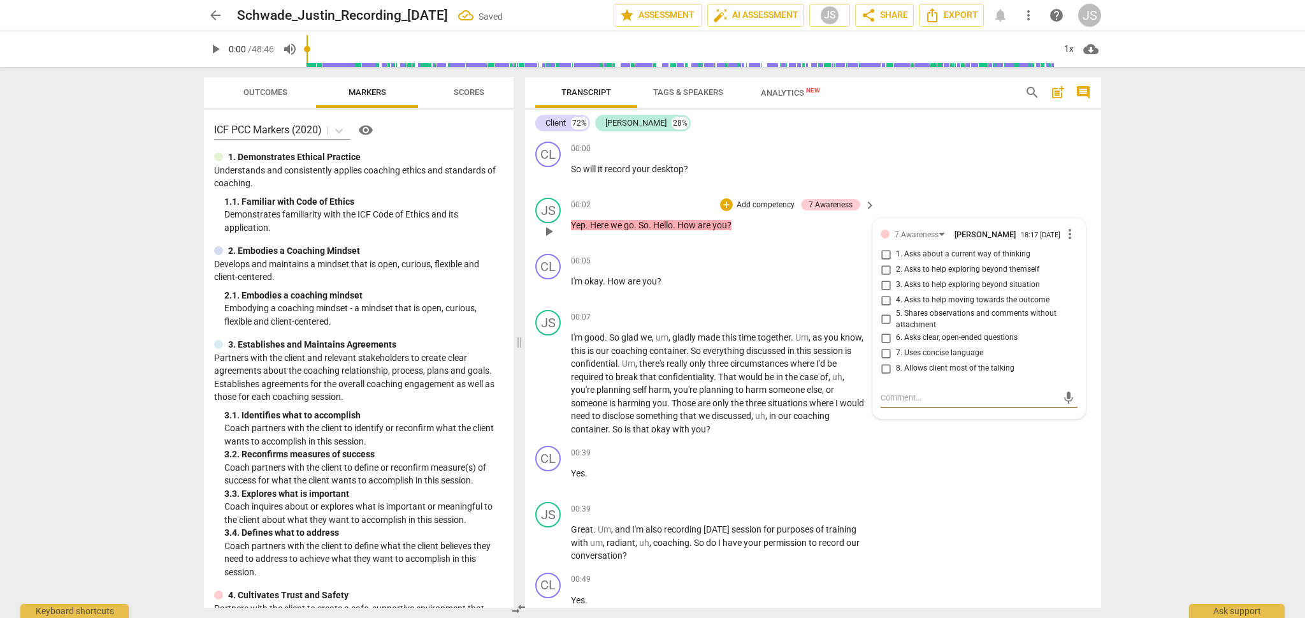
click at [883, 373] on input "8. Allows client most of the talking" at bounding box center [886, 368] width 20 height 15
click at [899, 401] on textarea at bounding box center [969, 397] width 177 height 12
click at [1063, 400] on span "send" at bounding box center [1069, 398] width 14 height 14
click at [755, 15] on span "auto_fix_high AI Assessment" at bounding box center [755, 15] width 85 height 15
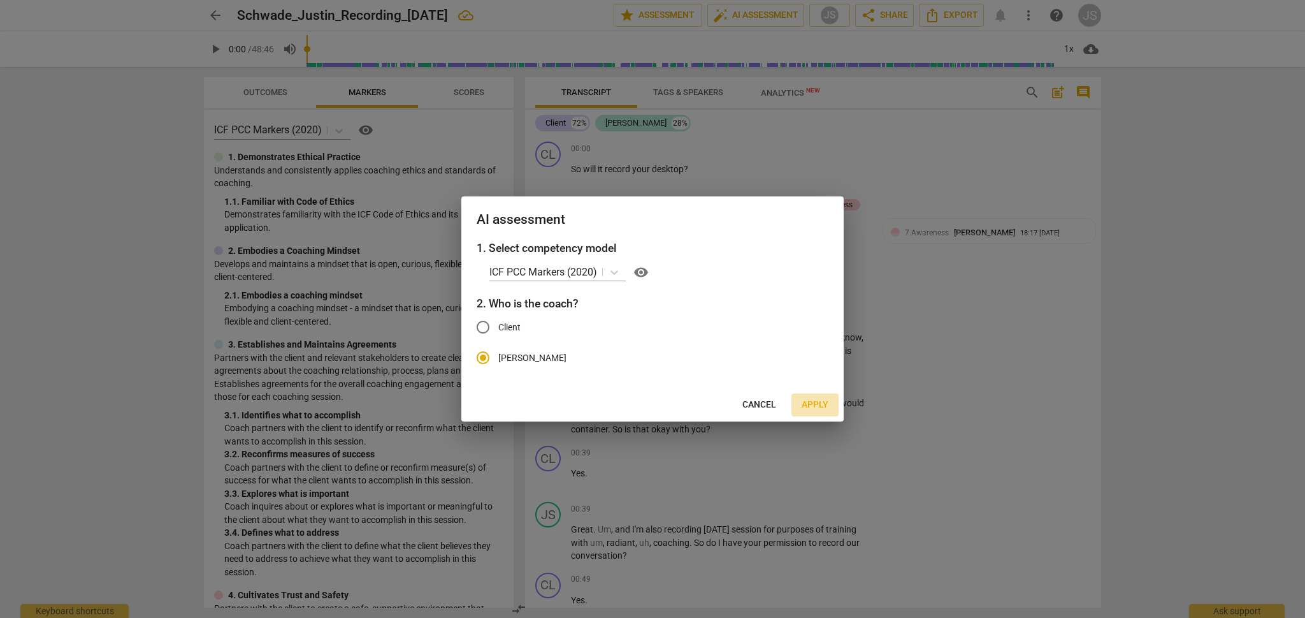
click at [816, 402] on span "Apply" at bounding box center [815, 404] width 27 height 13
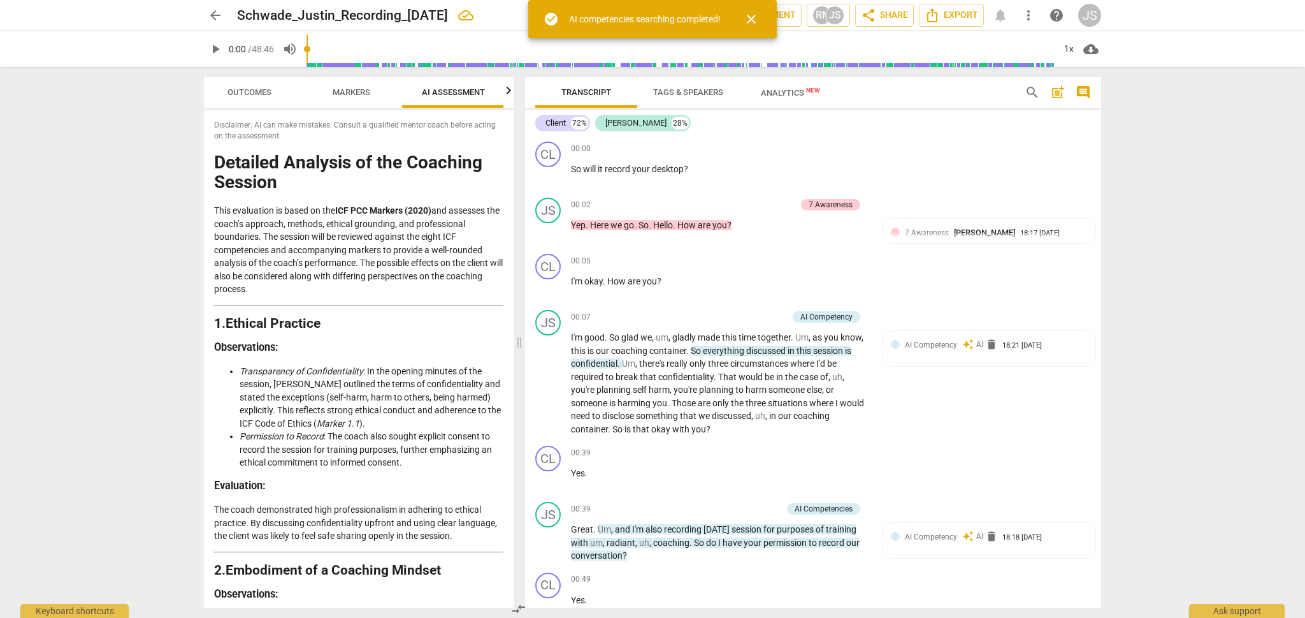
scroll to position [0, 17]
